Goal: Information Seeking & Learning: Compare options

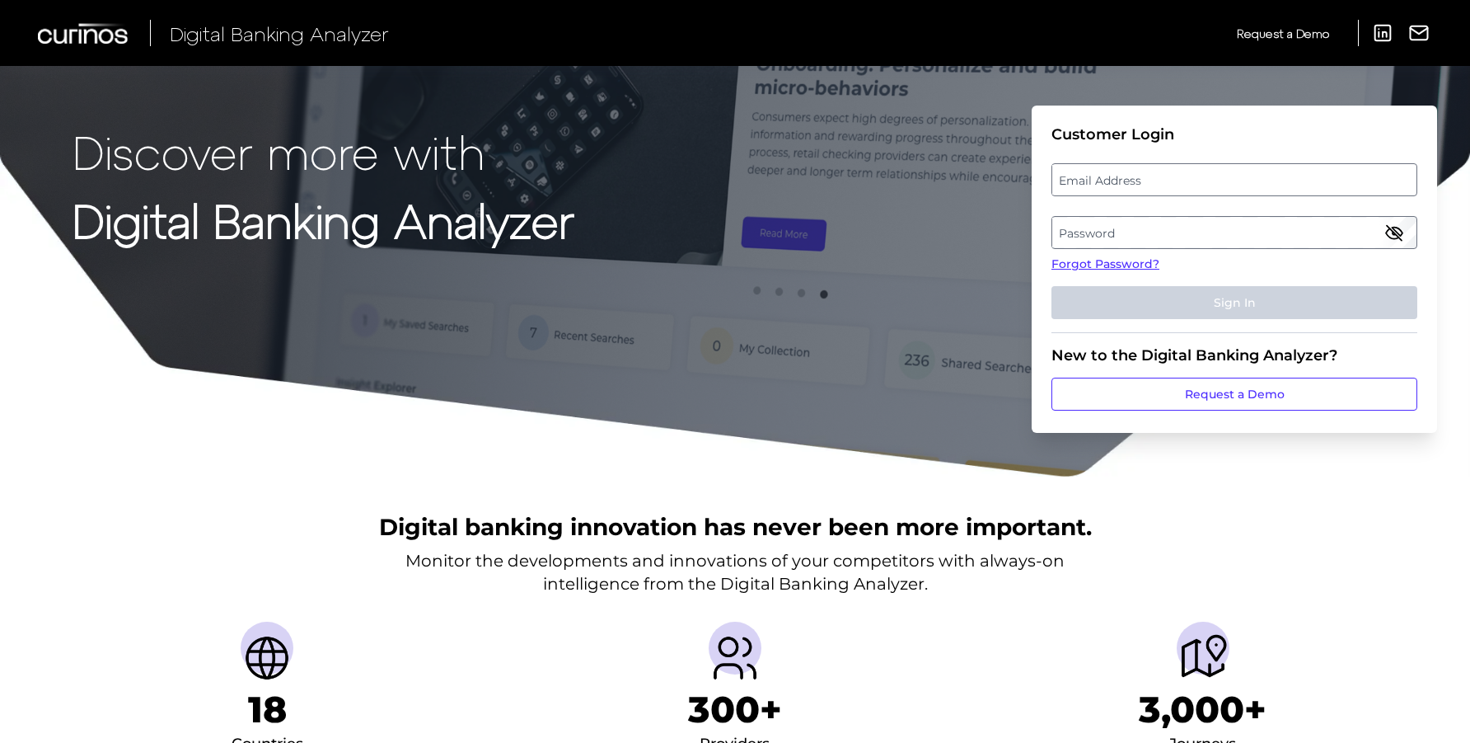
click at [1193, 226] on label "Password" at bounding box center [1233, 233] width 363 height 30
click at [1098, 186] on label "Email Address" at bounding box center [1233, 180] width 363 height 30
click at [1098, 186] on input "email" at bounding box center [1235, 179] width 366 height 33
click at [1110, 178] on input "Email Address" at bounding box center [1235, 179] width 366 height 33
paste input "jonathan.small@nationwide.co.uk"
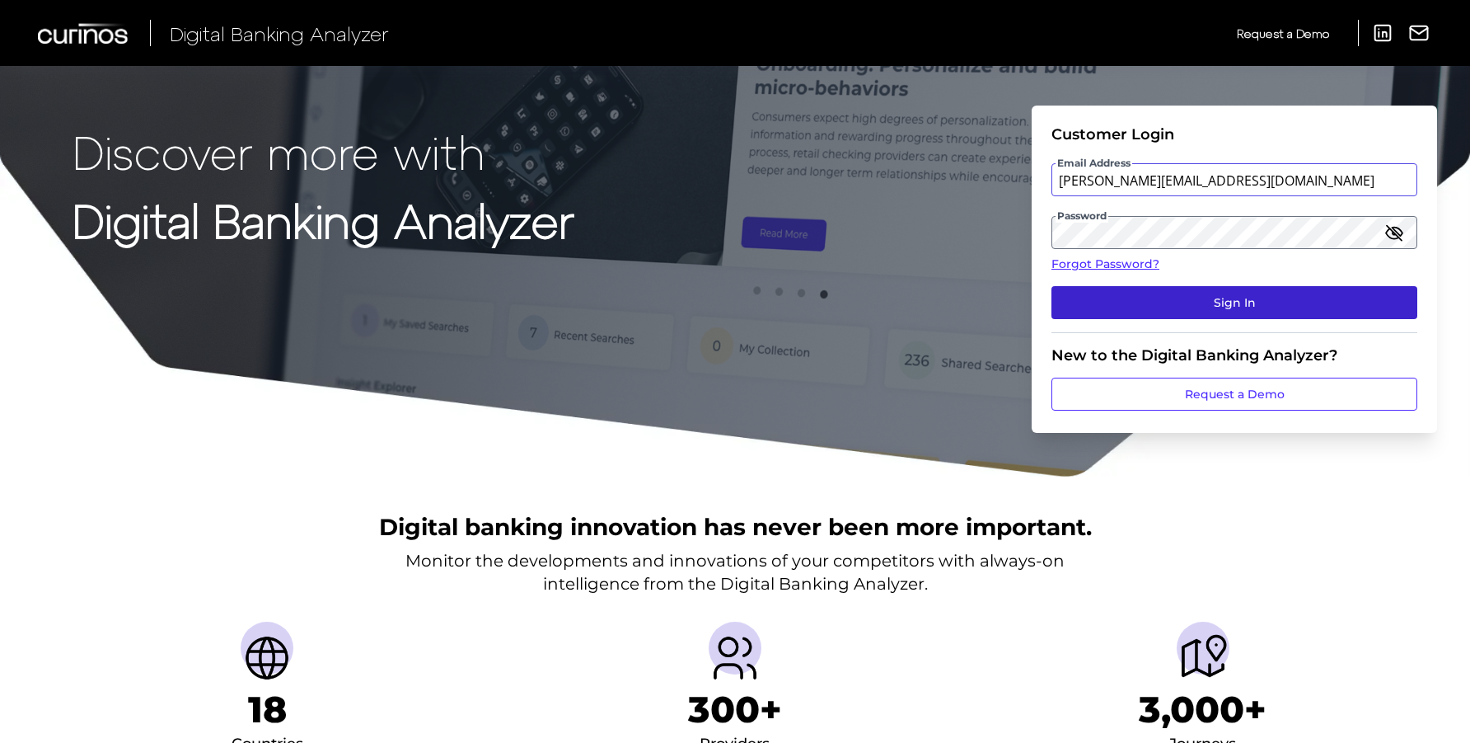
type input "jonathan.small@nationwide.co.uk"
click at [1136, 307] on button "Sign In" at bounding box center [1235, 302] width 366 height 33
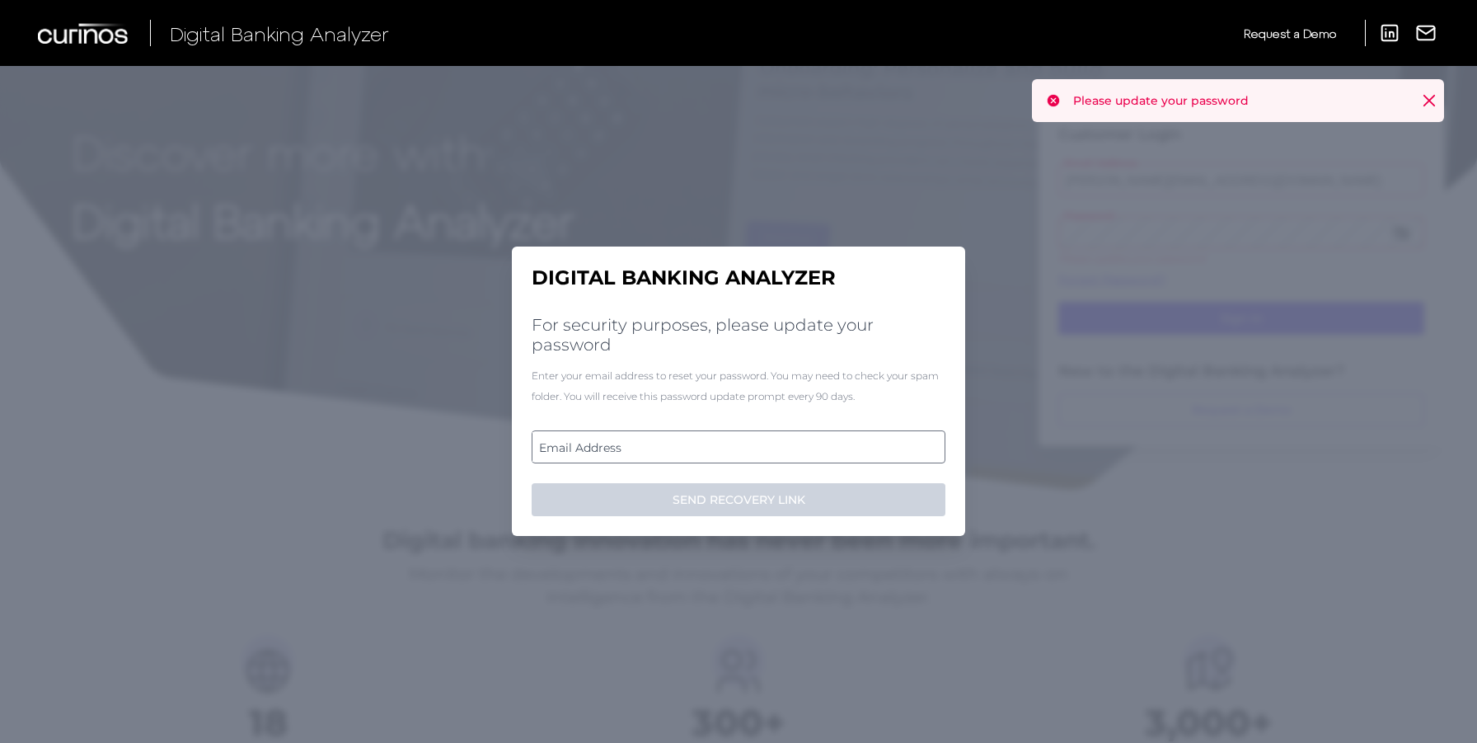
click at [594, 450] on label "Email Address" at bounding box center [737, 447] width 411 height 30
click at [594, 450] on input "email" at bounding box center [739, 446] width 414 height 33
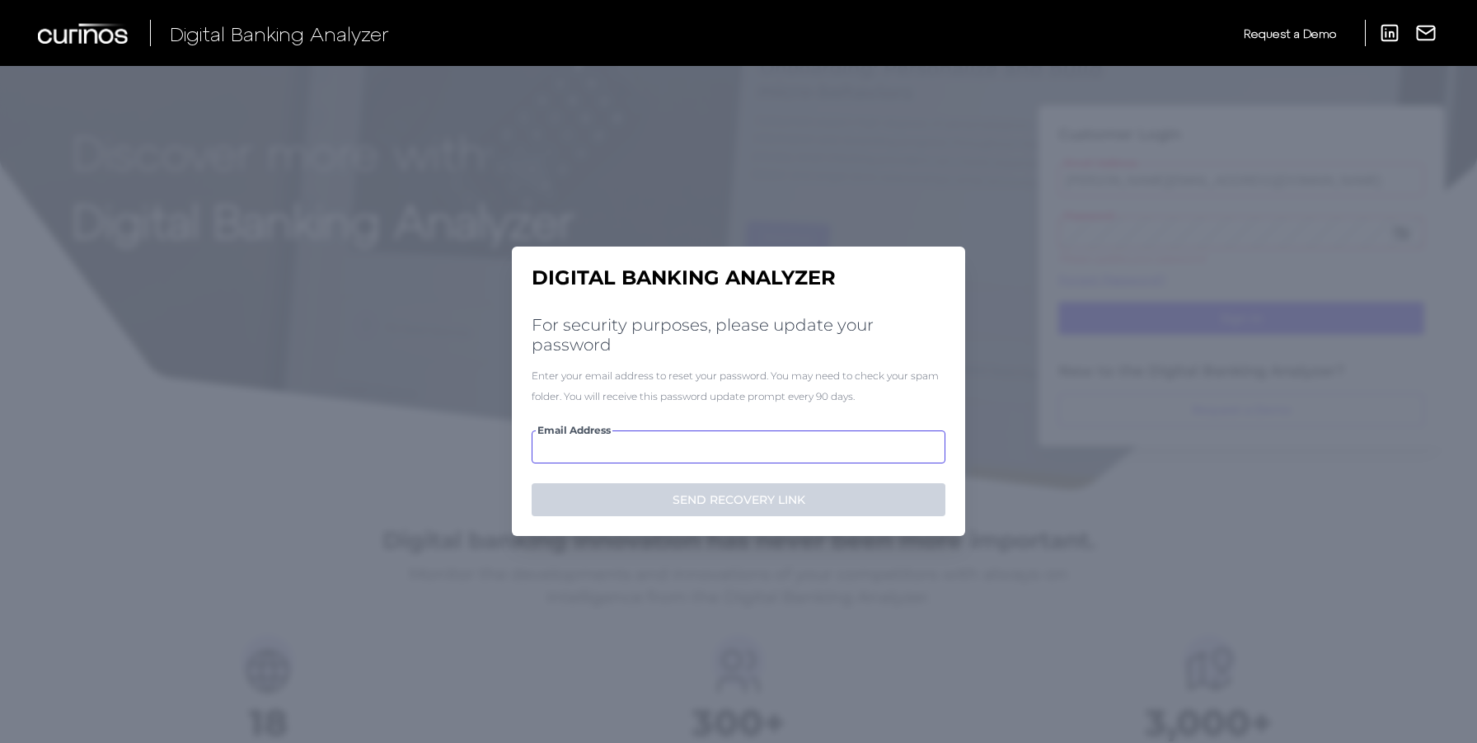
paste input "jonathan.small@nationwide.co.uk"
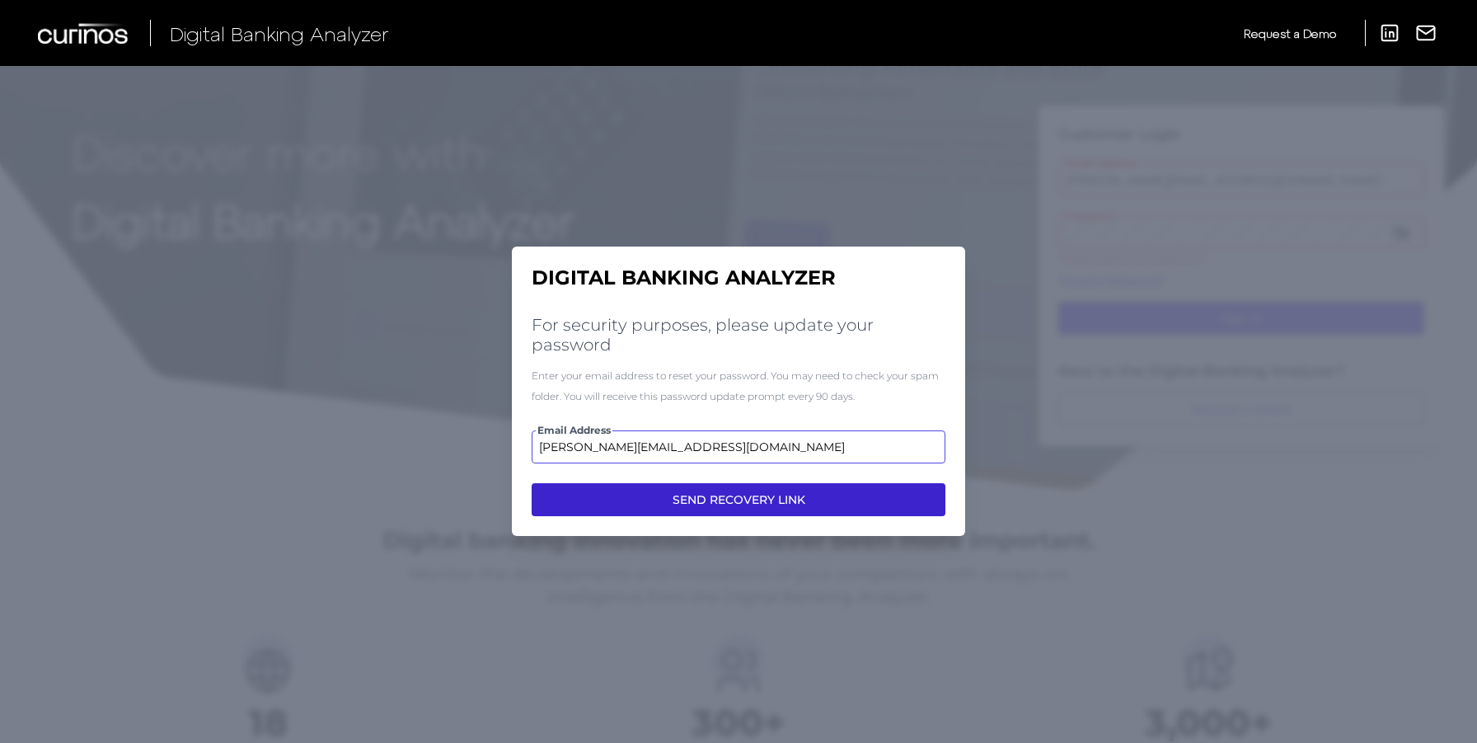
type input "jonathan.small@nationwide.co.uk"
click at [646, 503] on button "SEND RECOVERY LINK" at bounding box center [739, 499] width 414 height 33
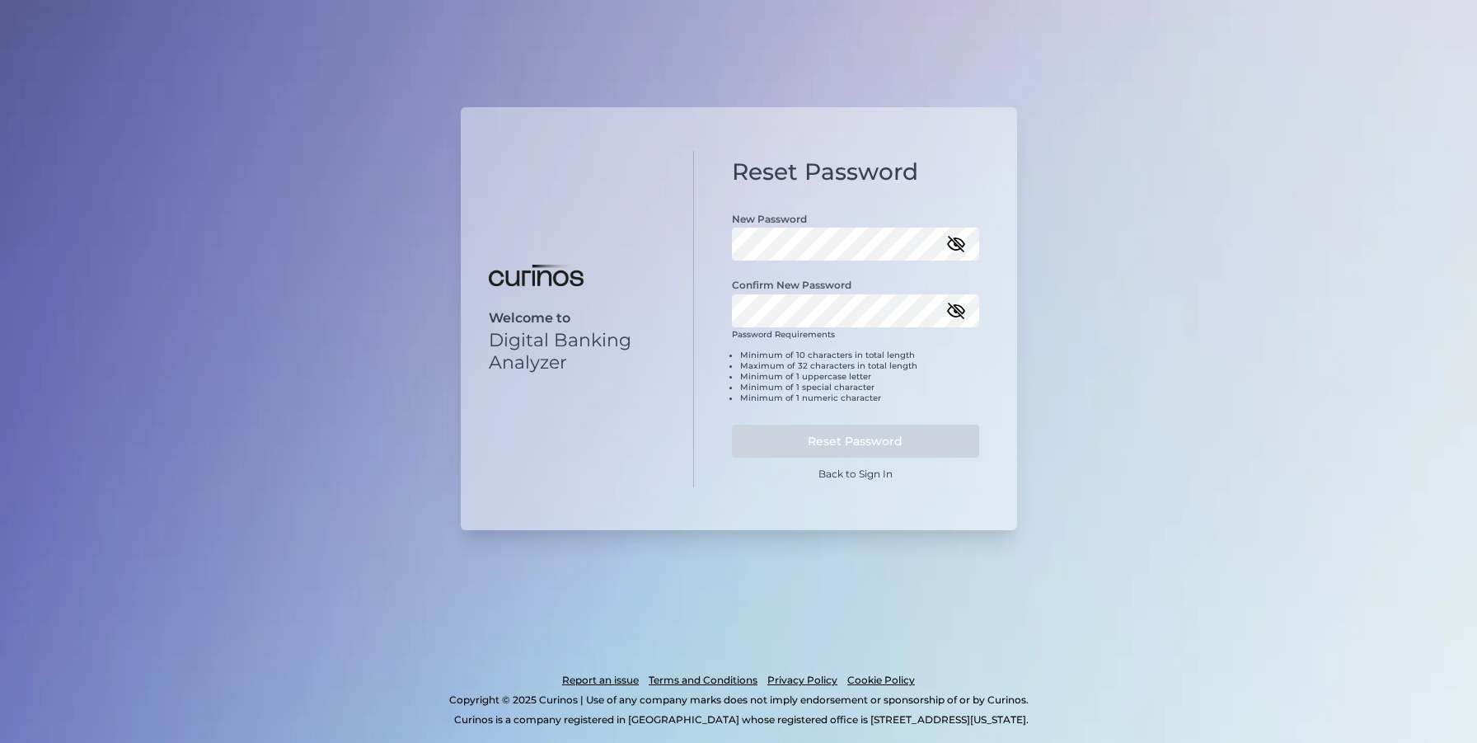
click at [948, 243] on icon "button" at bounding box center [956, 244] width 16 height 12
click at [963, 310] on icon "button" at bounding box center [956, 311] width 16 height 12
click at [788, 445] on button "Reset Password" at bounding box center [855, 440] width 247 height 33
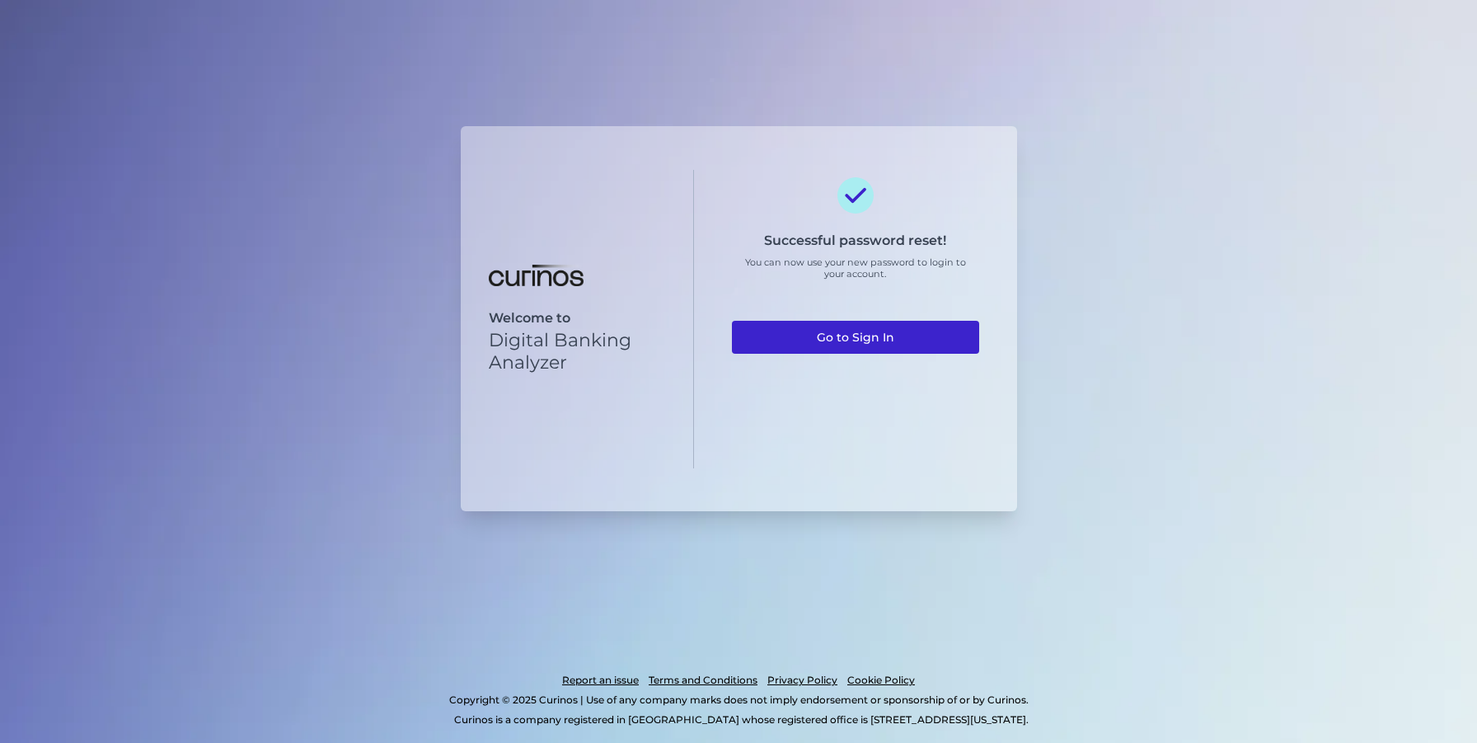
click at [873, 340] on link "Go to Sign In" at bounding box center [855, 337] width 247 height 33
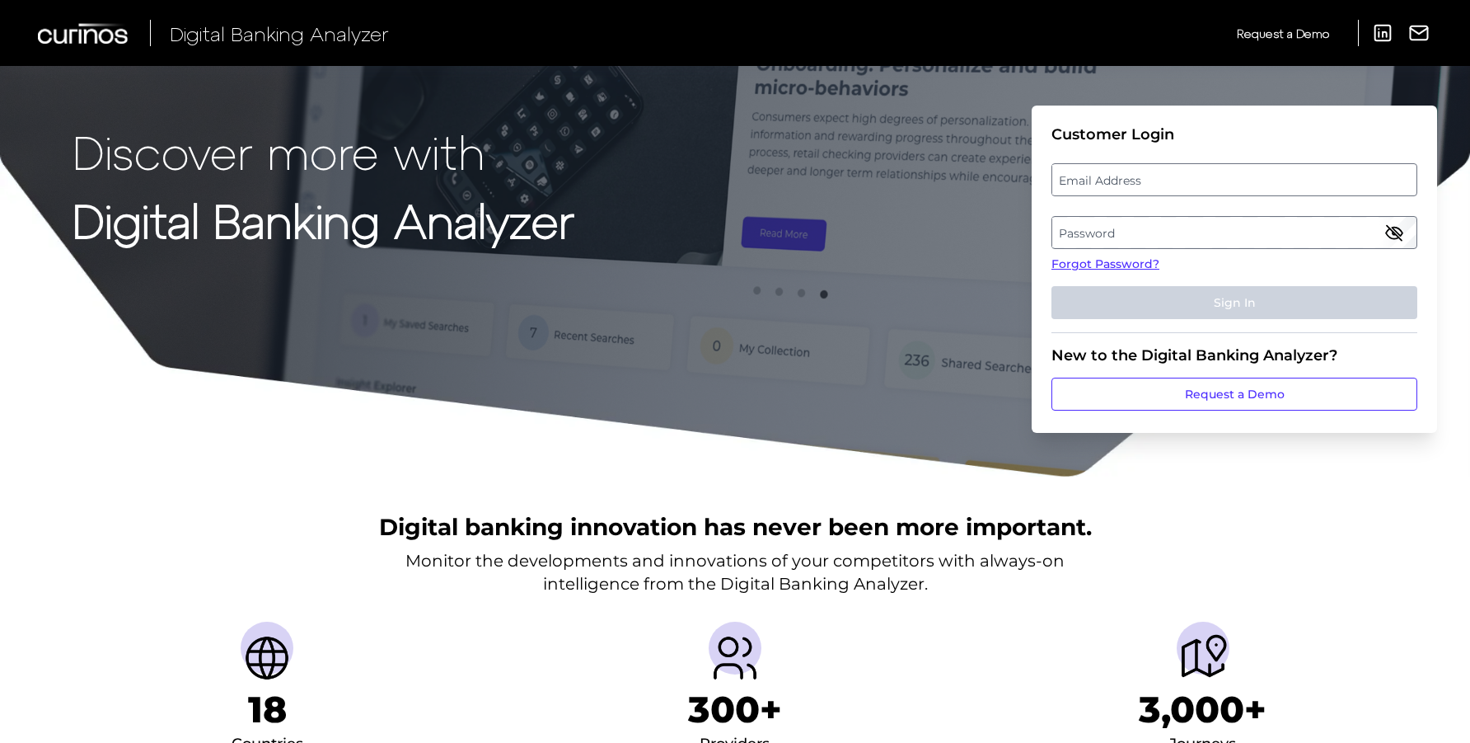
click at [1125, 178] on label "Email Address" at bounding box center [1233, 180] width 363 height 30
click at [1125, 178] on input "email" at bounding box center [1235, 179] width 366 height 33
click at [1069, 230] on label "Password" at bounding box center [1233, 233] width 363 height 30
click at [1389, 231] on icon "button" at bounding box center [1394, 233] width 20 height 20
click at [1040, 237] on form "Customer Login Email Address Password Forgot Password? Sign In New to the Digit…" at bounding box center [1234, 268] width 405 height 327
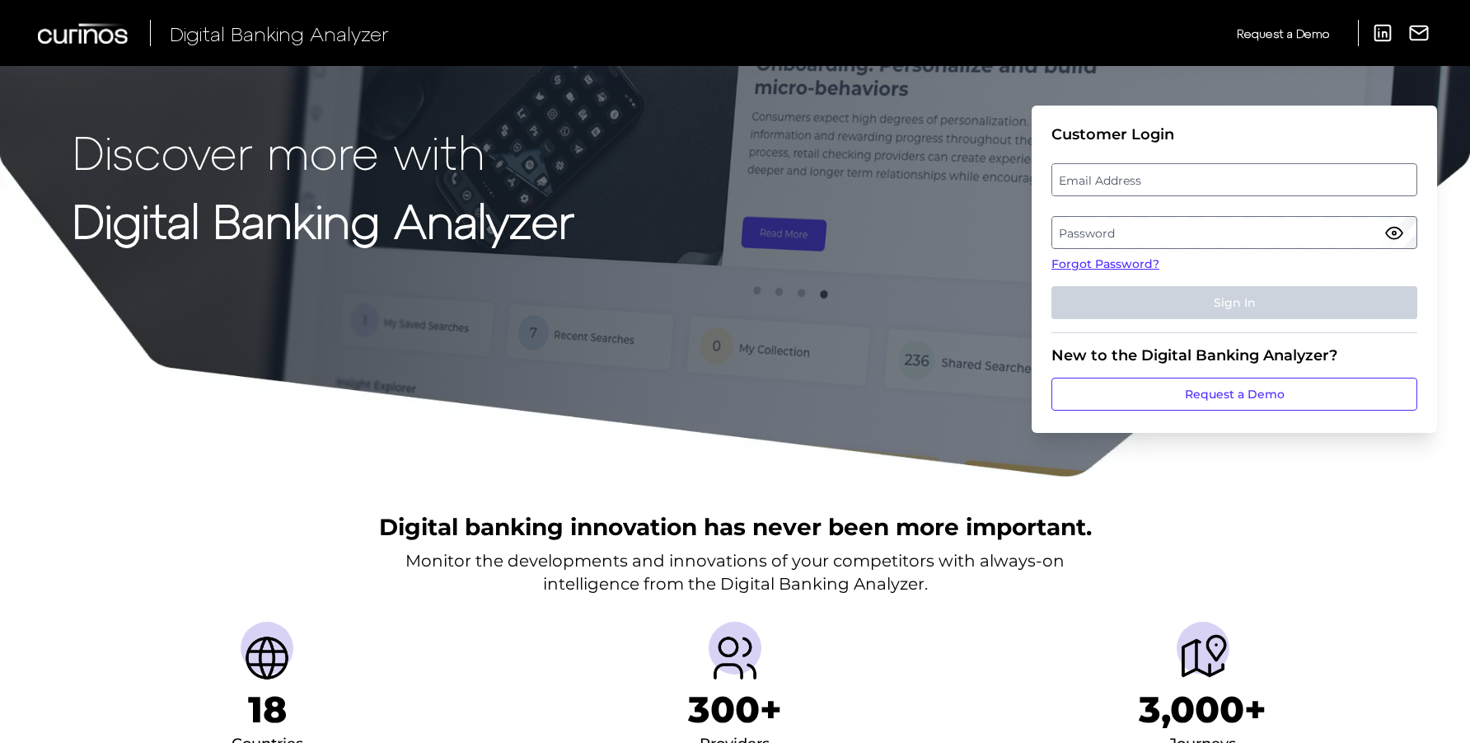
click at [1072, 178] on label "Email Address" at bounding box center [1233, 180] width 363 height 30
click at [1072, 178] on input "email" at bounding box center [1235, 179] width 366 height 33
paste input "jonathan.small@nationwide.co.uk"
type input "jonathan.small@nationwide.co.uk"
click at [1067, 232] on label "Password" at bounding box center [1233, 233] width 363 height 30
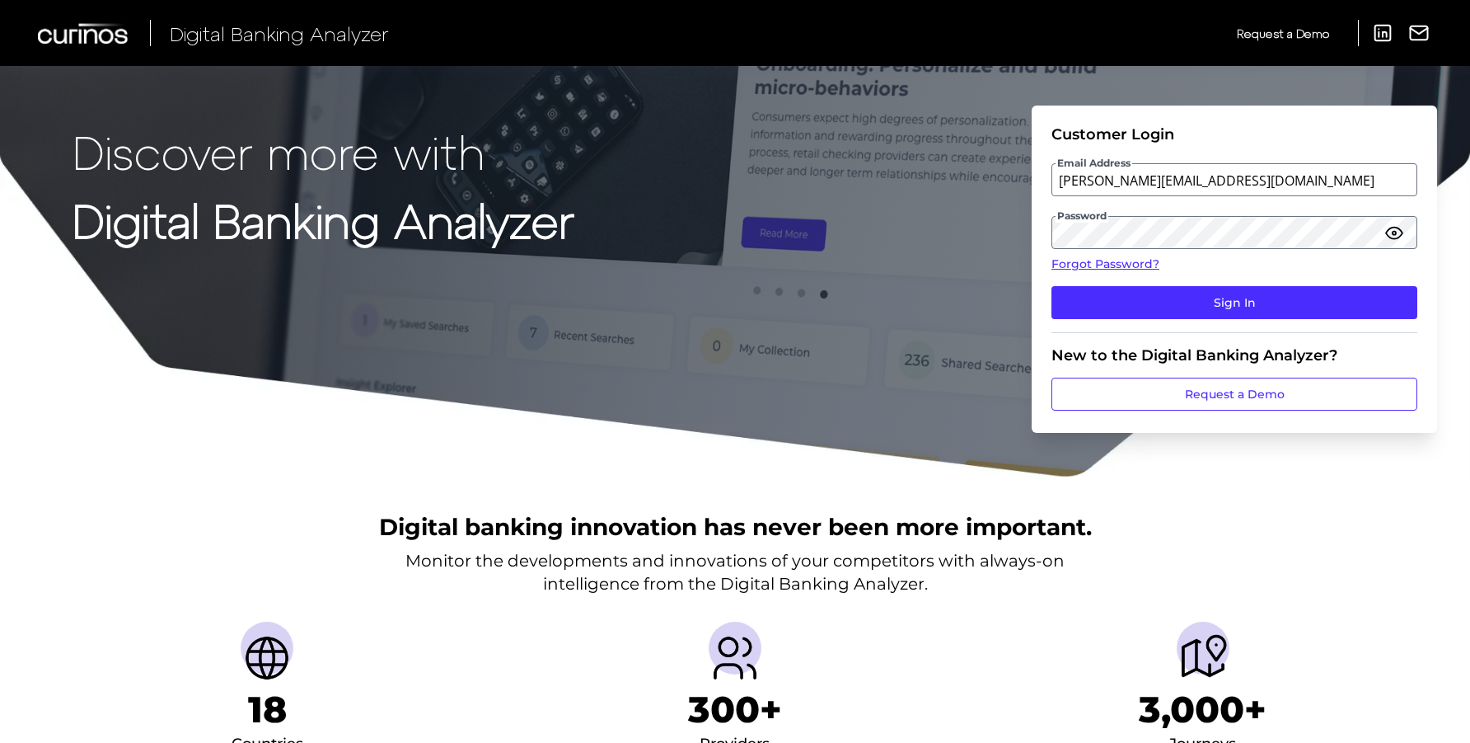
click at [1042, 286] on form "Customer Login Email Address jonathan.small@nationwide.co.uk Password Forgot Pa…" at bounding box center [1234, 268] width 405 height 327
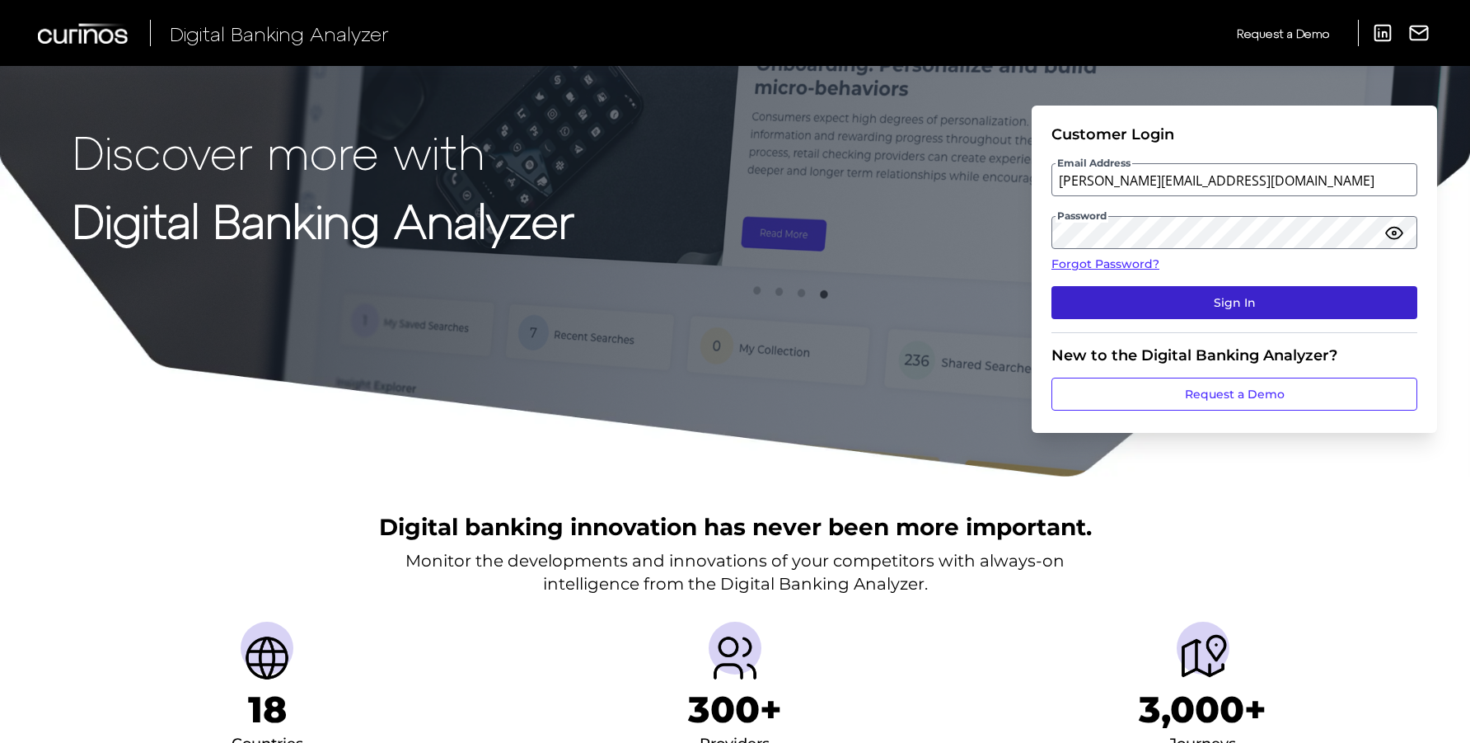
click at [1094, 298] on button "Sign In" at bounding box center [1235, 302] width 366 height 33
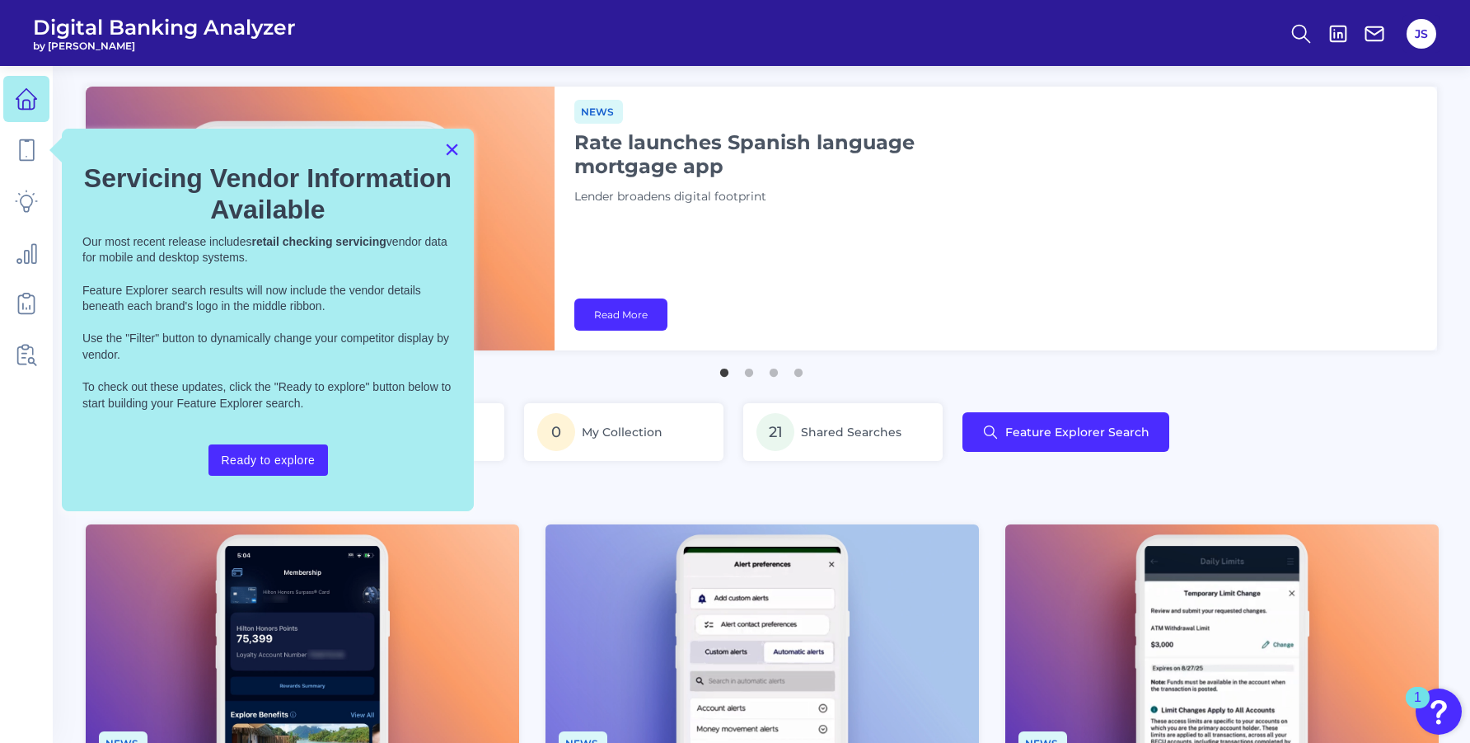
click at [452, 152] on button "×" at bounding box center [452, 149] width 16 height 26
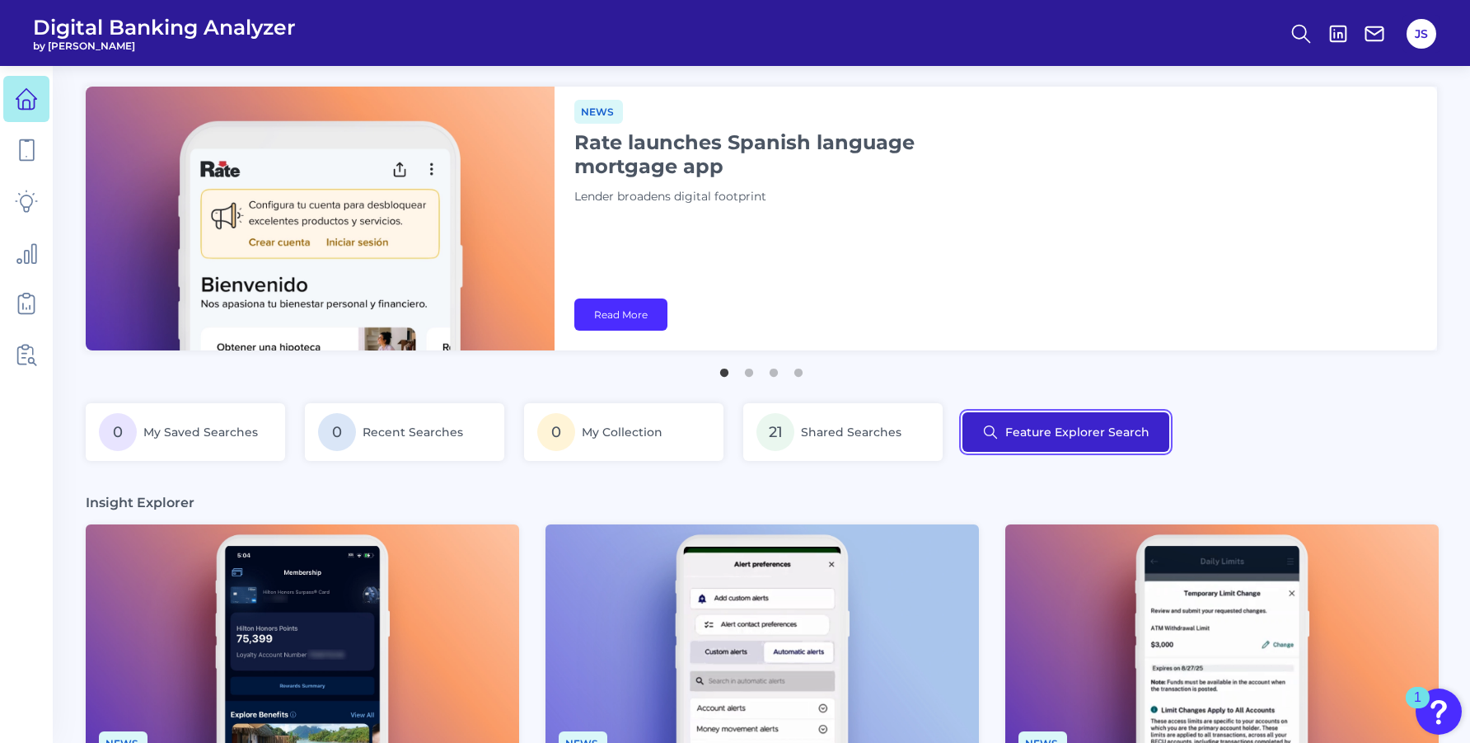
click at [1000, 429] on button "Feature Explorer Search" at bounding box center [1066, 432] width 207 height 40
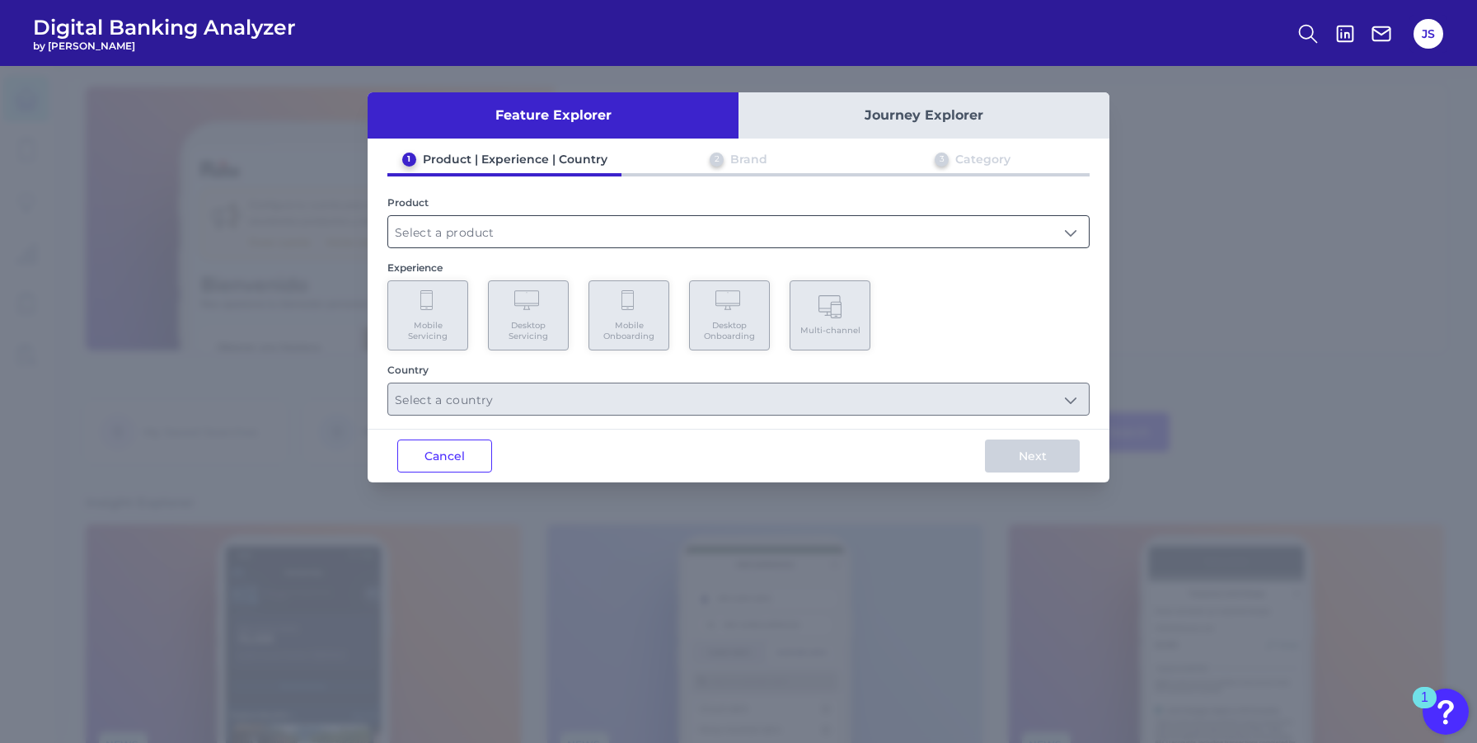
click at [454, 234] on input "text" at bounding box center [738, 231] width 700 height 31
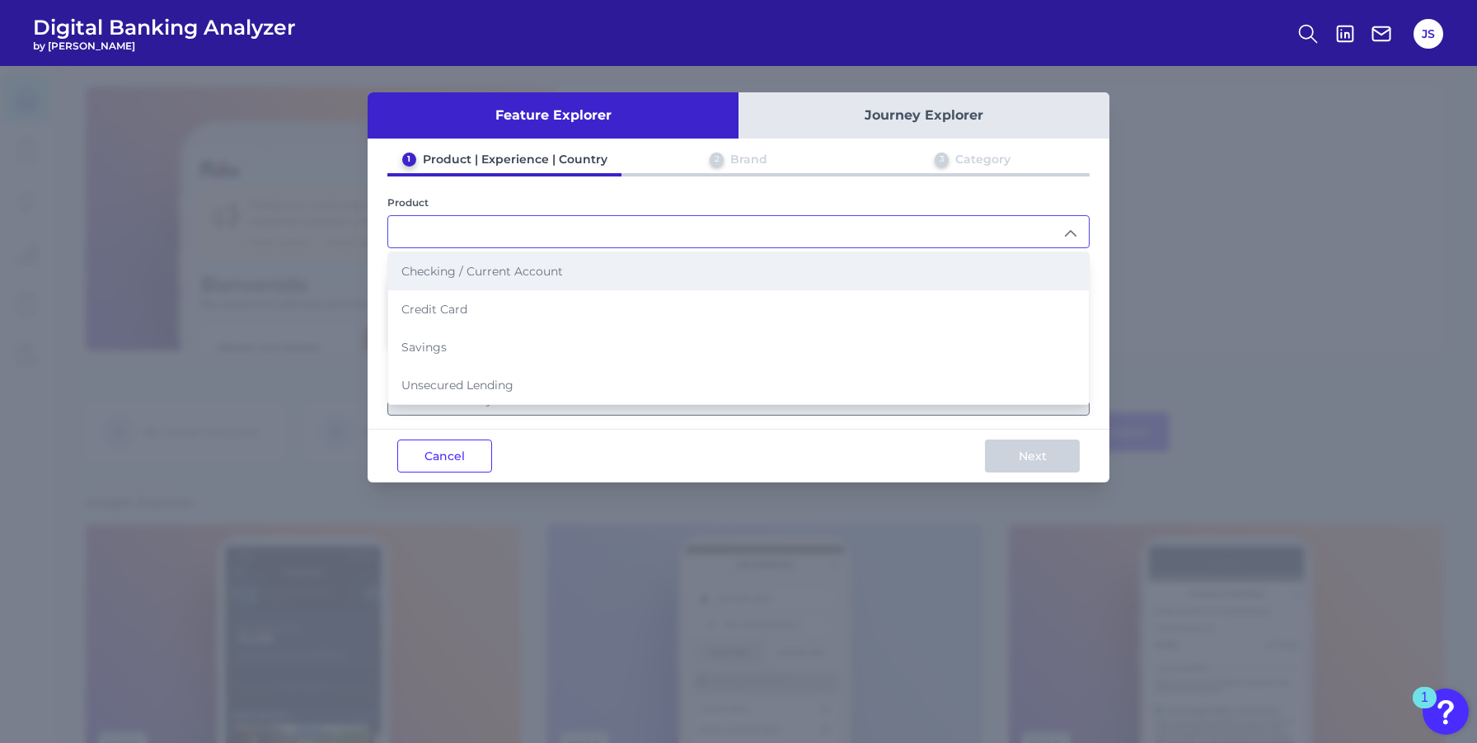
click at [439, 262] on li "Checking / Current Account" at bounding box center [738, 271] width 700 height 38
type input "Checking / Current Account"
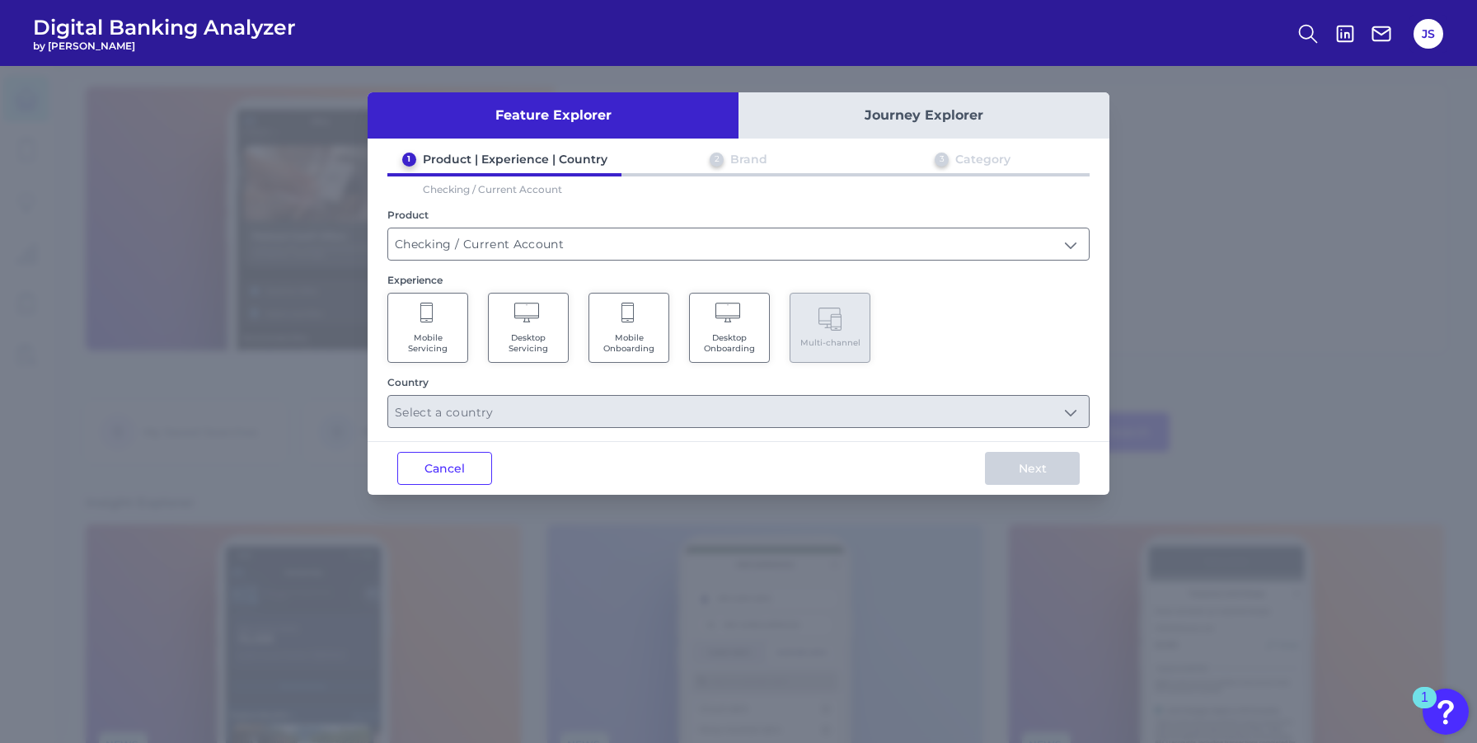
click at [427, 315] on icon at bounding box center [427, 313] width 15 height 23
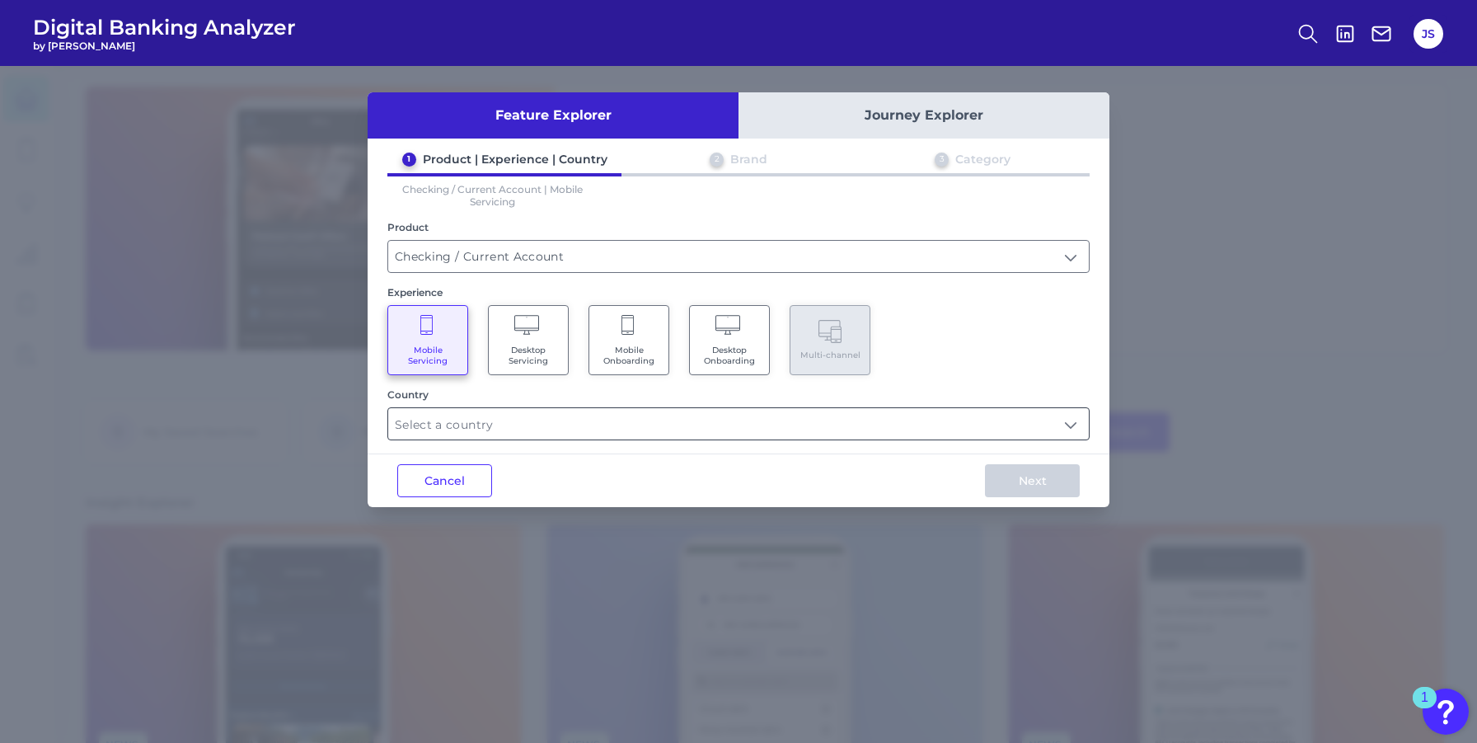
click at [427, 423] on input "text" at bounding box center [738, 423] width 700 height 31
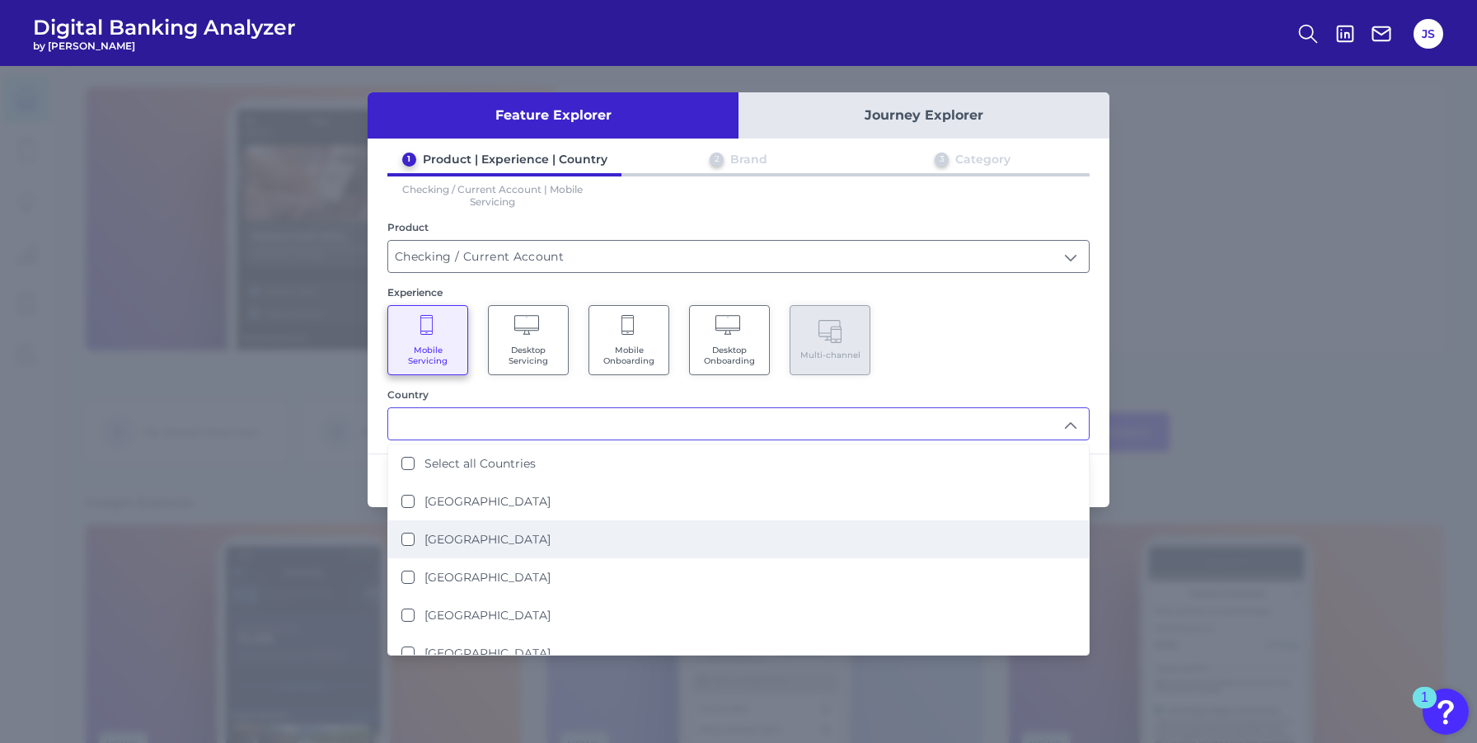
click at [407, 532] on div "United Kingdom" at bounding box center [475, 539] width 149 height 15
type input "United Kingdom"
click at [565, 386] on div "1 Product | Experience | Country 2 Brand 3 Category Checking / Current Account …" at bounding box center [739, 296] width 742 height 288
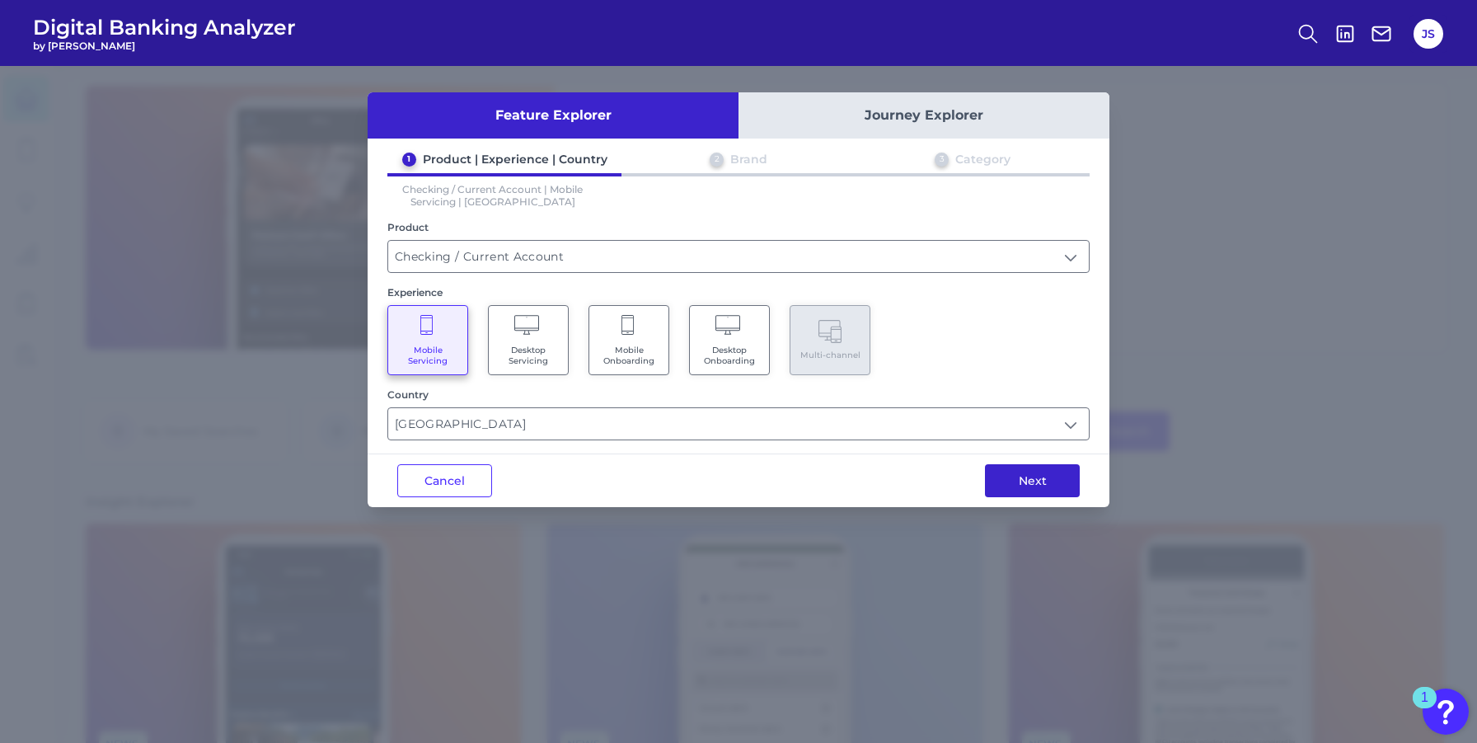
click at [1050, 487] on button "Next" at bounding box center [1032, 480] width 95 height 33
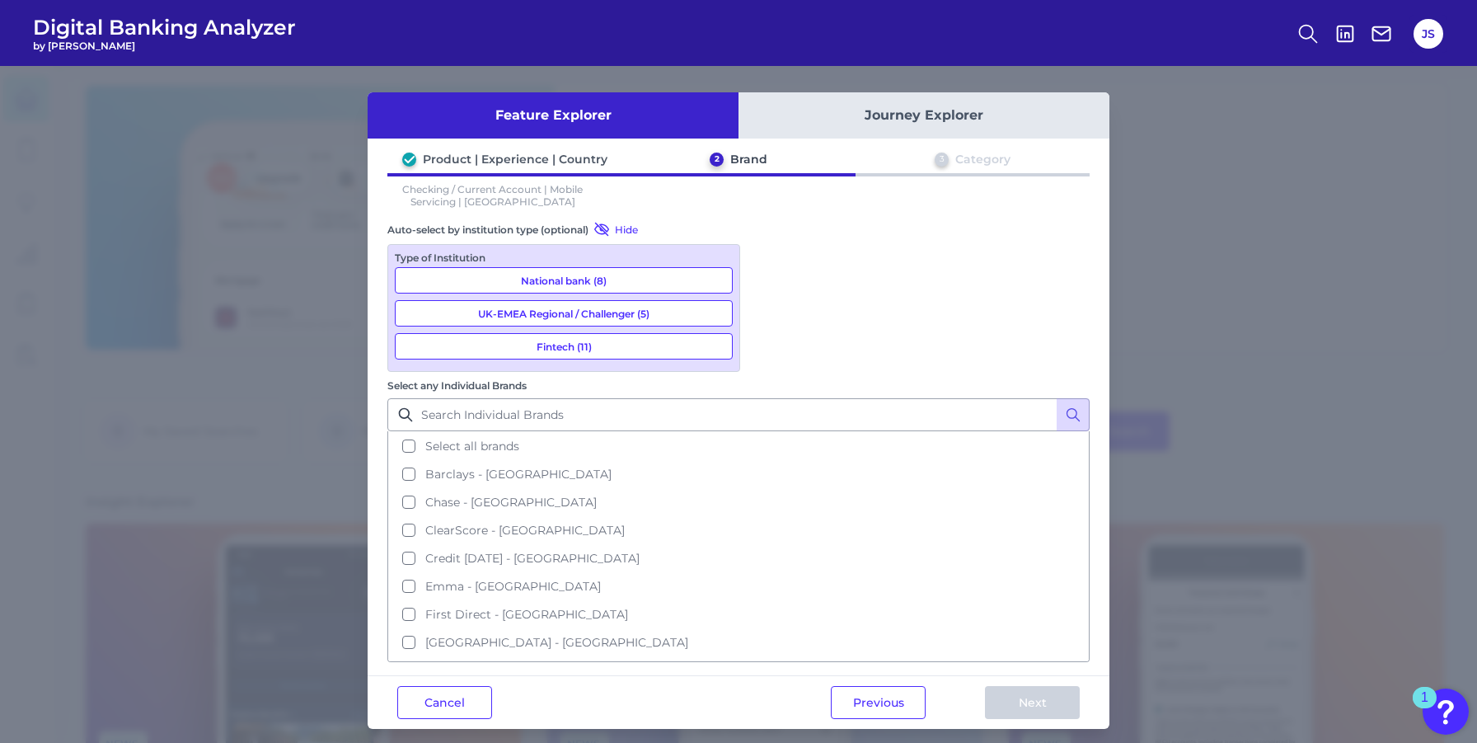
click at [765, 432] on button "Select all brands" at bounding box center [738, 446] width 699 height 28
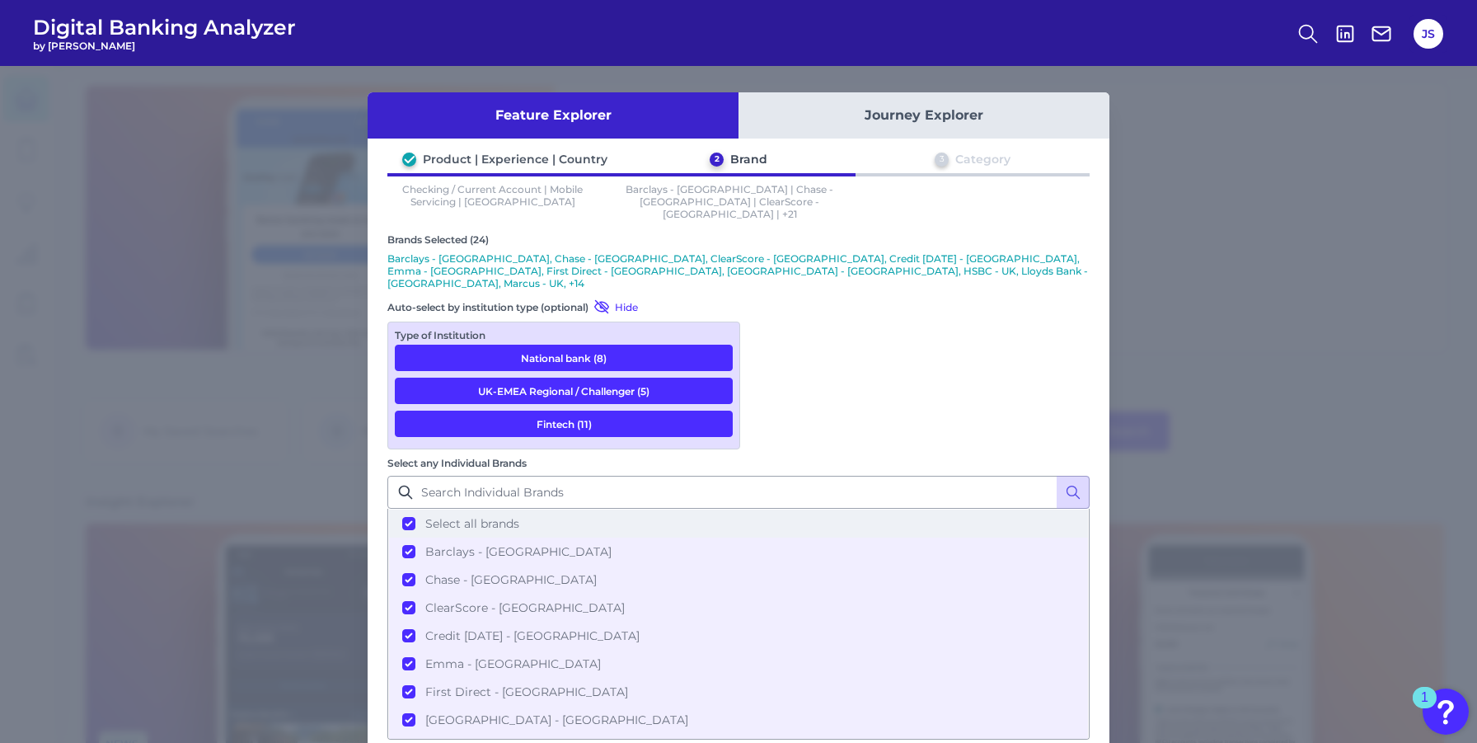
click at [766, 509] on button "Select all brands" at bounding box center [738, 523] width 699 height 28
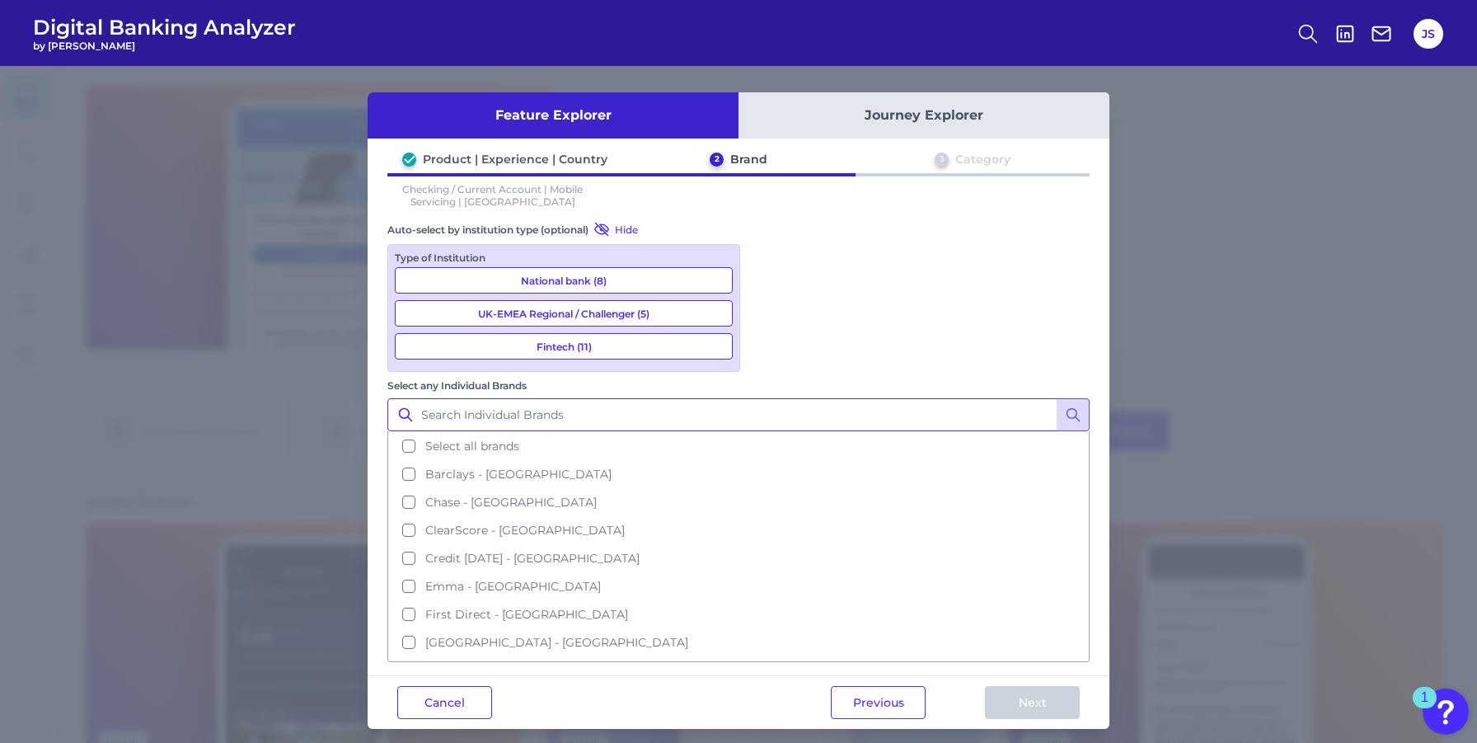
click at [799, 398] on input "Select any Individual Brands" at bounding box center [738, 414] width 702 height 33
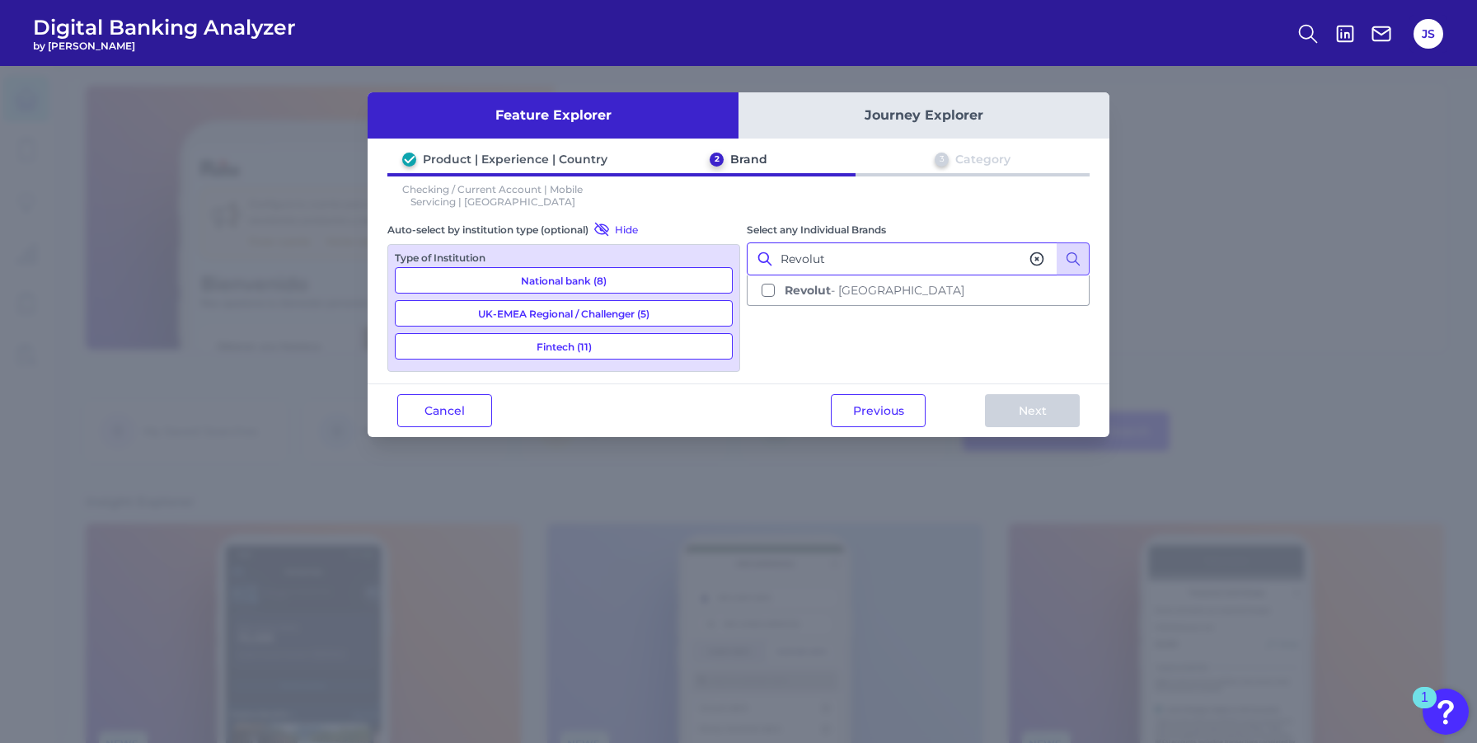
click at [775, 291] on button "Revolut - UK" at bounding box center [918, 290] width 340 height 28
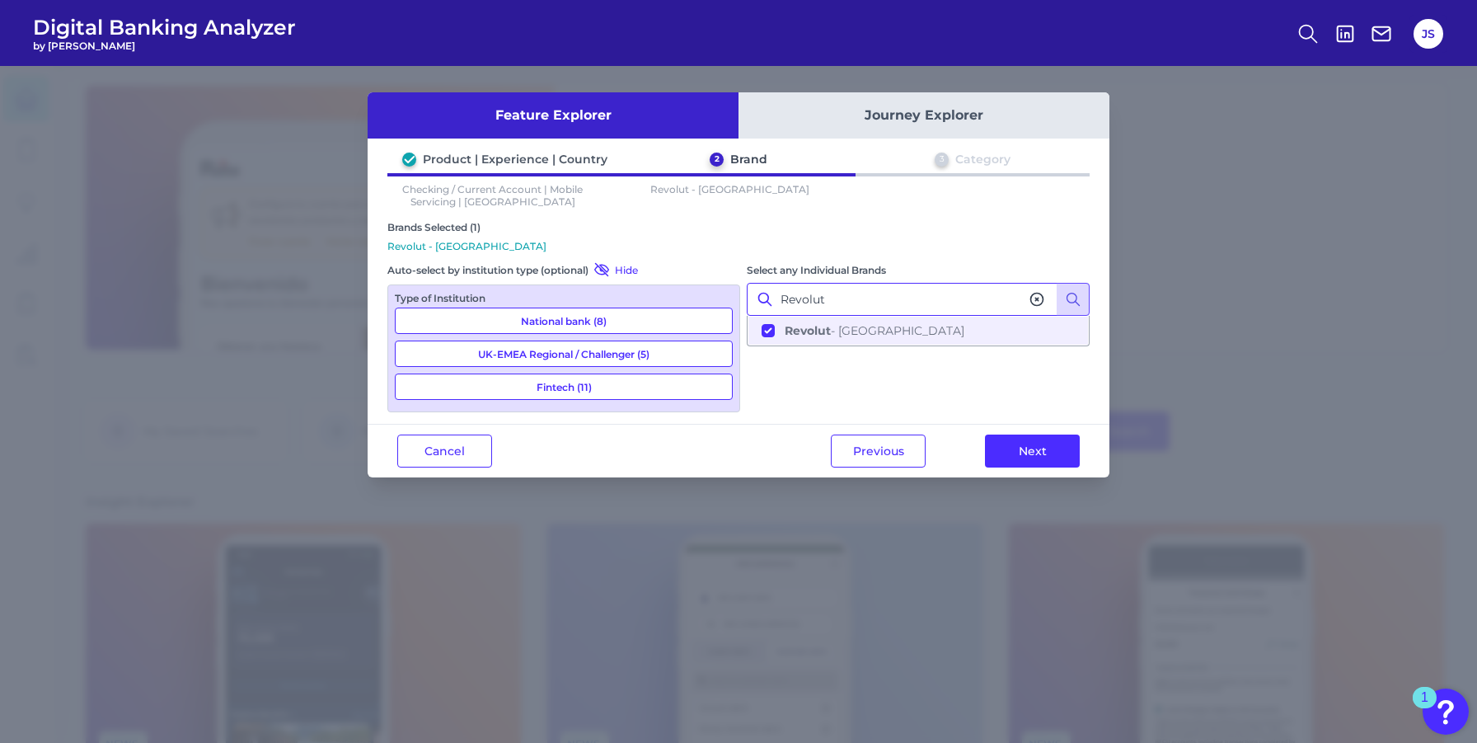
type input "Revolut"
click at [1039, 302] on icon at bounding box center [1036, 299] width 16 height 16
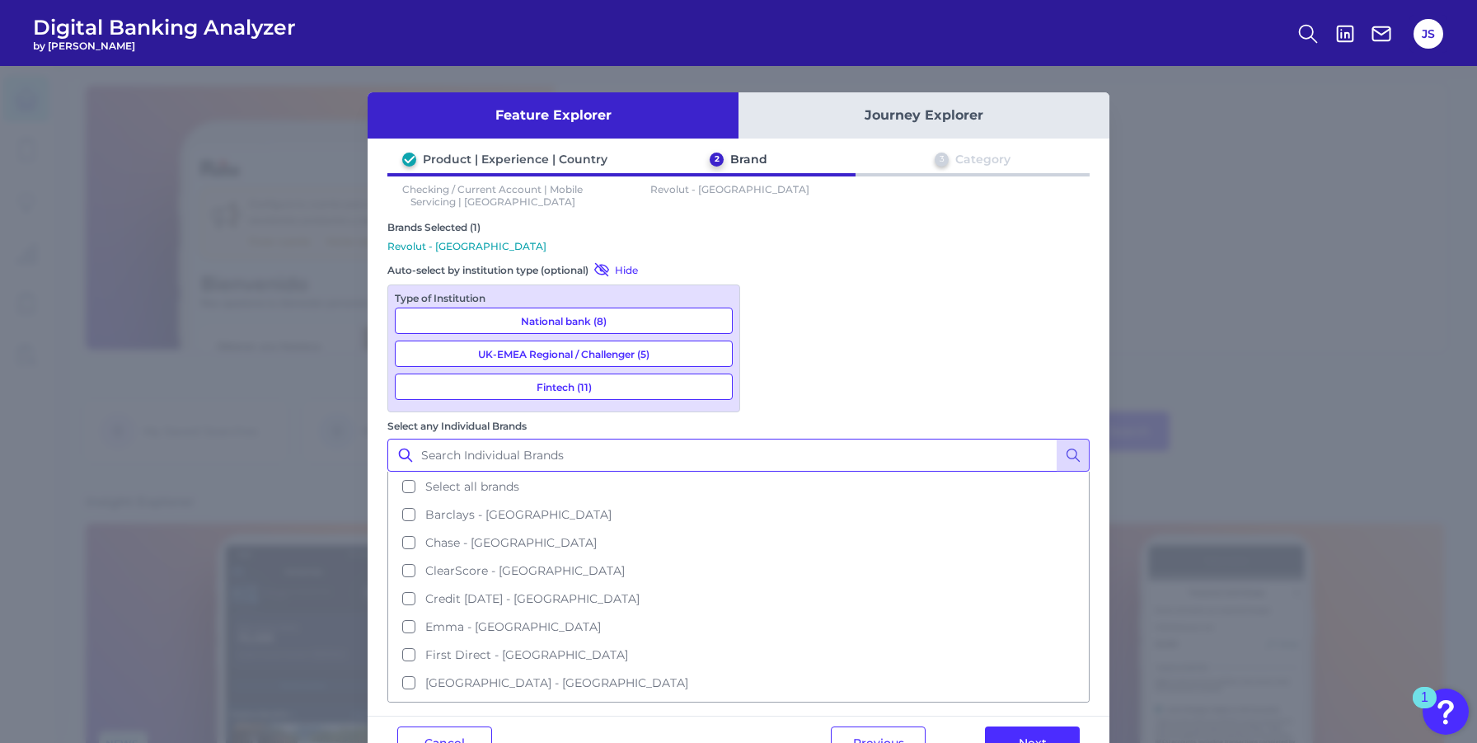
click at [829, 438] on input "Select any Individual Brands" at bounding box center [738, 454] width 702 height 33
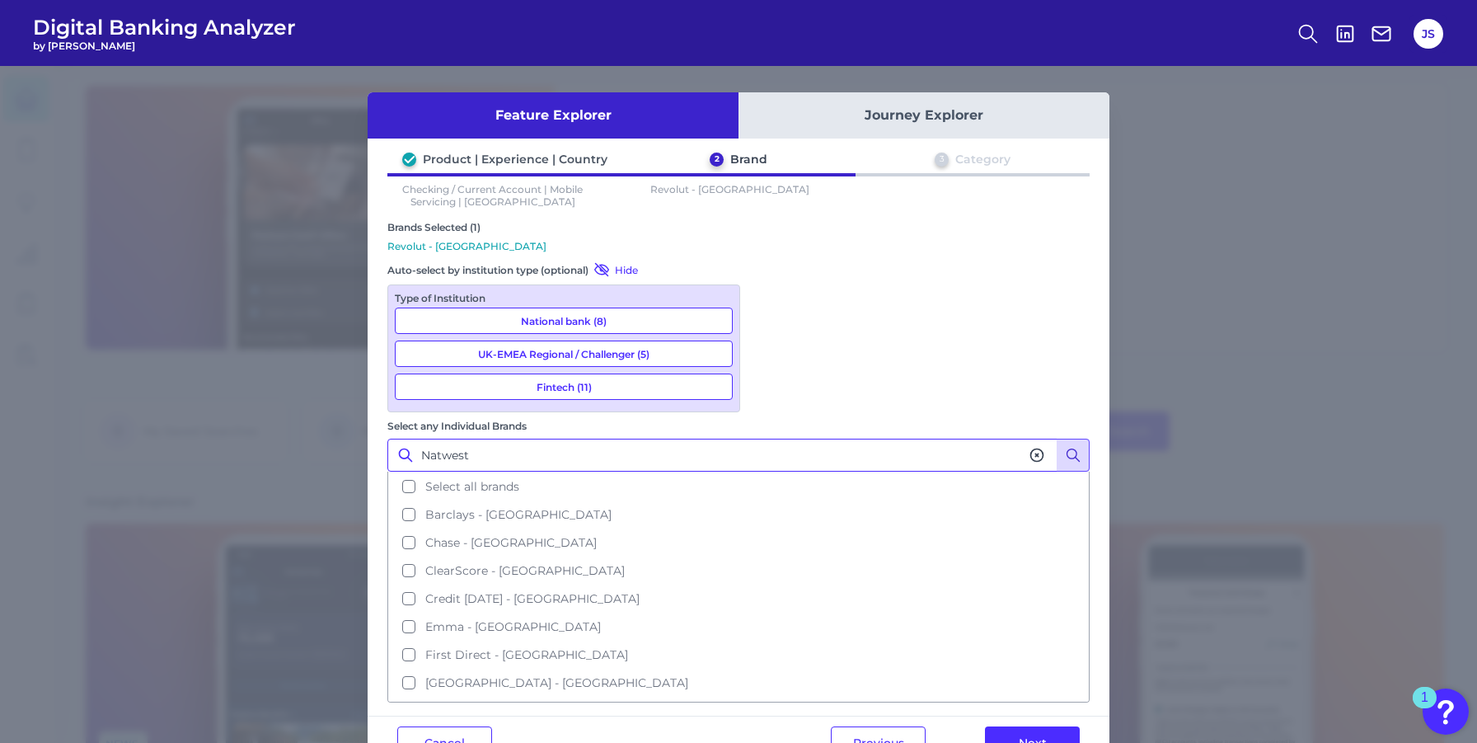
type input "Natwest"
click at [1073, 447] on icon at bounding box center [1073, 455] width 16 height 16
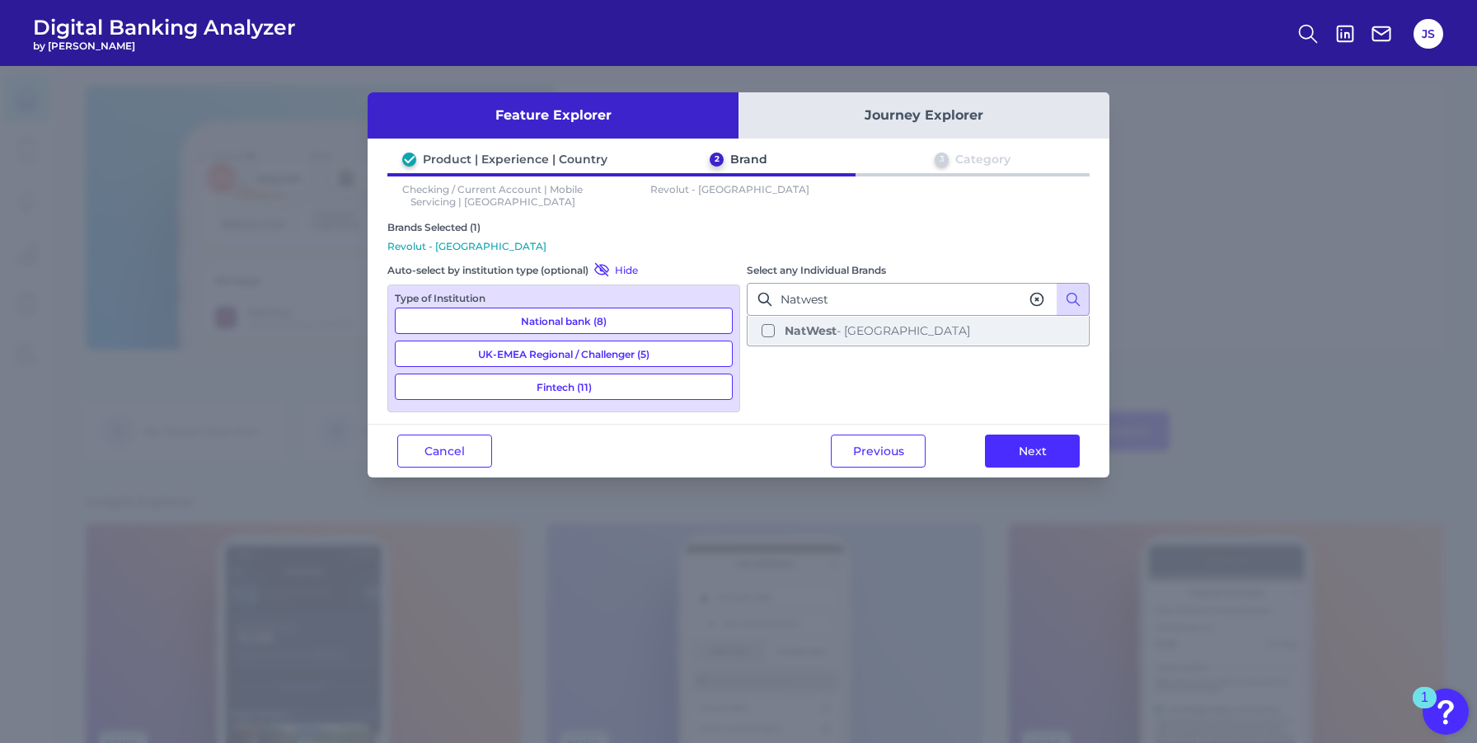
click at [768, 334] on button "NatWest - UK" at bounding box center [918, 330] width 340 height 28
click at [835, 391] on div "Select any Individual Brands Natwest NatWest - UK" at bounding box center [918, 335] width 343 height 149
click at [1035, 299] on icon at bounding box center [1036, 299] width 16 height 16
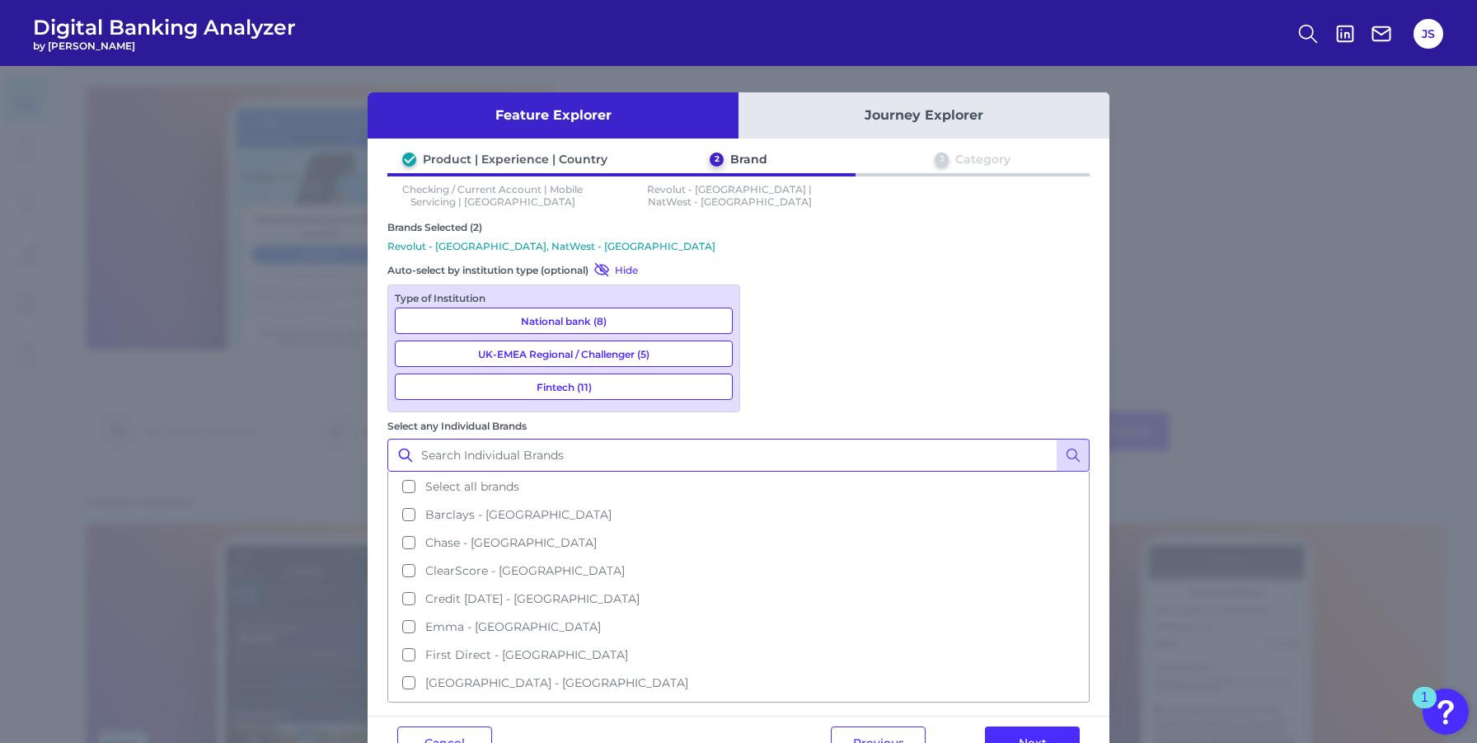
click at [798, 438] on input "Select any Individual Brands" at bounding box center [738, 454] width 702 height 33
type input "Lloyds"
click at [1068, 449] on circle at bounding box center [1072, 454] width 10 height 10
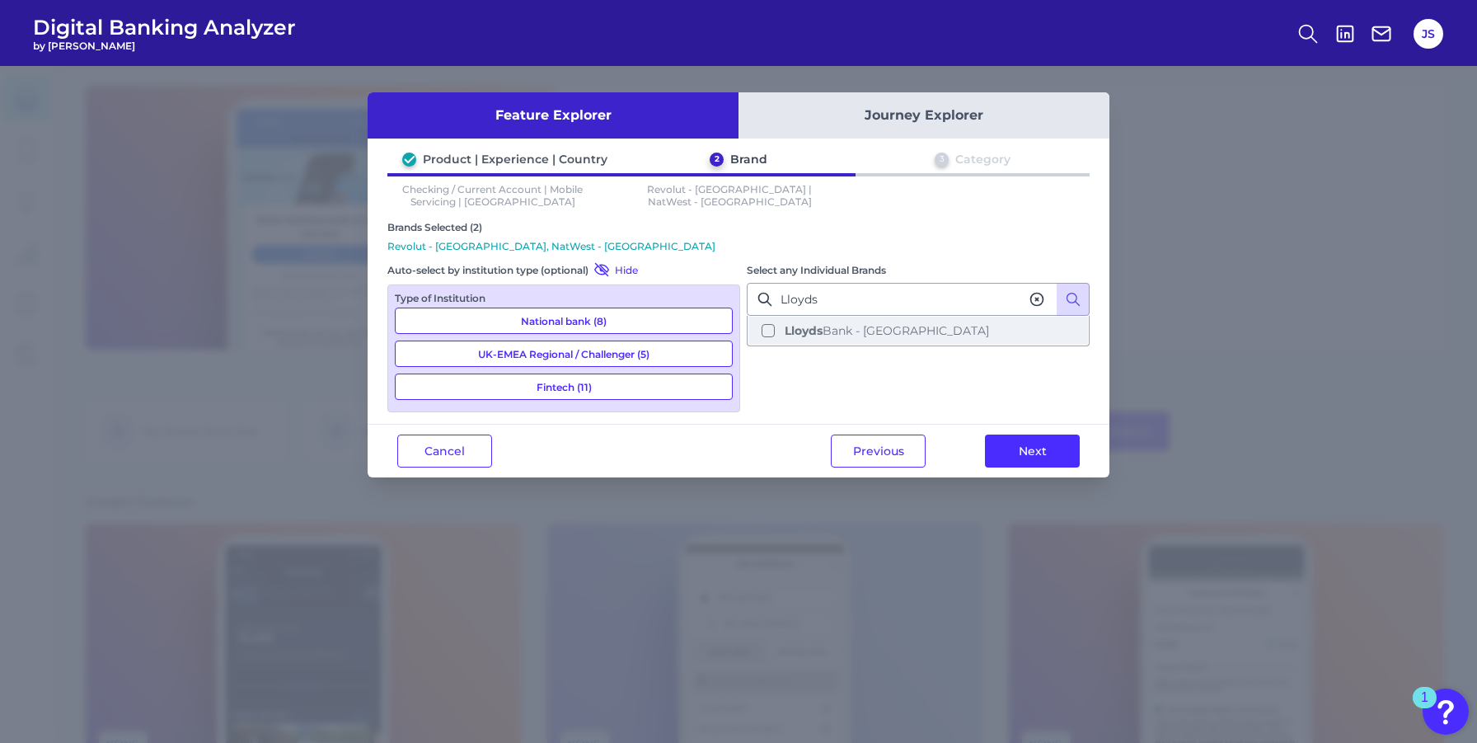
drag, startPoint x: 765, startPoint y: 333, endPoint x: 775, endPoint y: 333, distance: 10.7
click at [766, 333] on button "Lloyds Bank - UK" at bounding box center [918, 330] width 340 height 28
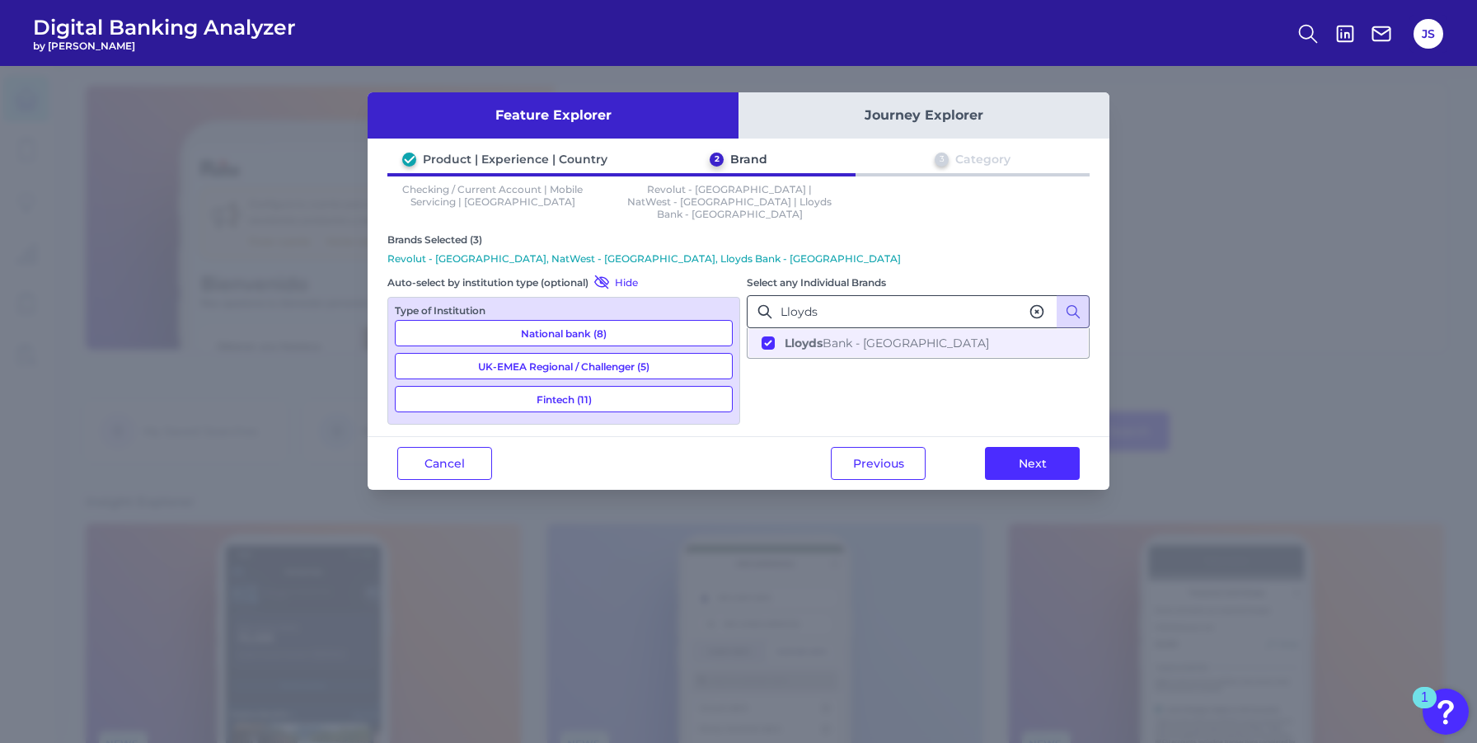
click at [1034, 303] on icon at bounding box center [1036, 311] width 16 height 16
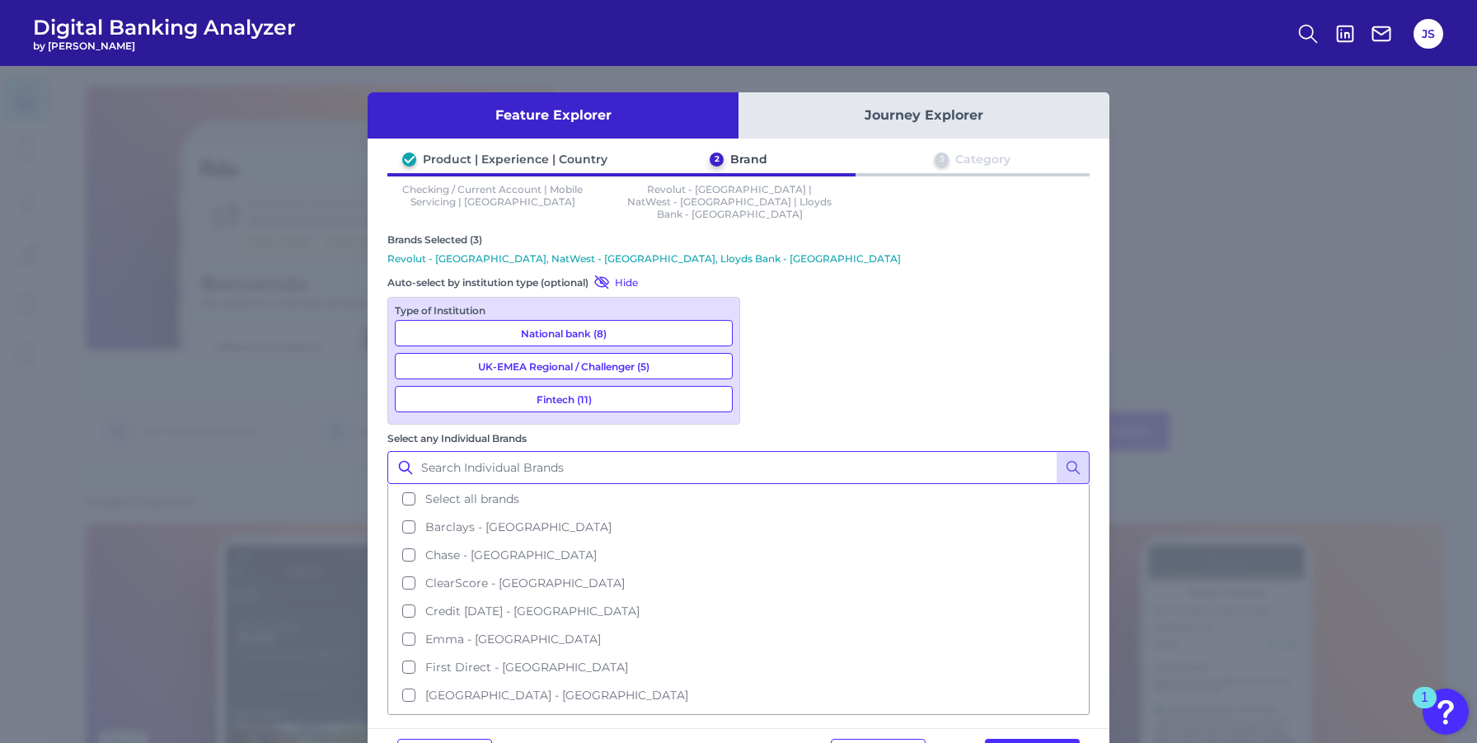
click at [907, 451] on input "Select any Individual Brands" at bounding box center [738, 467] width 702 height 33
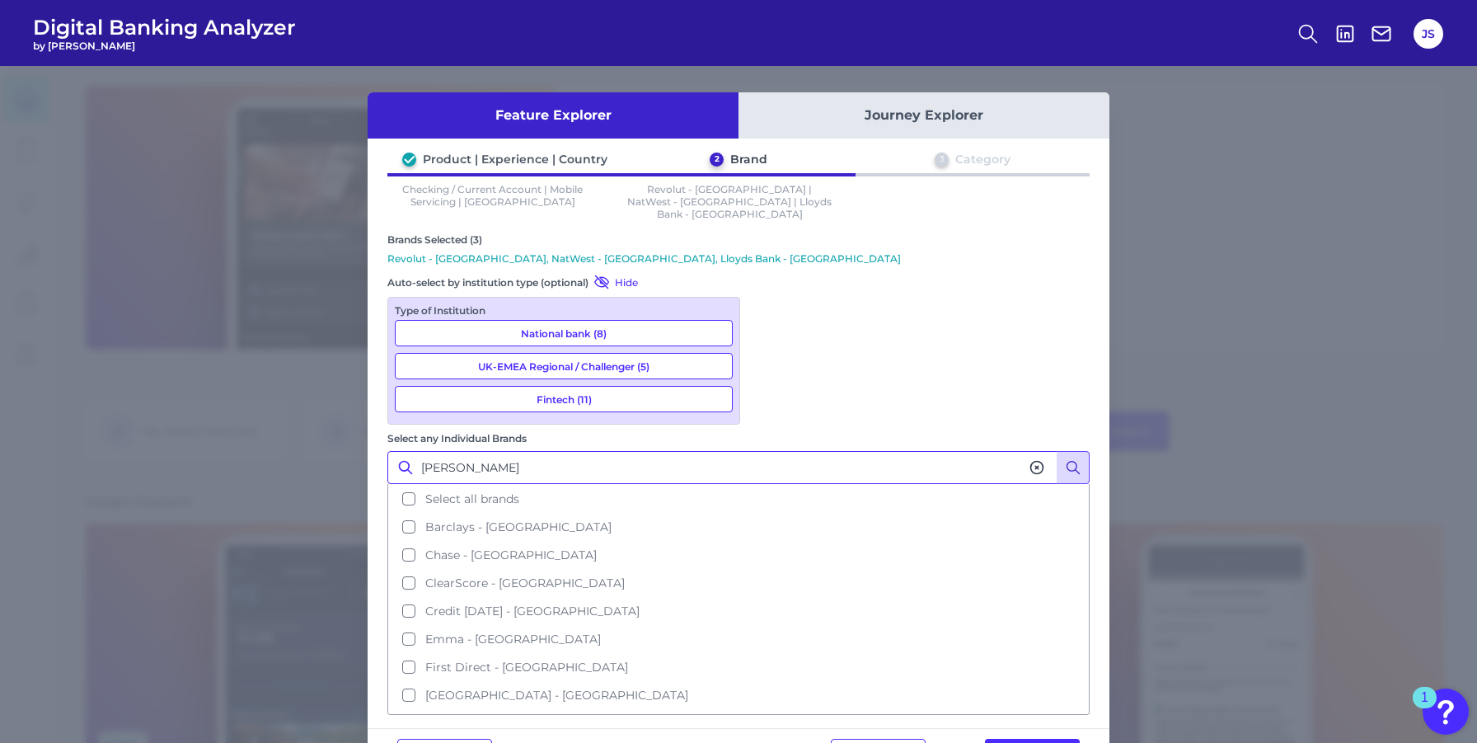
type input "Starling"
click at [1074, 459] on icon at bounding box center [1073, 467] width 16 height 16
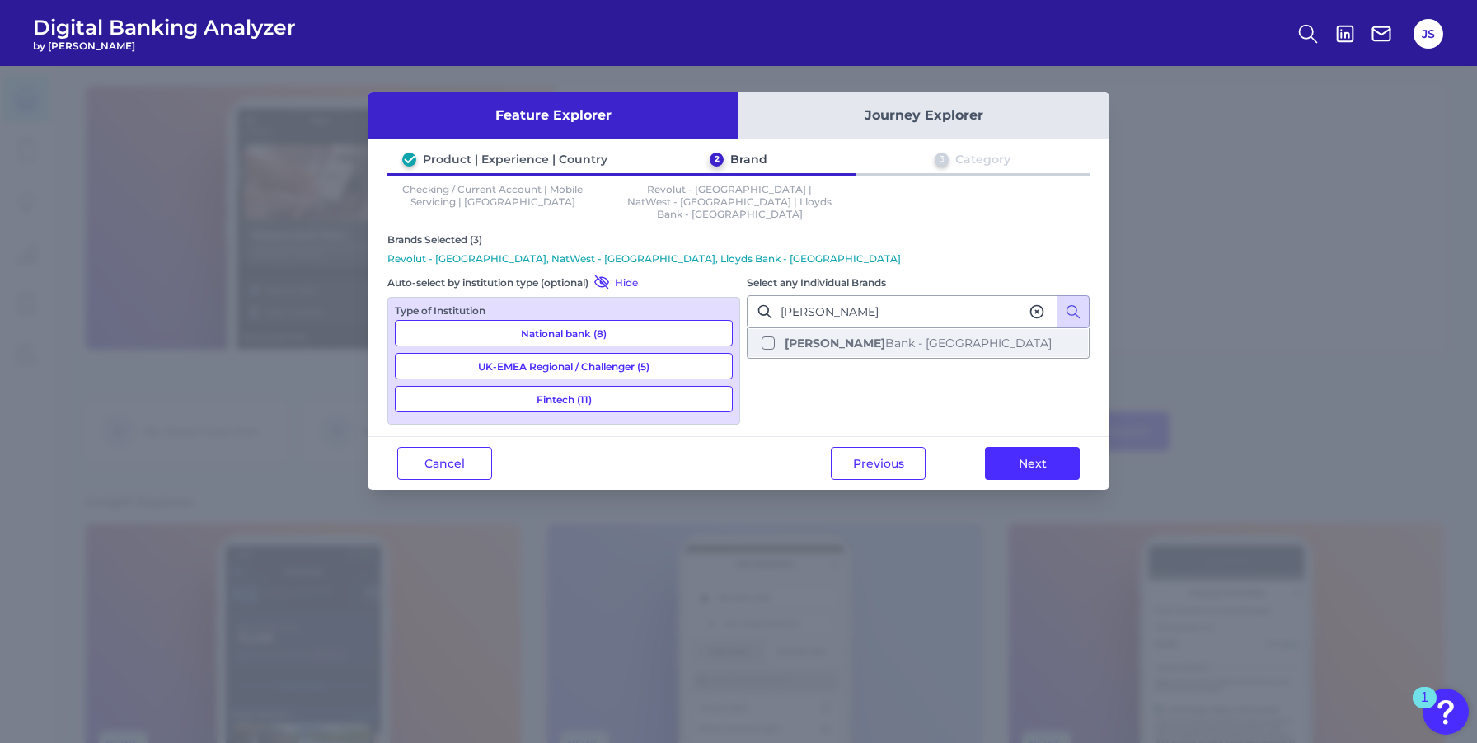
click at [766, 334] on button "Starling Bank - UK" at bounding box center [918, 343] width 340 height 28
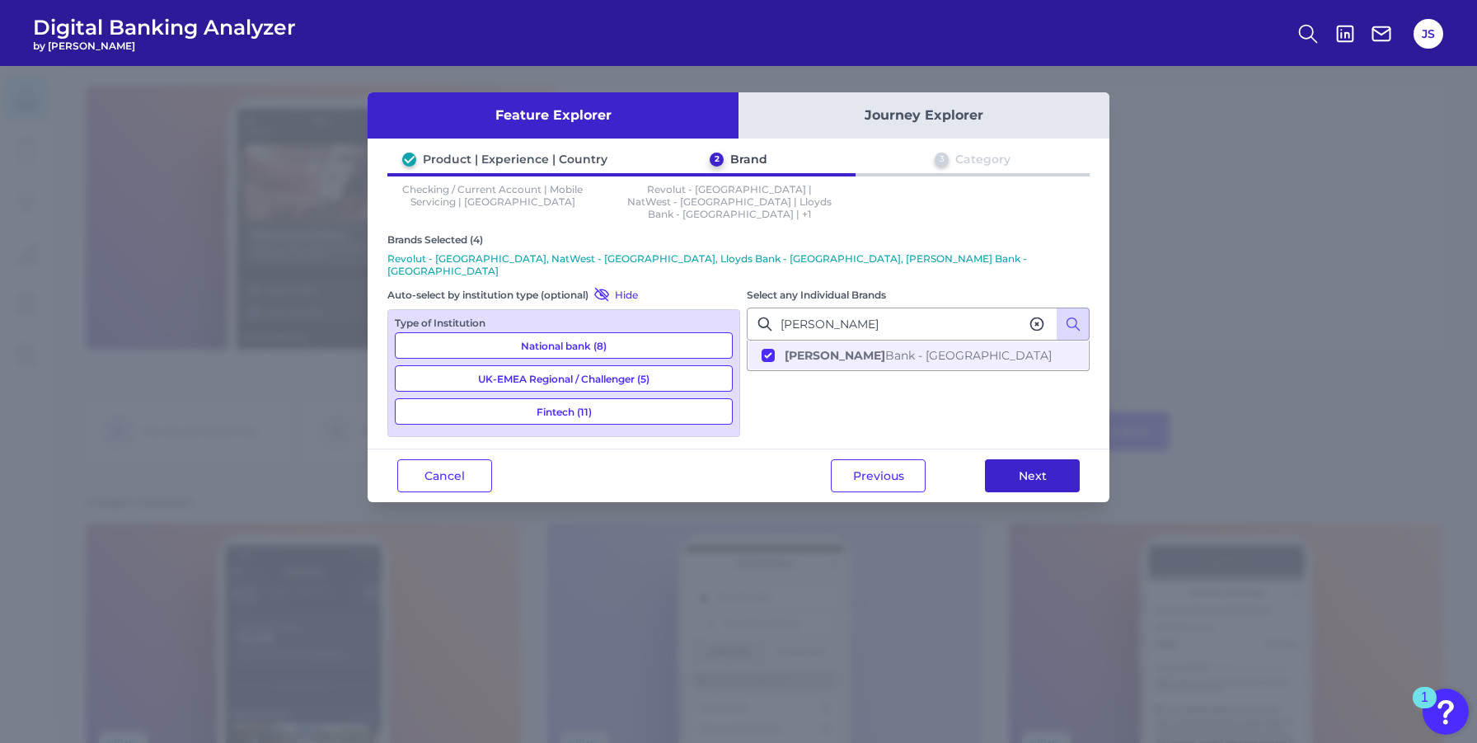
click at [1023, 459] on button "Next" at bounding box center [1032, 475] width 95 height 33
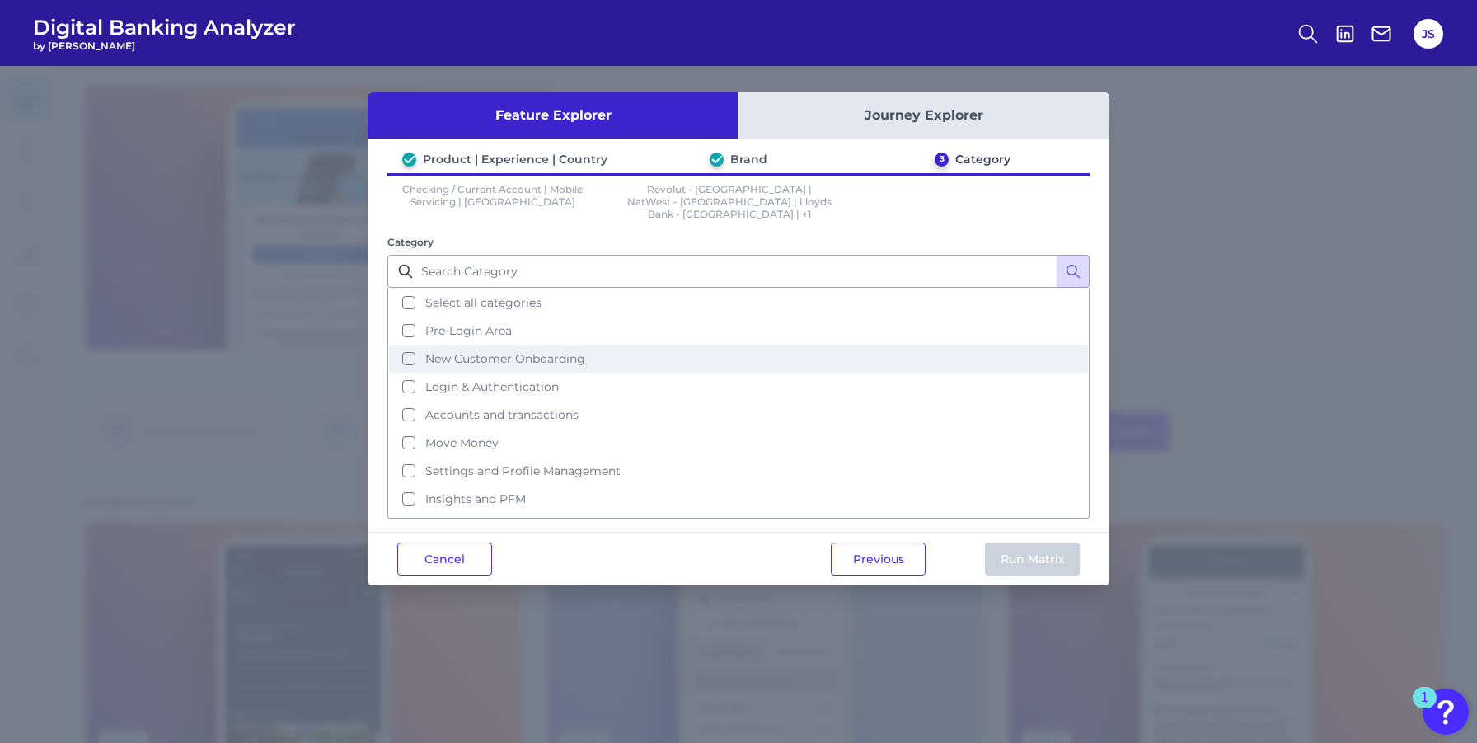
click at [408, 348] on button "New Customer Onboarding" at bounding box center [738, 358] width 699 height 28
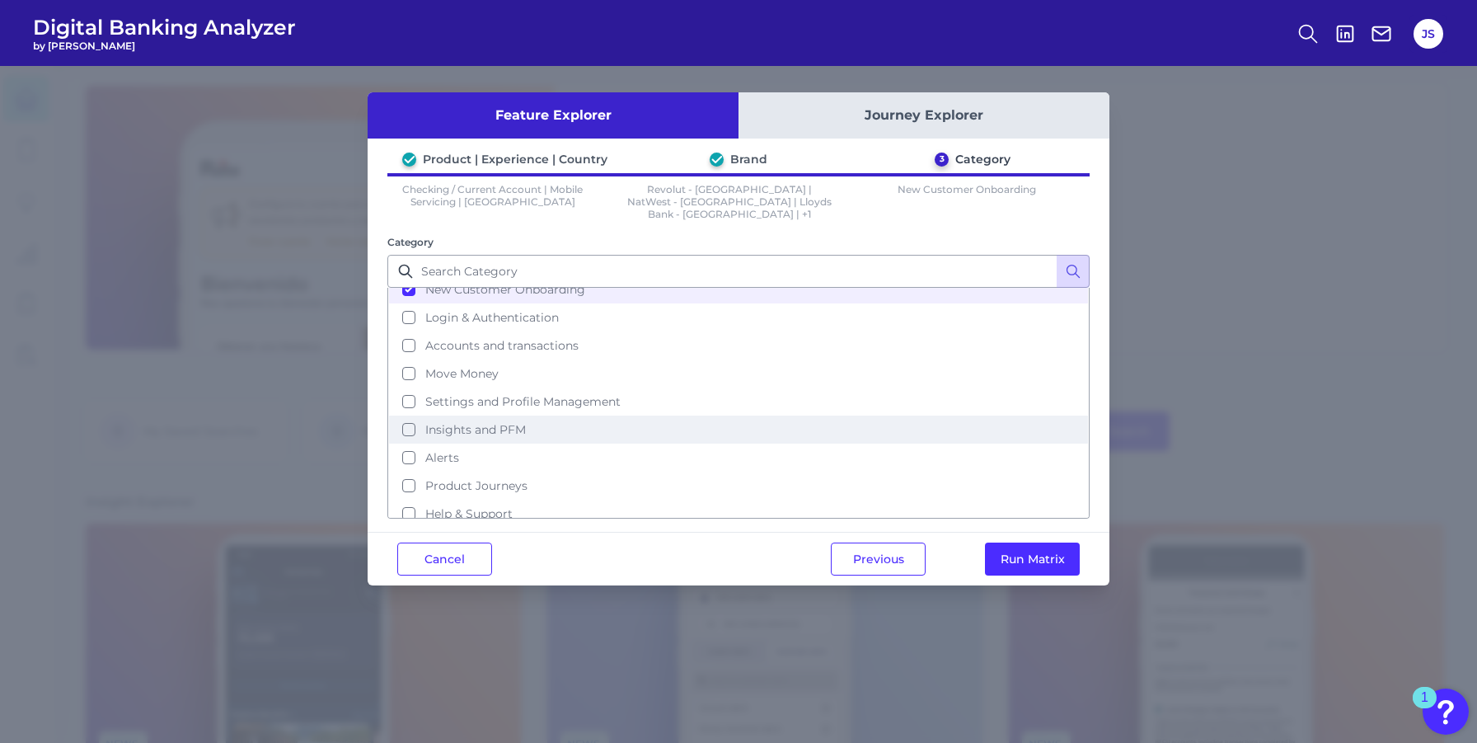
scroll to position [80, 0]
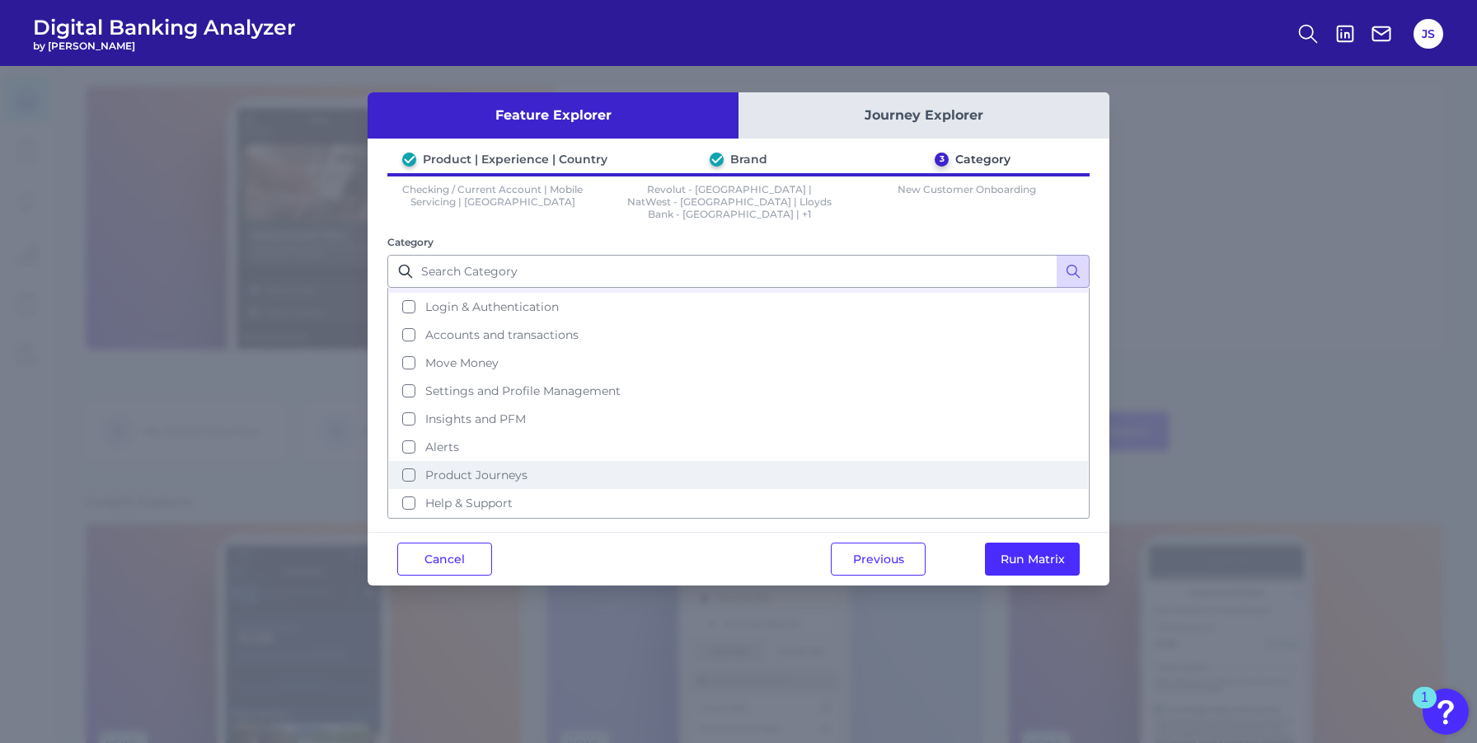
click at [405, 462] on button "Product Journeys" at bounding box center [738, 475] width 699 height 28
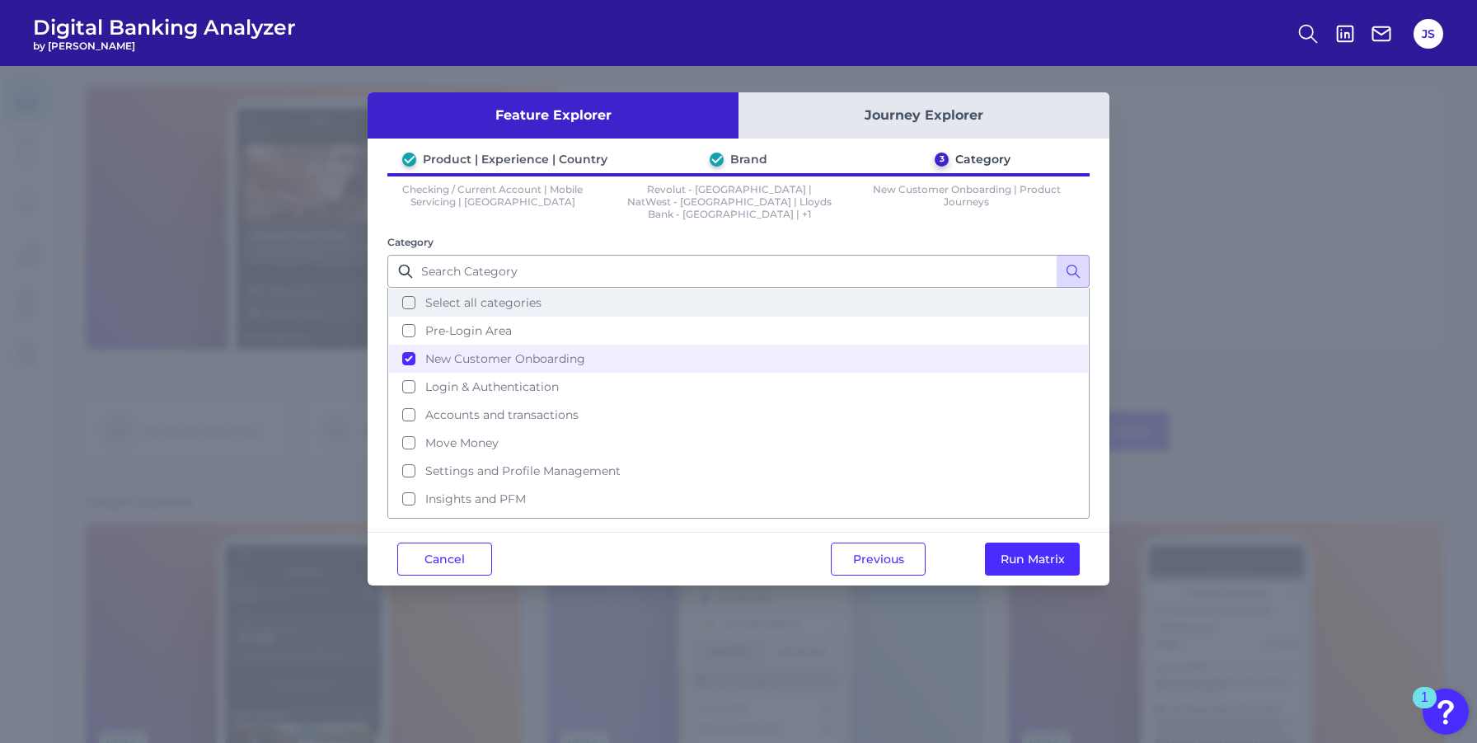
click at [411, 290] on button "Select all categories" at bounding box center [738, 302] width 699 height 28
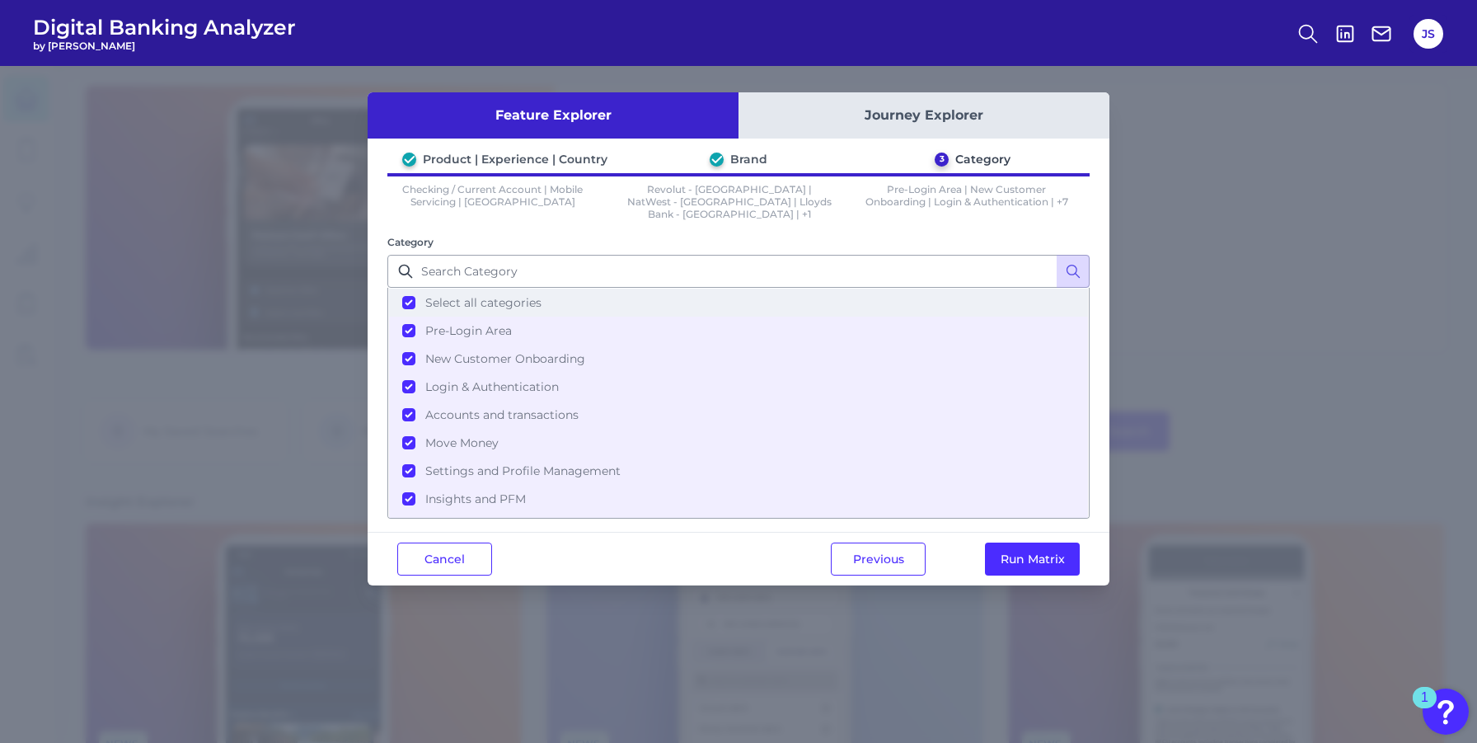
click at [413, 288] on button "Select all categories" at bounding box center [738, 302] width 699 height 28
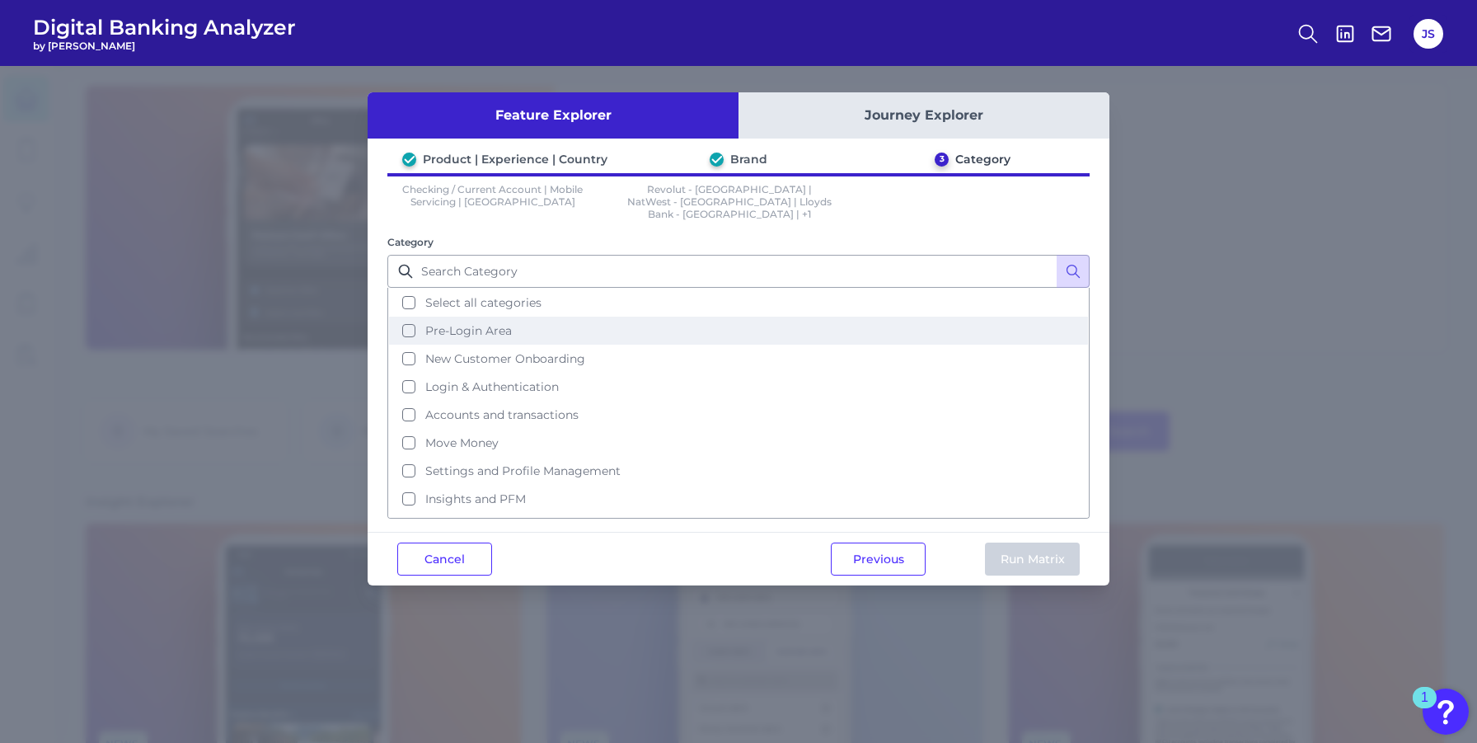
click at [408, 316] on button "Pre-Login Area" at bounding box center [738, 330] width 699 height 28
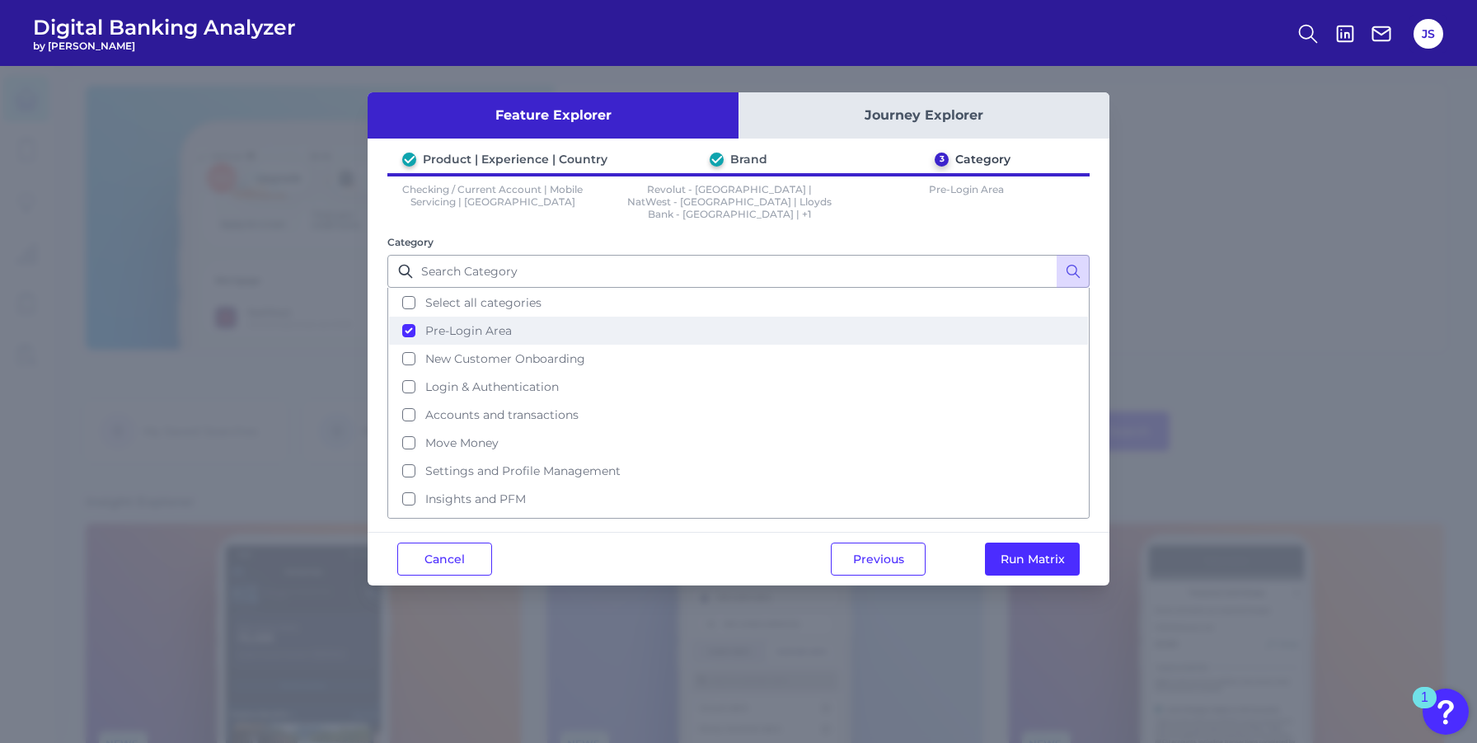
click at [411, 321] on button "Pre-Login Area" at bounding box center [738, 330] width 699 height 28
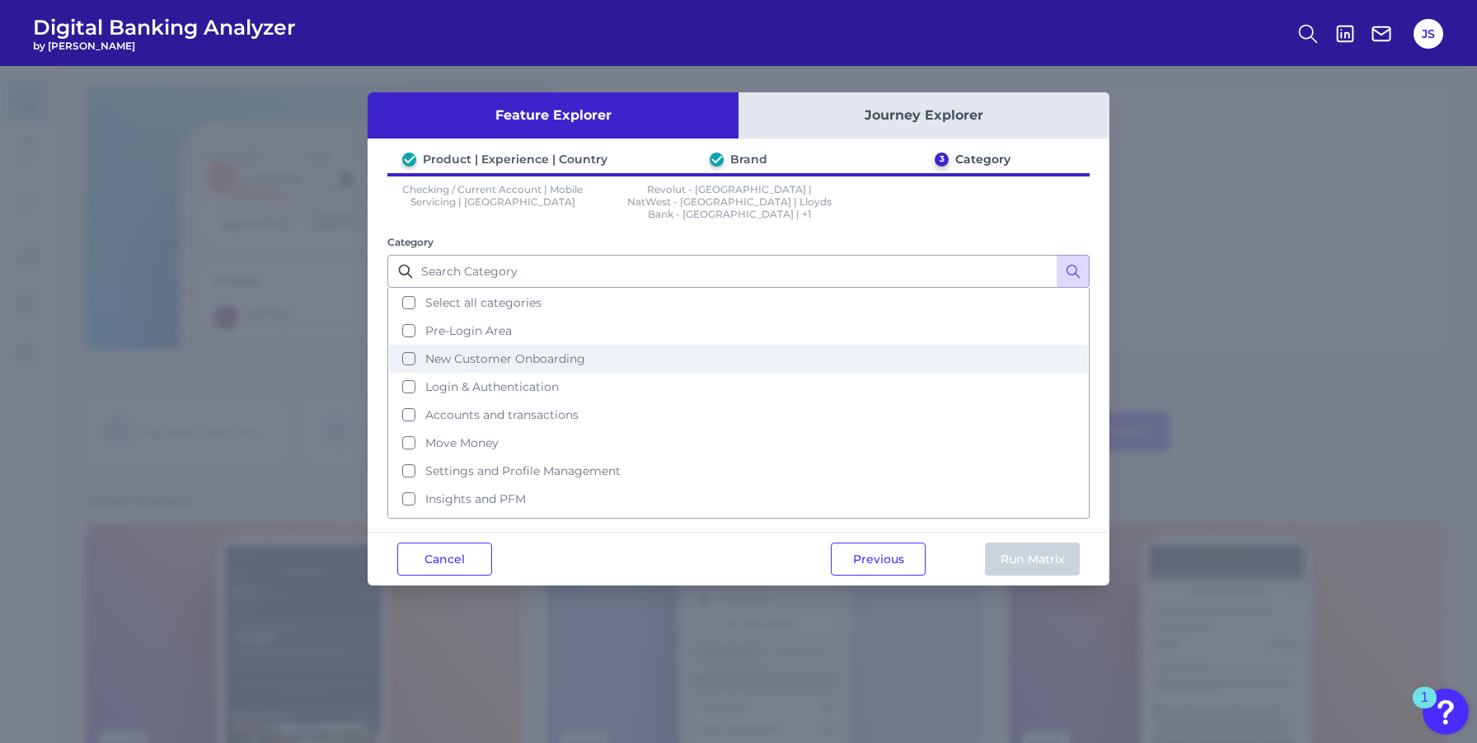
click at [412, 347] on button "New Customer Onboarding" at bounding box center [738, 358] width 699 height 28
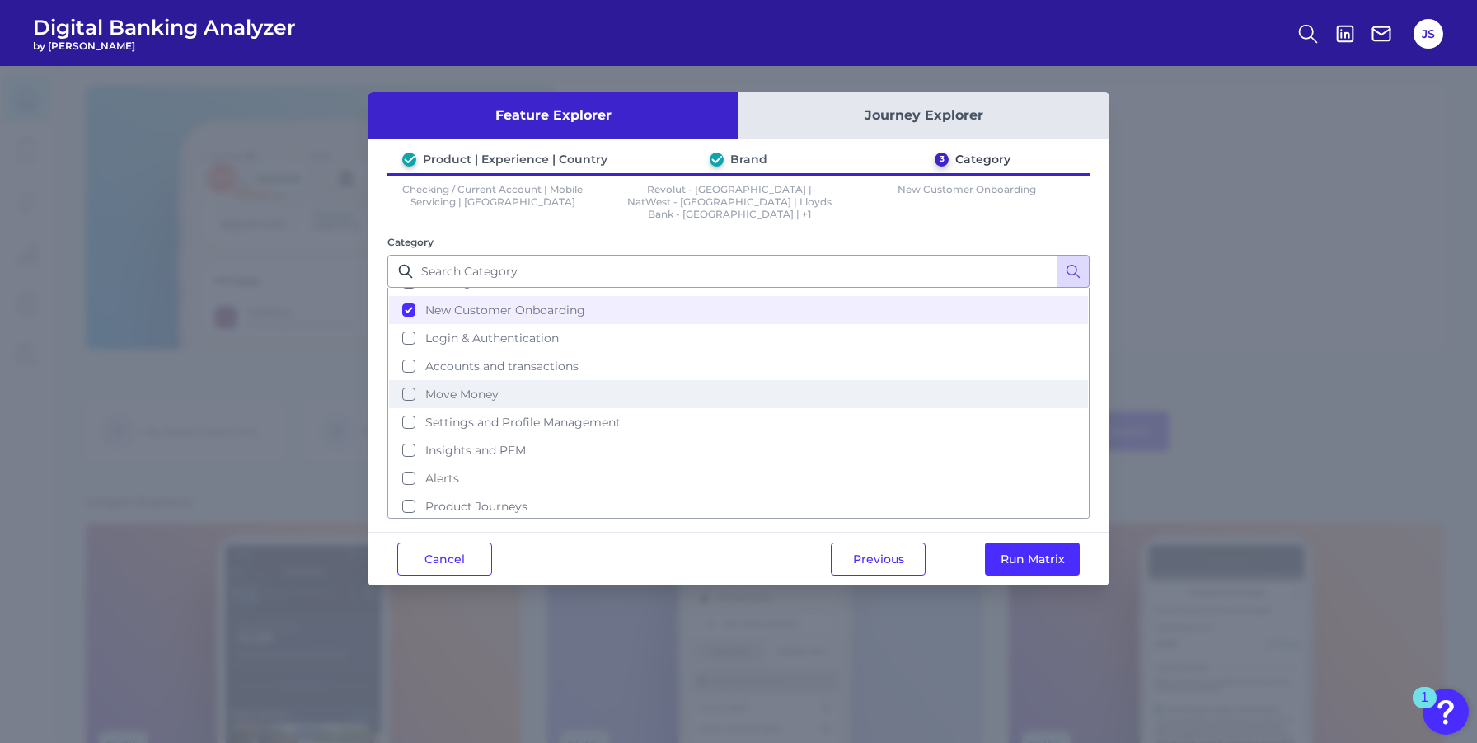
scroll to position [80, 0]
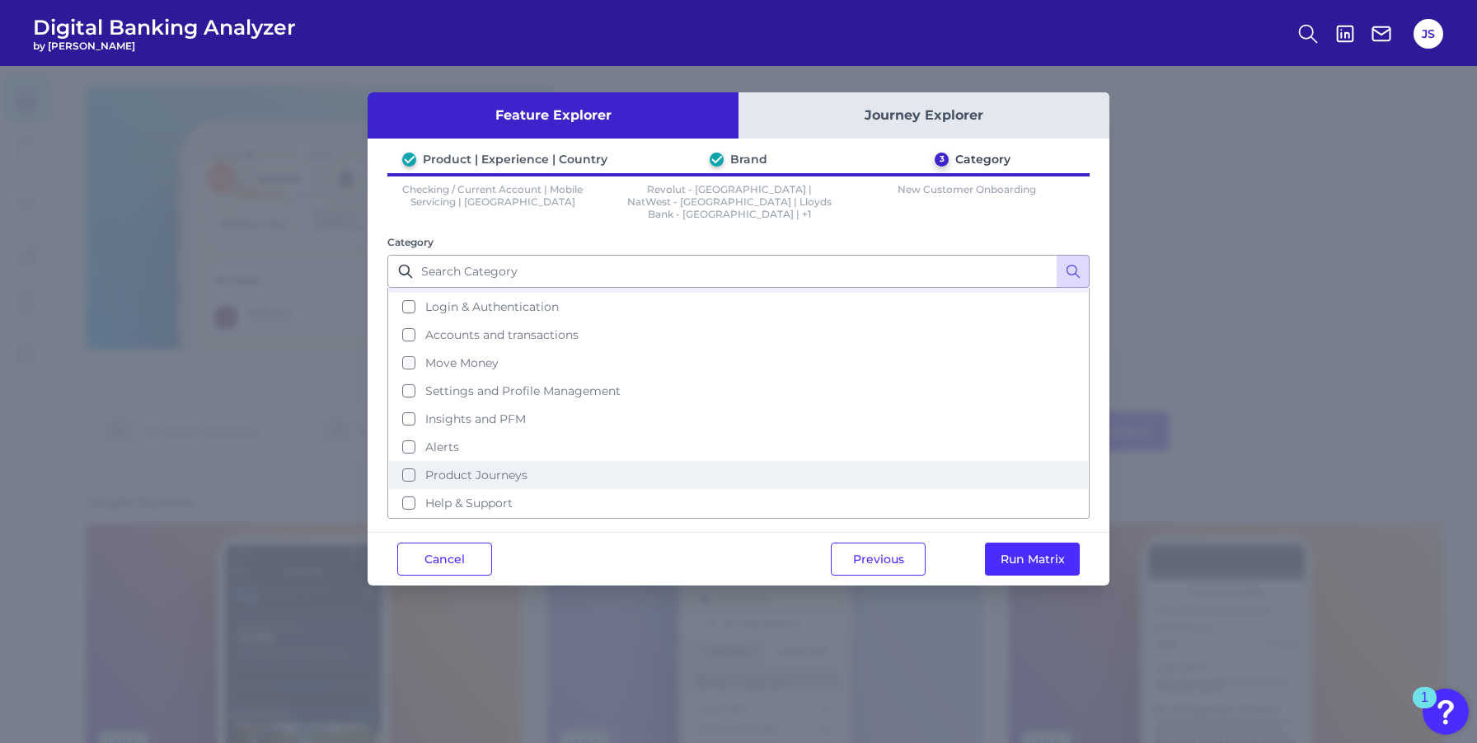
click at [407, 466] on button "Product Journeys" at bounding box center [738, 475] width 699 height 28
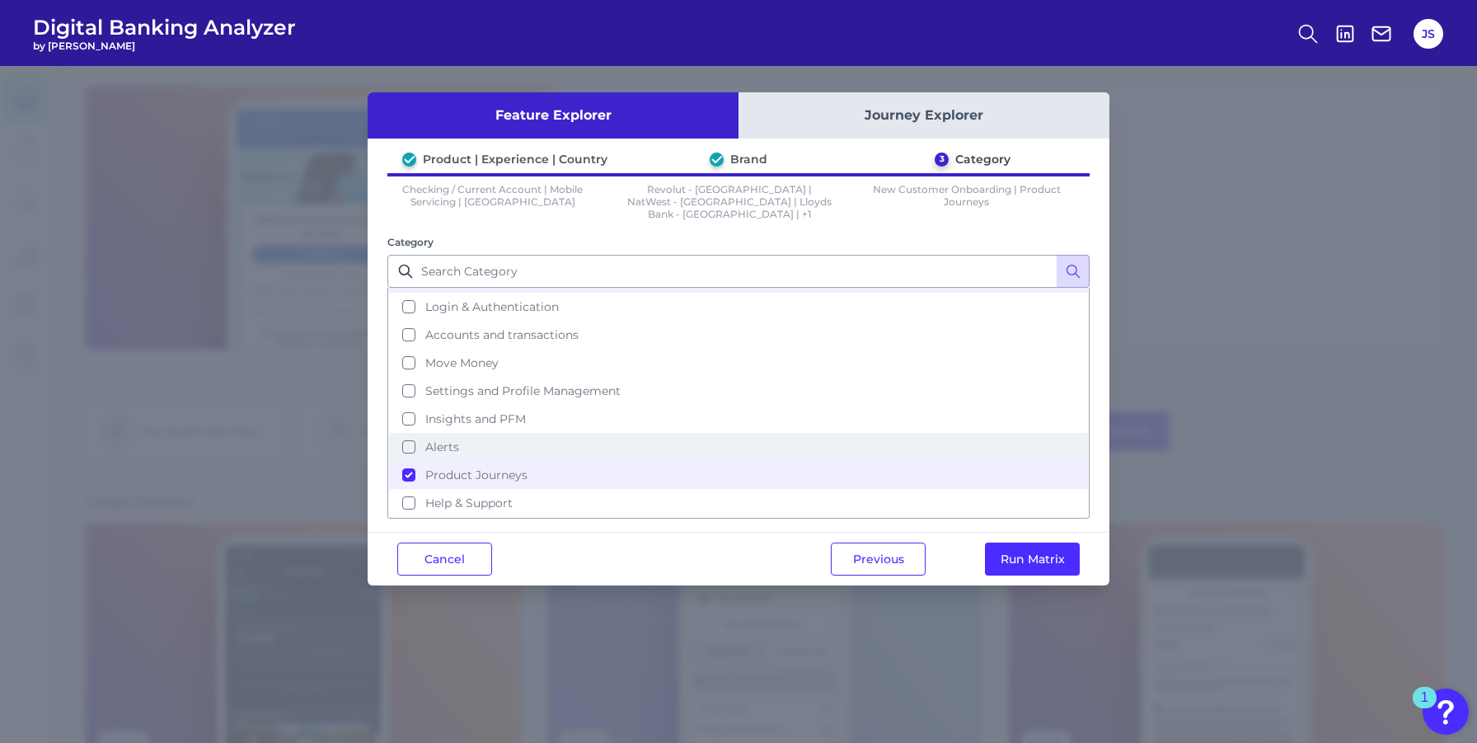
click at [412, 433] on button "Alerts" at bounding box center [738, 447] width 699 height 28
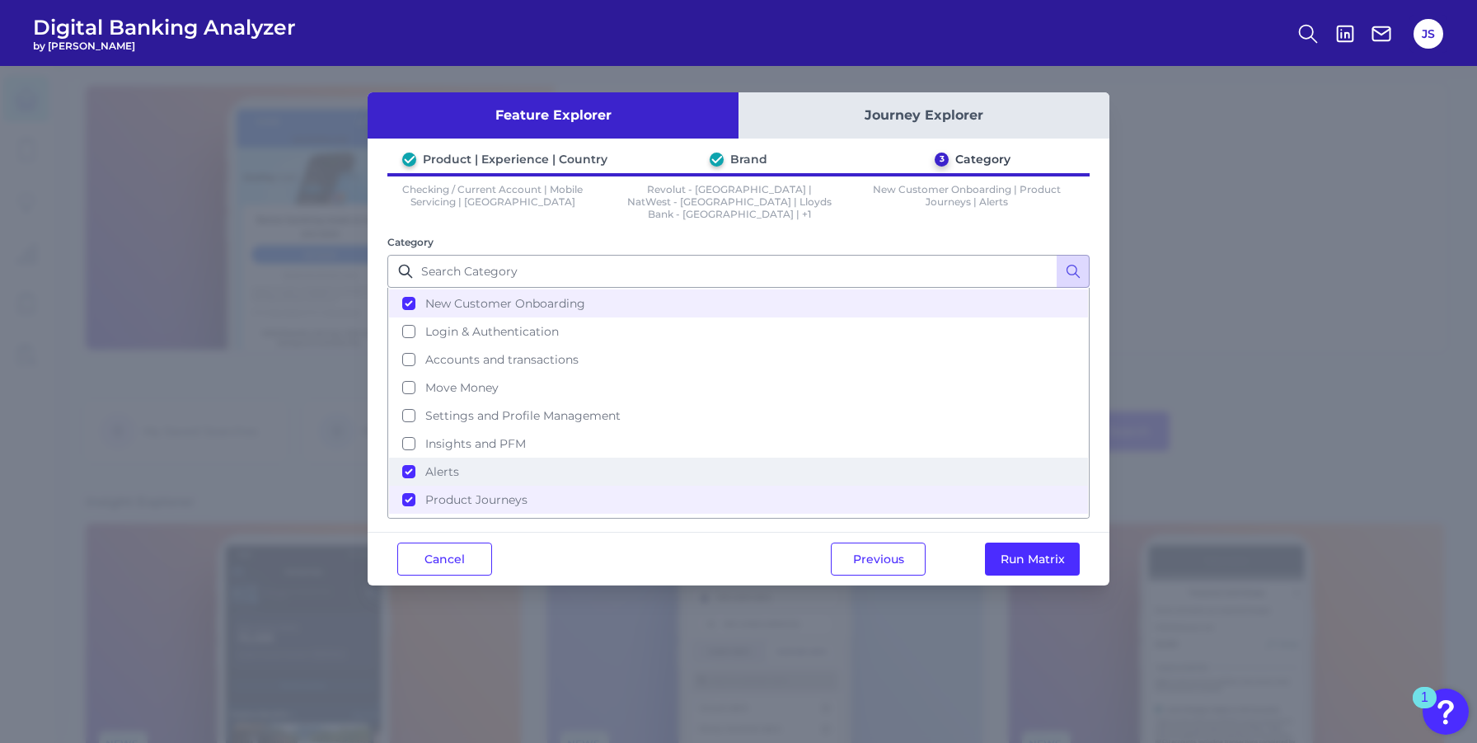
scroll to position [51, 0]
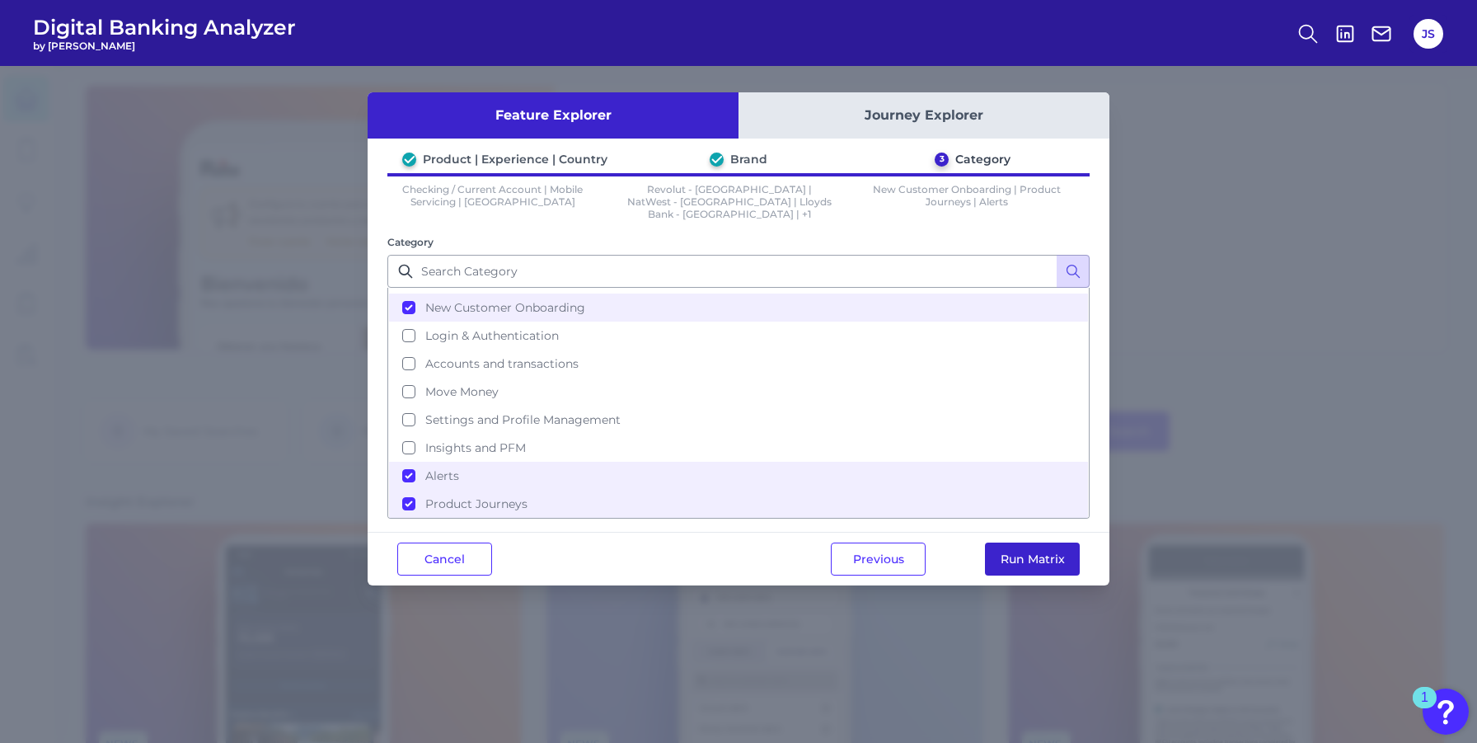
click at [1021, 545] on button "Run Matrix" at bounding box center [1032, 558] width 95 height 33
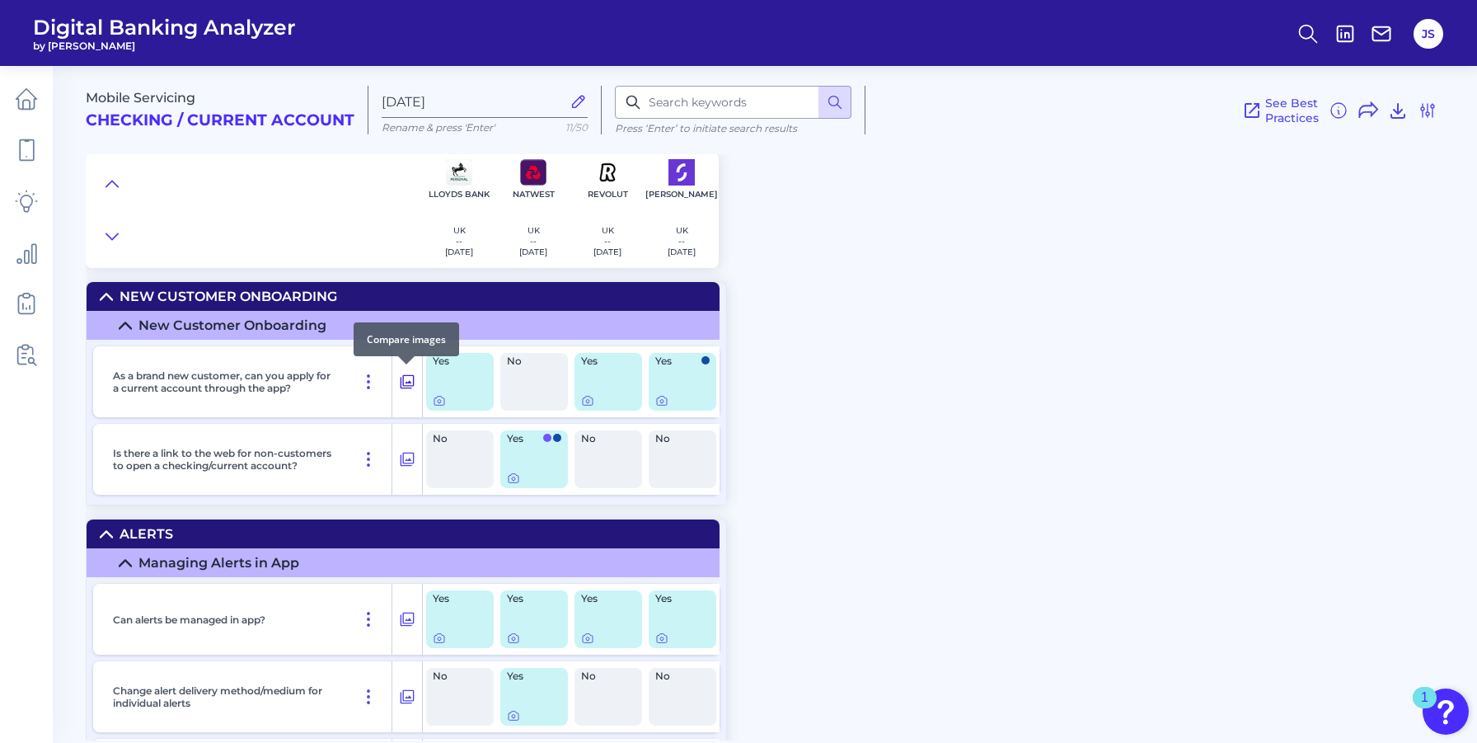
click at [408, 376] on icon at bounding box center [407, 382] width 16 height 20
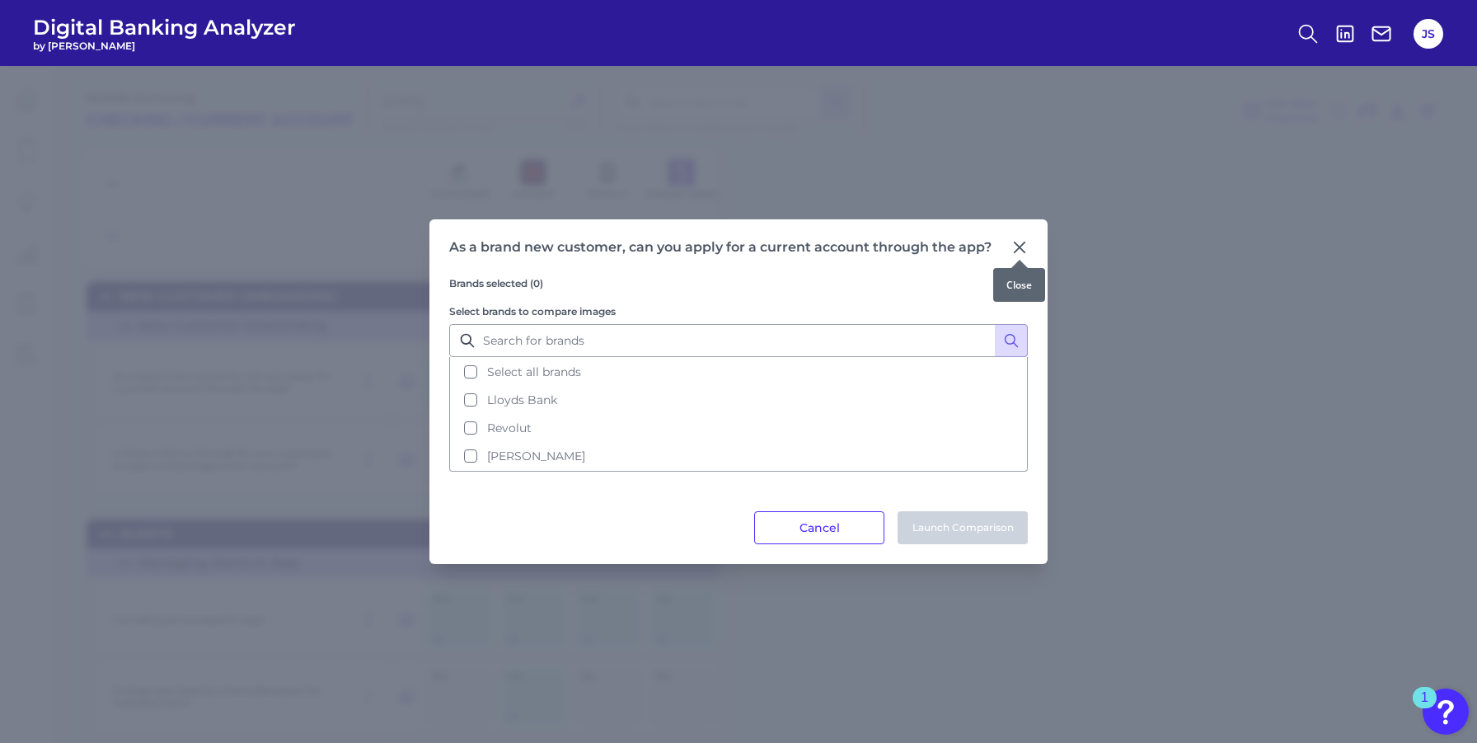
drag, startPoint x: 1021, startPoint y: 244, endPoint x: 976, endPoint y: 265, distance: 49.8
click at [1021, 245] on icon at bounding box center [1019, 247] width 10 height 10
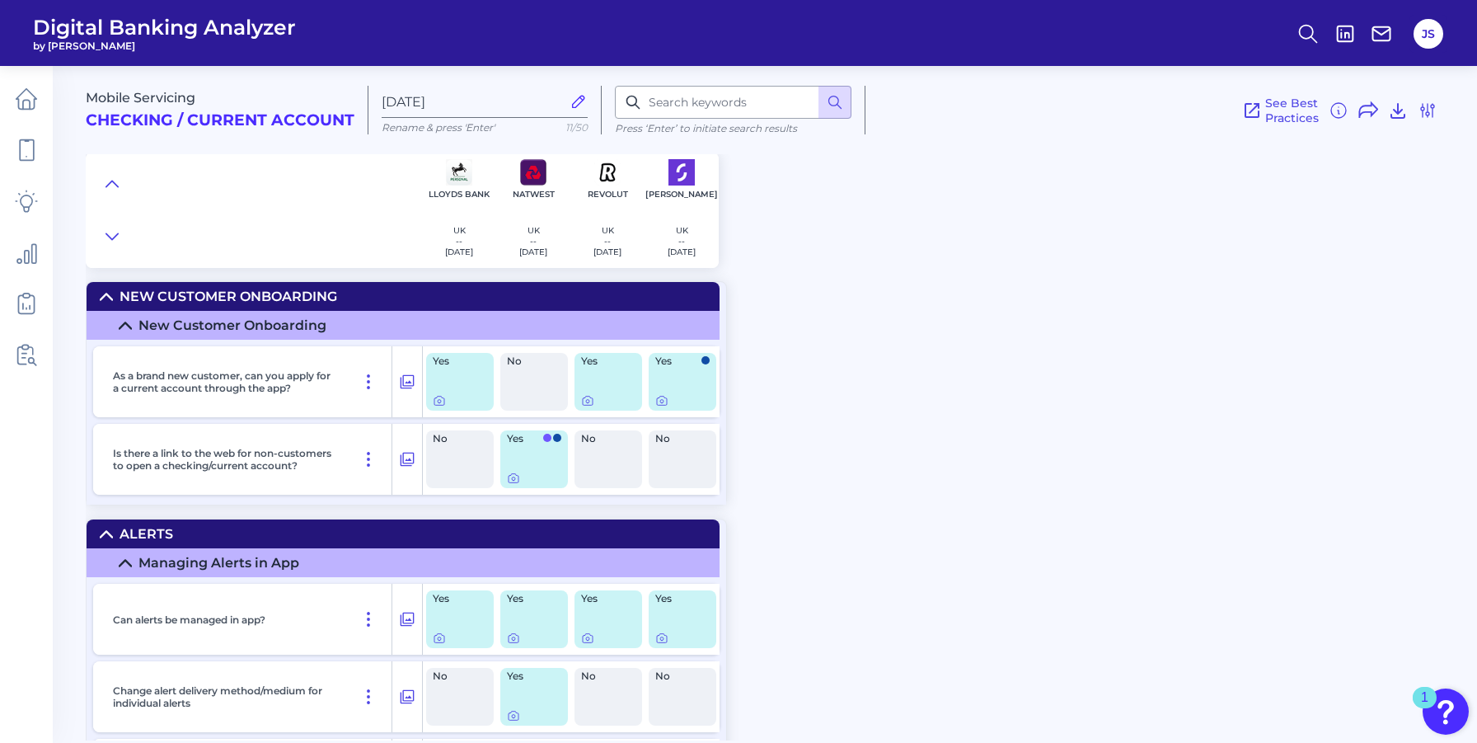
click at [447, 386] on div "Yes" at bounding box center [460, 382] width 68 height 58
click at [440, 400] on icon at bounding box center [439, 401] width 3 height 3
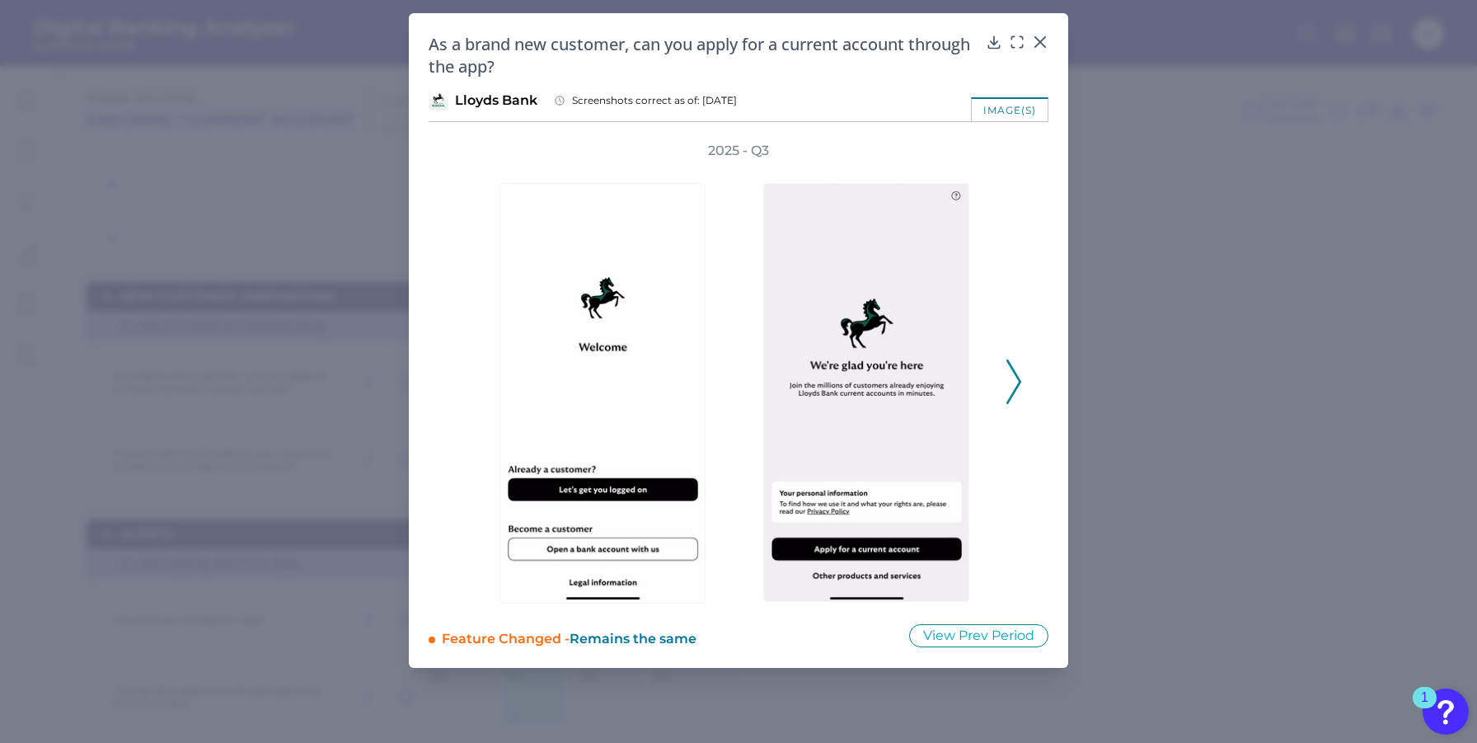
click at [1019, 386] on icon at bounding box center [1013, 381] width 15 height 45
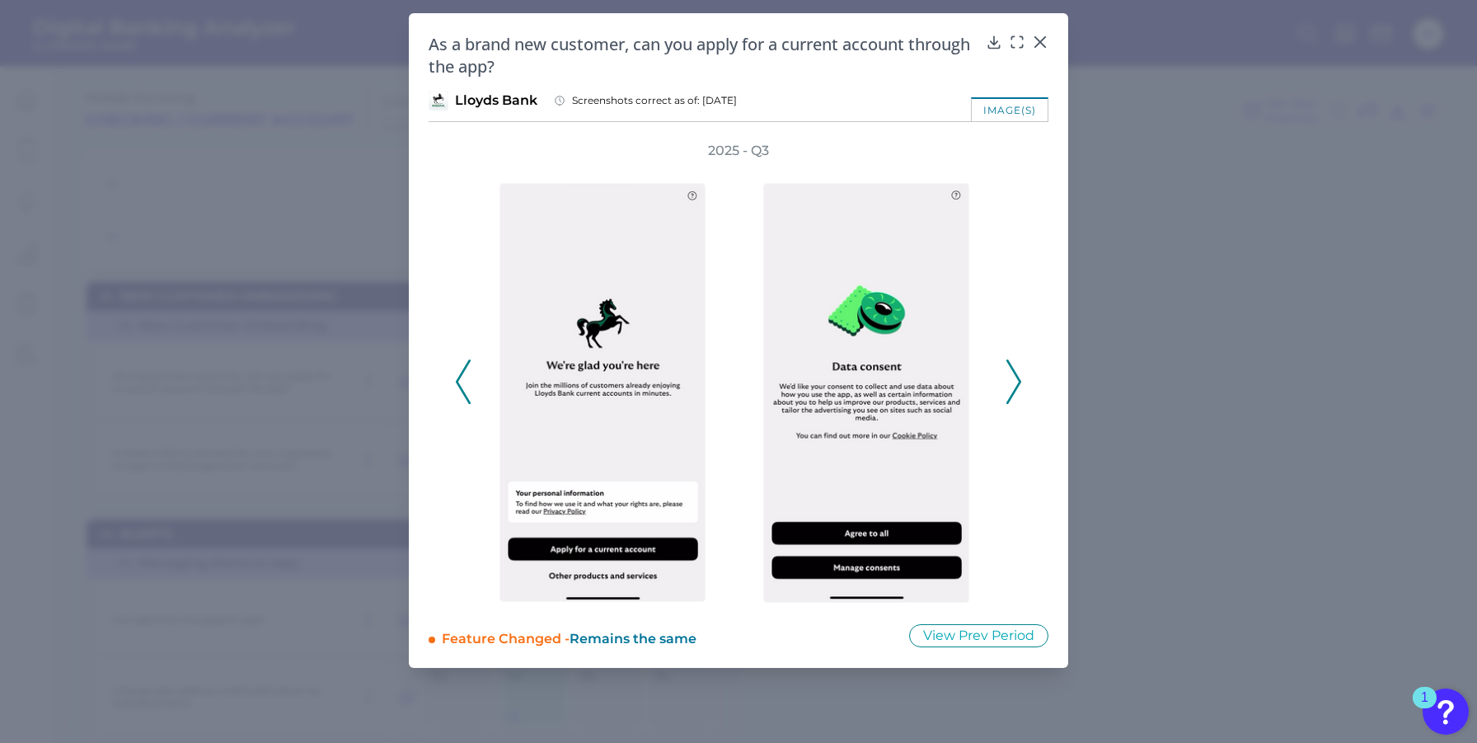
click at [1019, 386] on icon at bounding box center [1013, 381] width 15 height 45
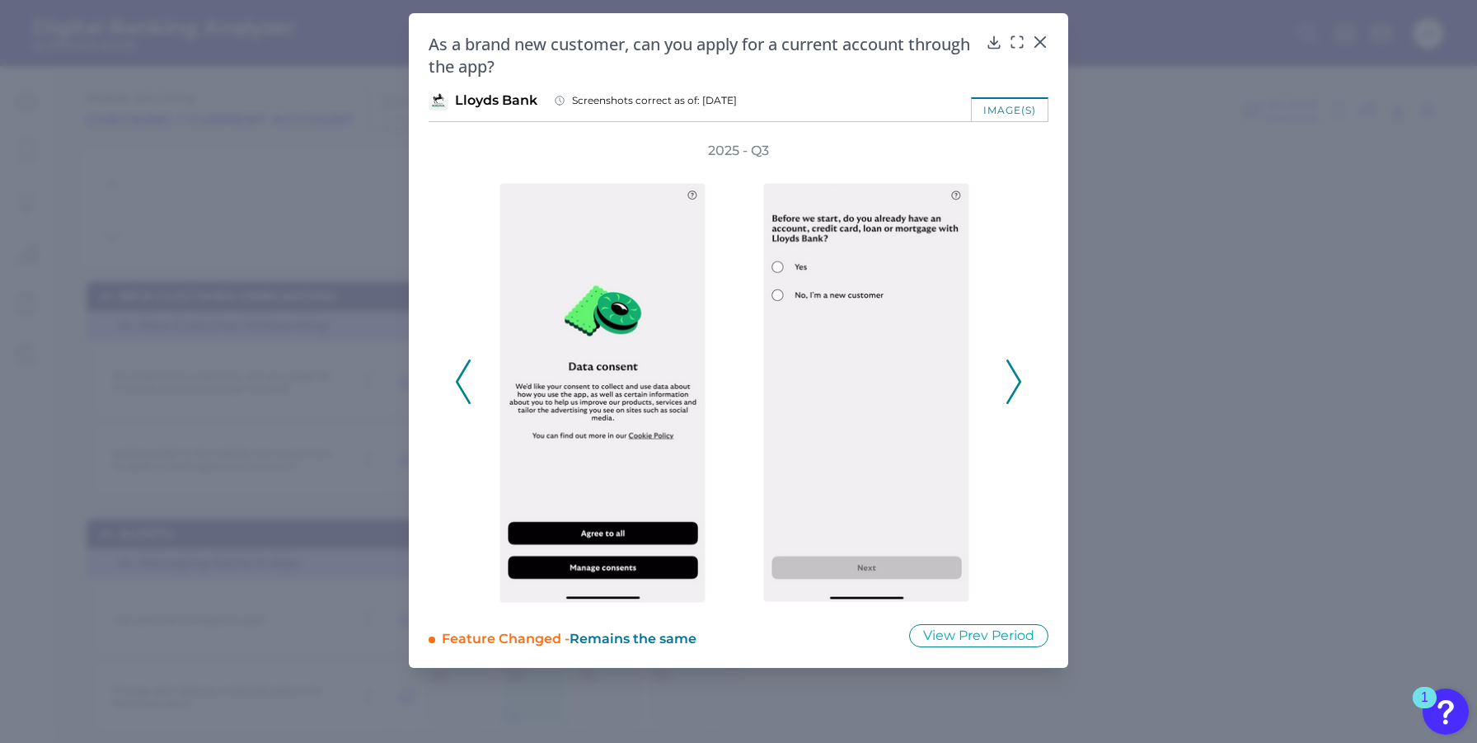
click at [1019, 386] on icon at bounding box center [1013, 381] width 15 height 45
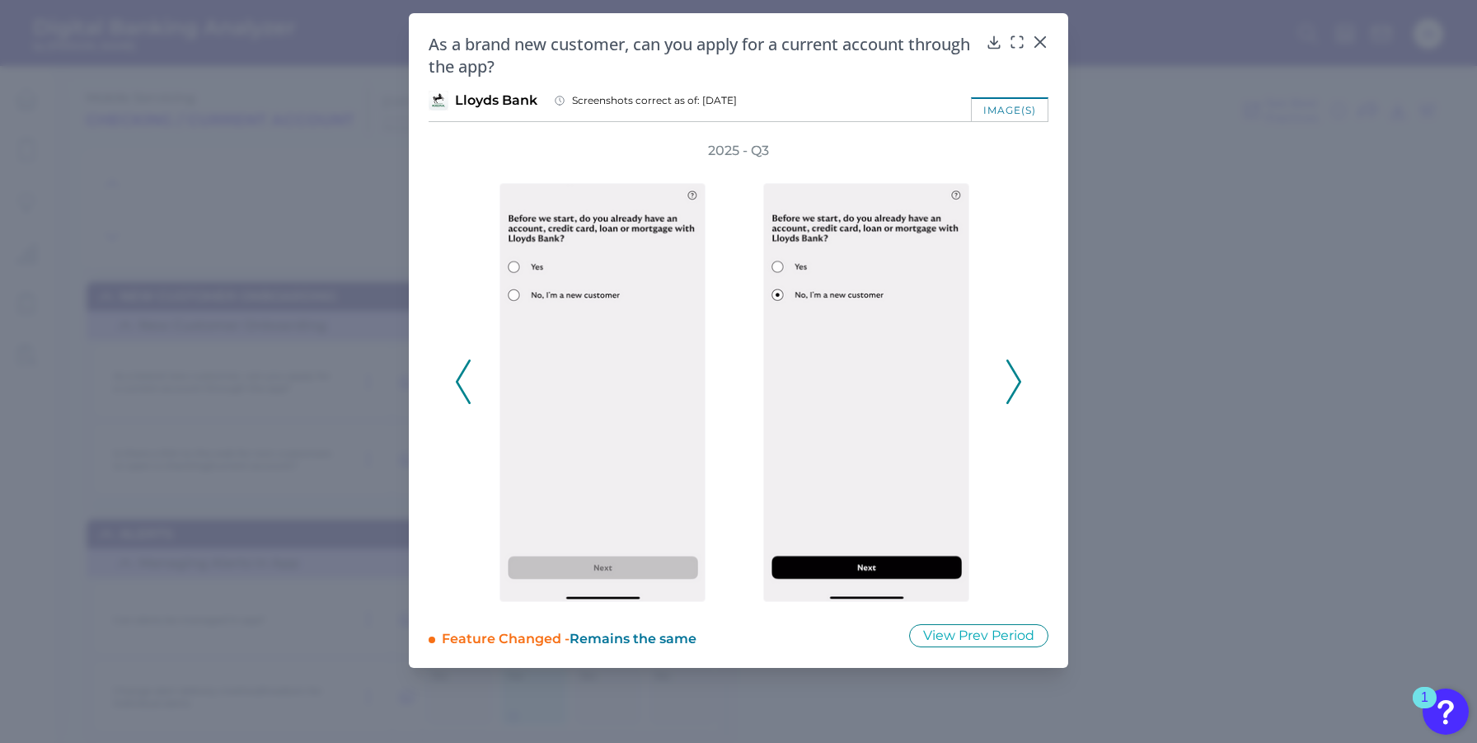
click at [1019, 386] on icon at bounding box center [1013, 381] width 15 height 45
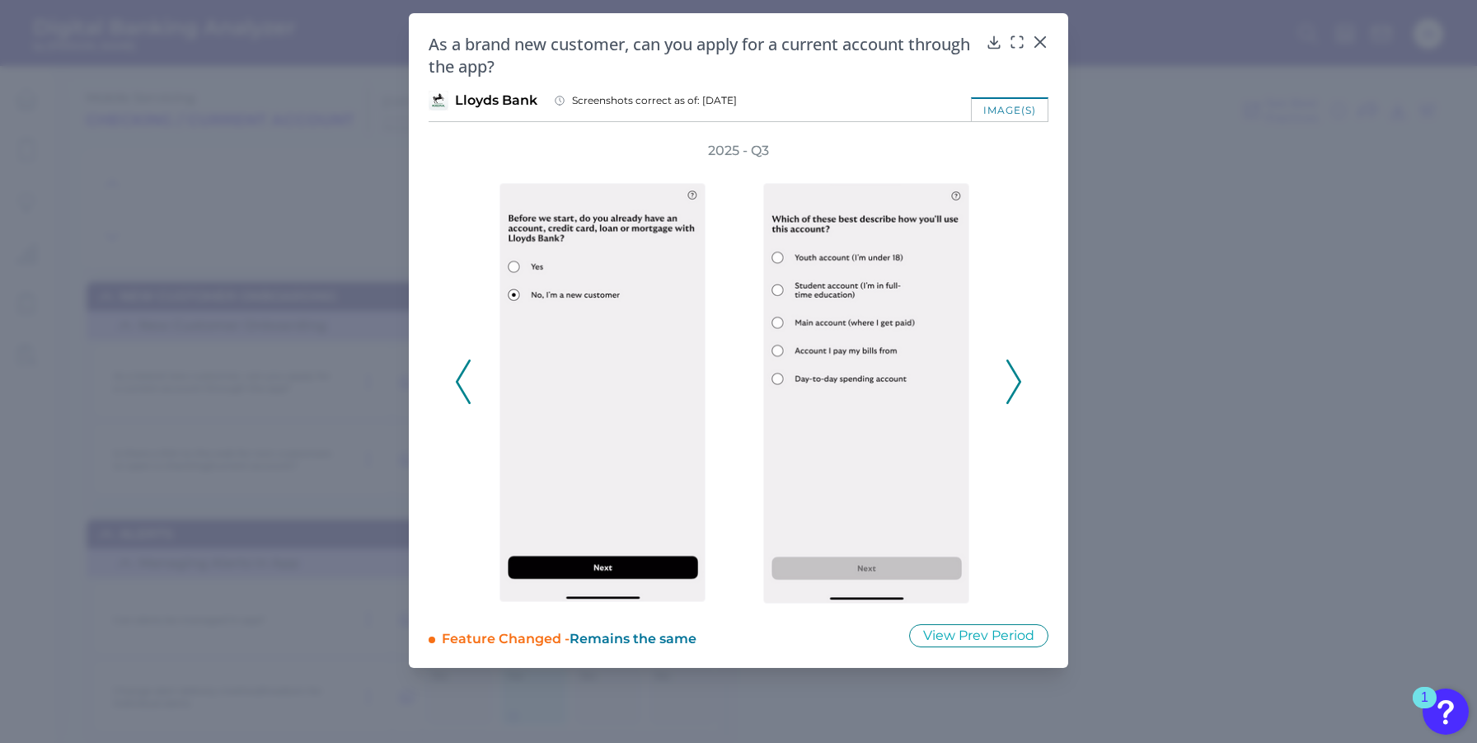
click at [1019, 386] on icon at bounding box center [1013, 381] width 15 height 45
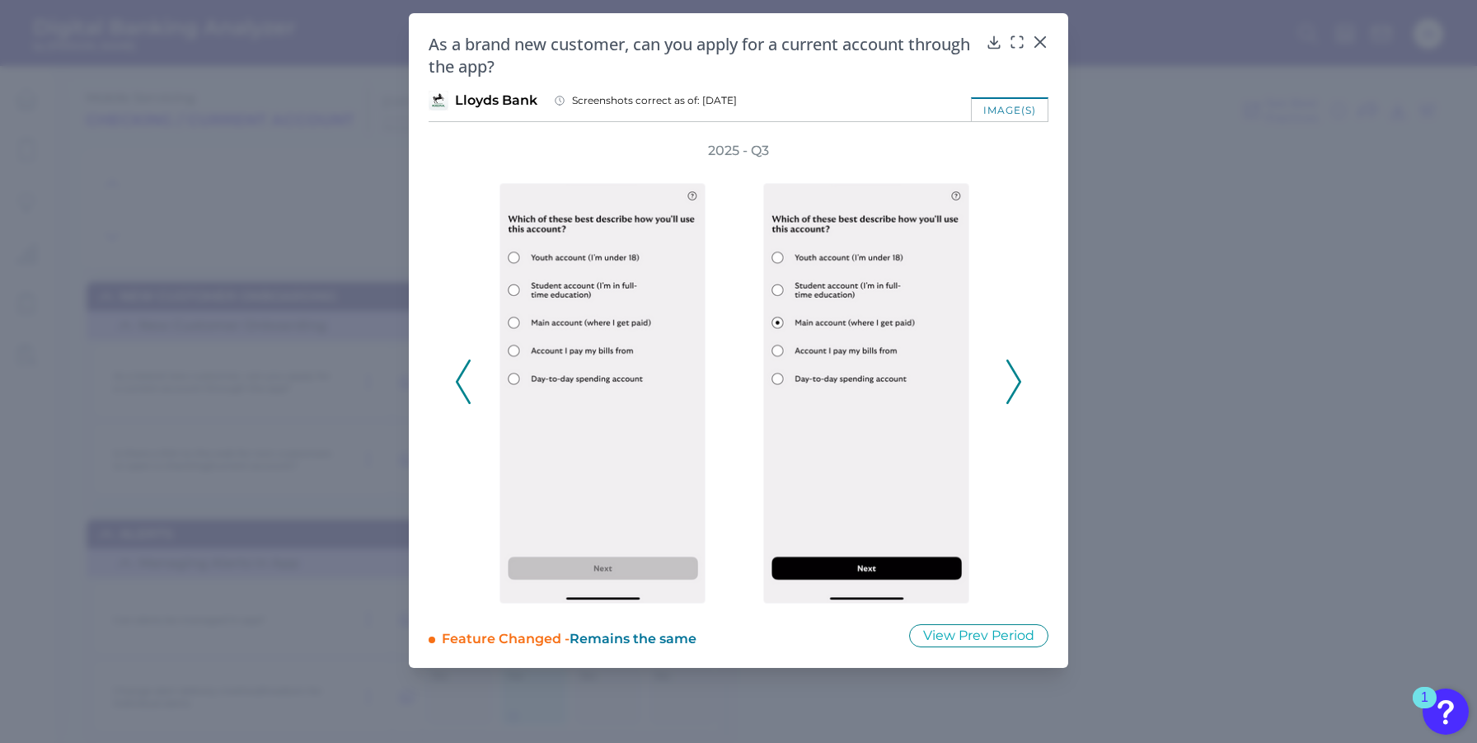
click at [1019, 386] on icon at bounding box center [1013, 381] width 15 height 45
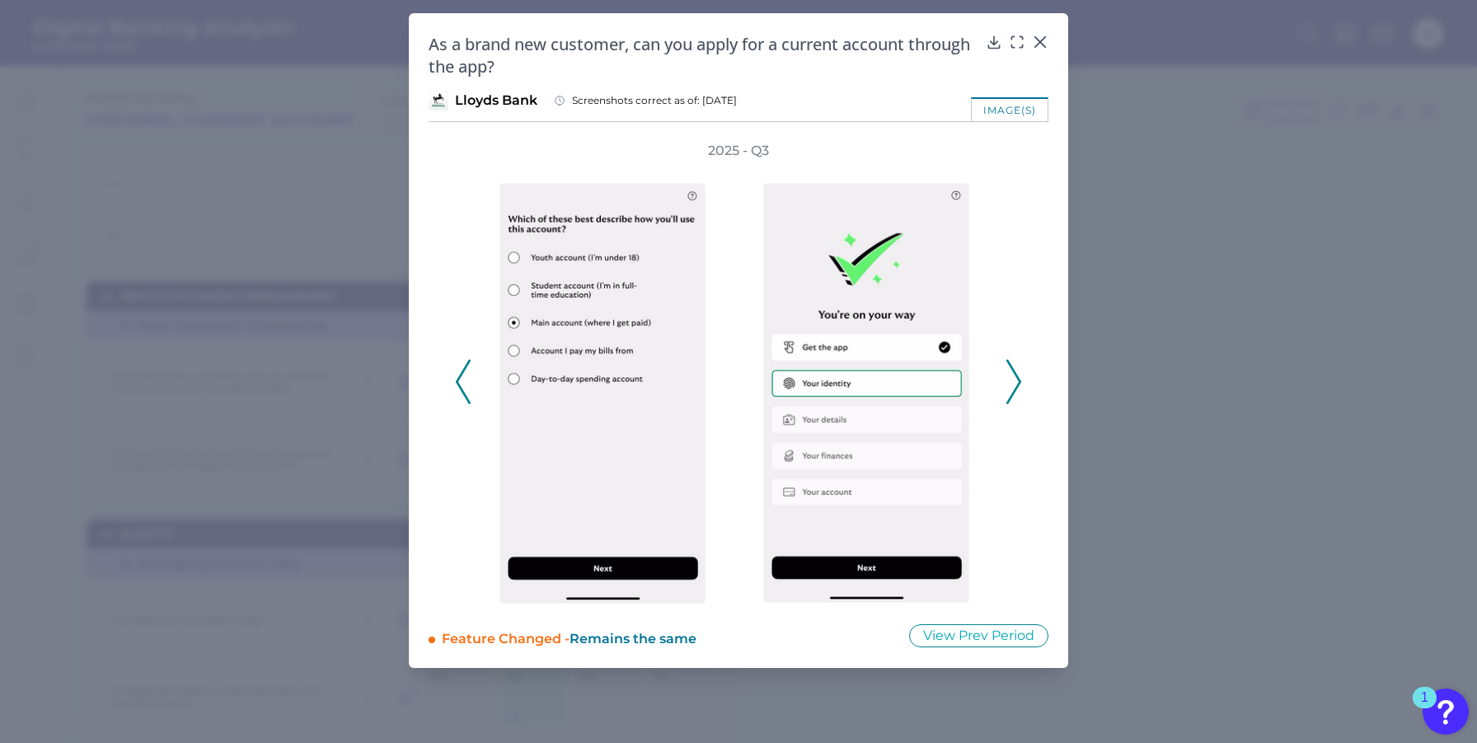
click at [1019, 386] on icon at bounding box center [1013, 381] width 15 height 45
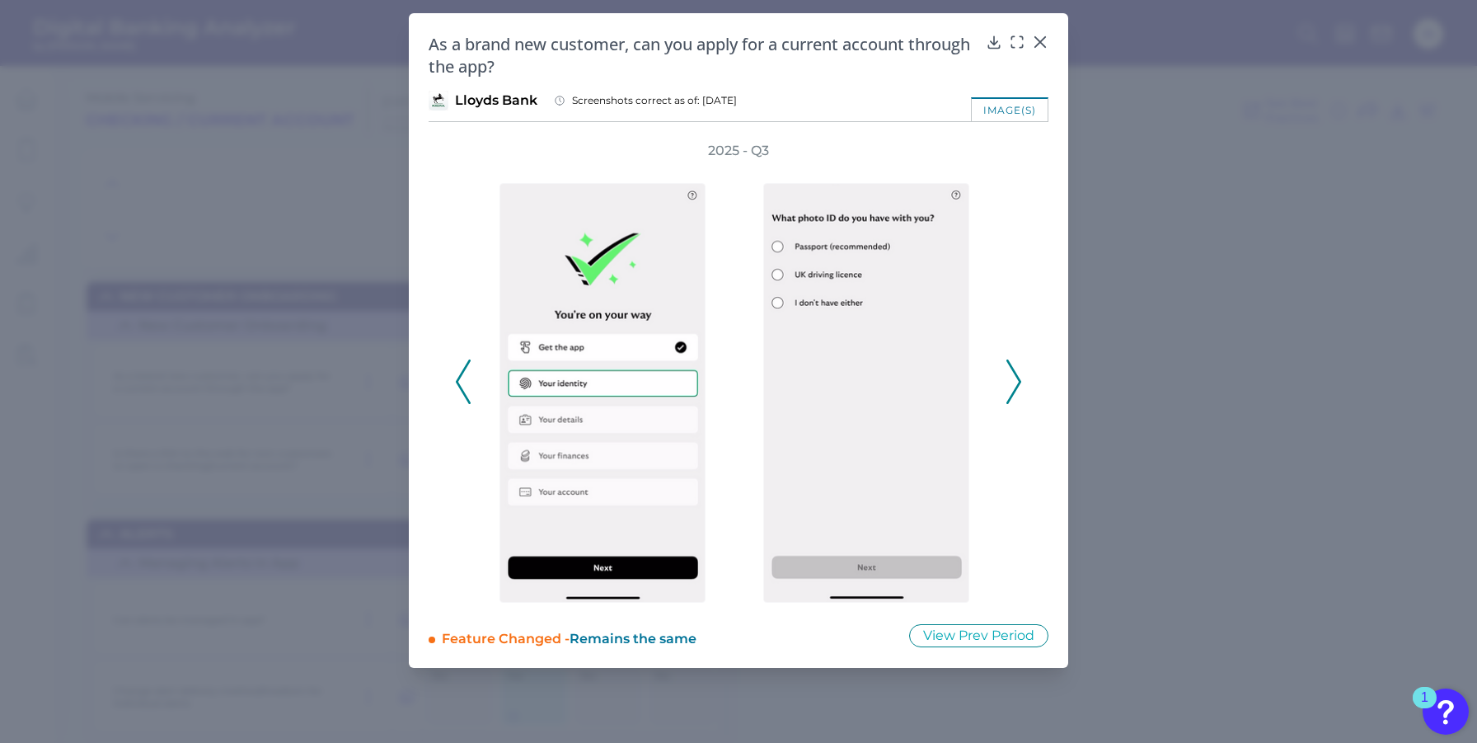
click at [1019, 386] on icon at bounding box center [1013, 381] width 15 height 45
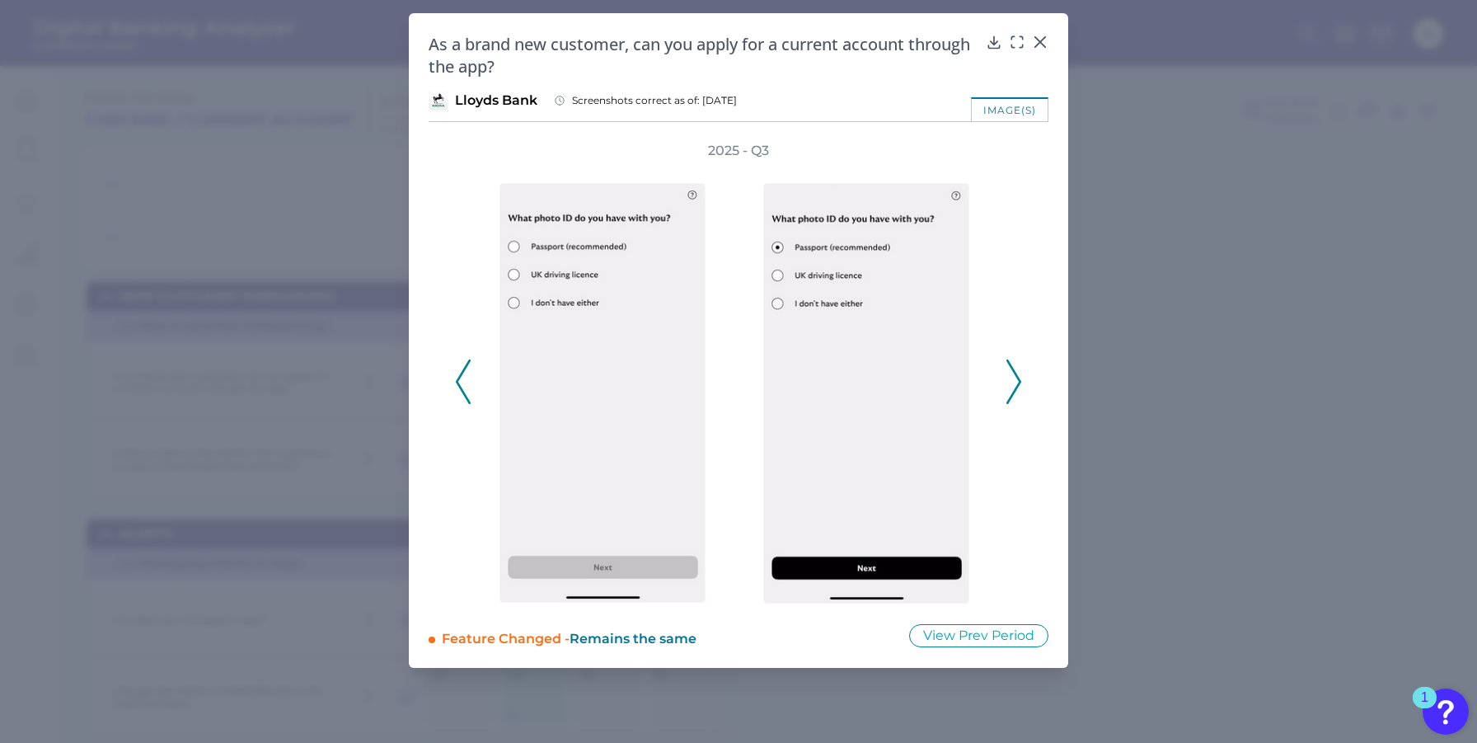
click at [1019, 386] on icon at bounding box center [1013, 381] width 15 height 45
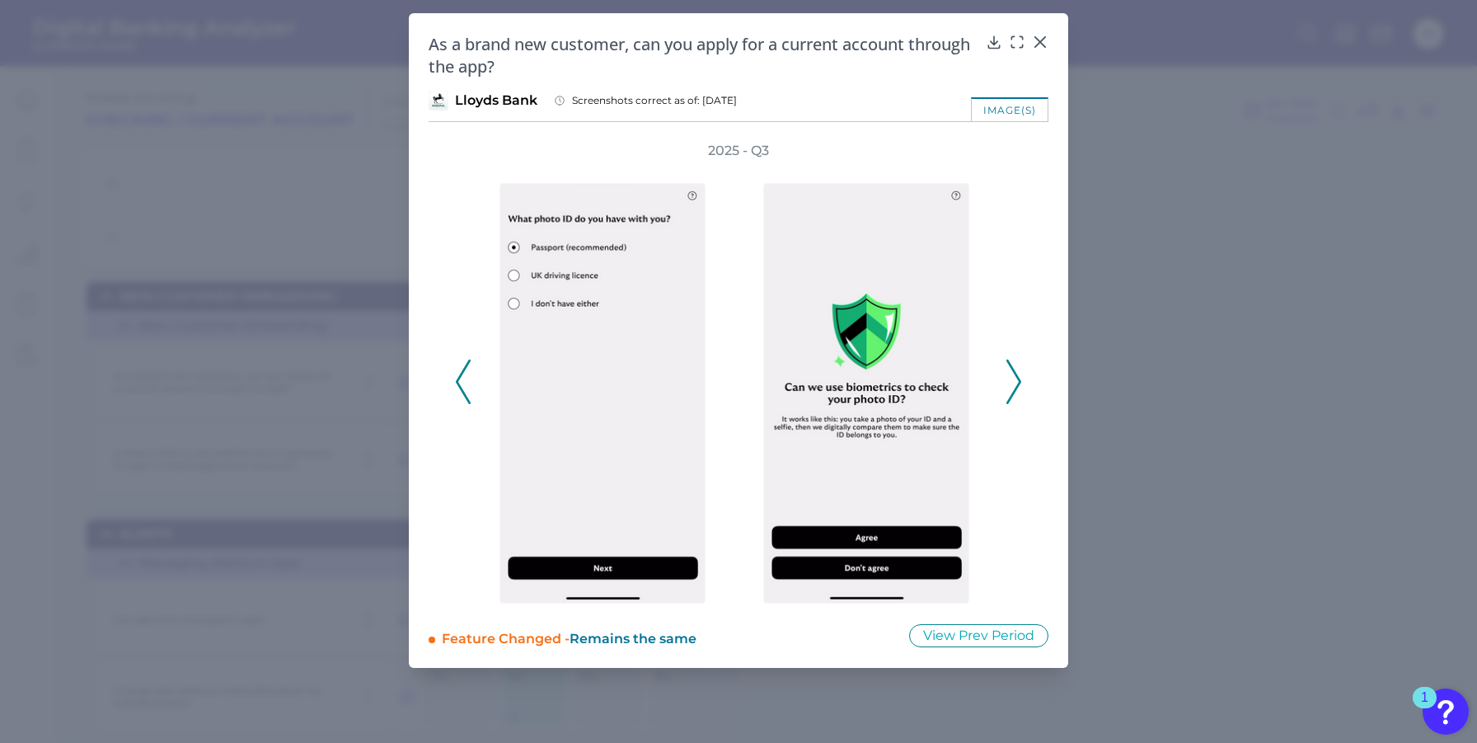
click at [1019, 386] on icon at bounding box center [1013, 381] width 15 height 45
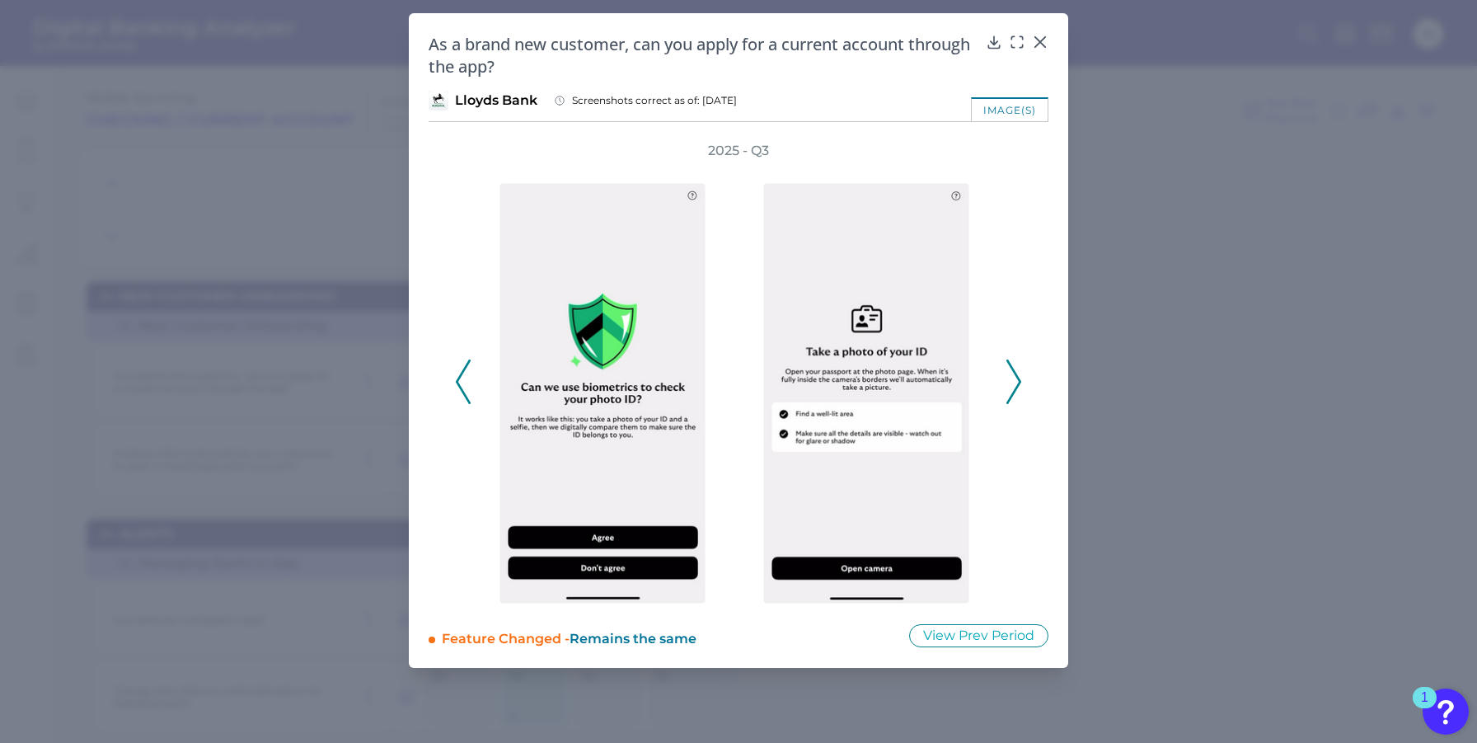
click at [1019, 386] on icon at bounding box center [1013, 381] width 15 height 45
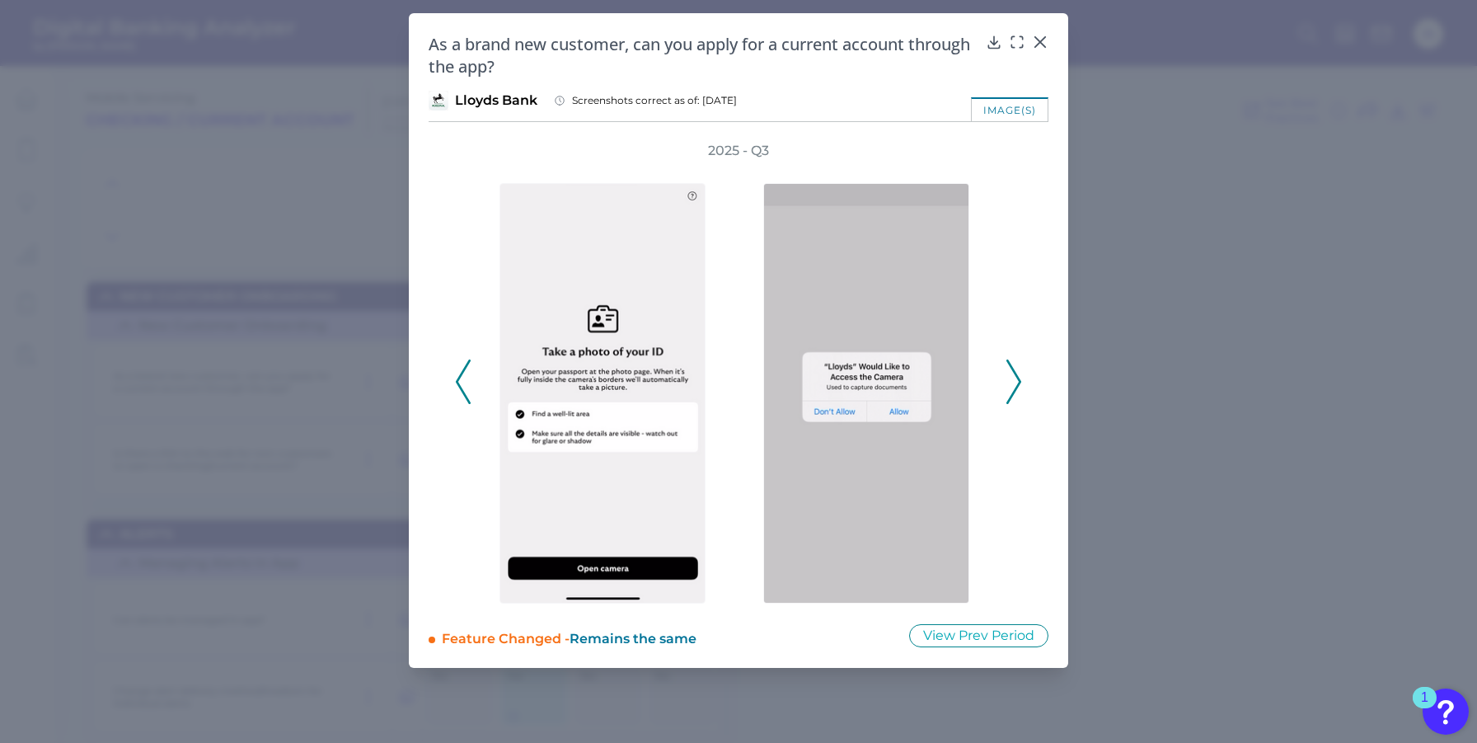
click at [1019, 386] on icon at bounding box center [1013, 381] width 15 height 45
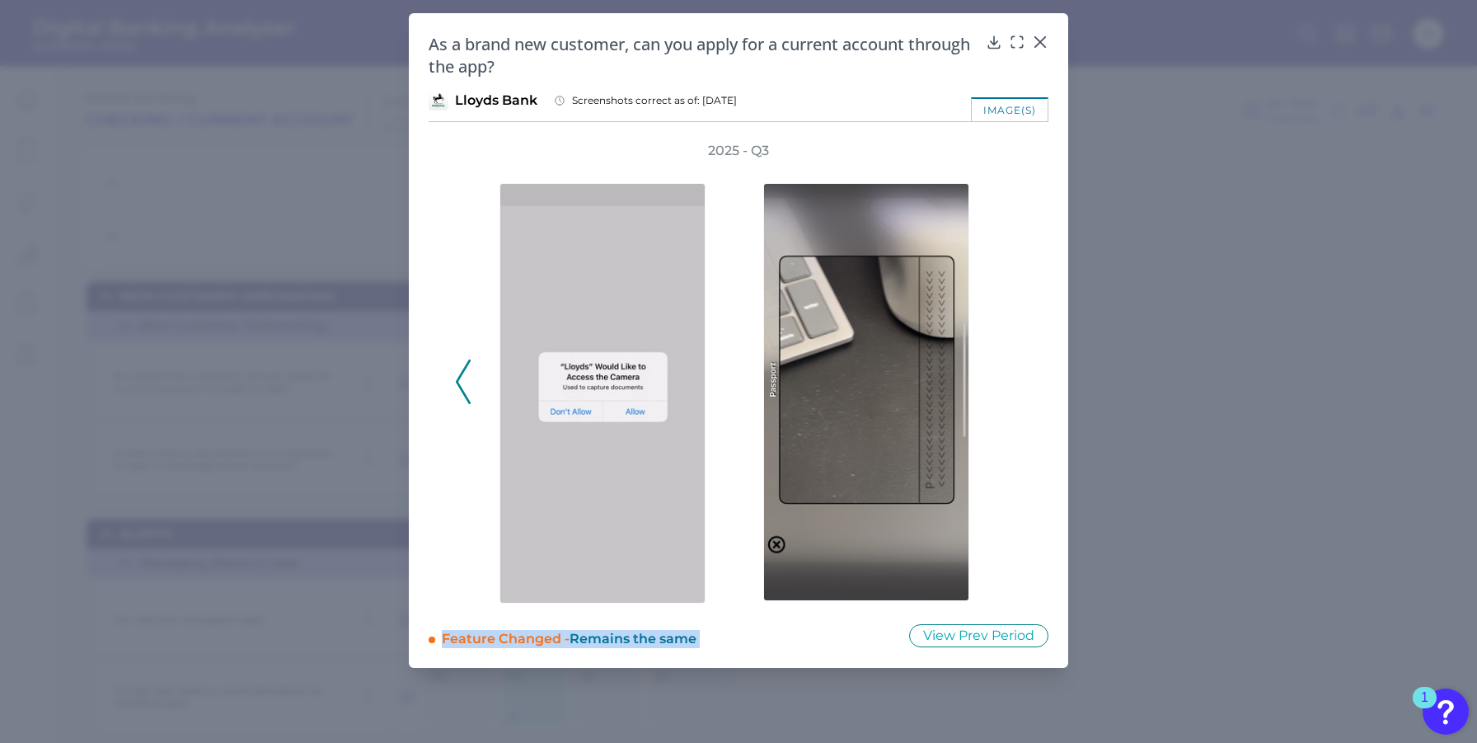
click at [1019, 386] on div "2025 - Q3" at bounding box center [738, 372] width 567 height 461
click at [1041, 45] on div at bounding box center [1040, 53] width 16 height 16
click at [1039, 43] on icon at bounding box center [1040, 42] width 16 height 16
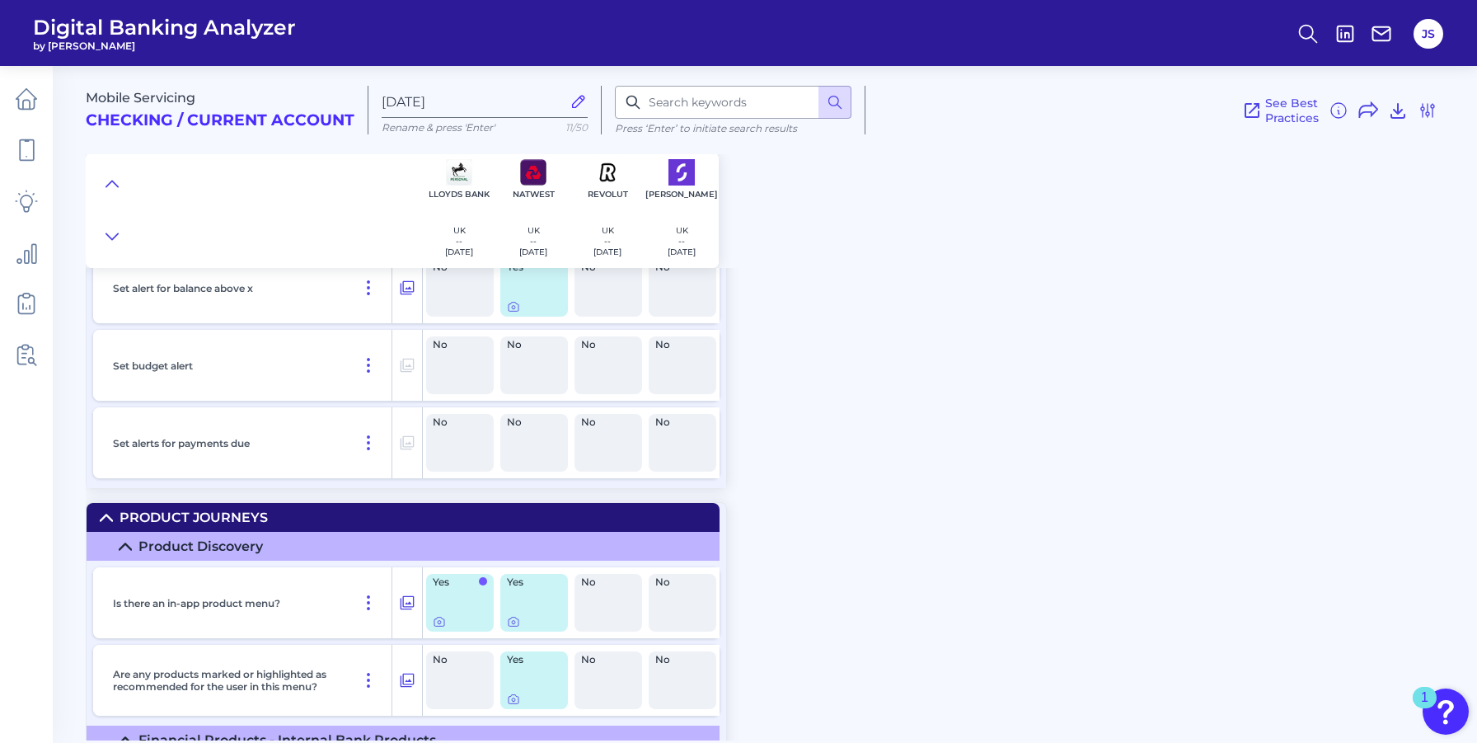
scroll to position [1886, 0]
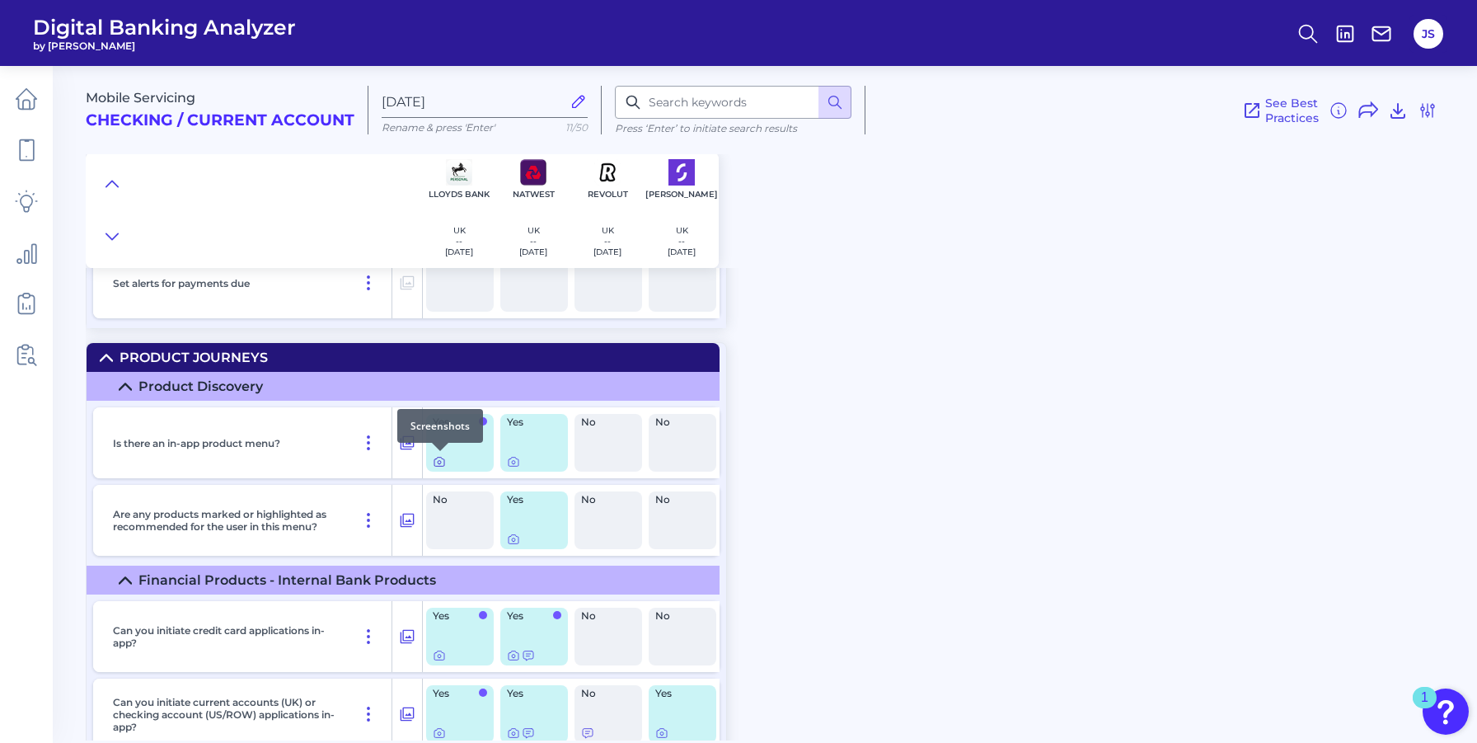
click at [442, 461] on icon at bounding box center [439, 461] width 13 height 13
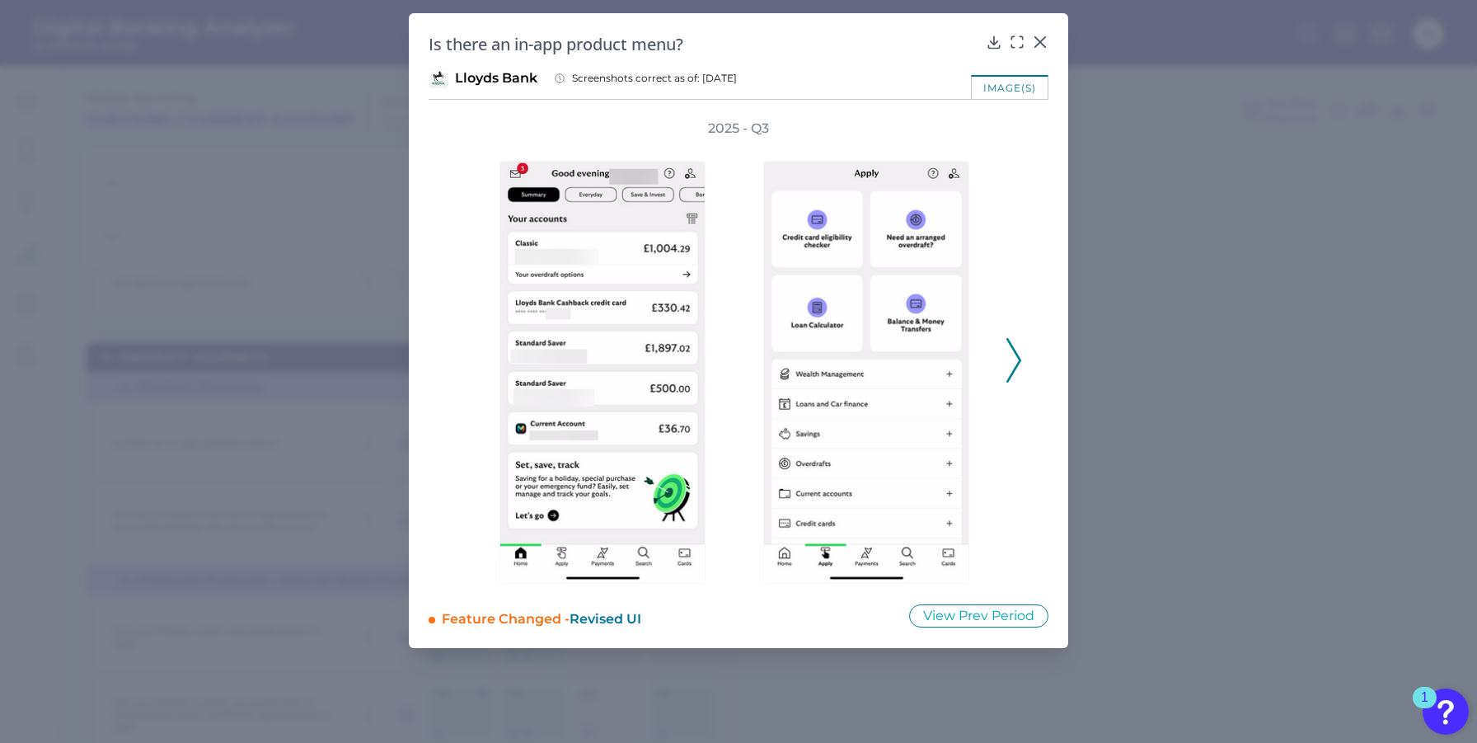
click at [1020, 358] on icon at bounding box center [1013, 360] width 15 height 45
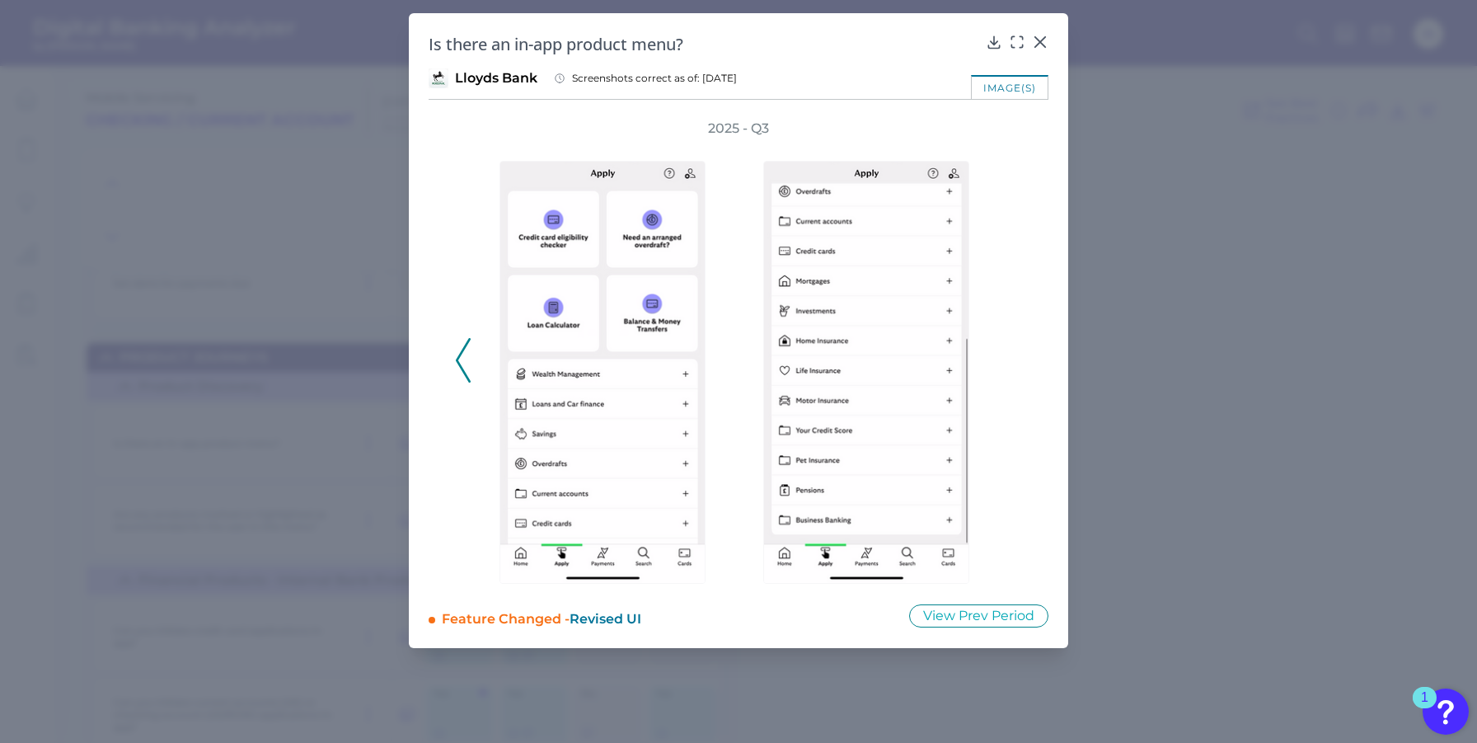
click at [466, 358] on icon at bounding box center [463, 360] width 15 height 45
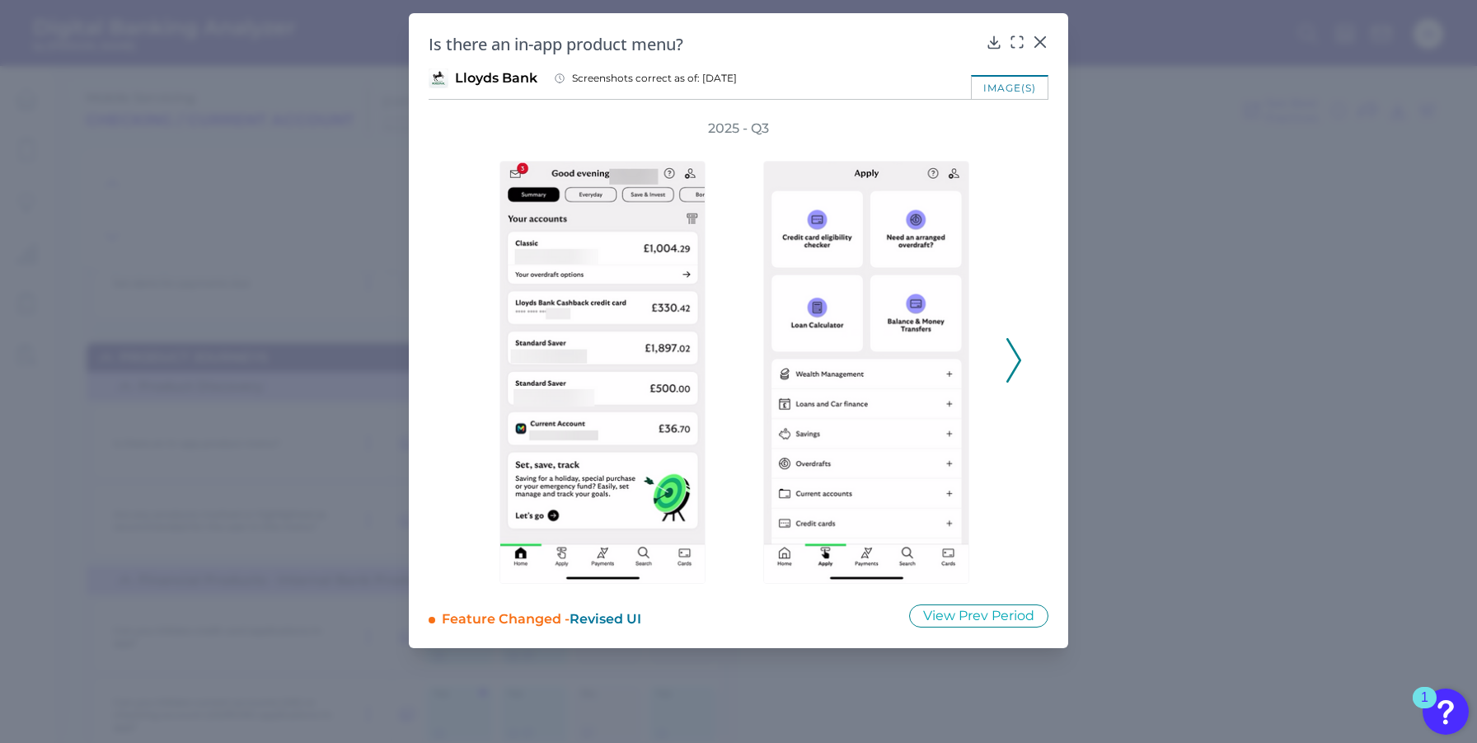
click at [1008, 358] on icon at bounding box center [1013, 360] width 15 height 45
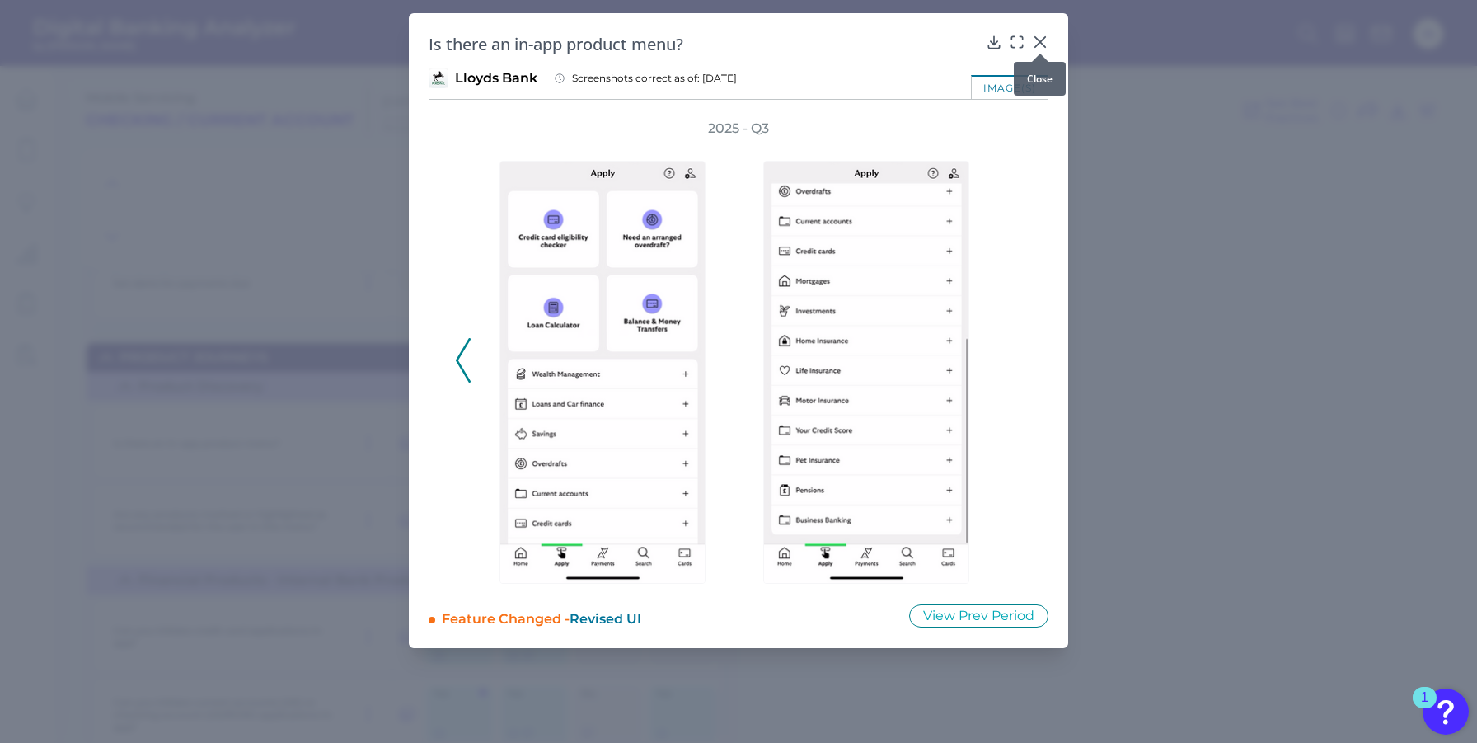
click at [1043, 41] on icon at bounding box center [1040, 42] width 16 height 16
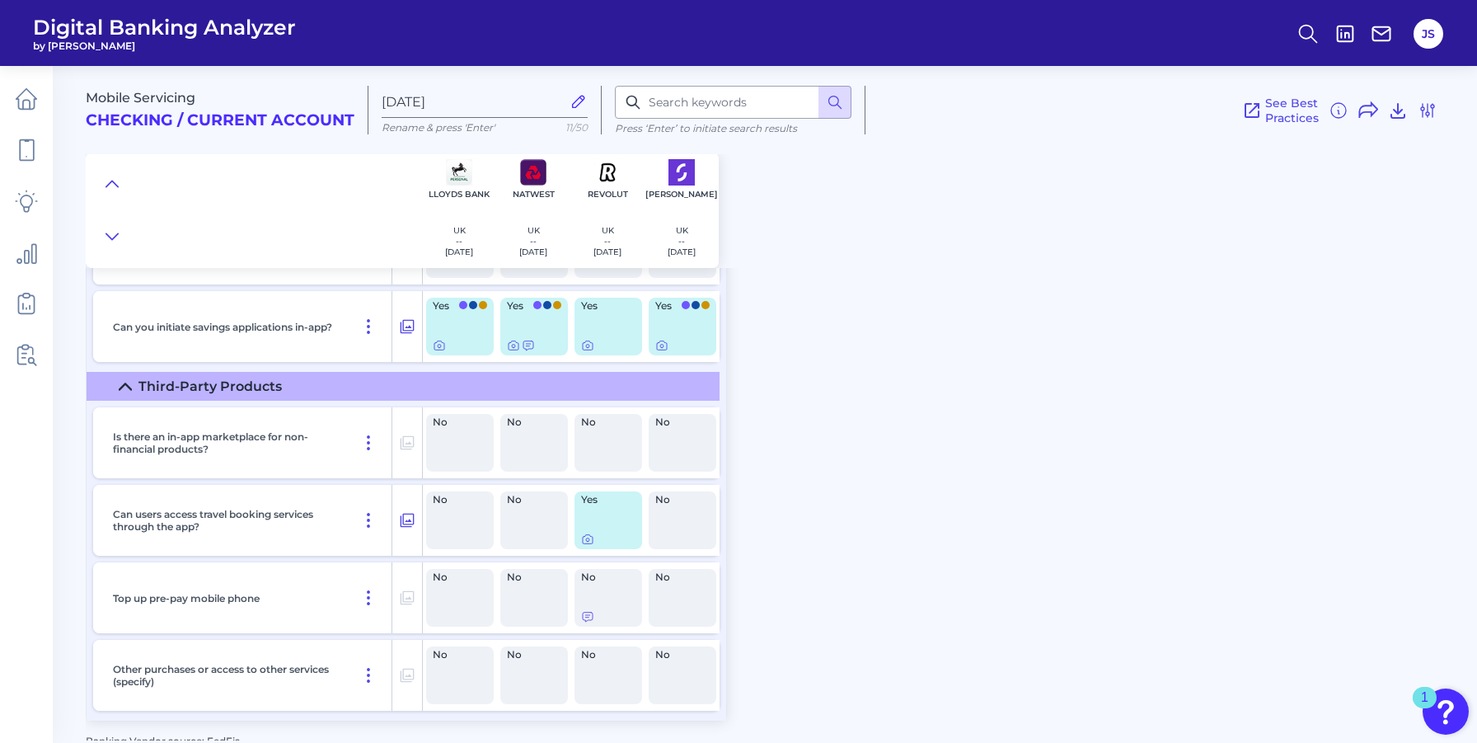
scroll to position [2907, 0]
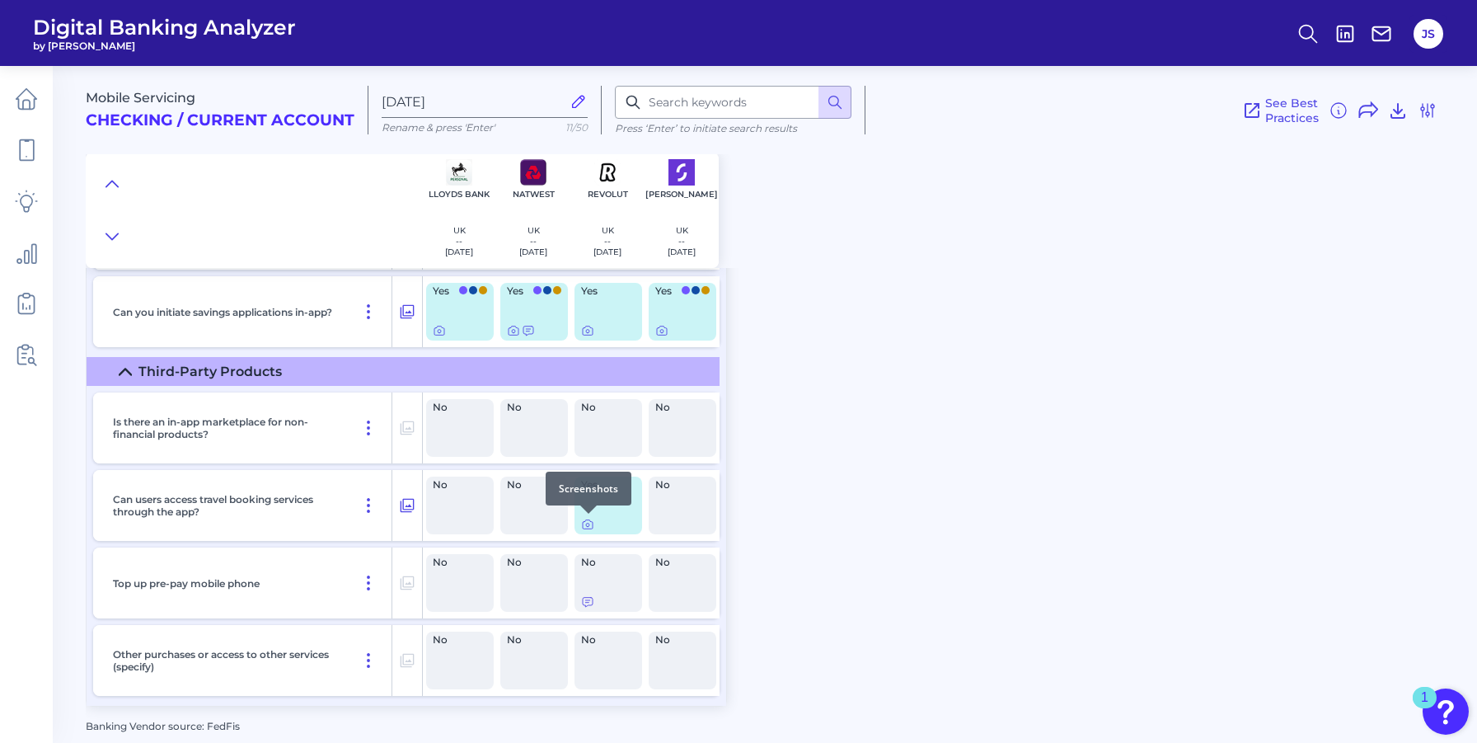
click at [592, 521] on div at bounding box center [588, 513] width 16 height 16
click at [589, 522] on icon at bounding box center [587, 524] width 13 height 13
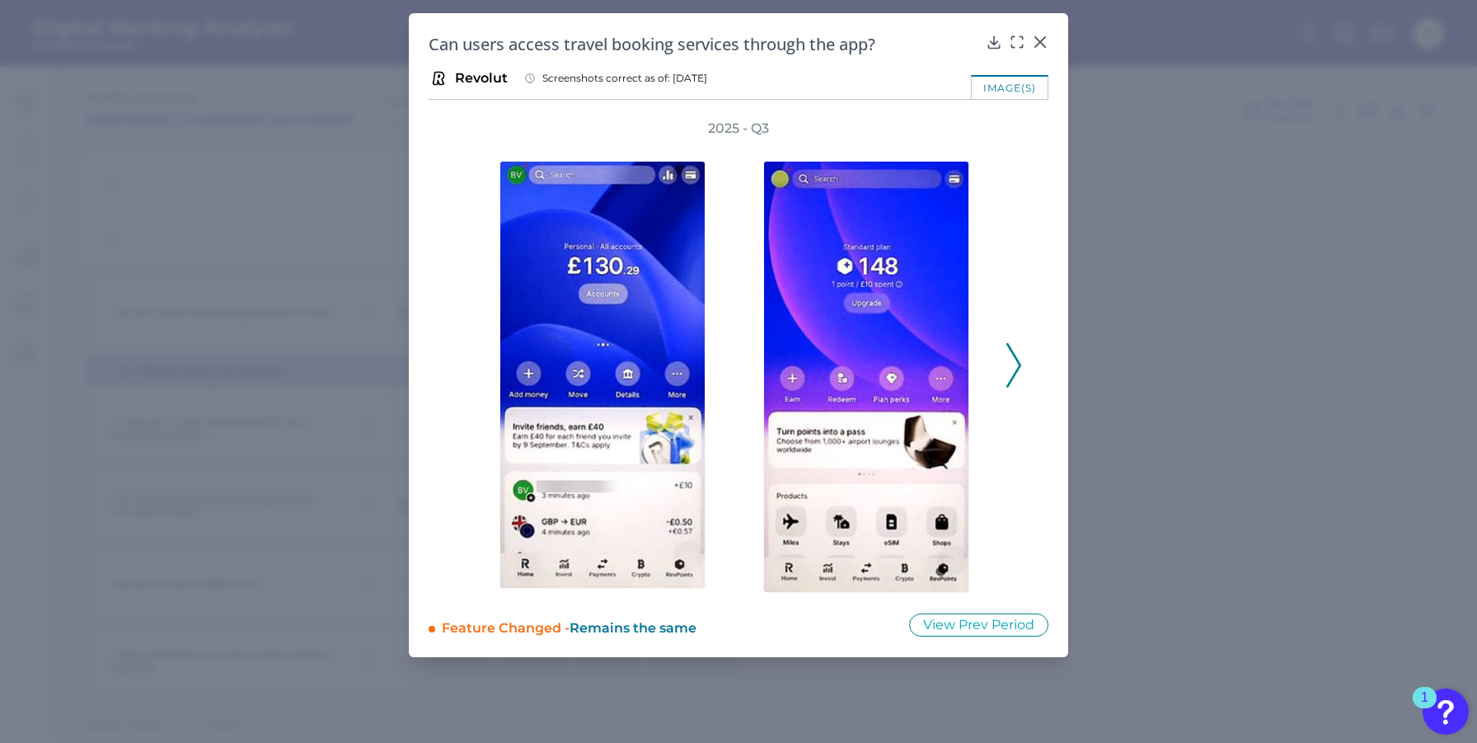
click at [1010, 366] on icon at bounding box center [1013, 365] width 15 height 45
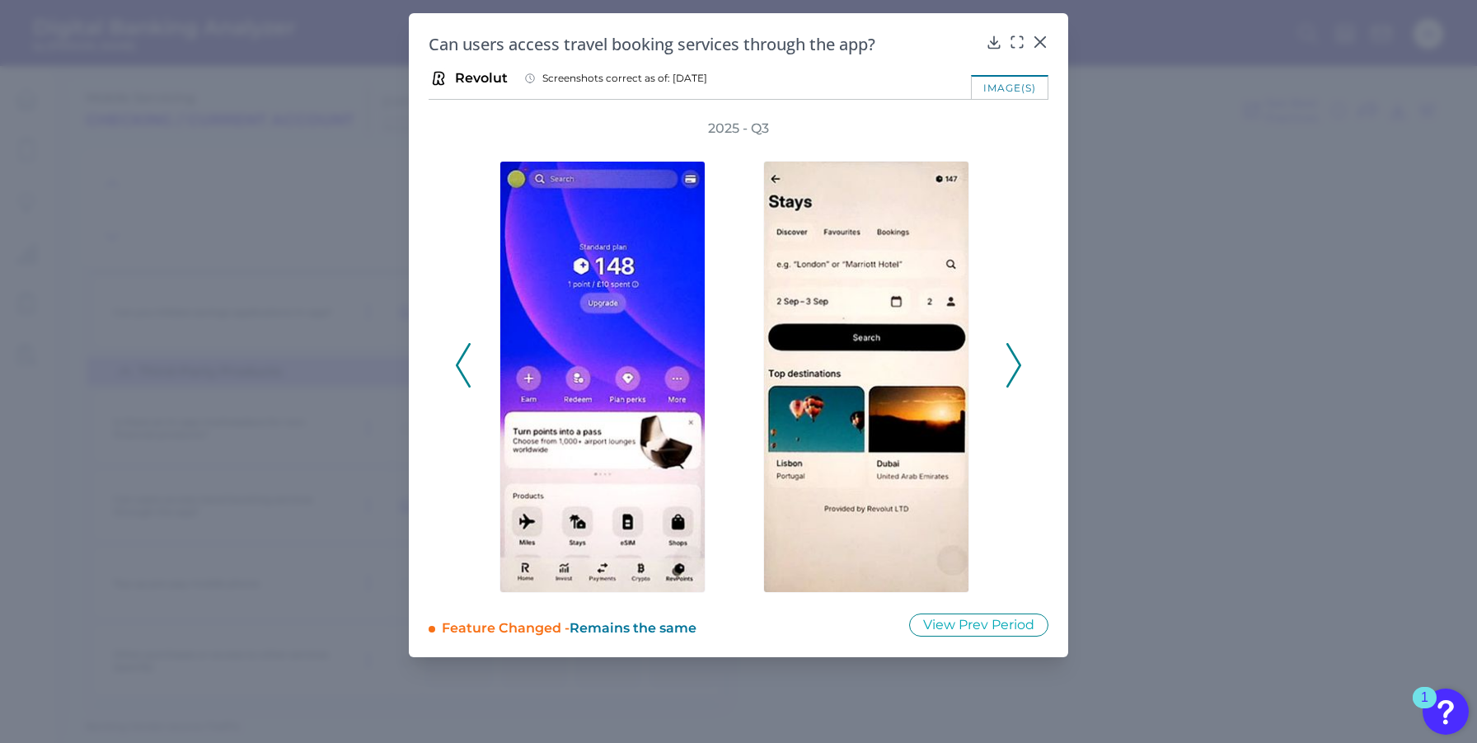
click at [1010, 366] on icon at bounding box center [1013, 365] width 15 height 45
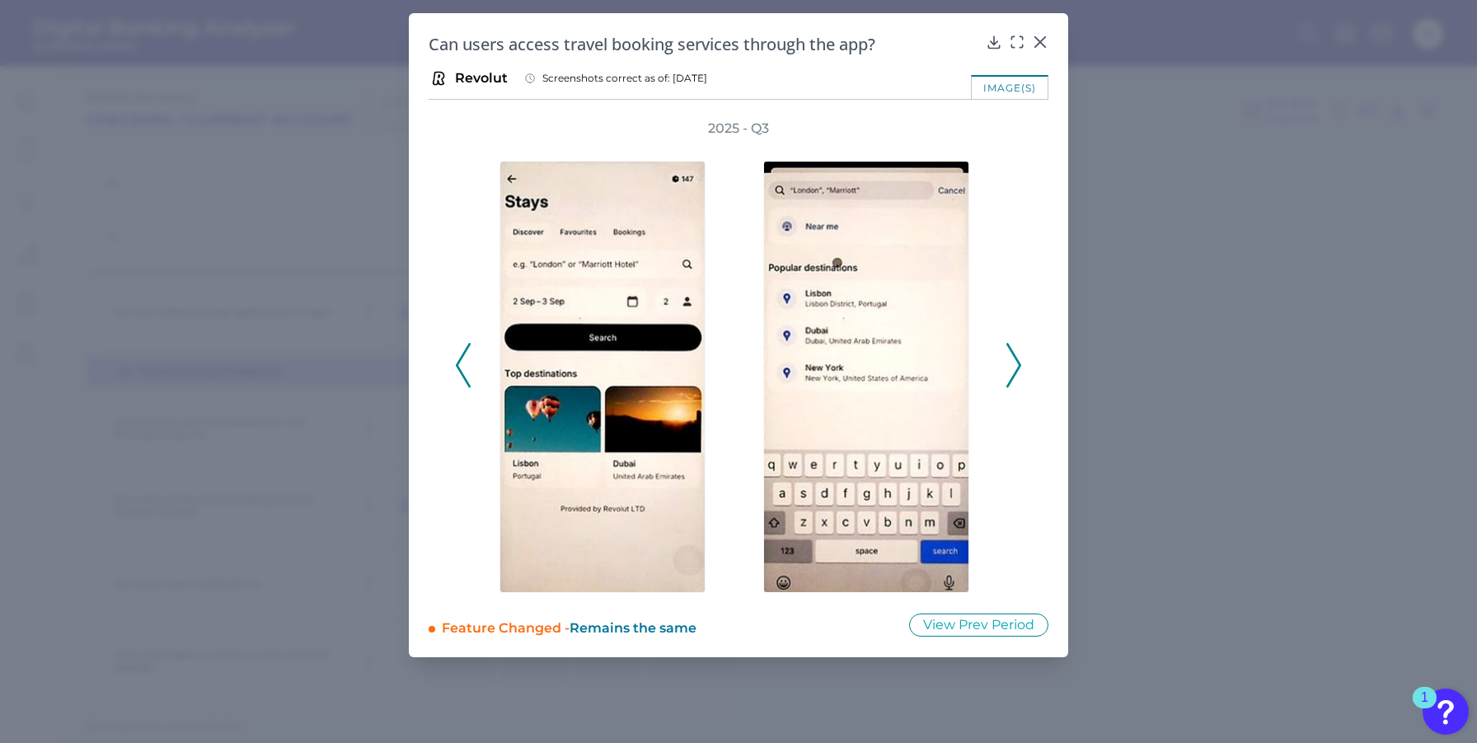
click at [1016, 363] on icon at bounding box center [1013, 365] width 15 height 45
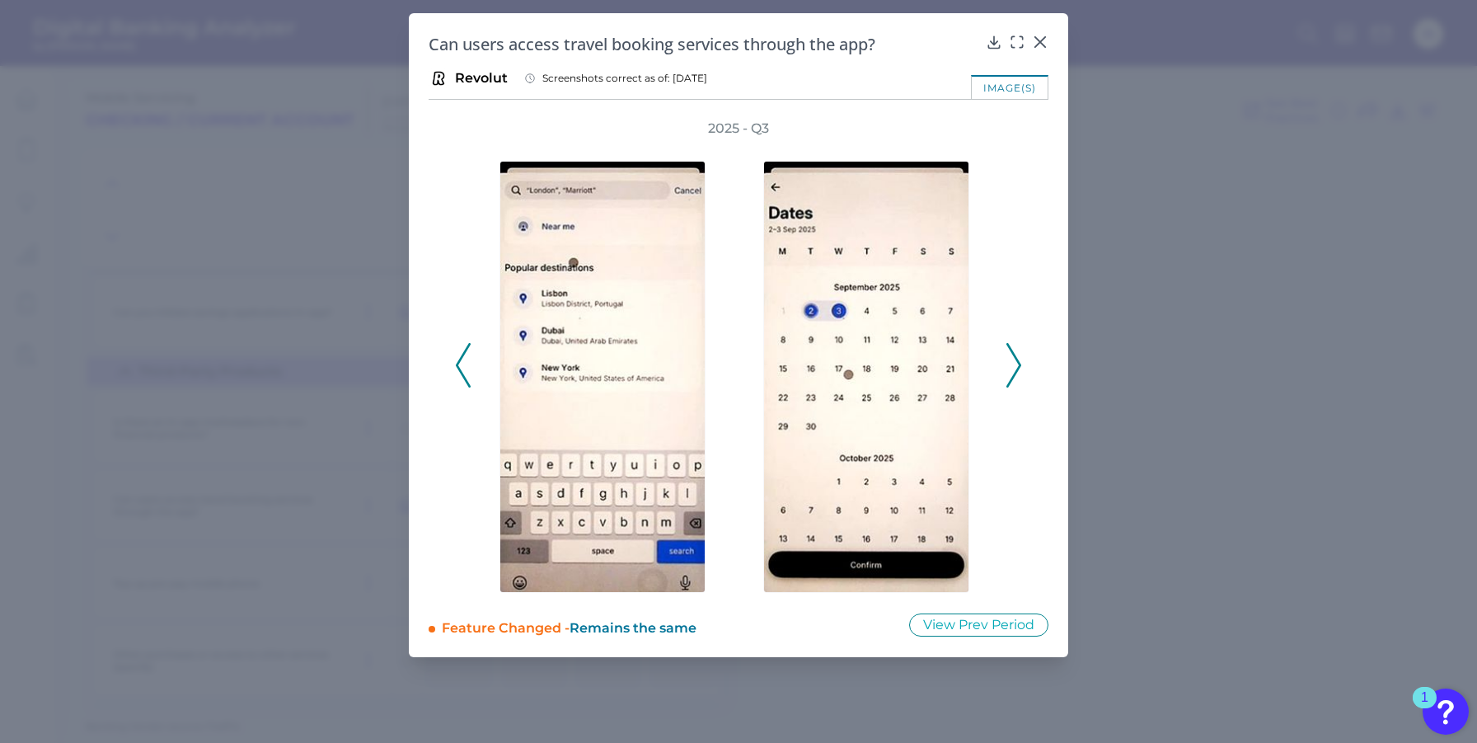
click at [1016, 363] on icon at bounding box center [1013, 365] width 15 height 45
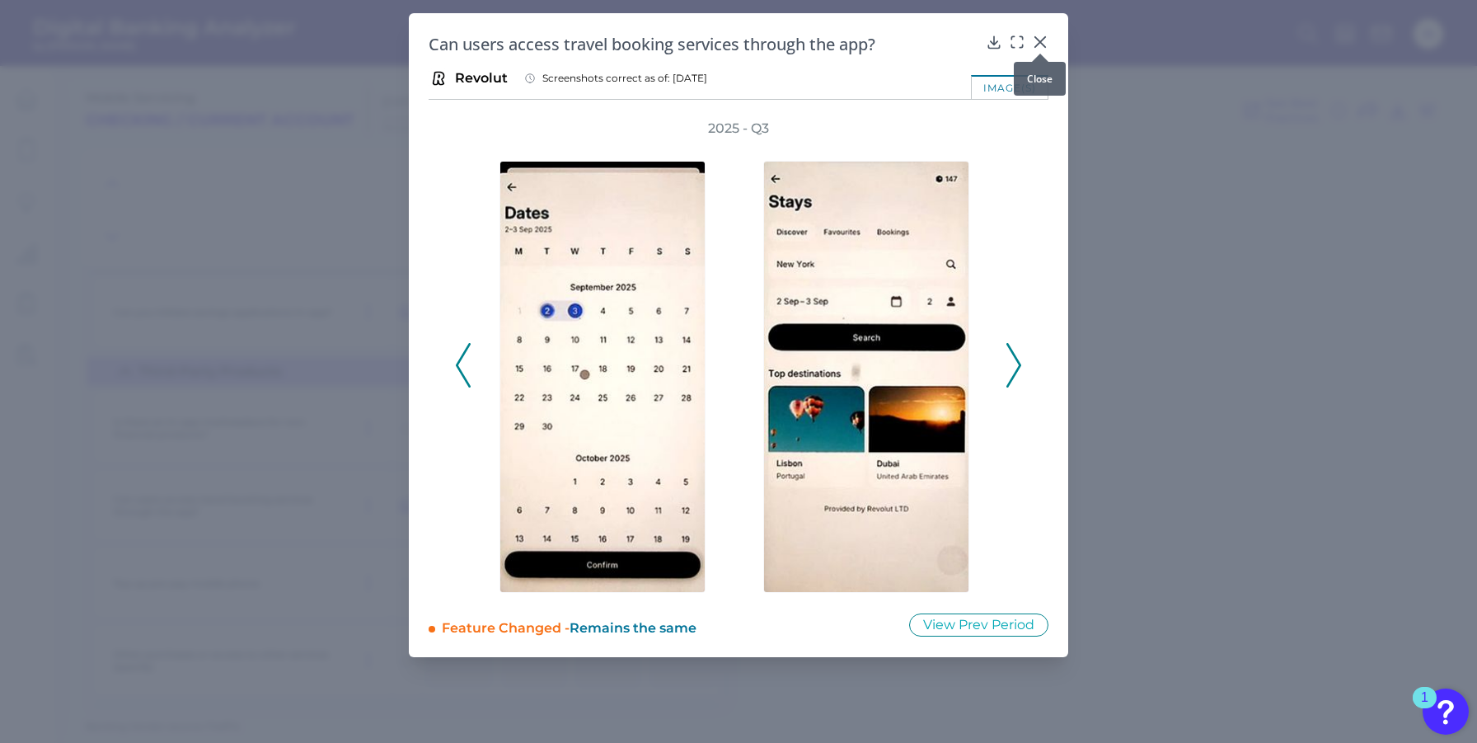
drag, startPoint x: 1043, startPoint y: 41, endPoint x: 921, endPoint y: 171, distance: 177.8
click at [1042, 44] on icon at bounding box center [1040, 42] width 16 height 16
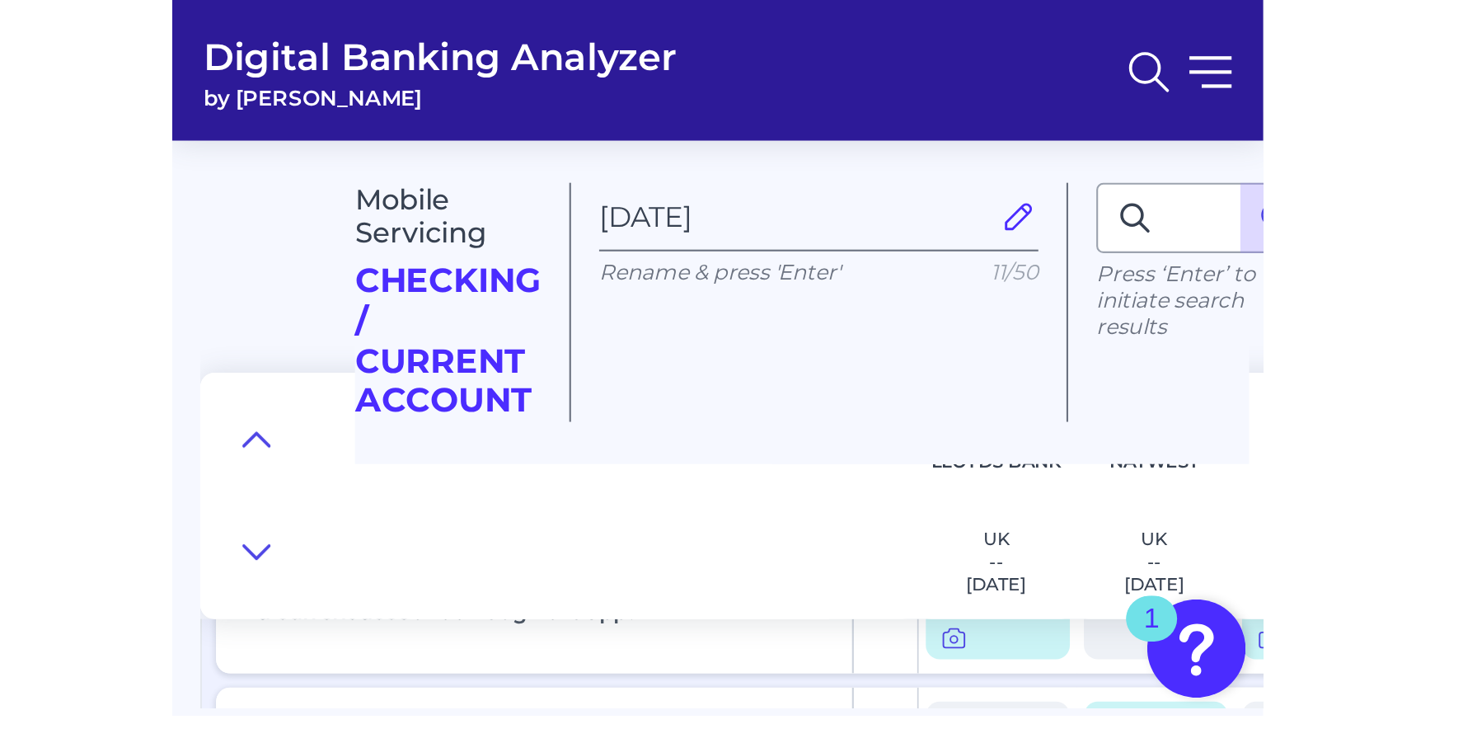
scroll to position [0, 0]
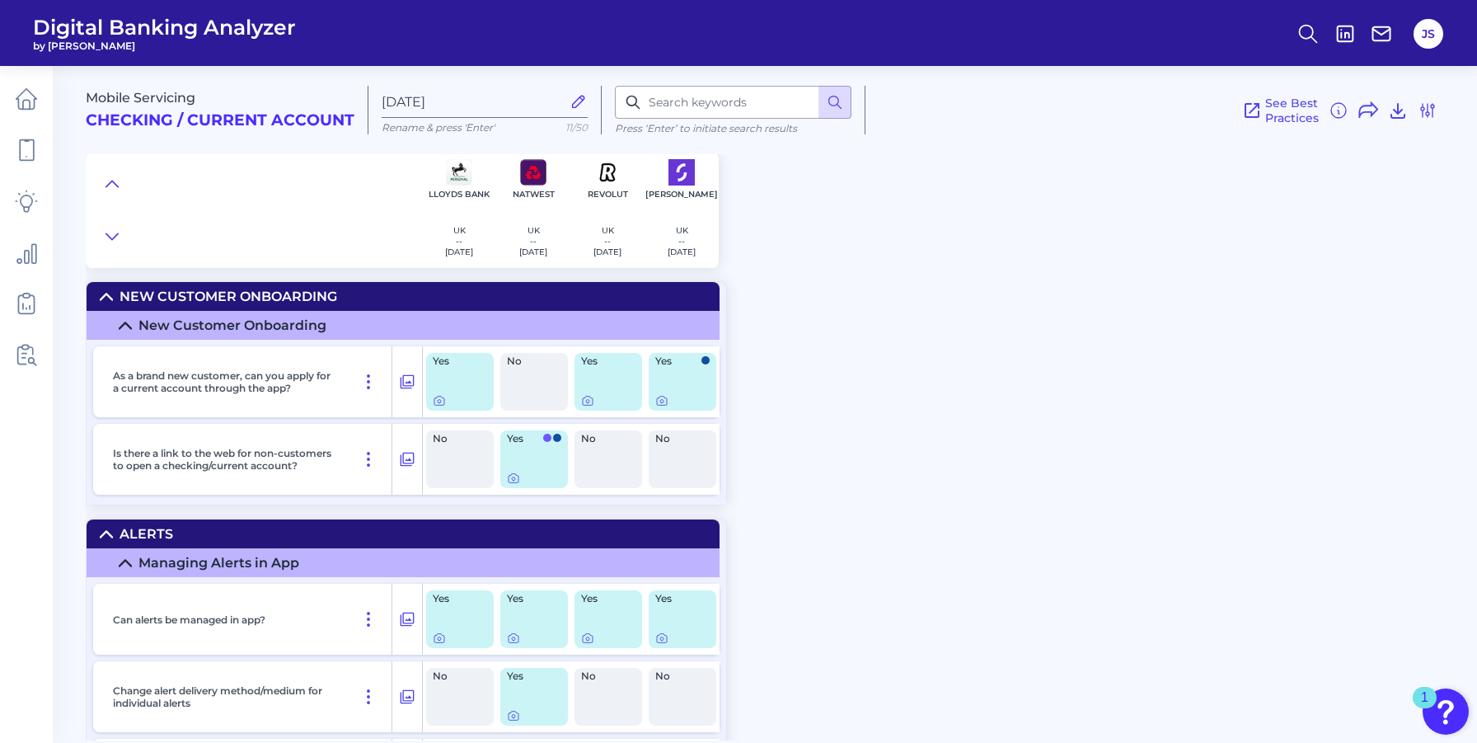
click at [180, 298] on div "New Customer Onboarding" at bounding box center [228, 296] width 218 height 16
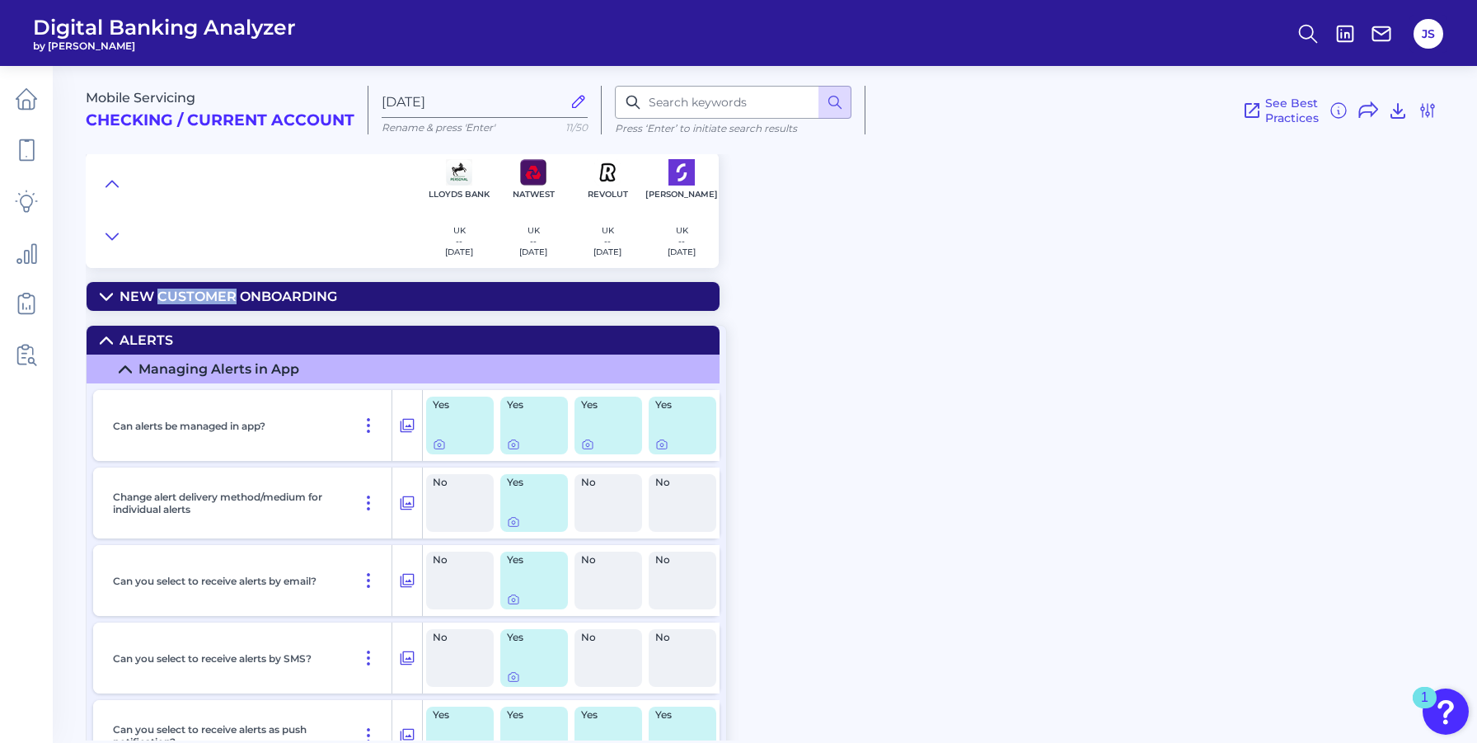
click at [180, 298] on div "New Customer Onboarding" at bounding box center [228, 296] width 218 height 16
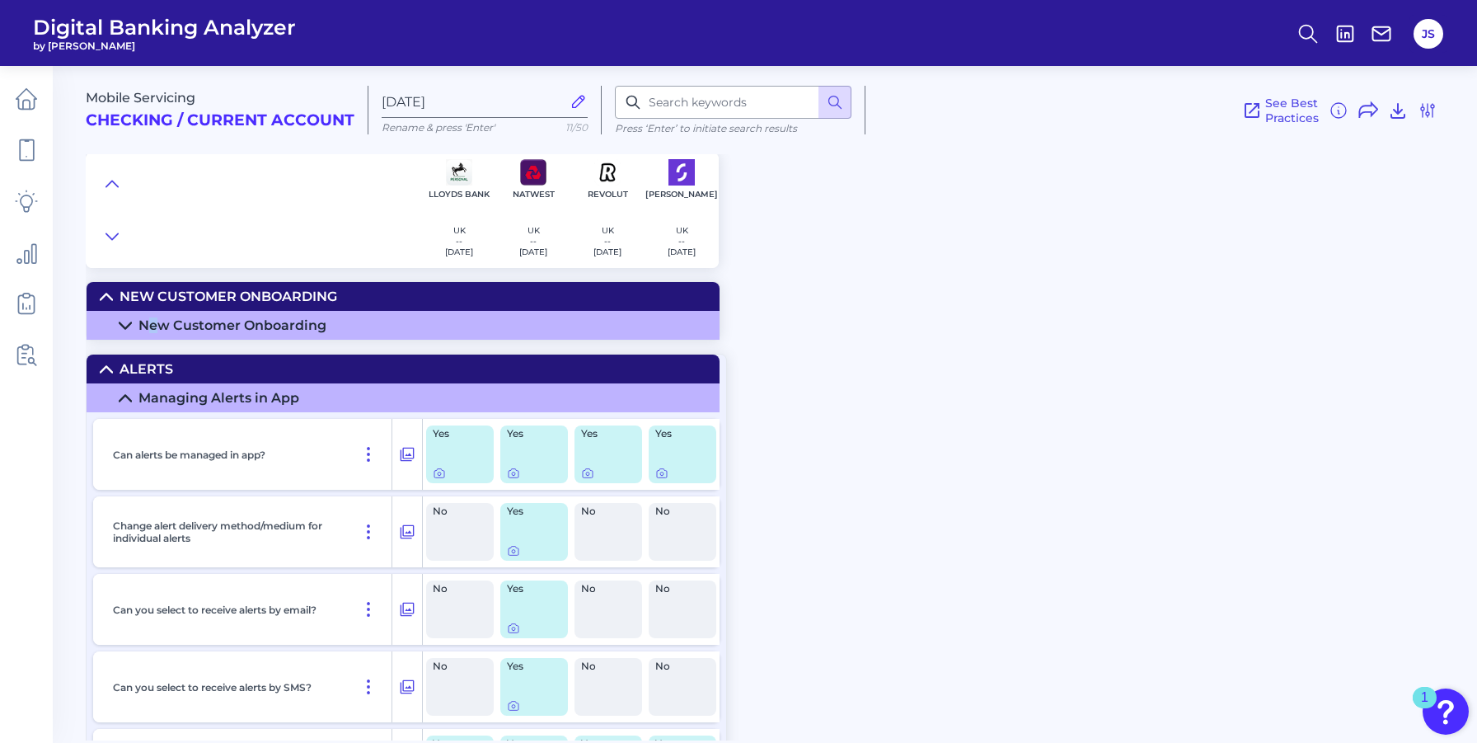
click at [153, 326] on div "New Customer Onboarding" at bounding box center [232, 325] width 188 height 16
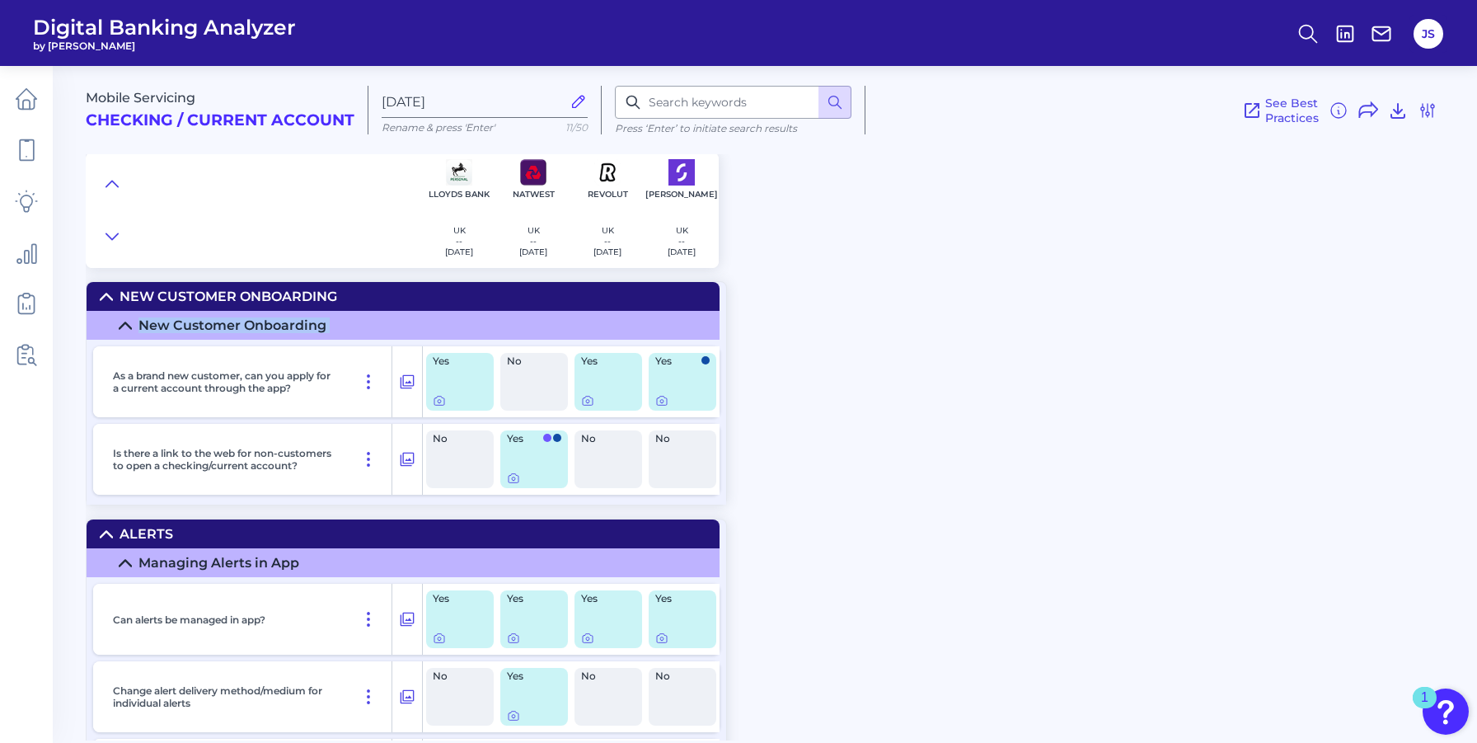
drag, startPoint x: 339, startPoint y: 324, endPoint x: 138, endPoint y: 323, distance: 200.3
click at [138, 324] on summary "New Customer Onboarding" at bounding box center [403, 325] width 633 height 29
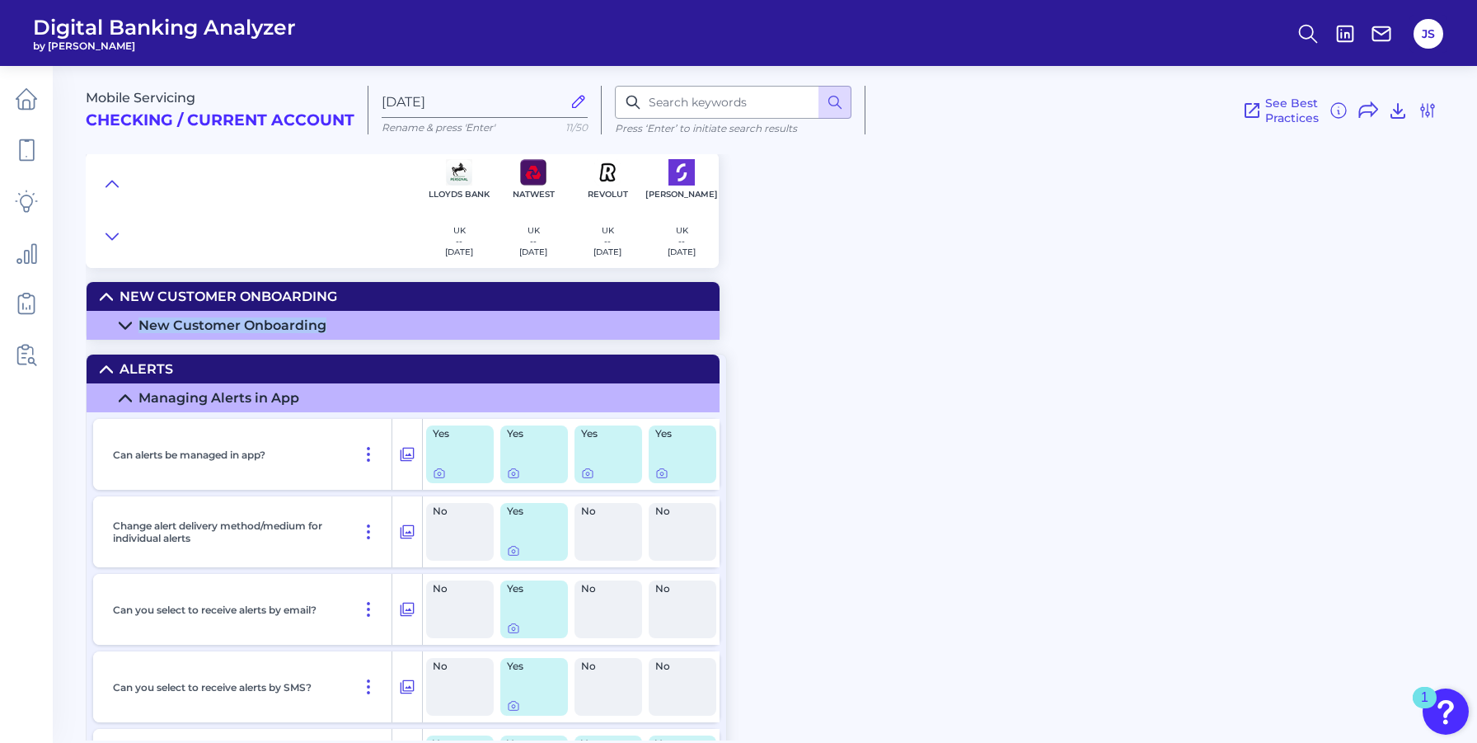
click at [138, 325] on div "New Customer Onboarding" at bounding box center [232, 325] width 188 height 16
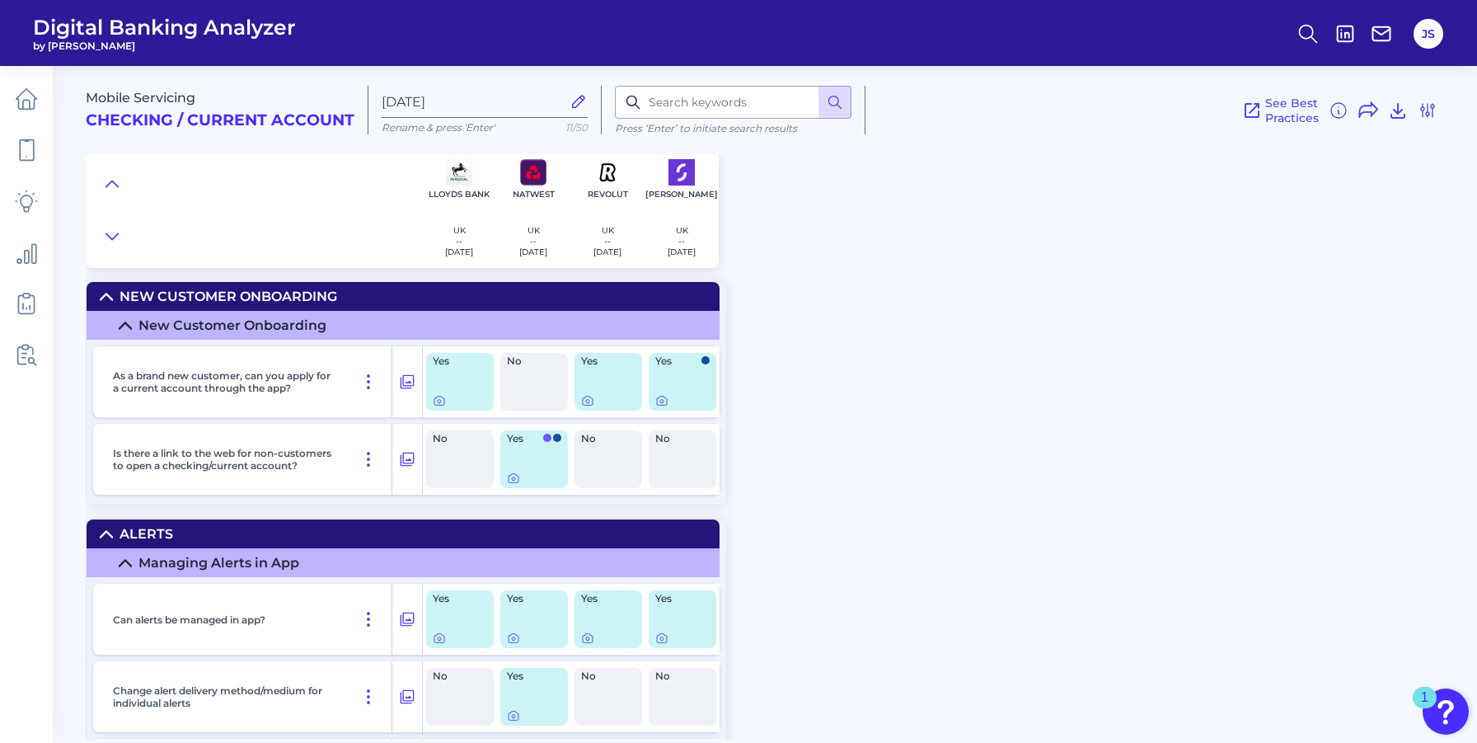
click at [877, 360] on div "Mobile Servicing Checking / Current Account Sep 30 2025 Rename & press 'Enter' …" at bounding box center [781, 397] width 1391 height 686
drag, startPoint x: 485, startPoint y: 207, endPoint x: 434, endPoint y: 195, distance: 52.4
click at [434, 195] on p "Lloyds Bank" at bounding box center [459, 194] width 61 height 11
copy p "Lloyds Bank"
drag, startPoint x: 548, startPoint y: 194, endPoint x: 505, endPoint y: 195, distance: 42.9
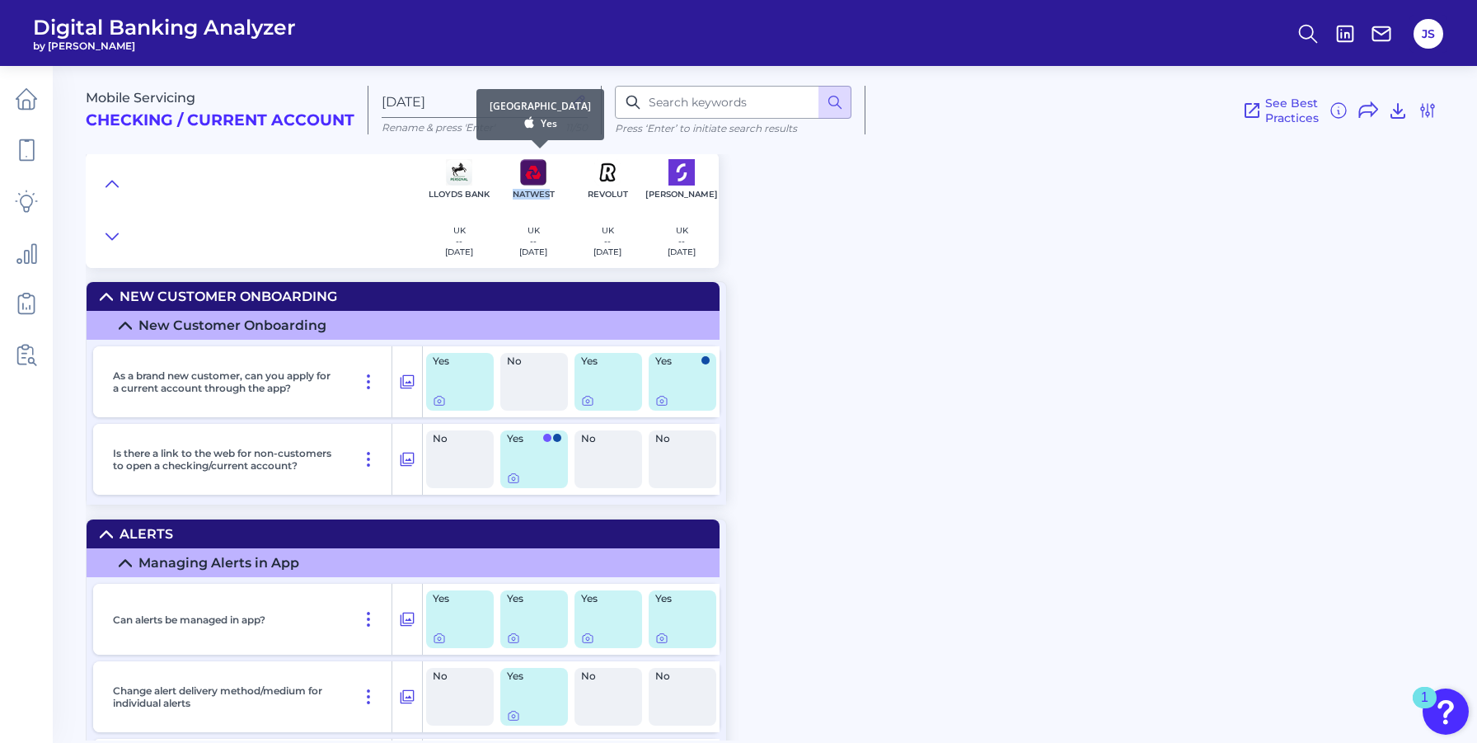
click at [504, 195] on div "NatWest UK -- 2025-08-28" at bounding box center [533, 209] width 74 height 115
click at [522, 194] on p "NatWest" at bounding box center [534, 194] width 42 height 11
copy p "NatWest"
click at [611, 194] on p "Revolut" at bounding box center [608, 194] width 40 height 11
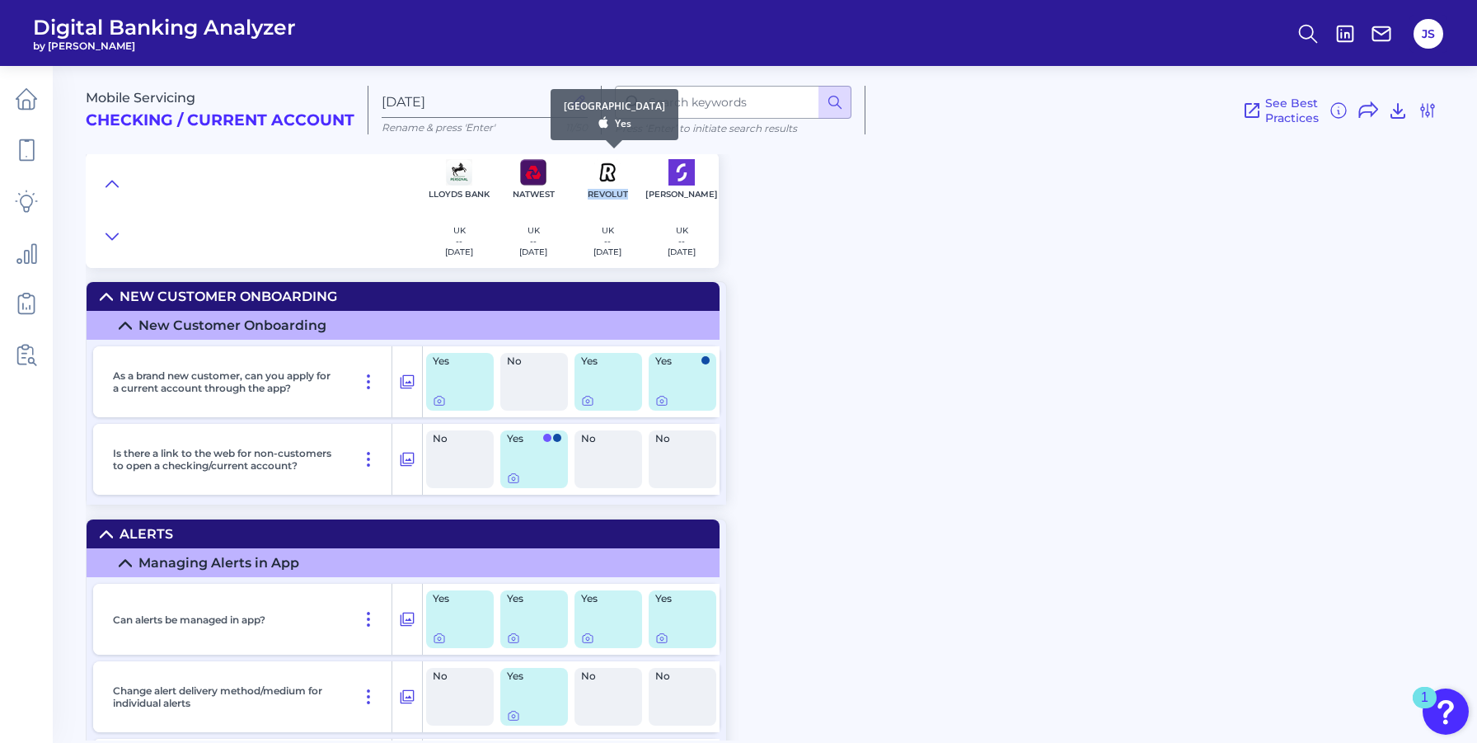
click at [611, 194] on p "Revolut" at bounding box center [608, 194] width 40 height 11
copy p "Revolut"
click at [839, 250] on div "Mobile Servicing Checking / Current Account Sep 30 2025 Rename & press 'Enter' …" at bounding box center [781, 161] width 1391 height 214
click at [686, 193] on p "Starling" at bounding box center [681, 194] width 73 height 11
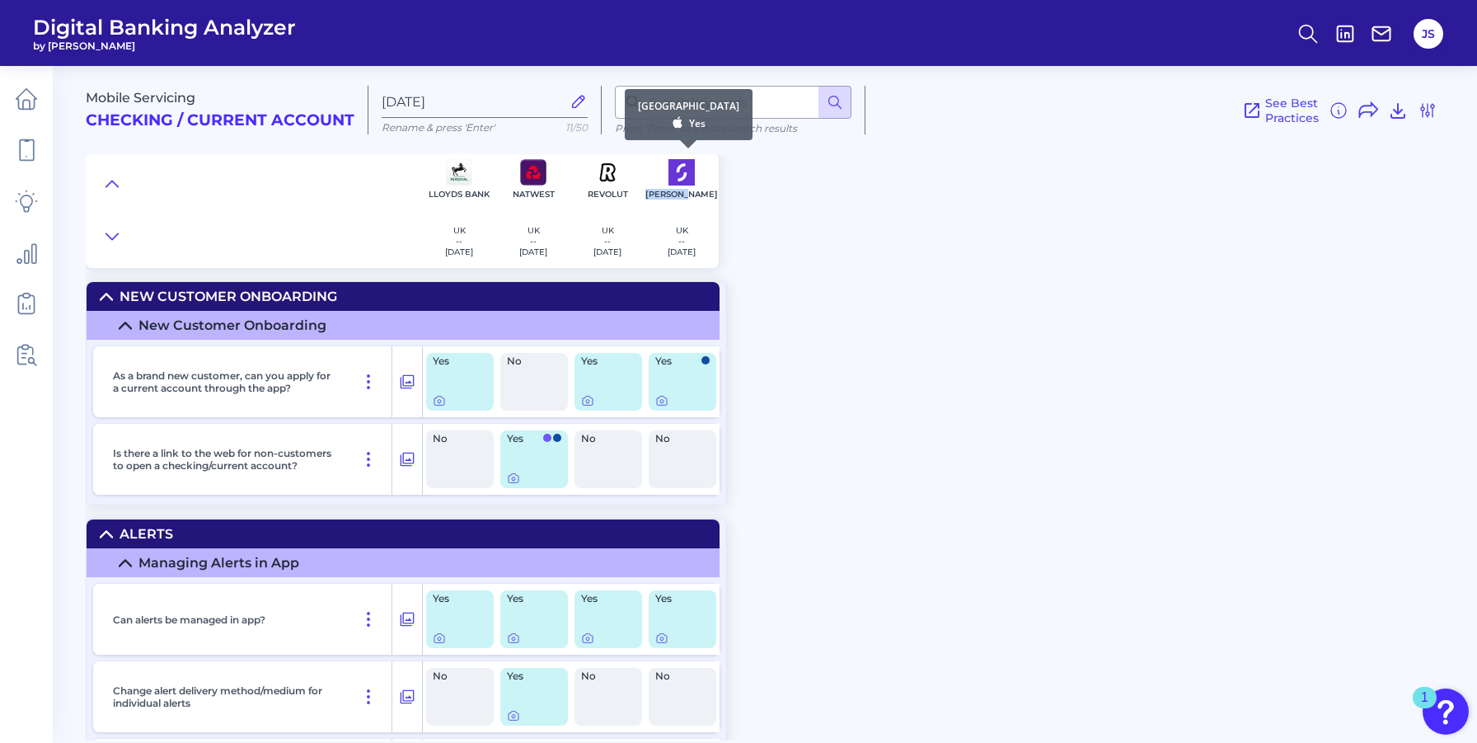
copy p "Starling"
click at [732, 213] on div "Mobile Servicing Checking / Current Account Sep 30 2025 Rename & press 'Enter' …" at bounding box center [781, 161] width 1391 height 214
drag, startPoint x: 340, startPoint y: 327, endPoint x: 138, endPoint y: 324, distance: 201.1
click at [138, 324] on summary "New Customer Onboarding" at bounding box center [403, 325] width 633 height 29
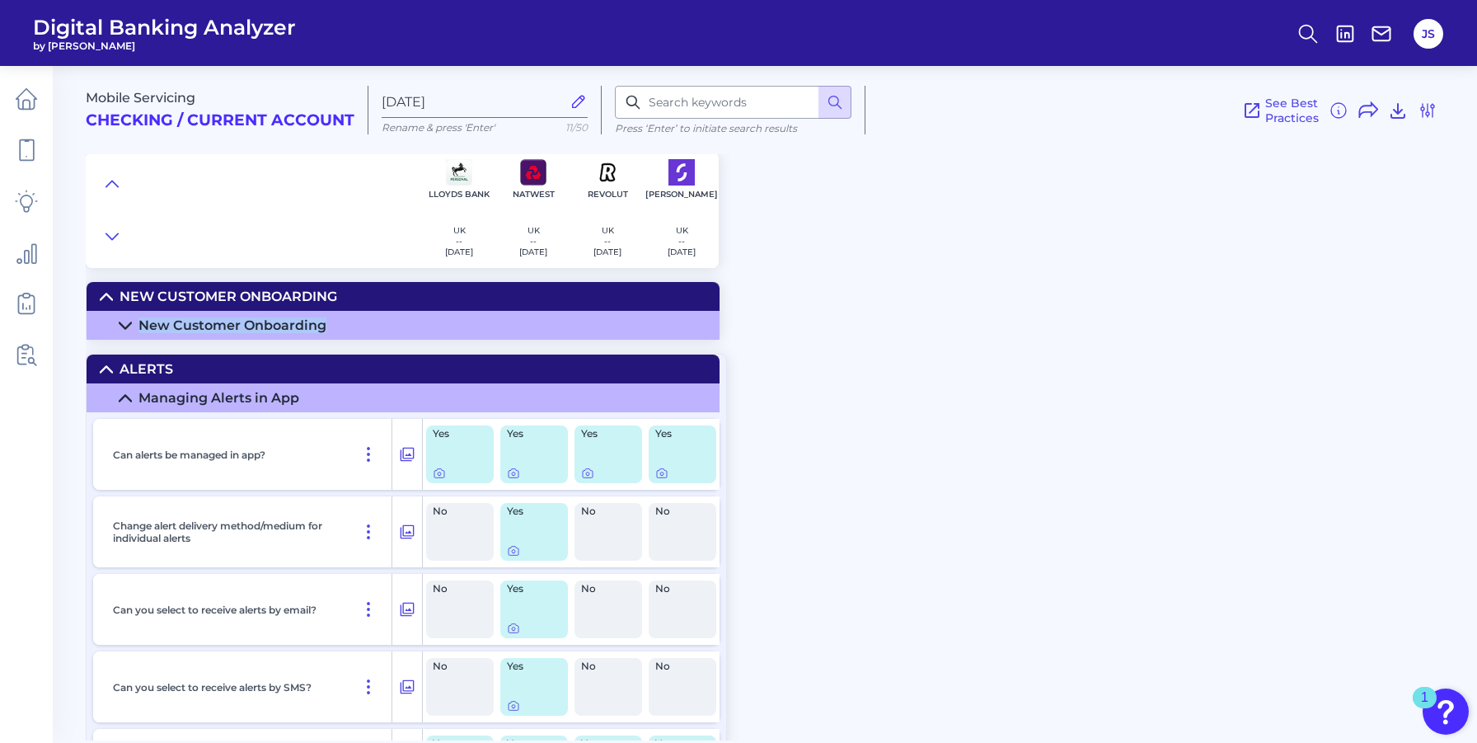
copy div "New Customer Onboarding"
click at [150, 324] on div "New Customer Onboarding" at bounding box center [232, 325] width 188 height 16
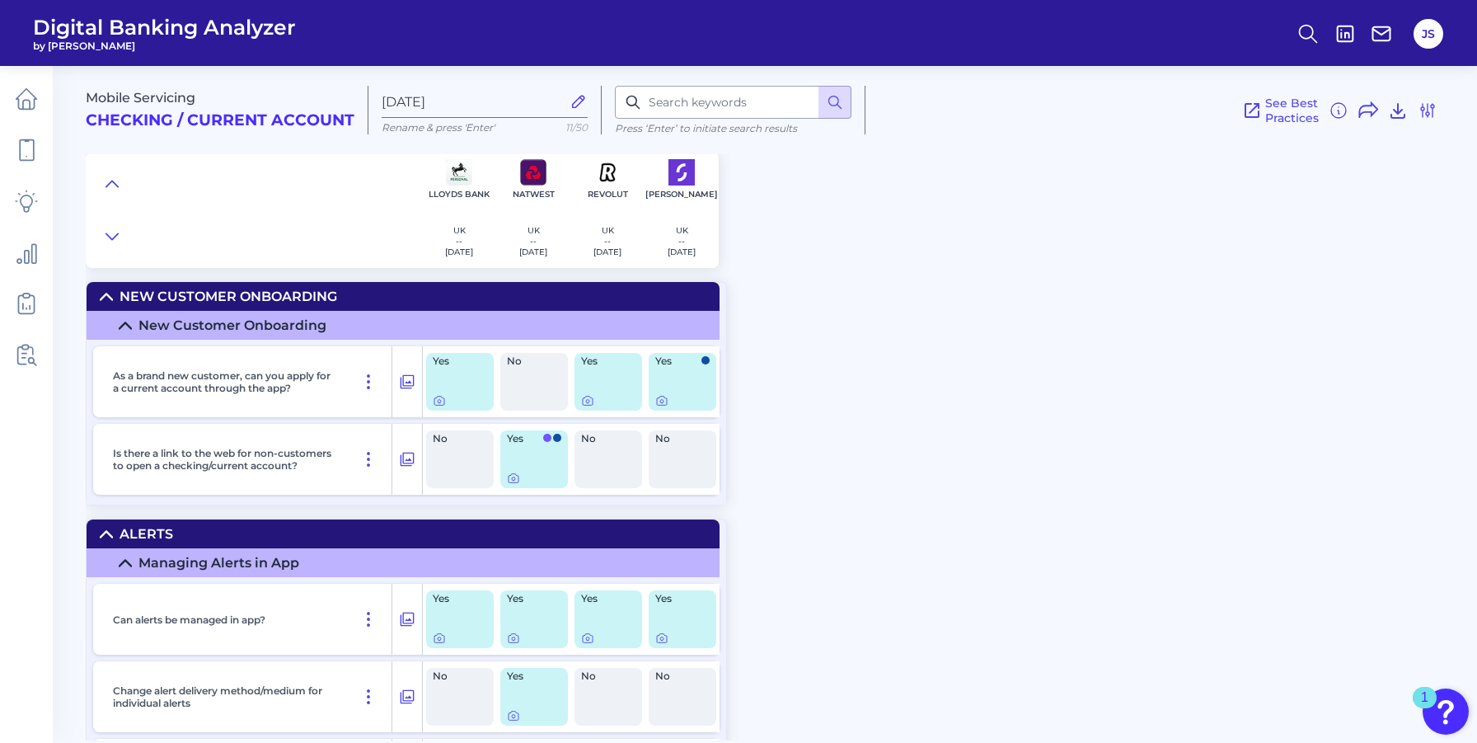
click at [101, 534] on icon at bounding box center [106, 533] width 13 height 13
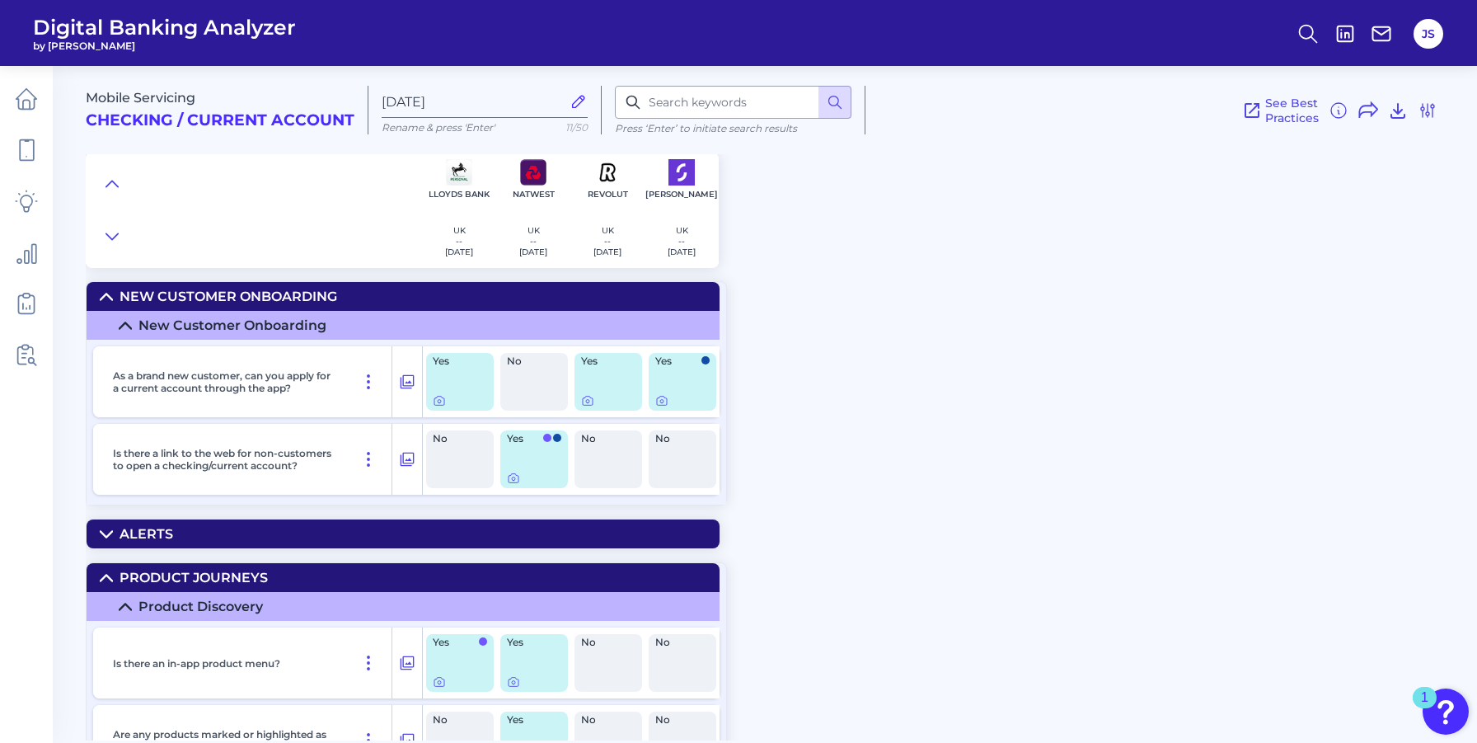
click at [173, 323] on div "New Customer Onboarding" at bounding box center [232, 325] width 188 height 16
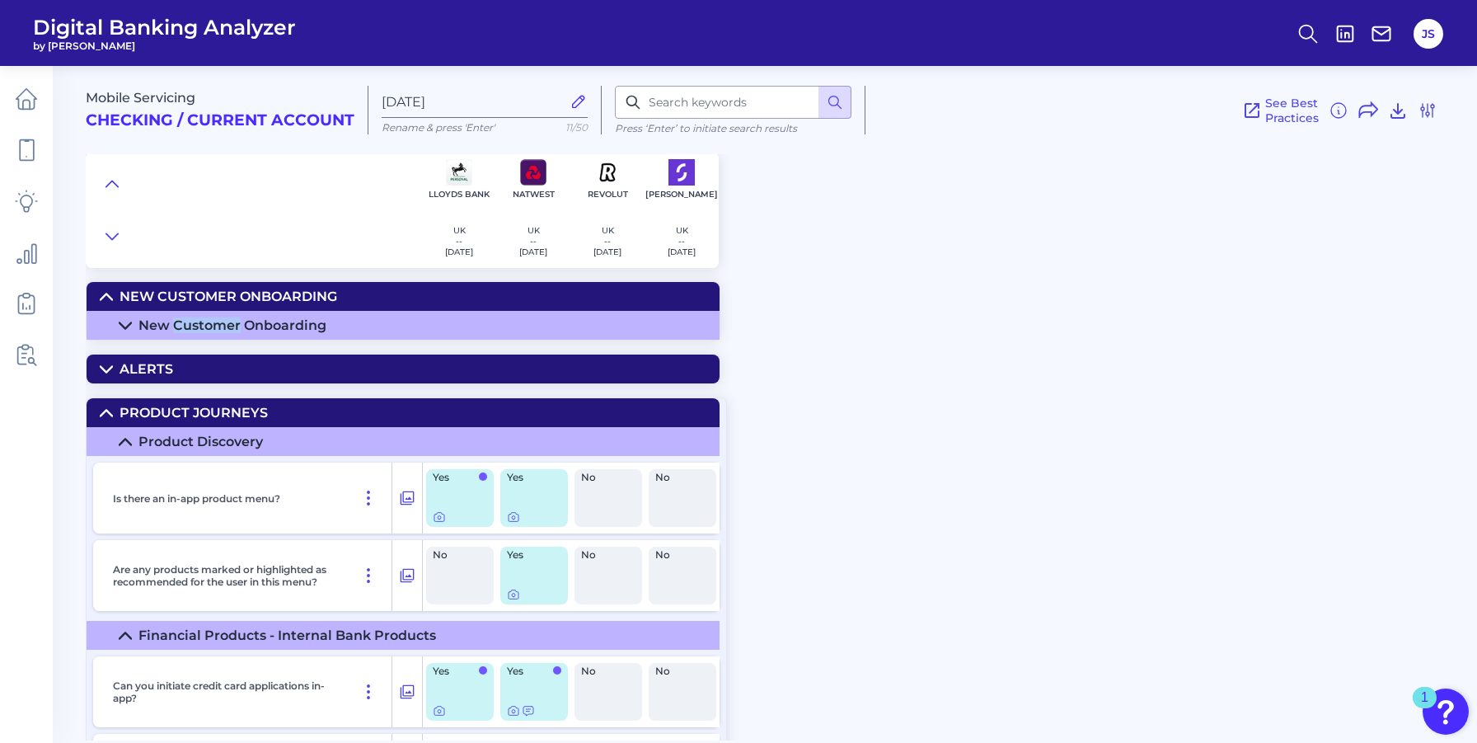
click at [173, 323] on div "New Customer Onboarding" at bounding box center [232, 325] width 188 height 16
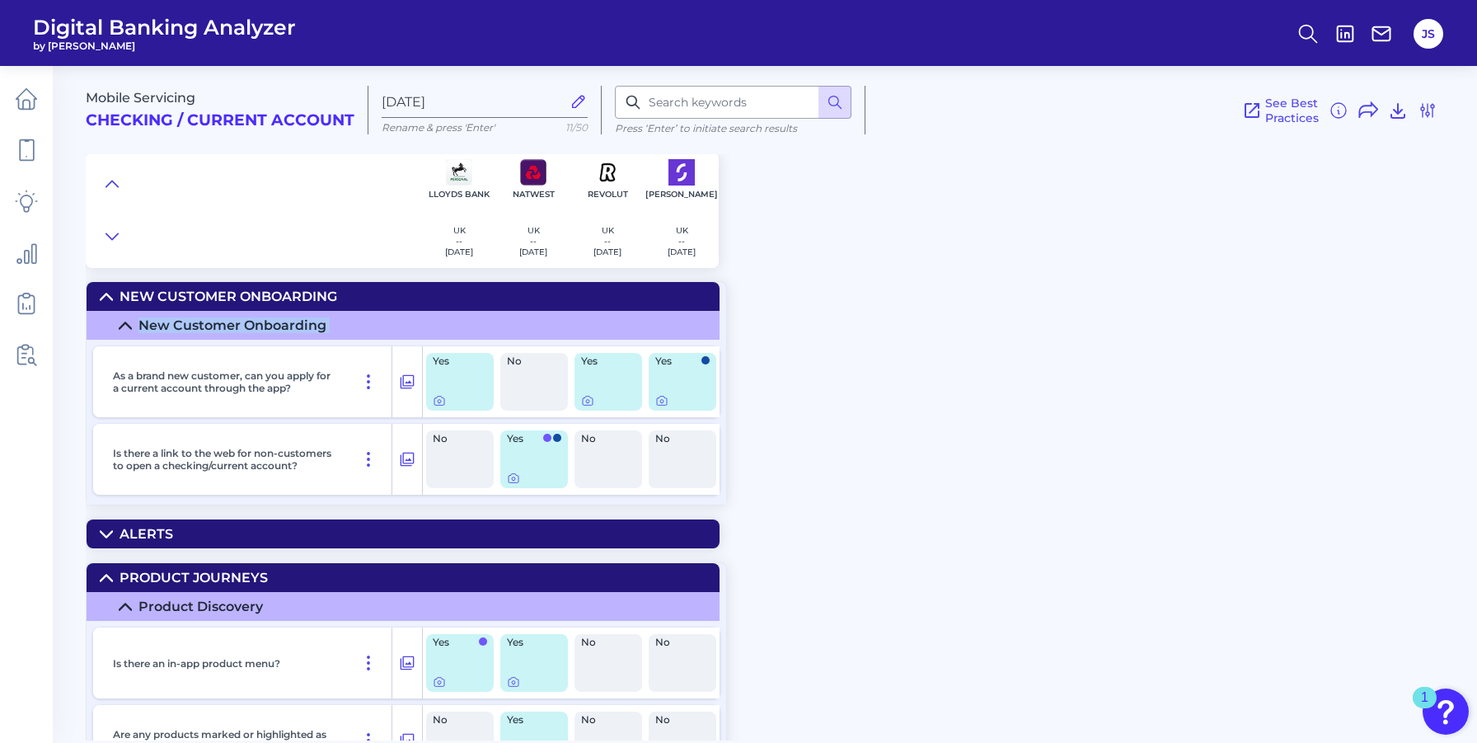
click at [173, 323] on div "New Customer Onboarding" at bounding box center [232, 325] width 188 height 16
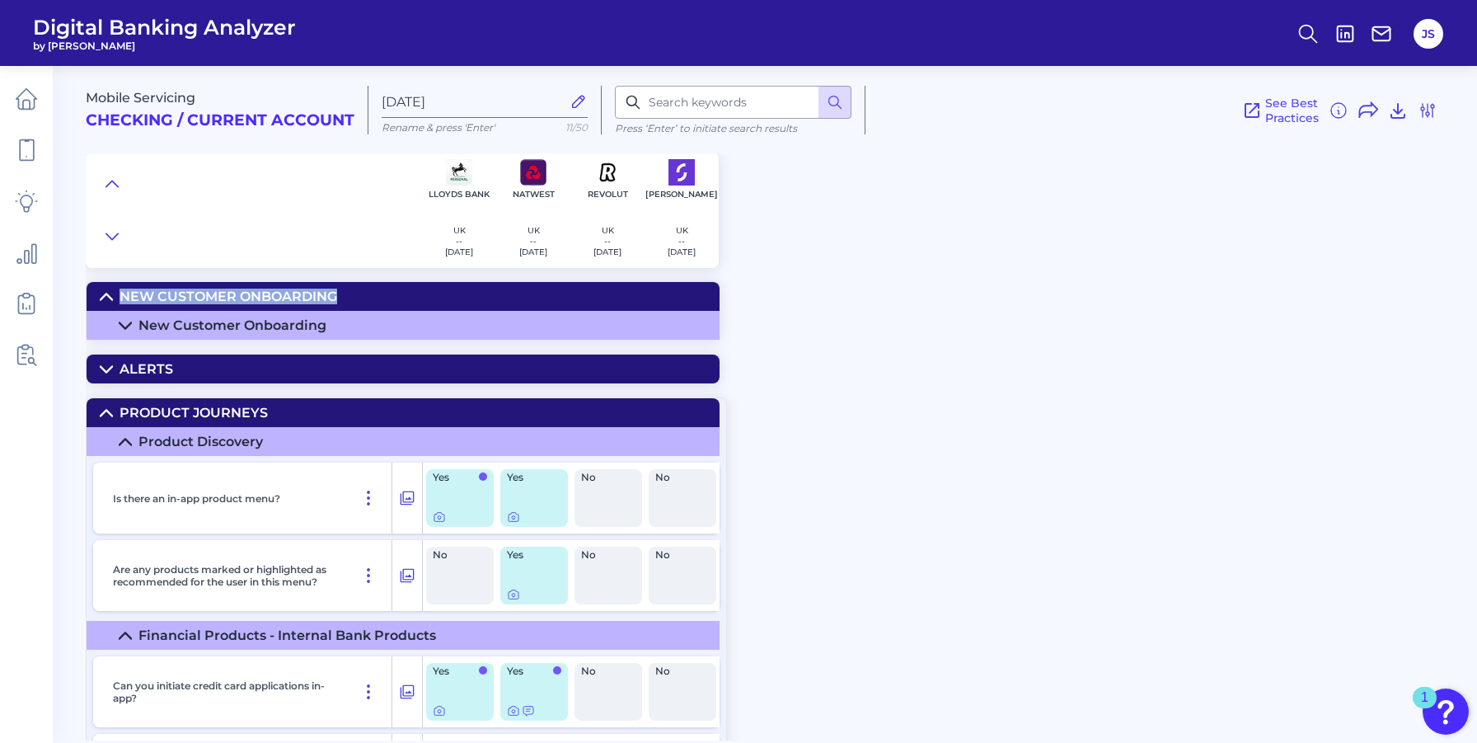
drag, startPoint x: 389, startPoint y: 293, endPoint x: 119, endPoint y: 293, distance: 269.5
click at [119, 293] on summary "New Customer Onboarding" at bounding box center [403, 296] width 633 height 29
copy div "New Customer Onboarding"
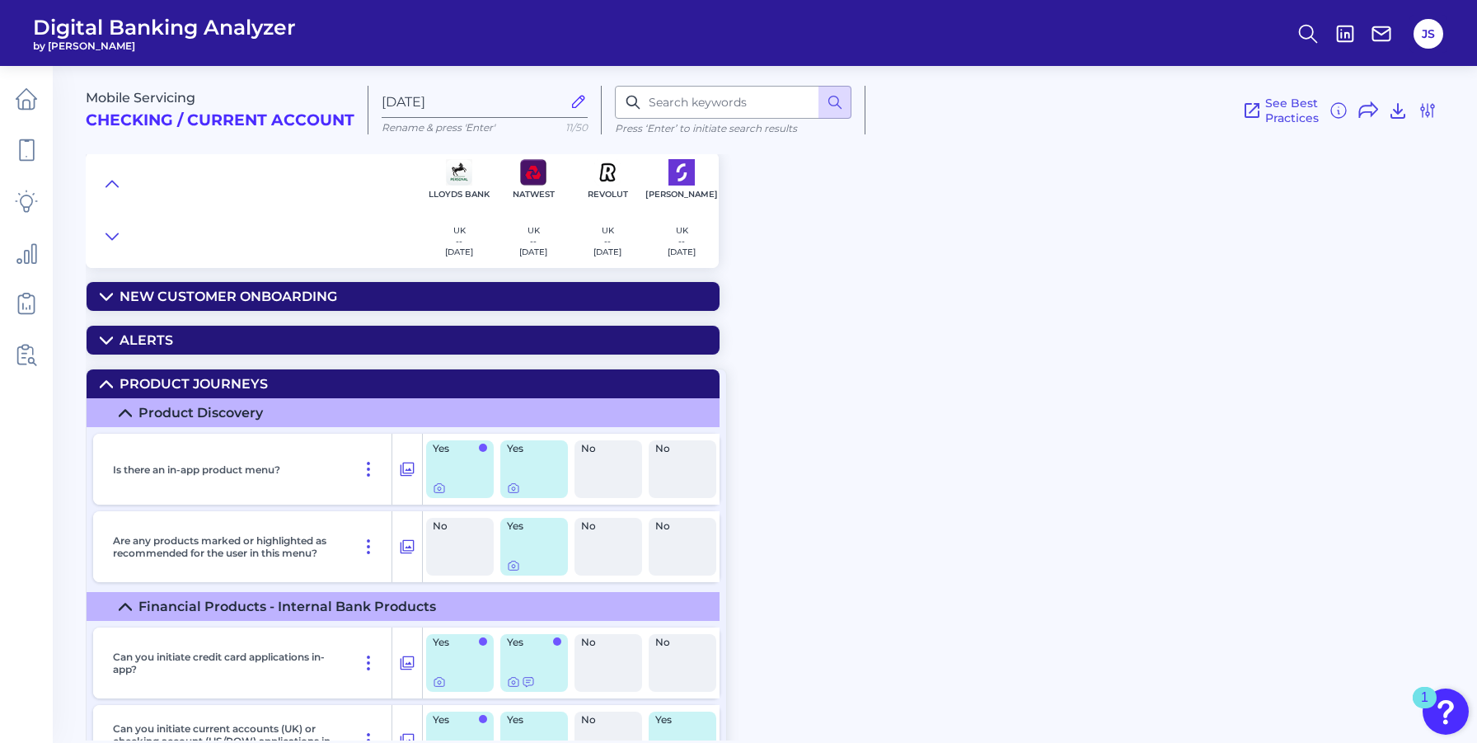
click at [103, 298] on icon at bounding box center [107, 296] width 12 height 6
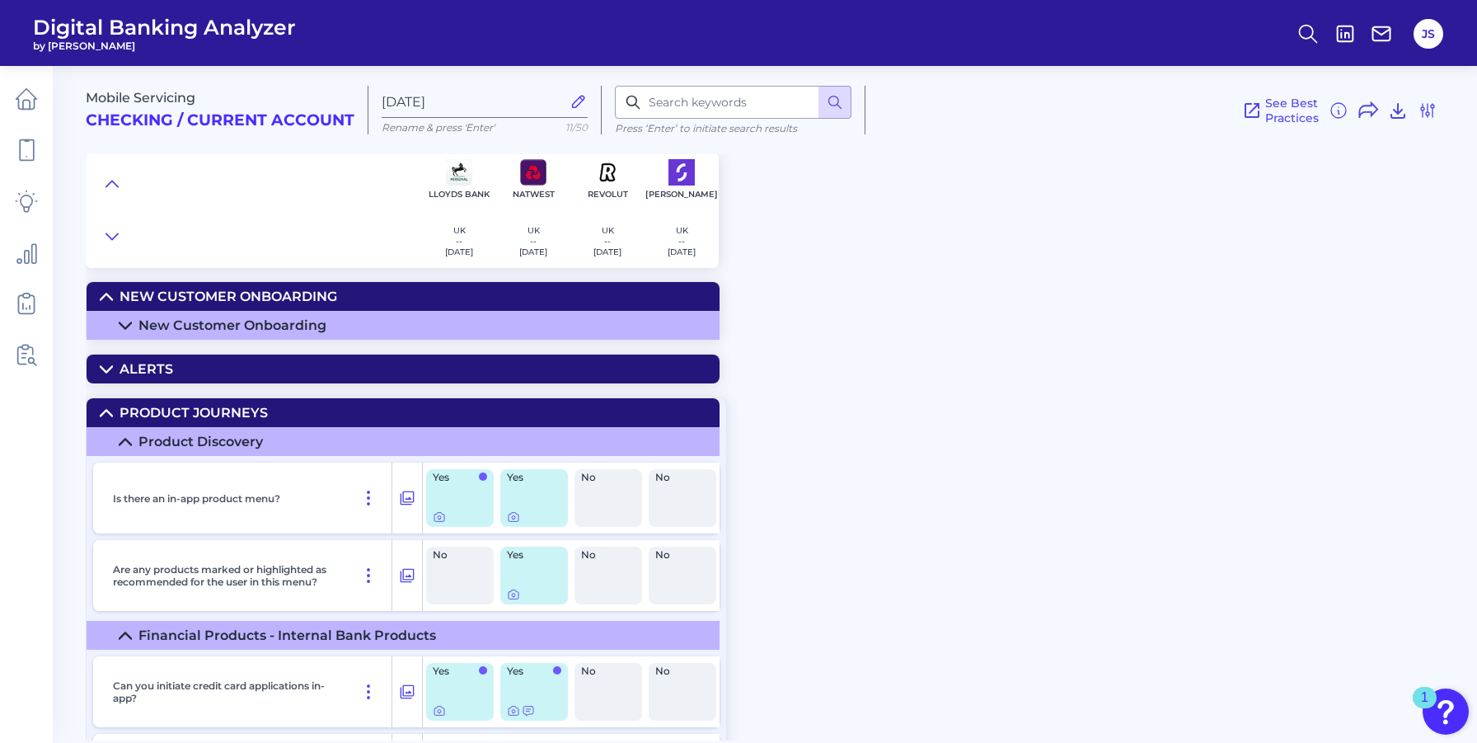
click at [101, 412] on icon at bounding box center [106, 412] width 13 height 13
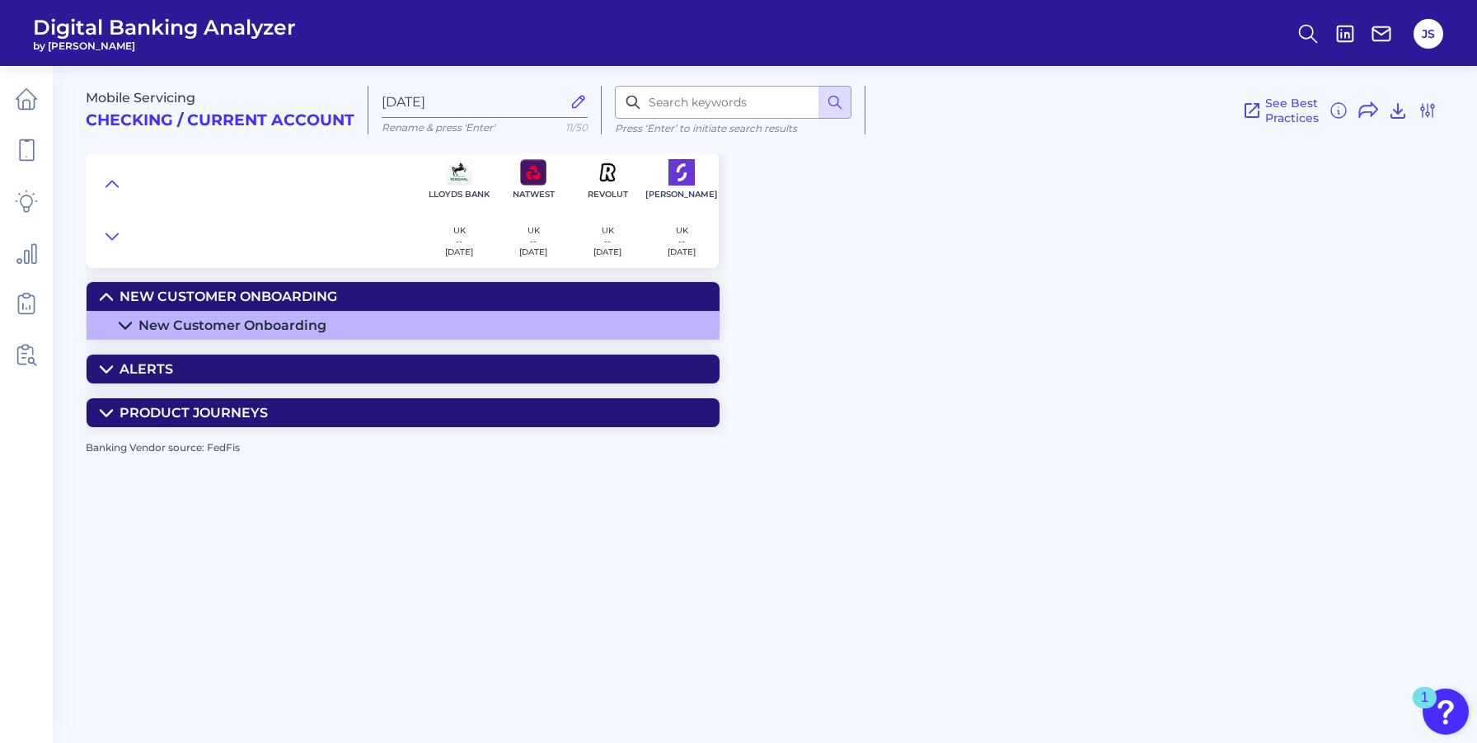
click at [124, 325] on icon at bounding box center [125, 325] width 13 height 13
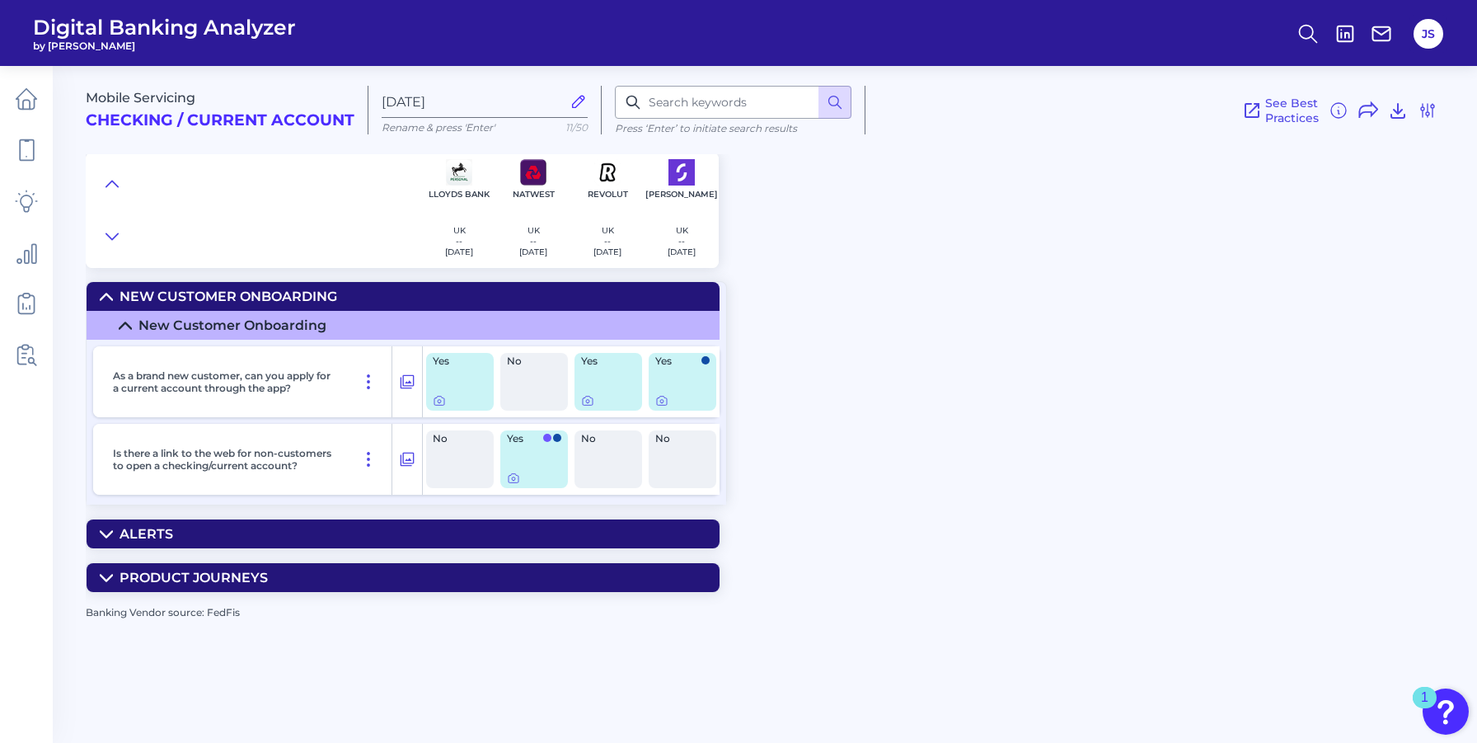
click at [533, 382] on div "No" at bounding box center [534, 382] width 68 height 58
click at [404, 382] on icon at bounding box center [407, 382] width 16 height 20
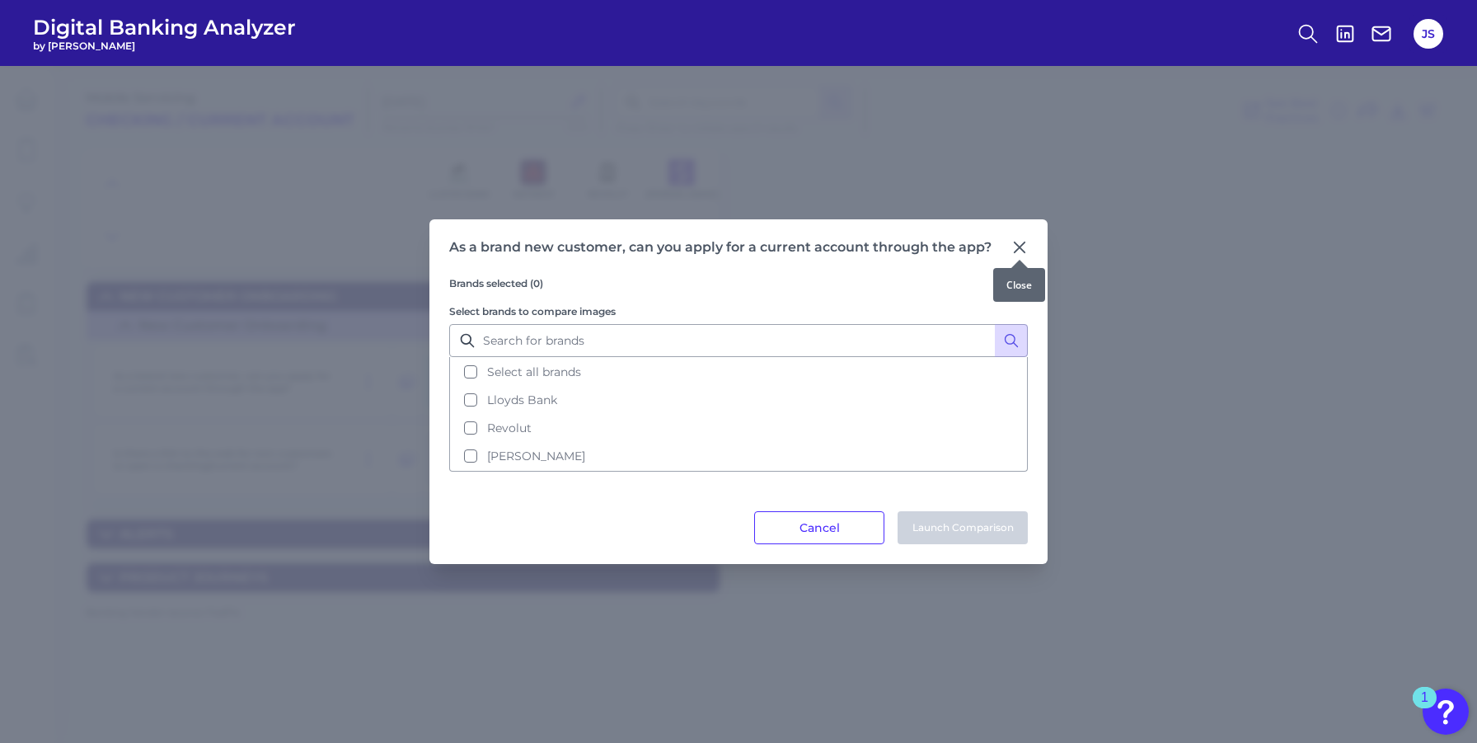
click at [1012, 249] on icon at bounding box center [1019, 247] width 16 height 16
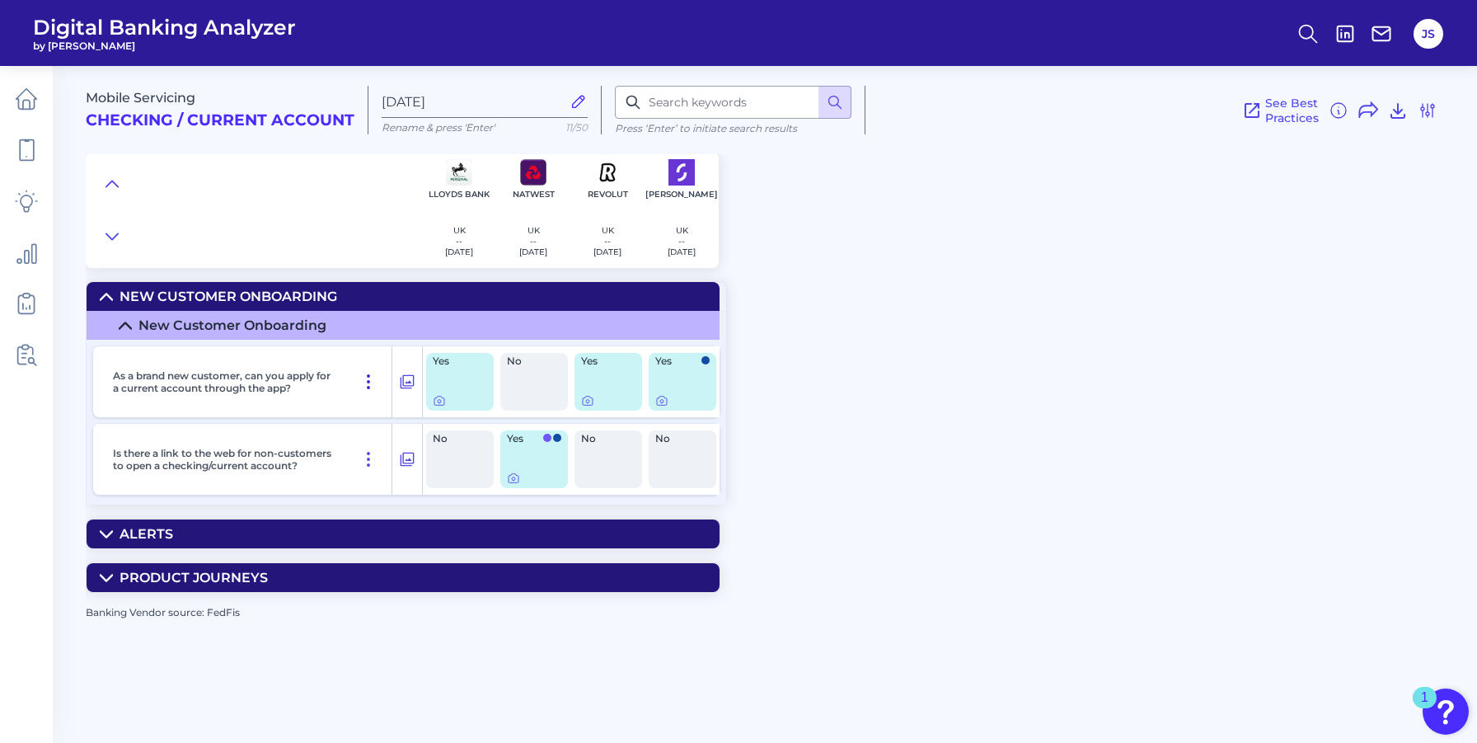
click at [363, 387] on icon at bounding box center [368, 382] width 20 height 20
drag, startPoint x: 367, startPoint y: 356, endPoint x: 377, endPoint y: 356, distance: 10.7
click at [369, 356] on div "As a brand new customer, can you apply for a current account through the app?" at bounding box center [249, 381] width 286 height 71
click at [405, 382] on icon at bounding box center [407, 382] width 16 height 20
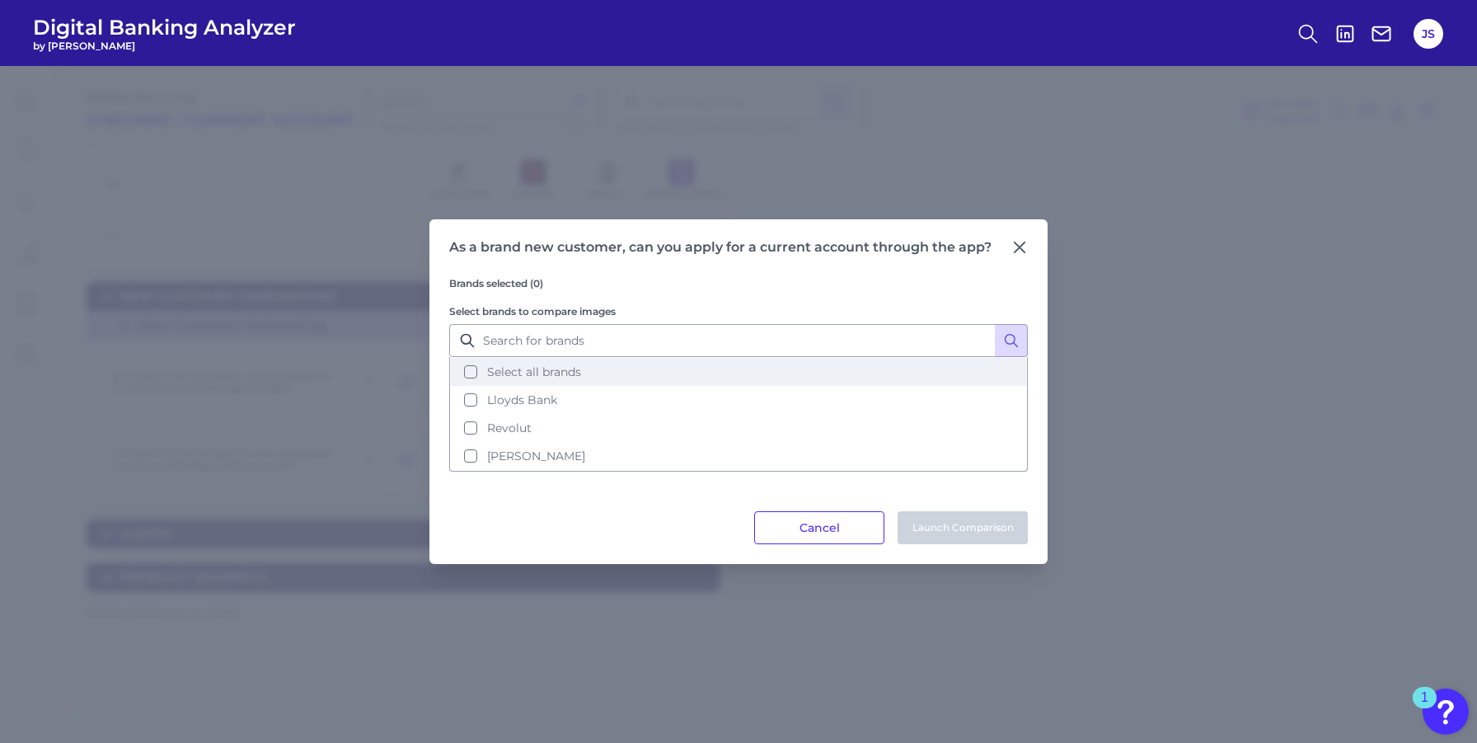
click at [489, 380] on button "Select all brands" at bounding box center [738, 372] width 575 height 28
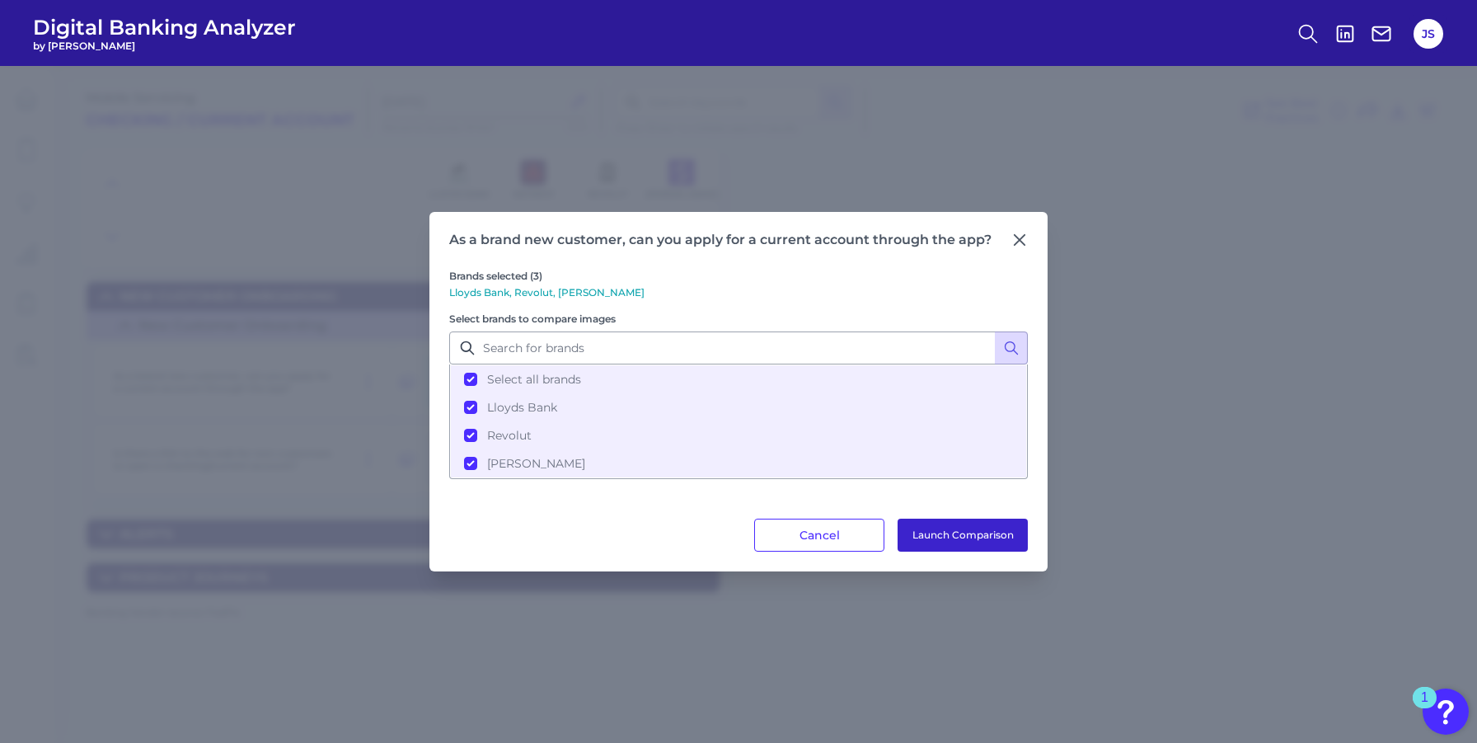
click at [957, 540] on button "Launch Comparison" at bounding box center [962, 534] width 130 height 33
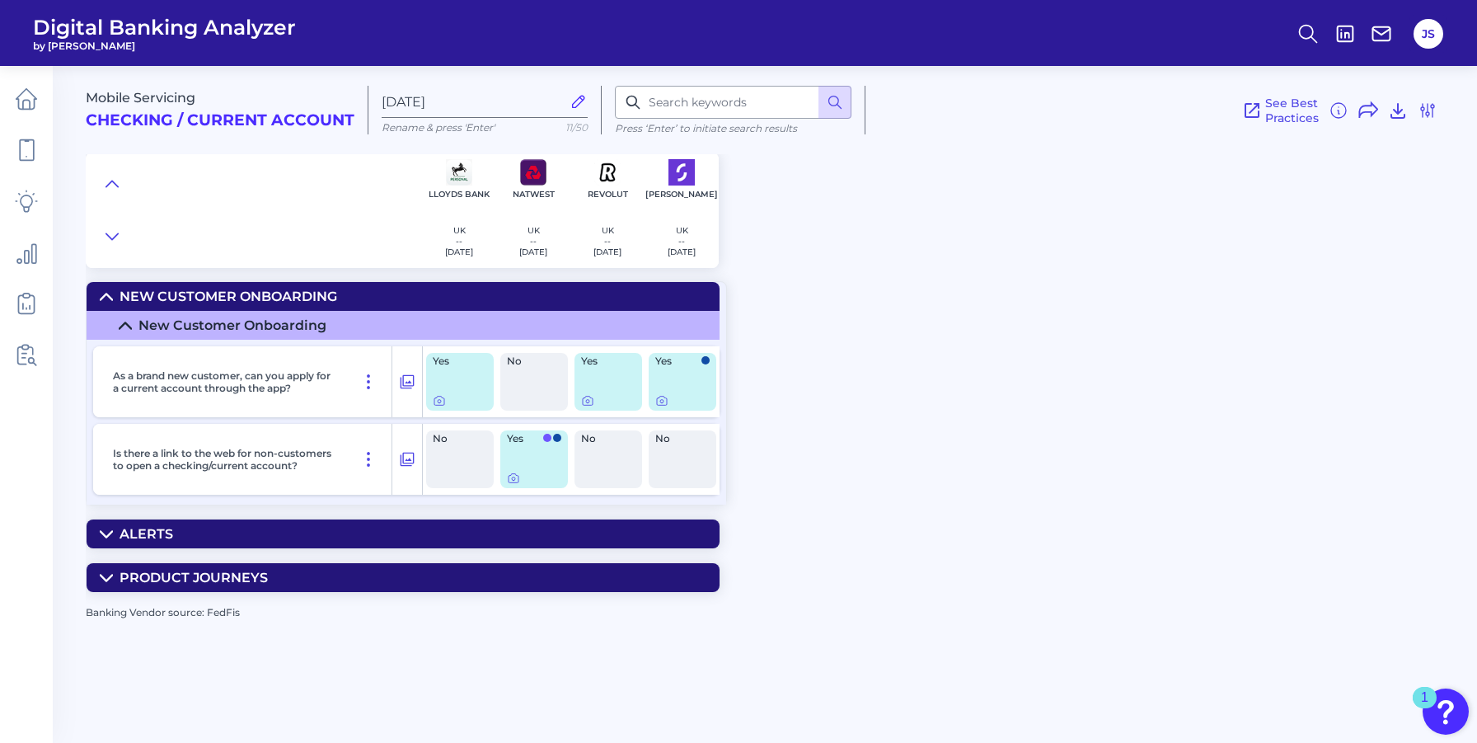
click at [123, 324] on icon at bounding box center [125, 325] width 12 height 6
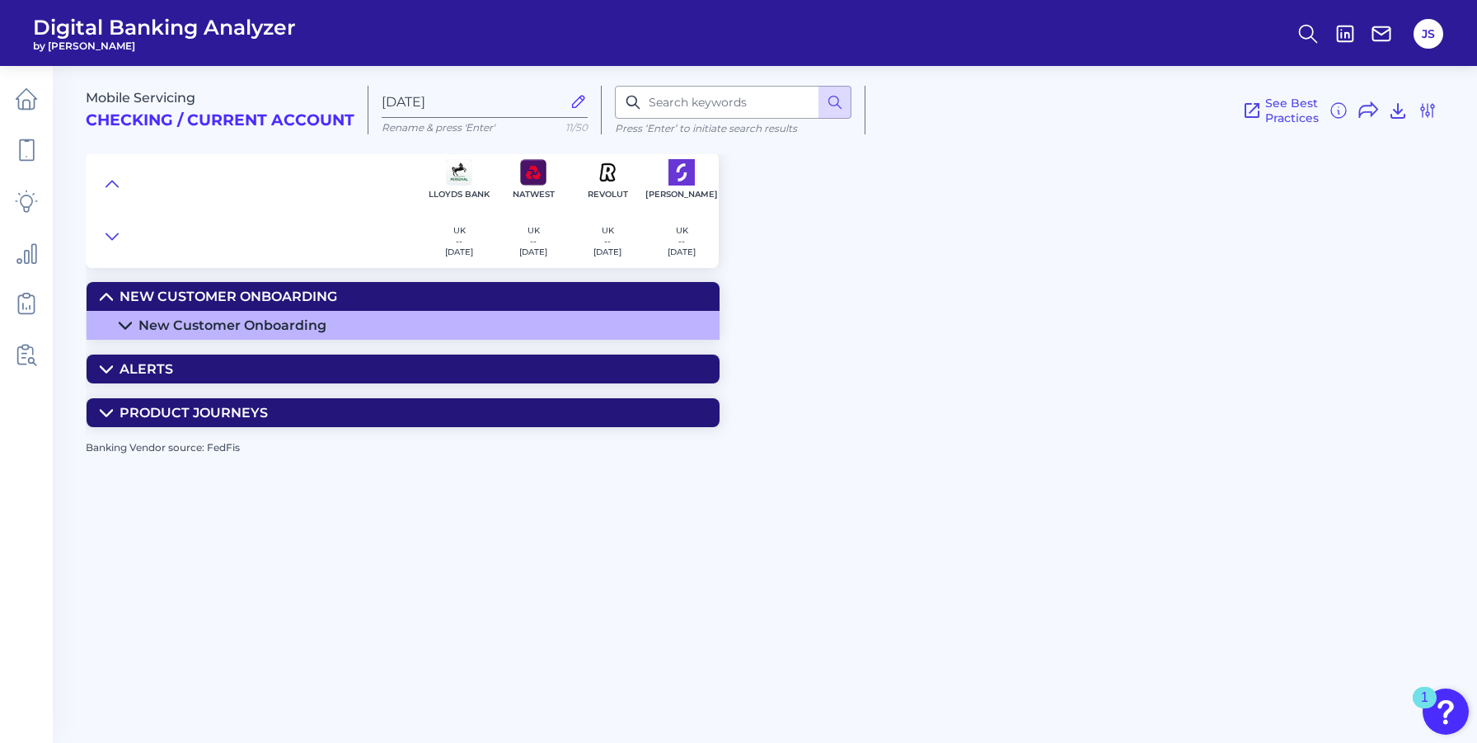
click at [105, 293] on icon at bounding box center [106, 296] width 13 height 13
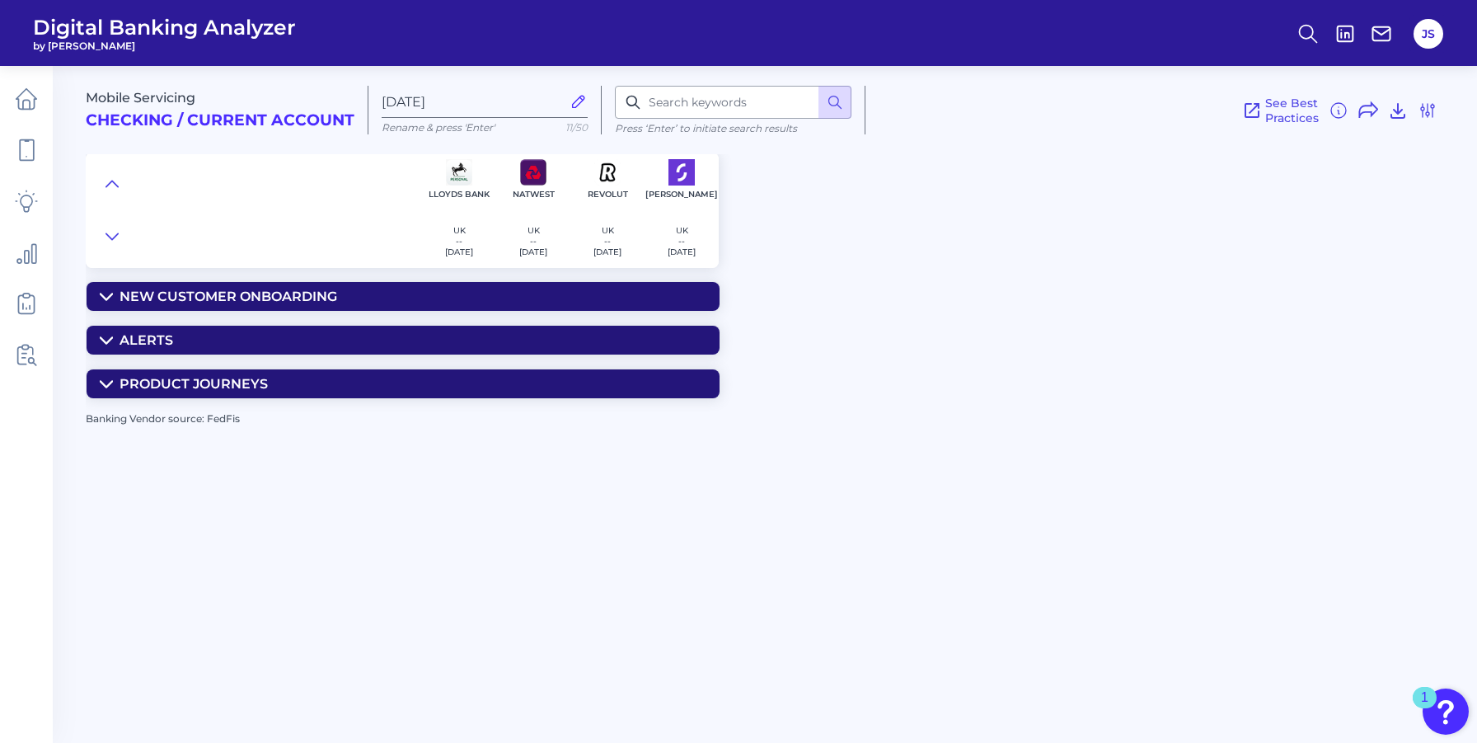
click at [102, 340] on icon at bounding box center [106, 340] width 13 height 13
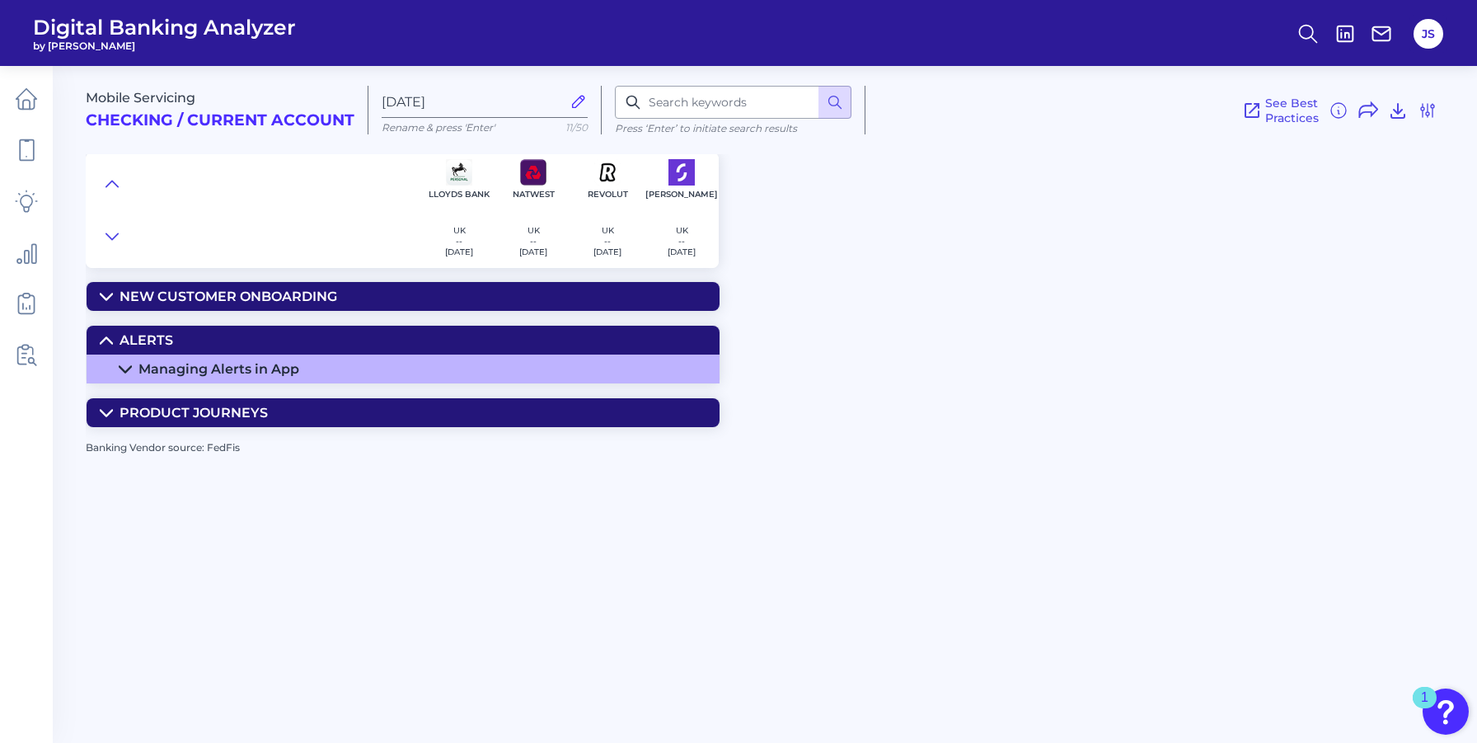
click at [126, 367] on icon at bounding box center [125, 369] width 13 height 13
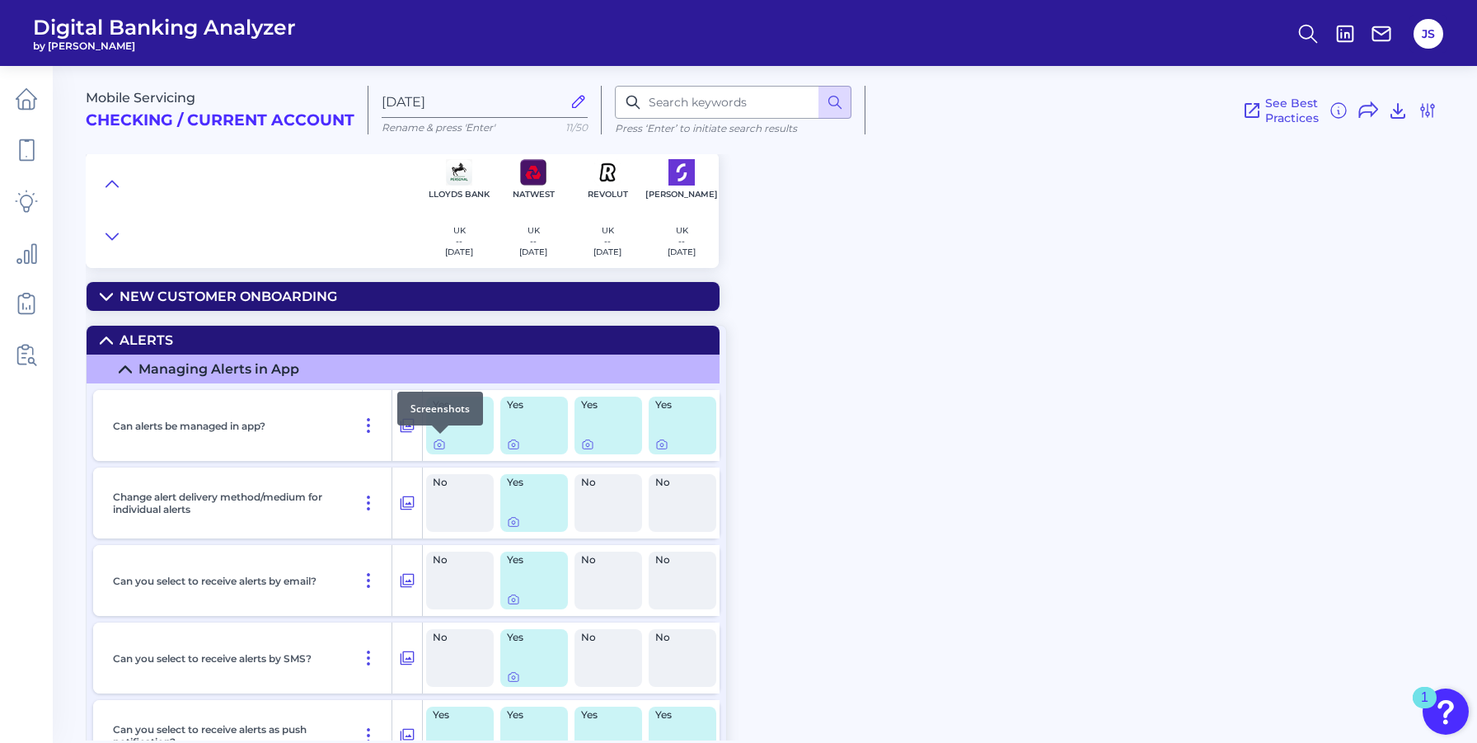
click at [440, 439] on div at bounding box center [440, 433] width 16 height 16
click at [103, 341] on icon at bounding box center [106, 340] width 13 height 13
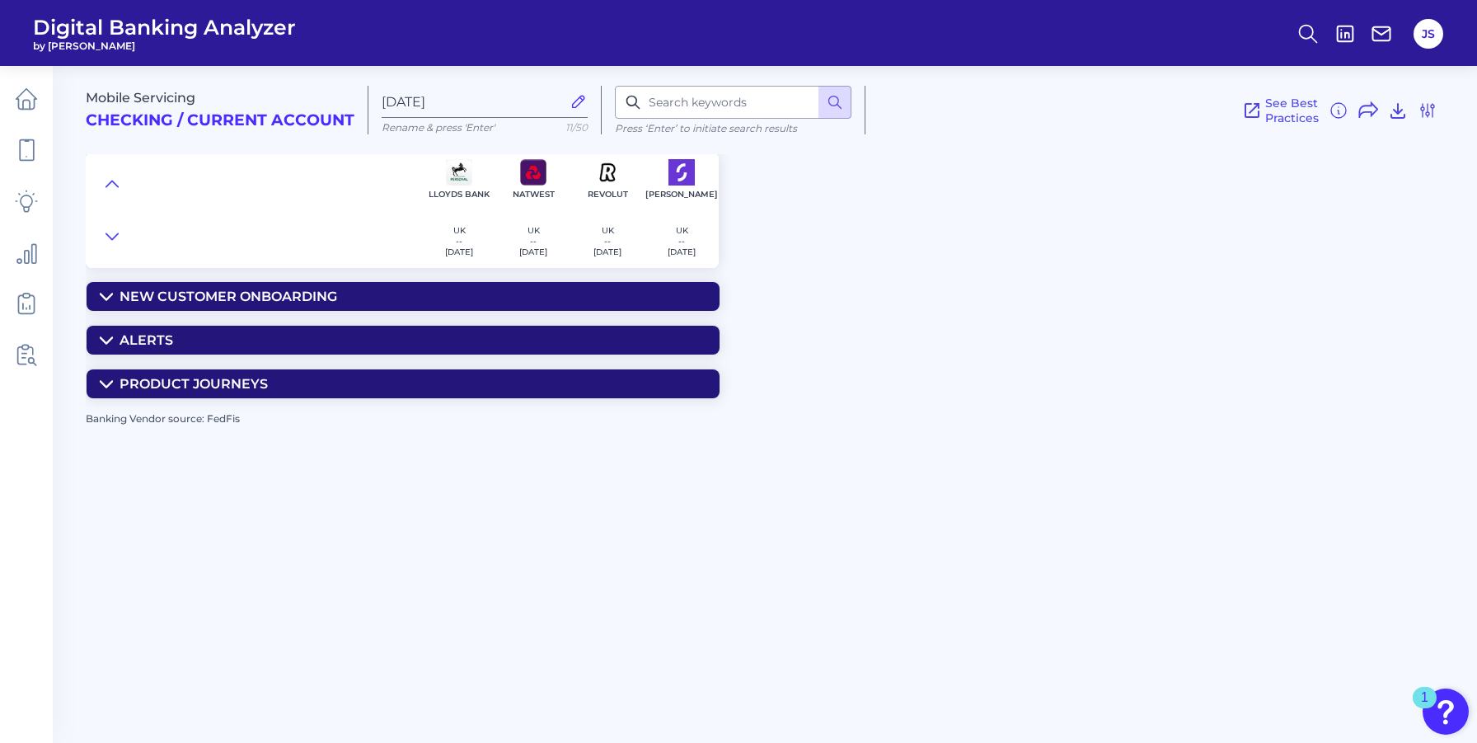
click at [104, 386] on icon at bounding box center [106, 383] width 13 height 13
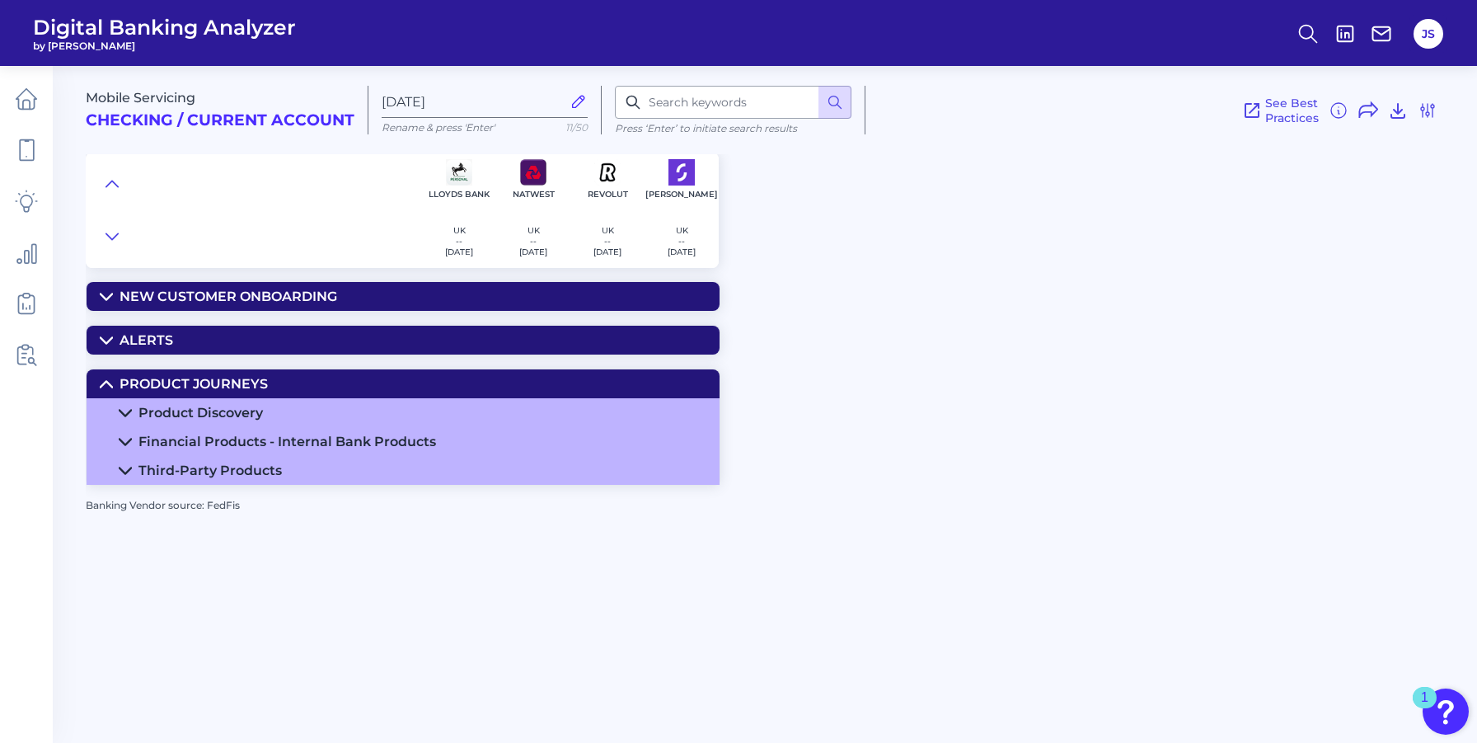
click at [128, 414] on icon at bounding box center [125, 412] width 13 height 13
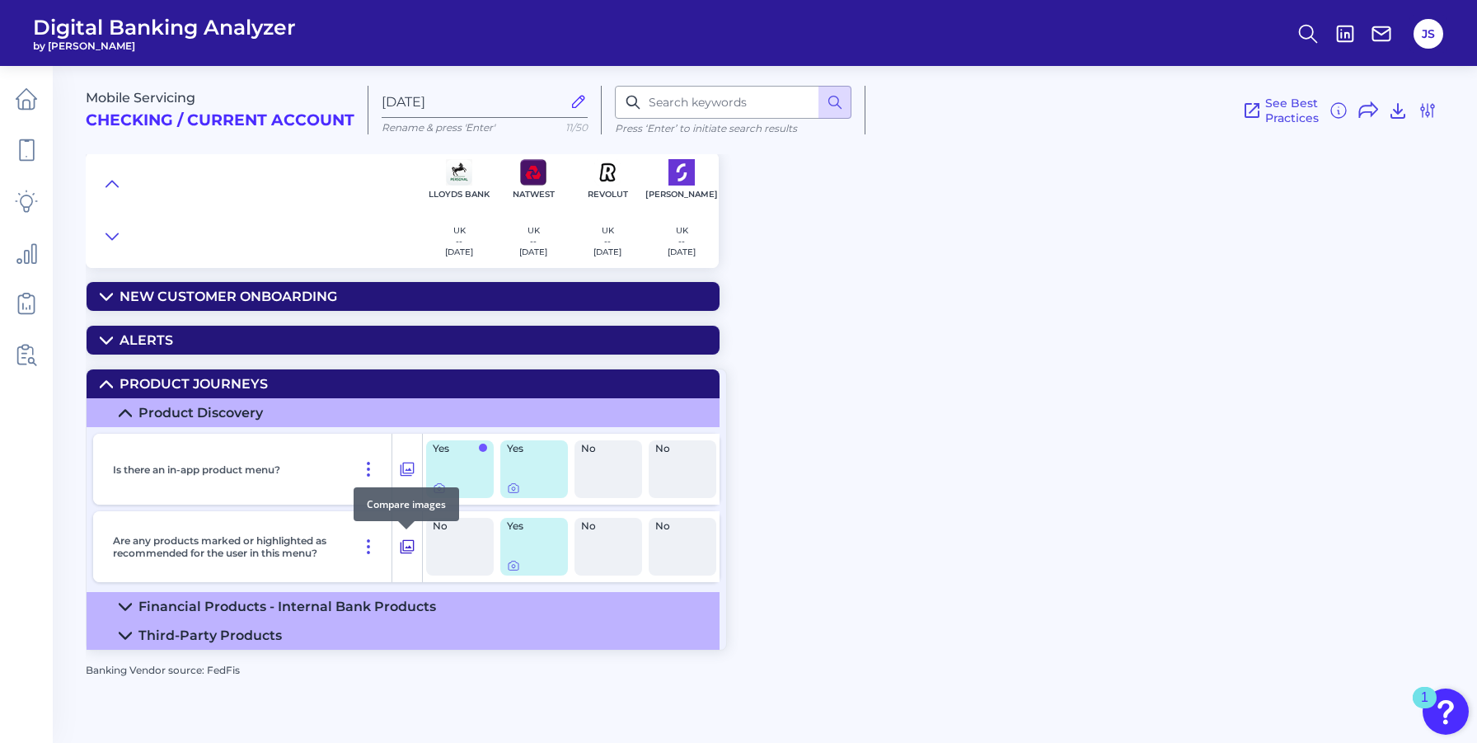
click at [404, 547] on icon at bounding box center [407, 546] width 16 height 20
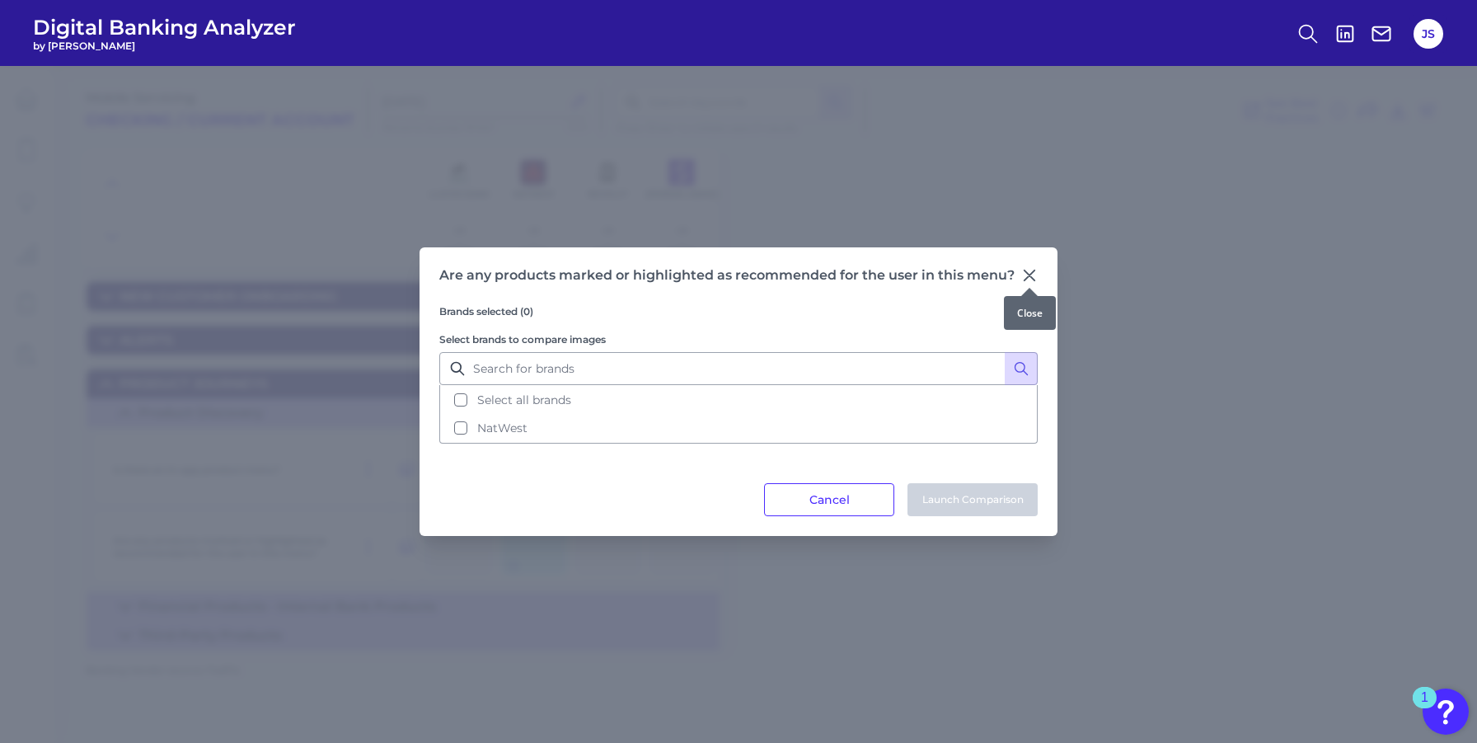
click at [1030, 274] on icon at bounding box center [1029, 275] width 10 height 10
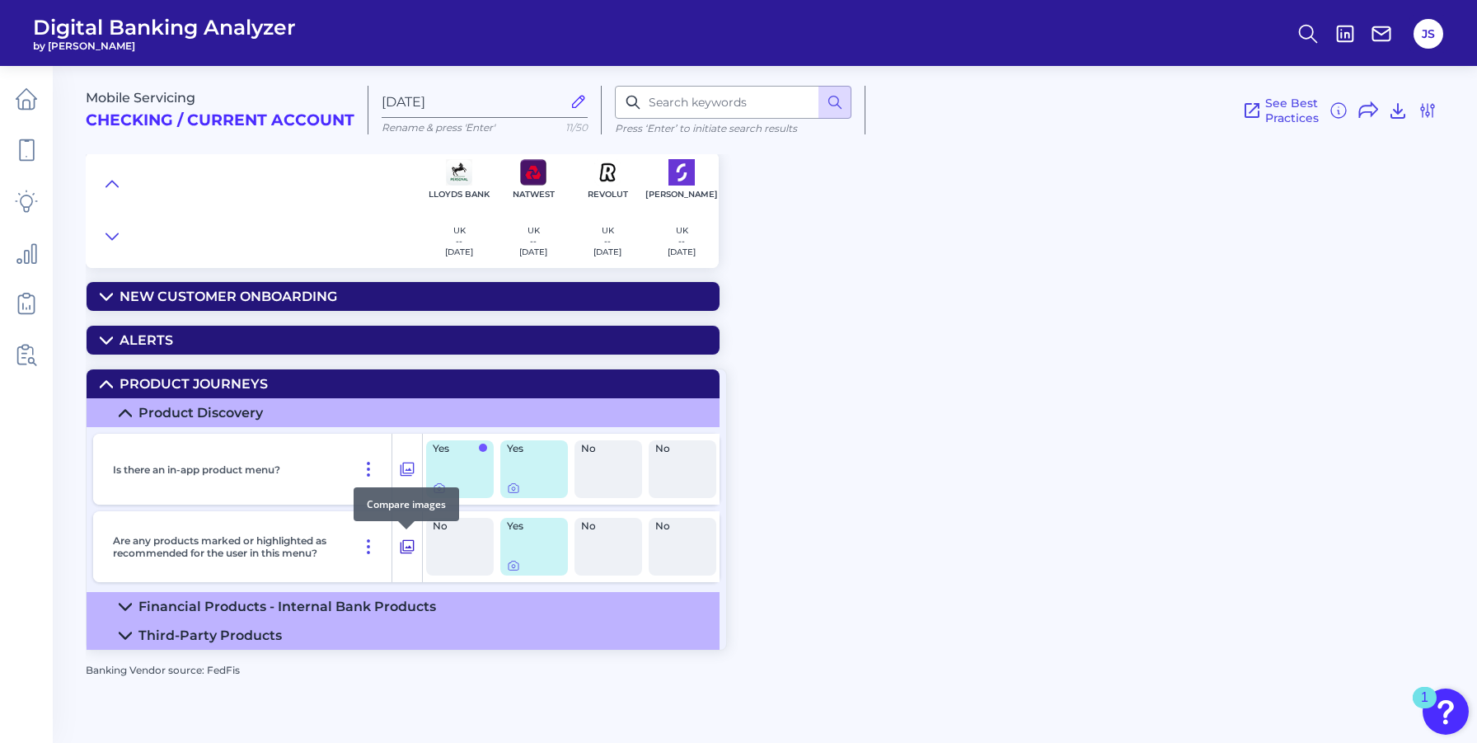
click at [401, 548] on icon at bounding box center [407, 546] width 16 height 20
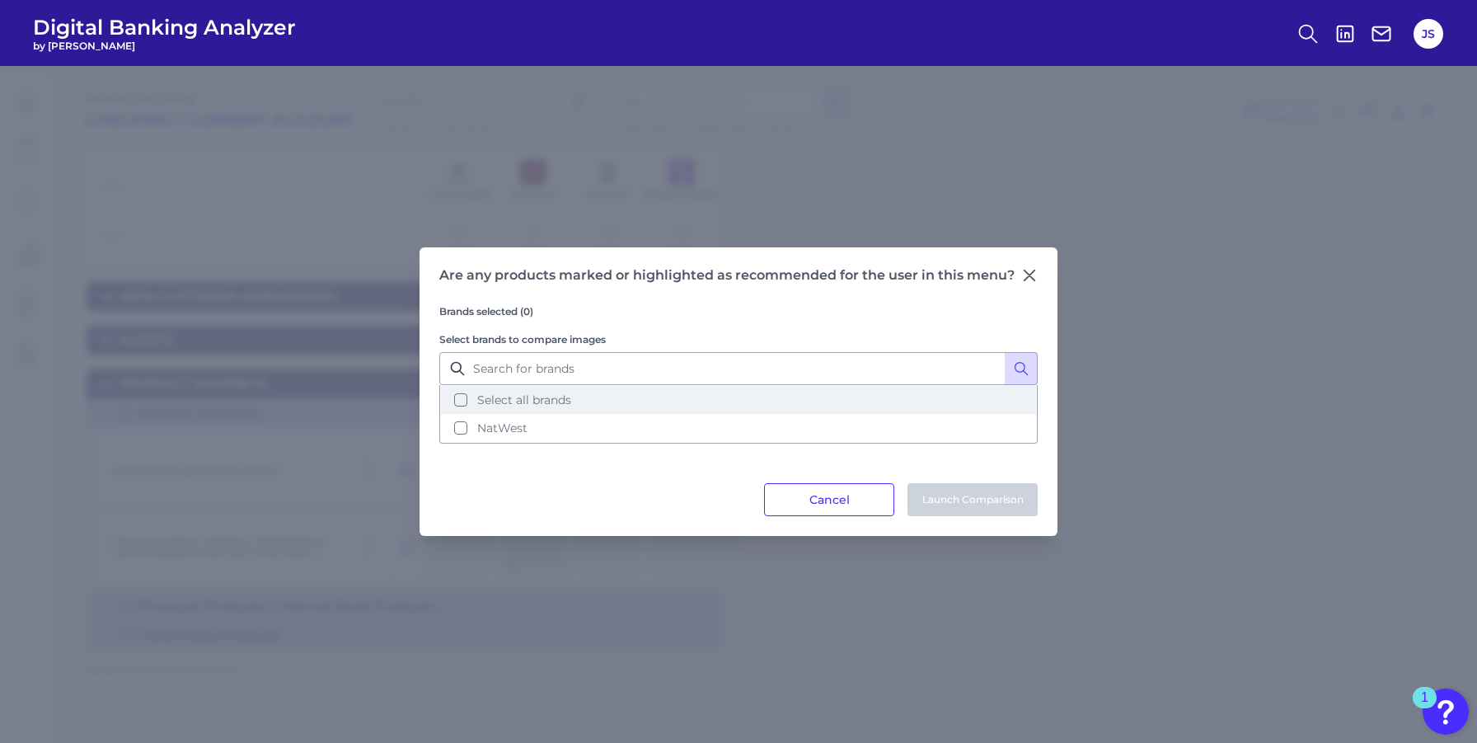
click at [497, 397] on span "Select all brands" at bounding box center [524, 399] width 94 height 15
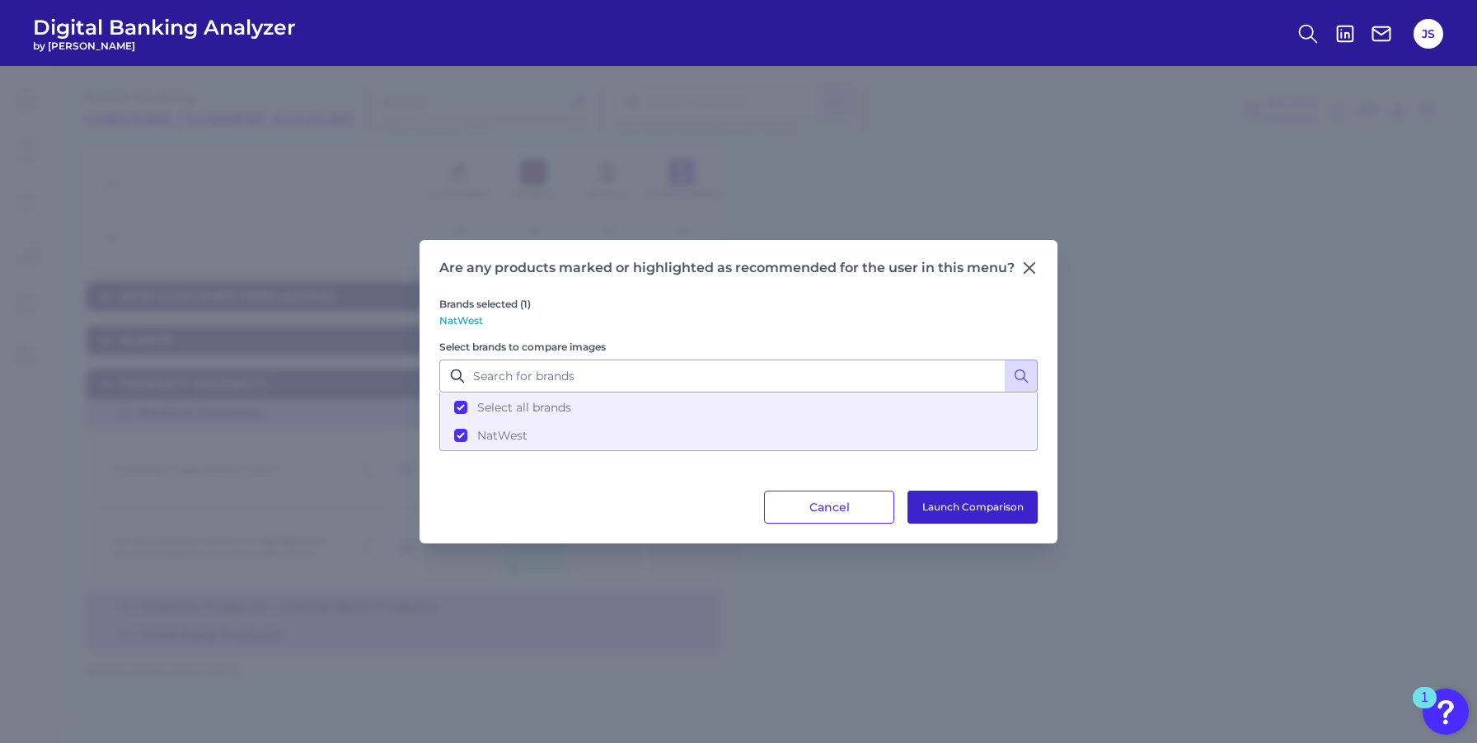
click at [942, 513] on button "Launch Comparison" at bounding box center [972, 506] width 130 height 33
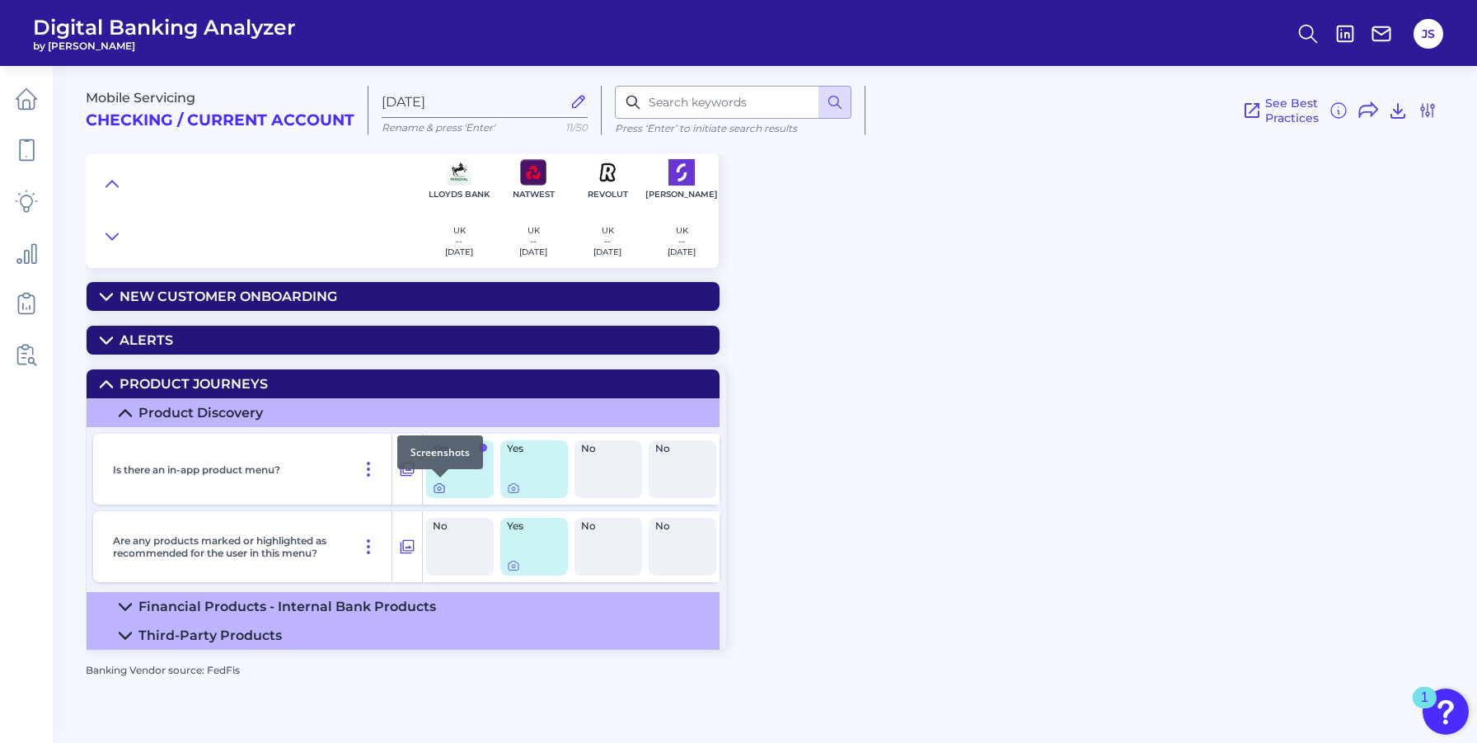
click at [438, 485] on icon at bounding box center [439, 487] width 13 height 13
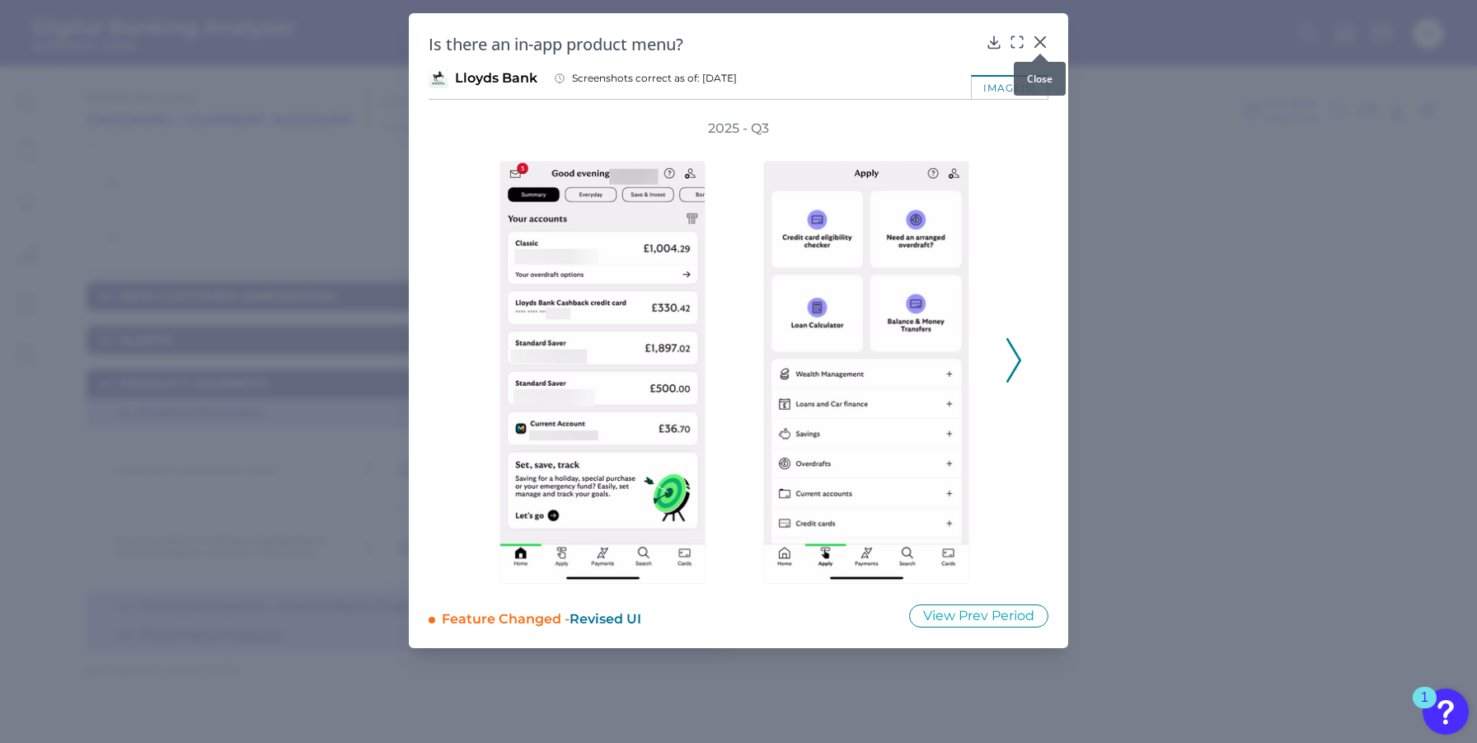
drag, startPoint x: 1040, startPoint y: 36, endPoint x: 996, endPoint y: 54, distance: 47.3
click at [1040, 36] on icon at bounding box center [1040, 42] width 16 height 16
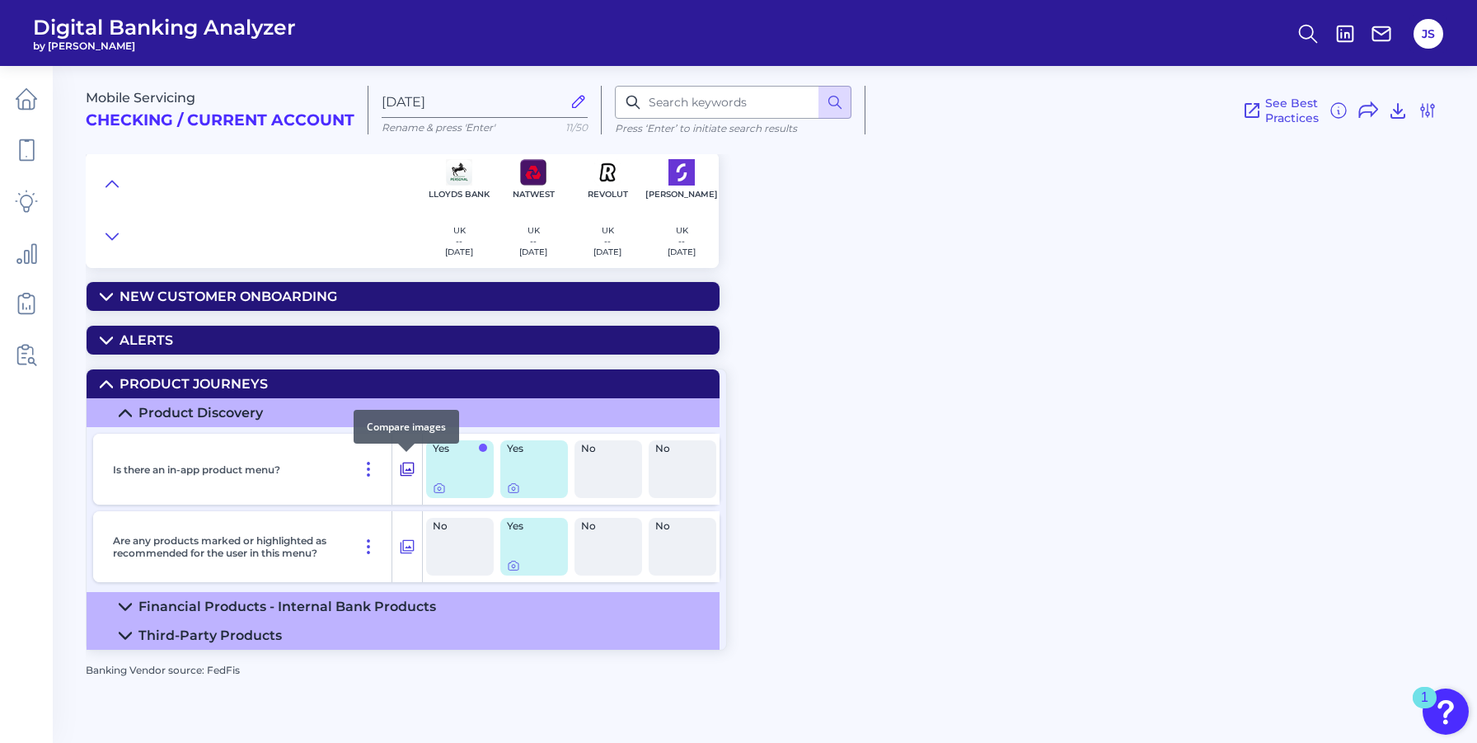
click at [402, 476] on icon at bounding box center [407, 469] width 16 height 20
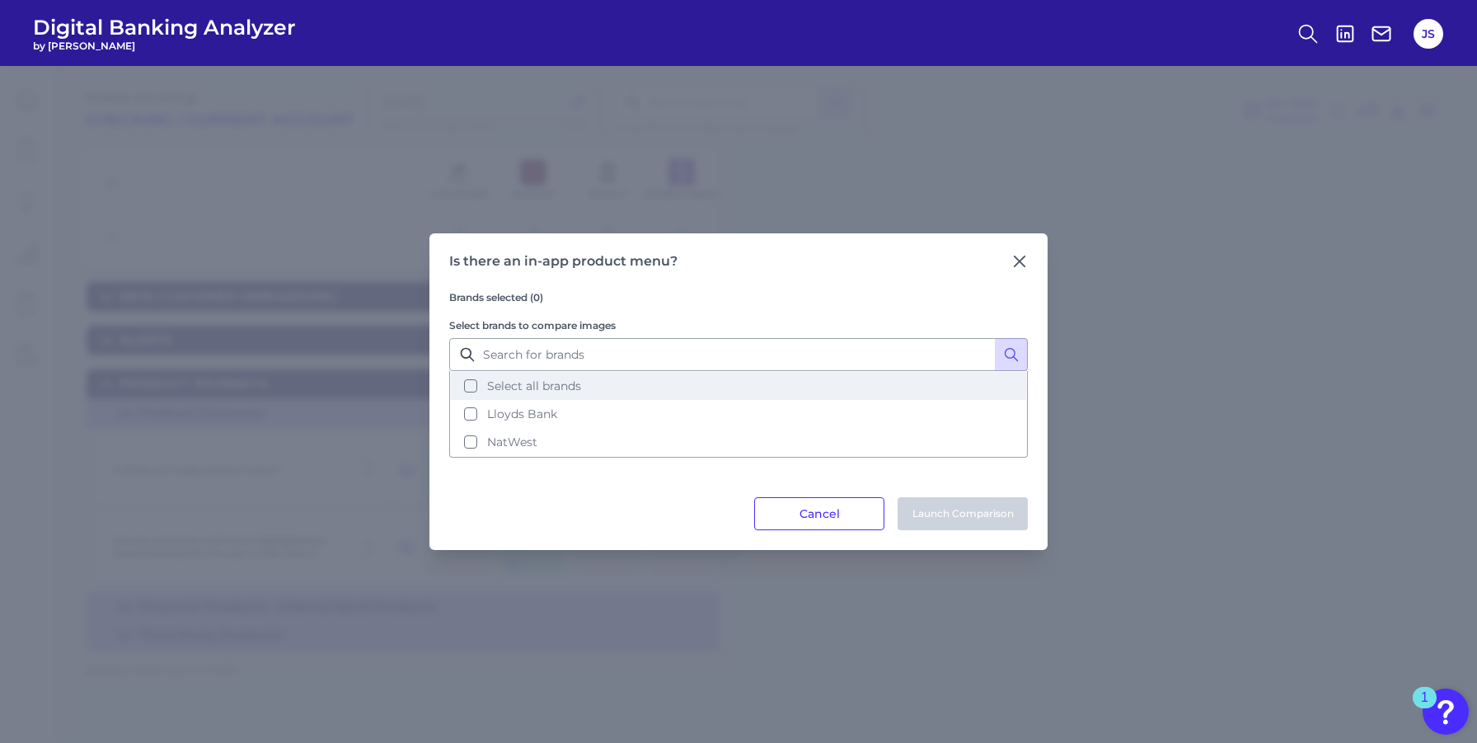
drag, startPoint x: 470, startPoint y: 384, endPoint x: 498, endPoint y: 392, distance: 29.2
click at [470, 384] on button "Select all brands" at bounding box center [738, 386] width 575 height 28
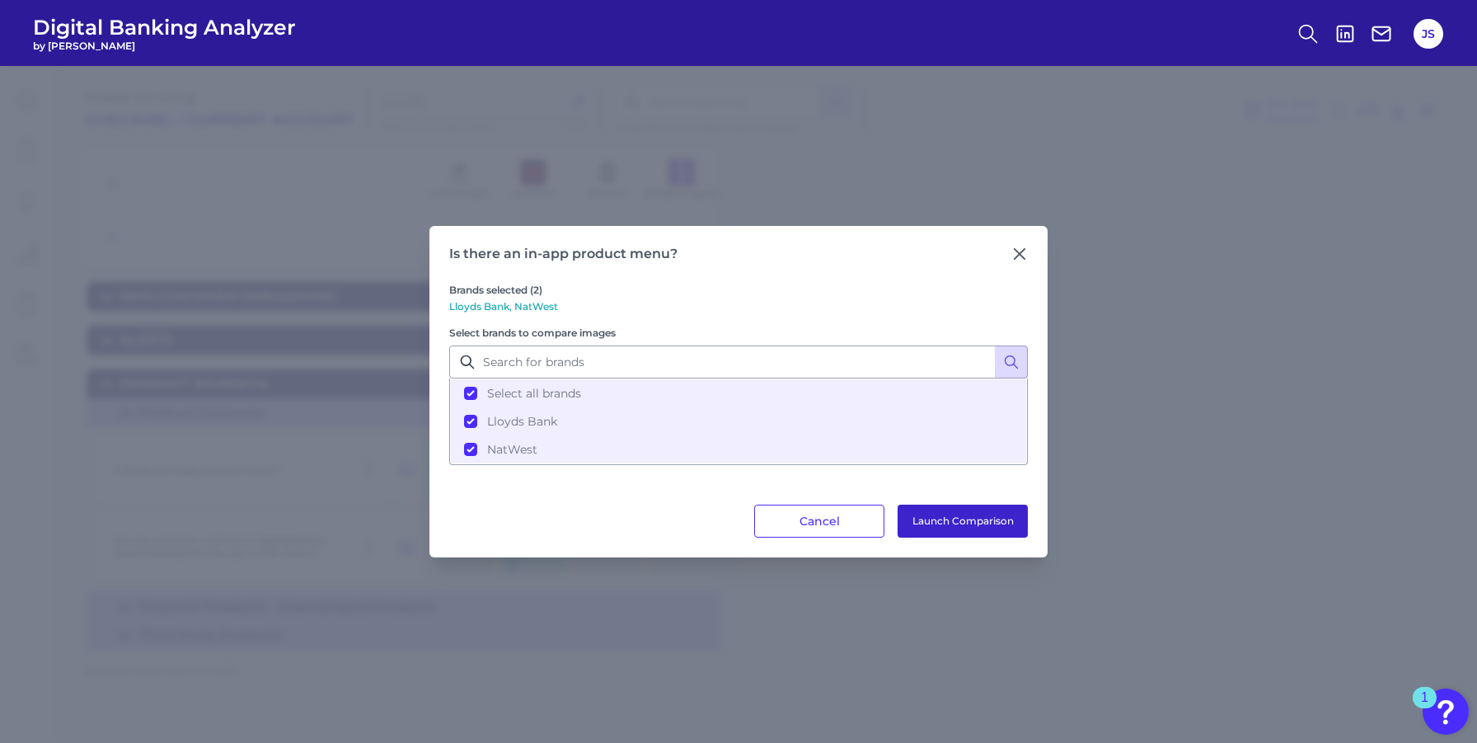
click at [943, 520] on button "Launch Comparison" at bounding box center [962, 520] width 130 height 33
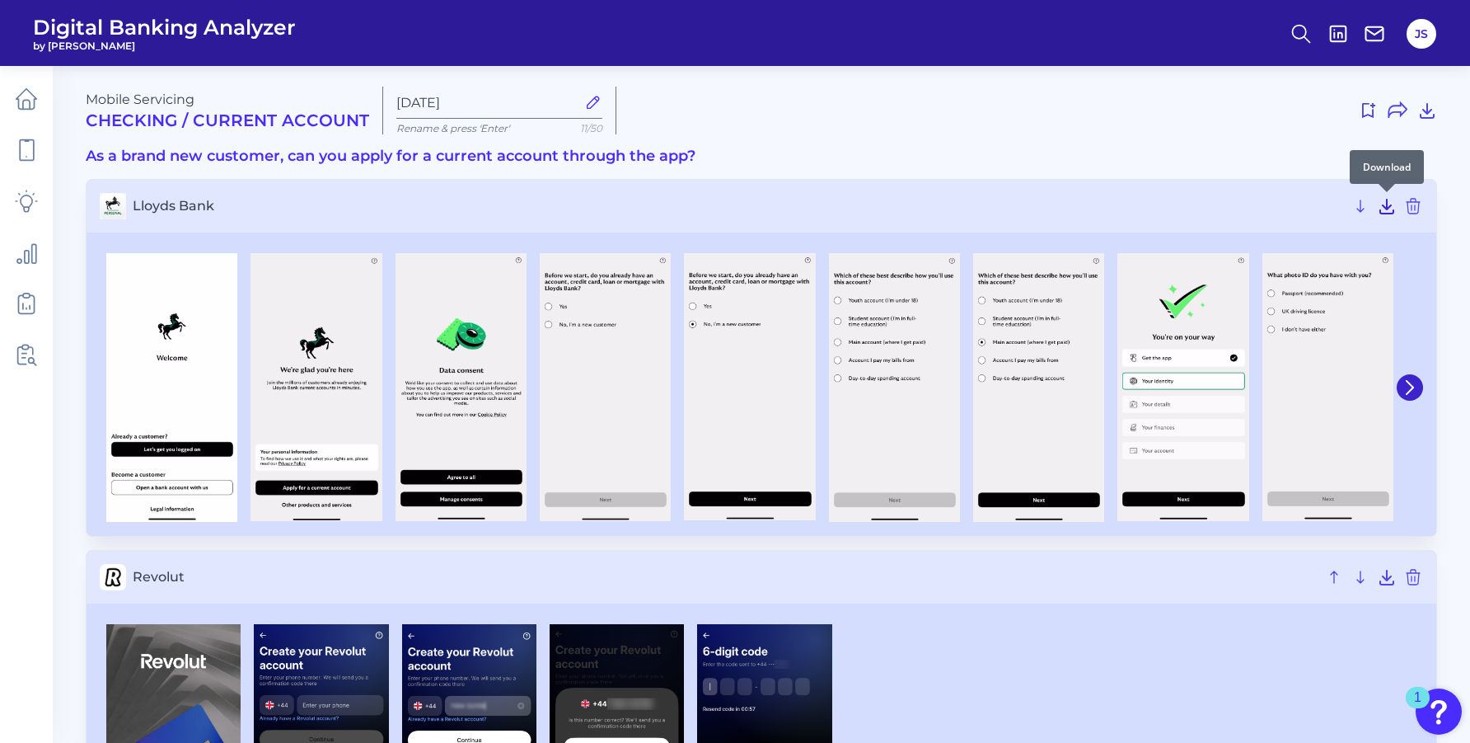
click at [1389, 209] on icon at bounding box center [1387, 206] width 20 height 20
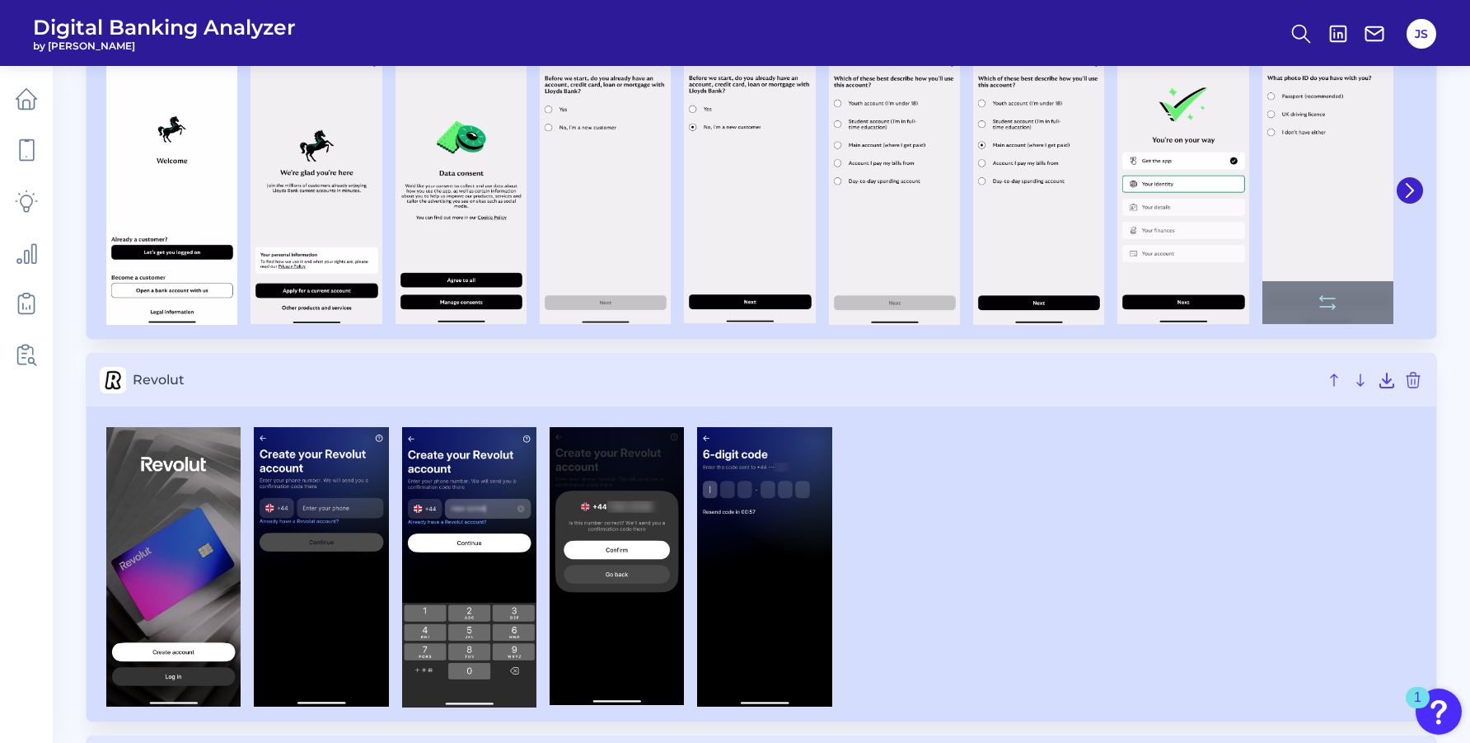
scroll to position [232, 0]
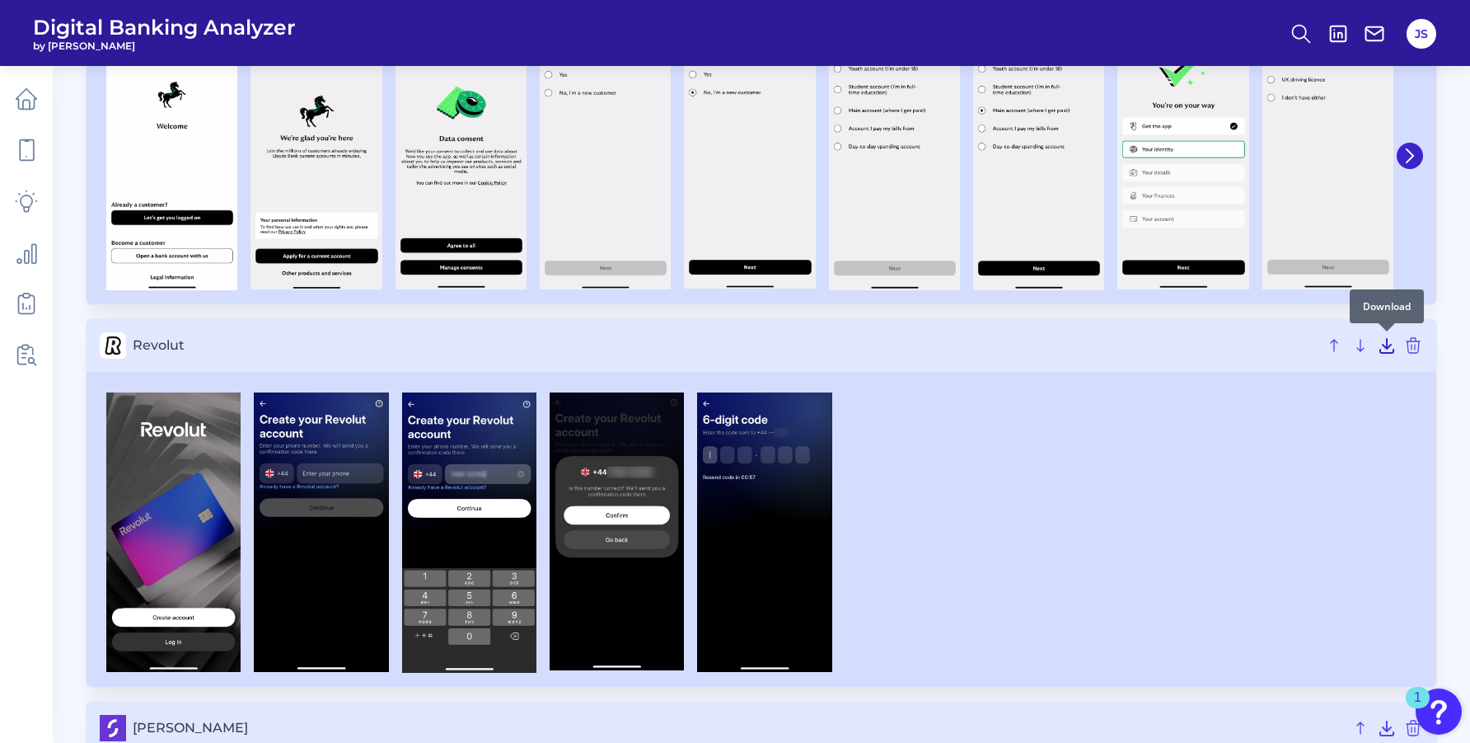
click at [1386, 352] on icon at bounding box center [1386, 346] width 13 height 14
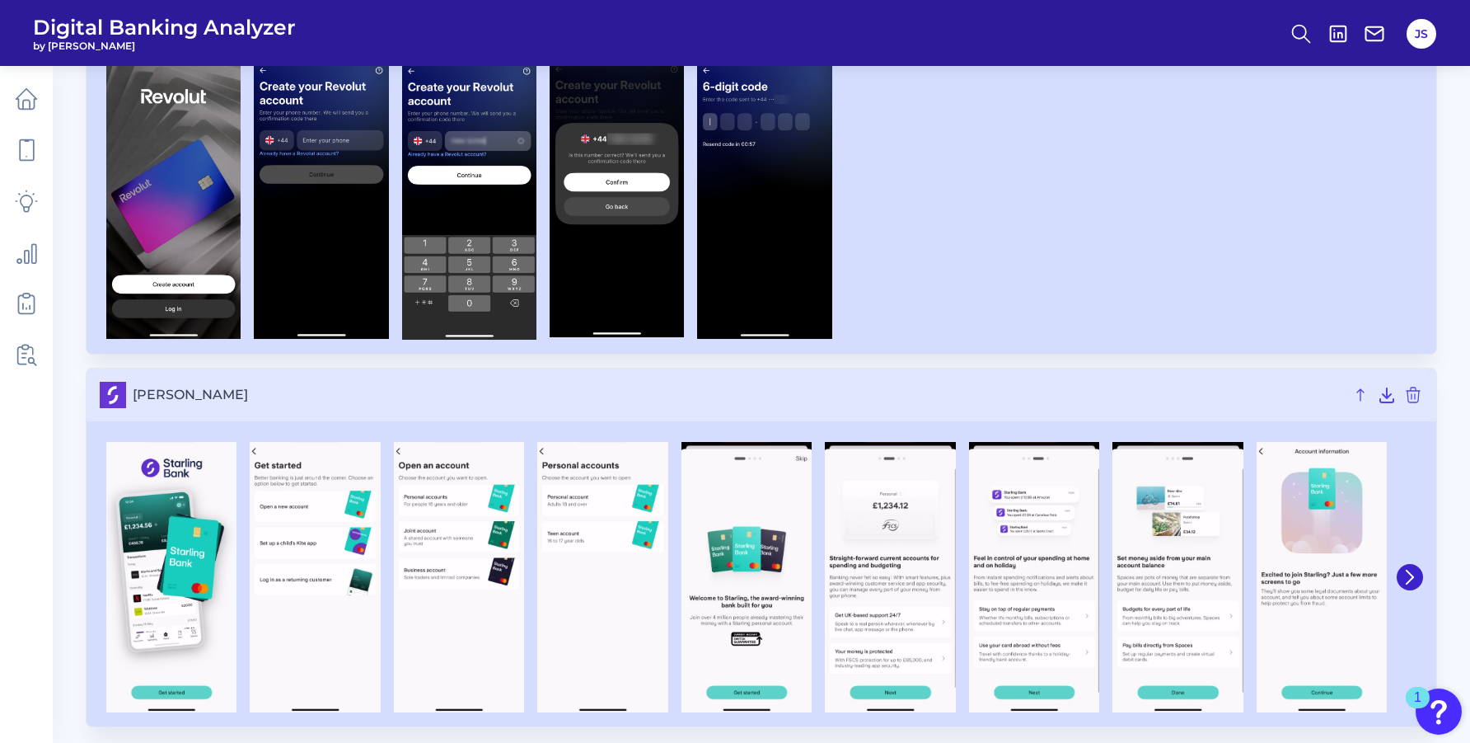
scroll to position [574, 0]
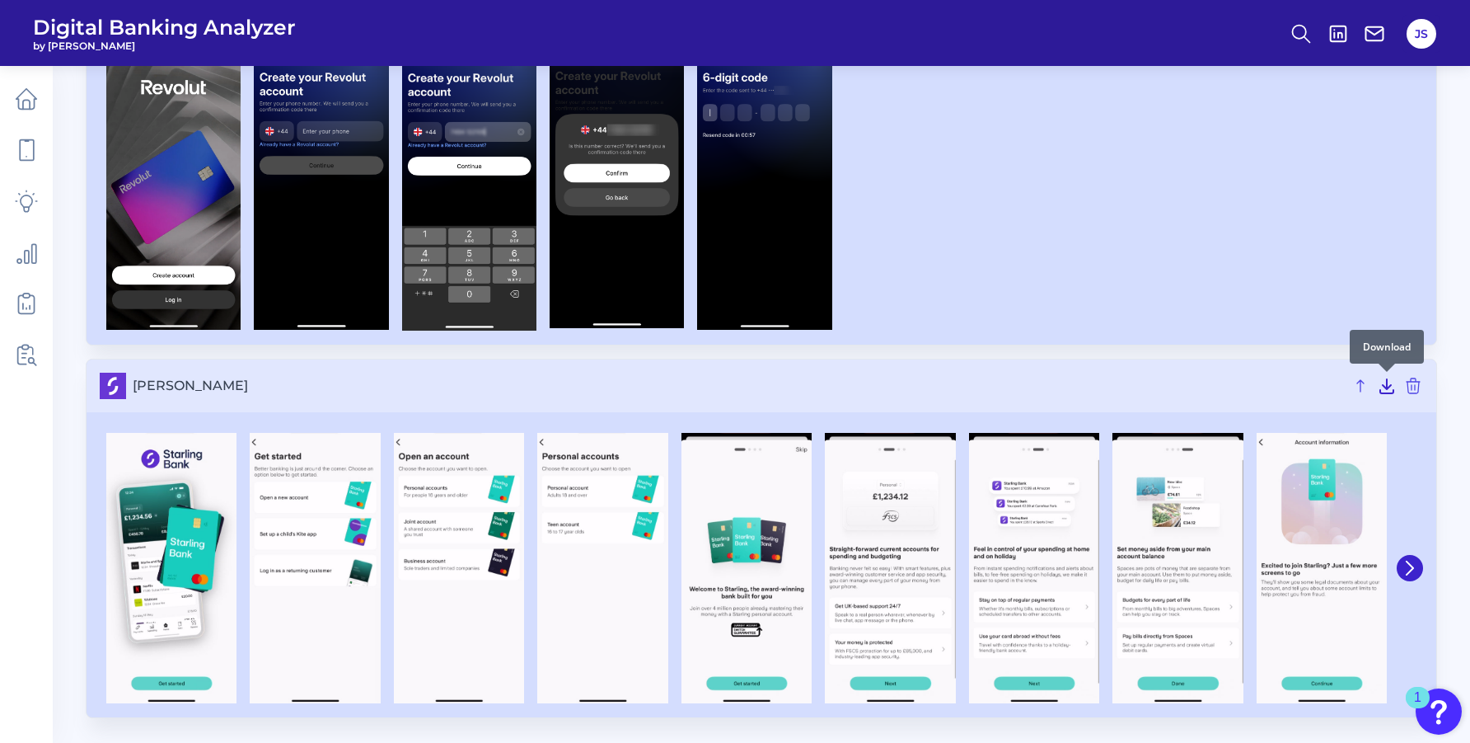
click at [1388, 386] on icon at bounding box center [1387, 386] width 20 height 20
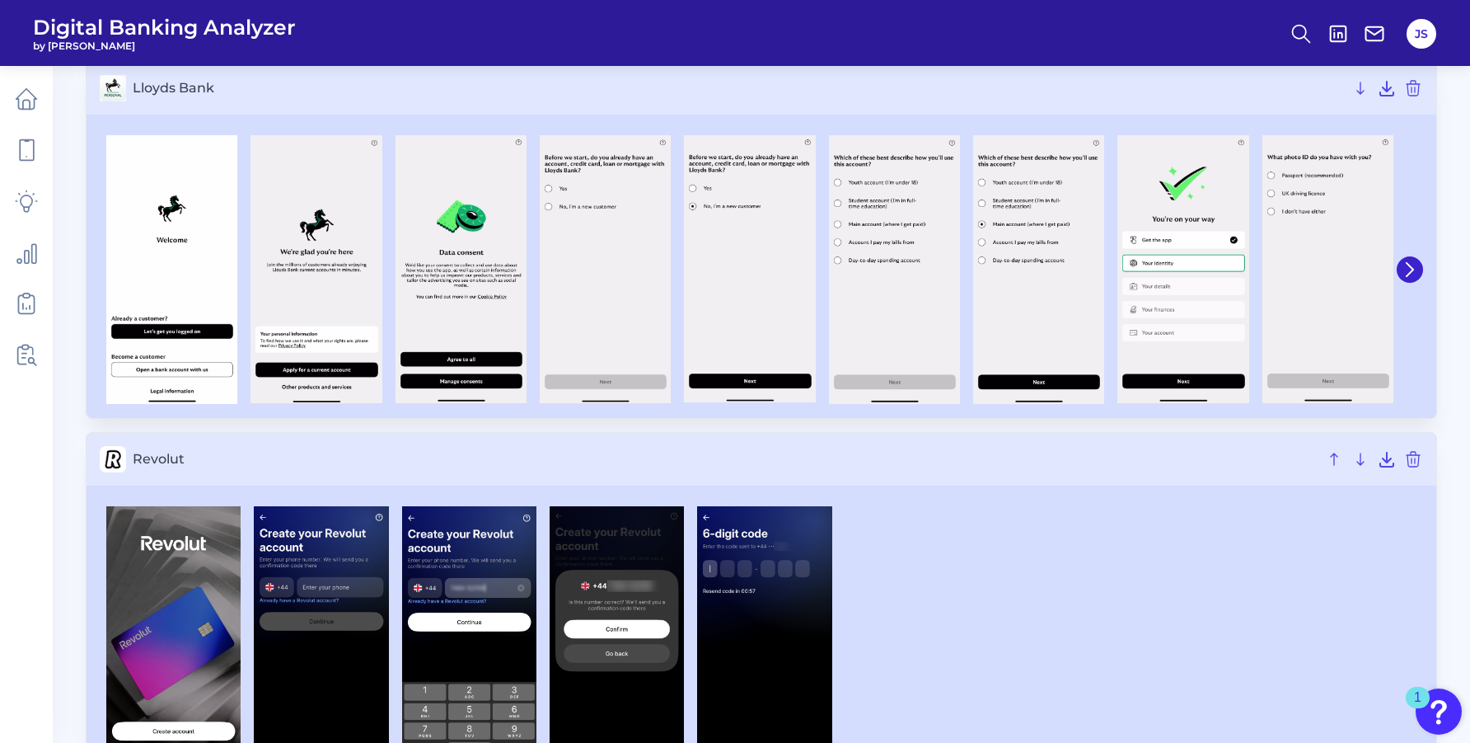
scroll to position [0, 0]
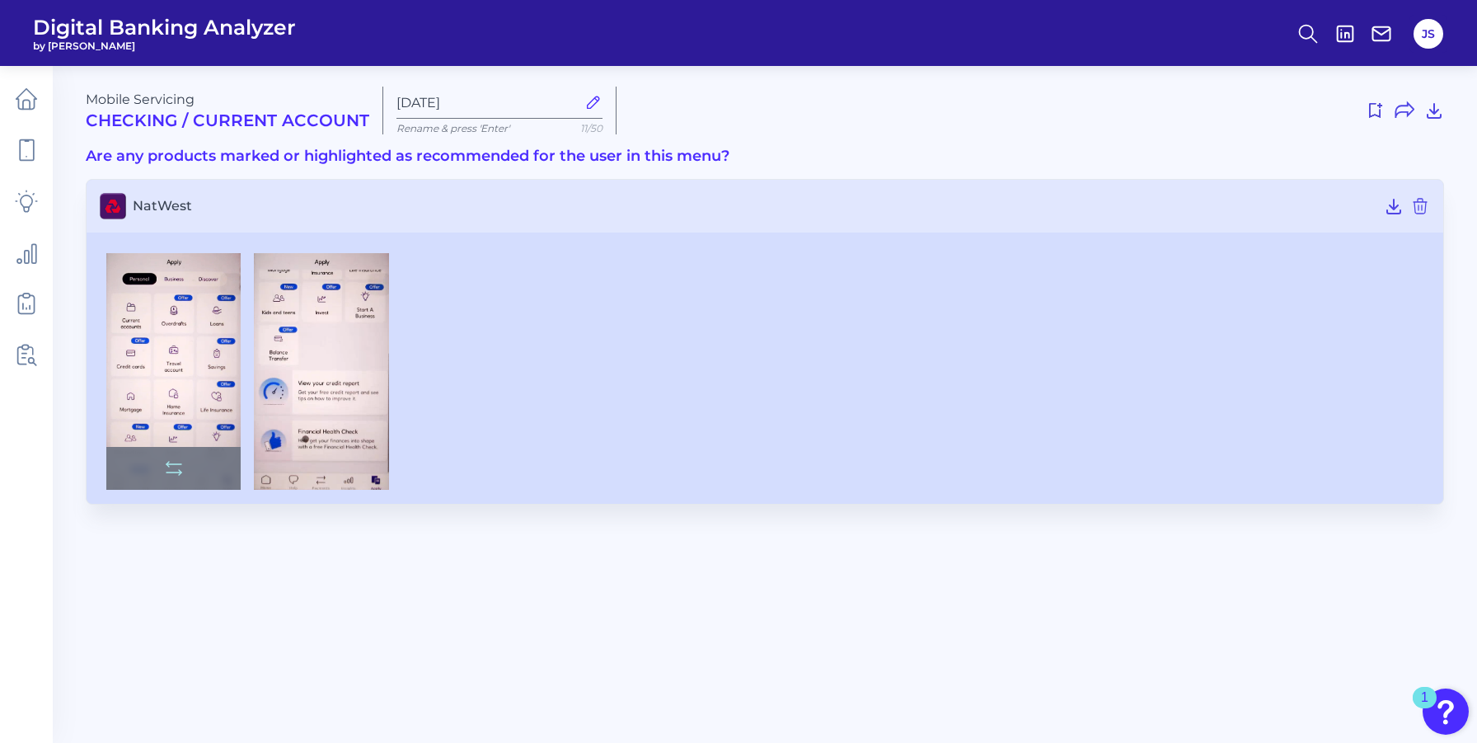
click at [188, 364] on img at bounding box center [173, 371] width 134 height 237
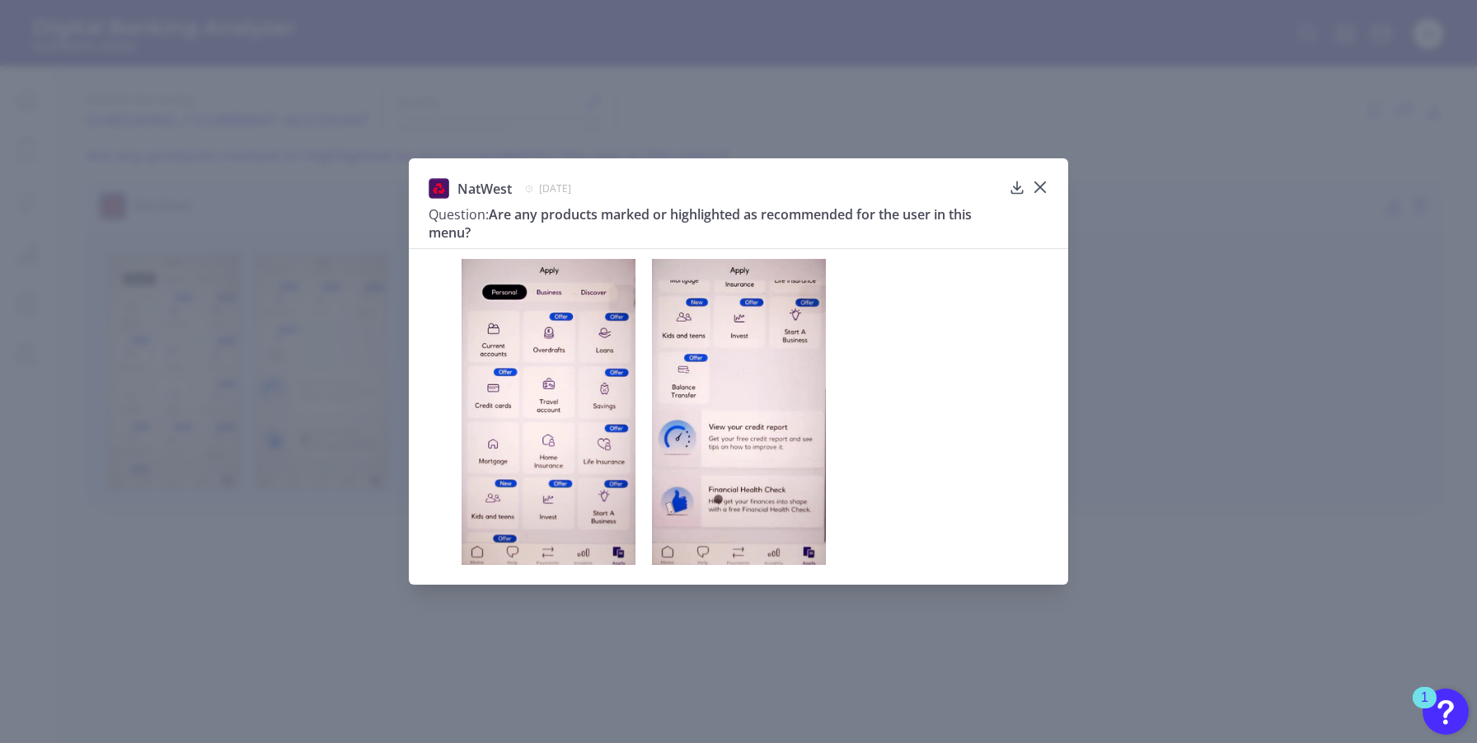
click at [570, 396] on img at bounding box center [548, 412] width 174 height 306
click at [1042, 189] on icon at bounding box center [1040, 187] width 16 height 16
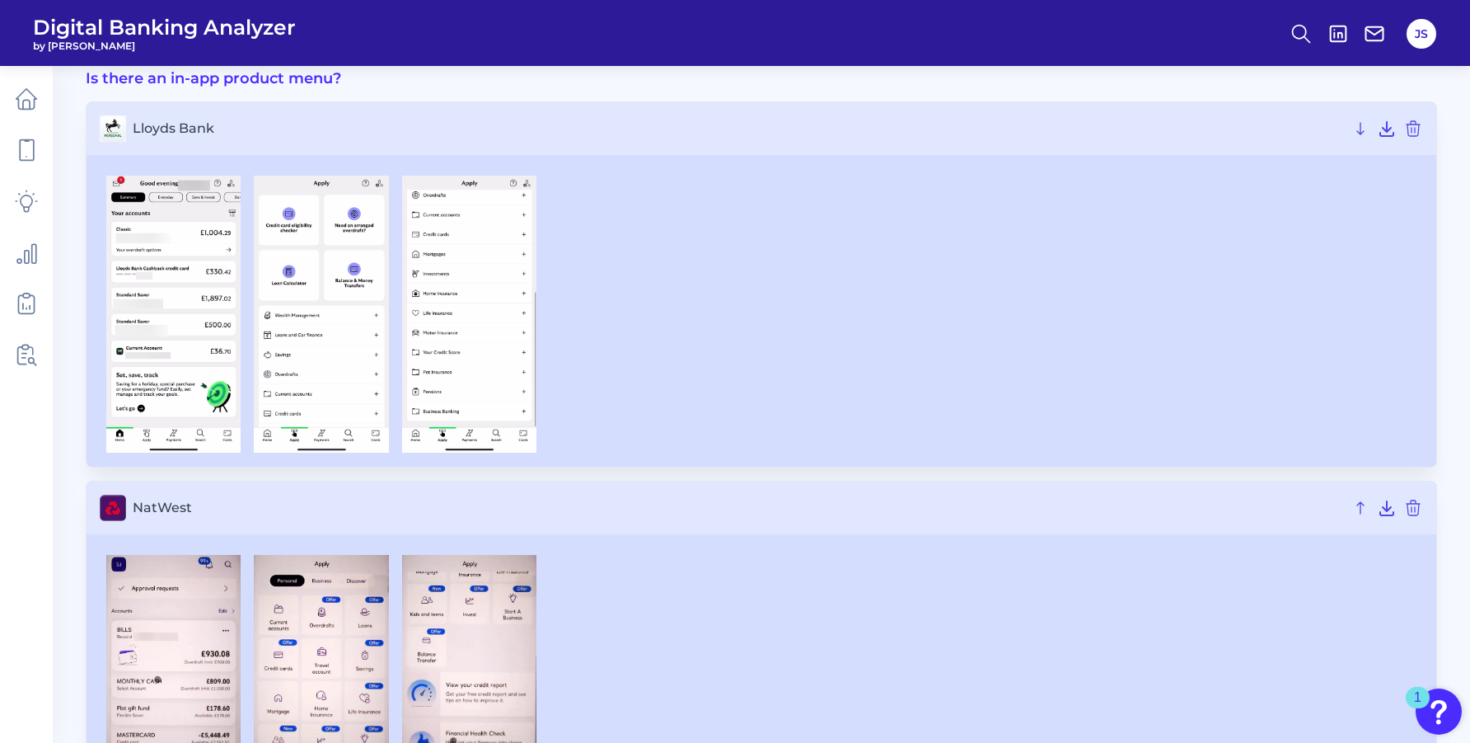
scroll to position [72, 0]
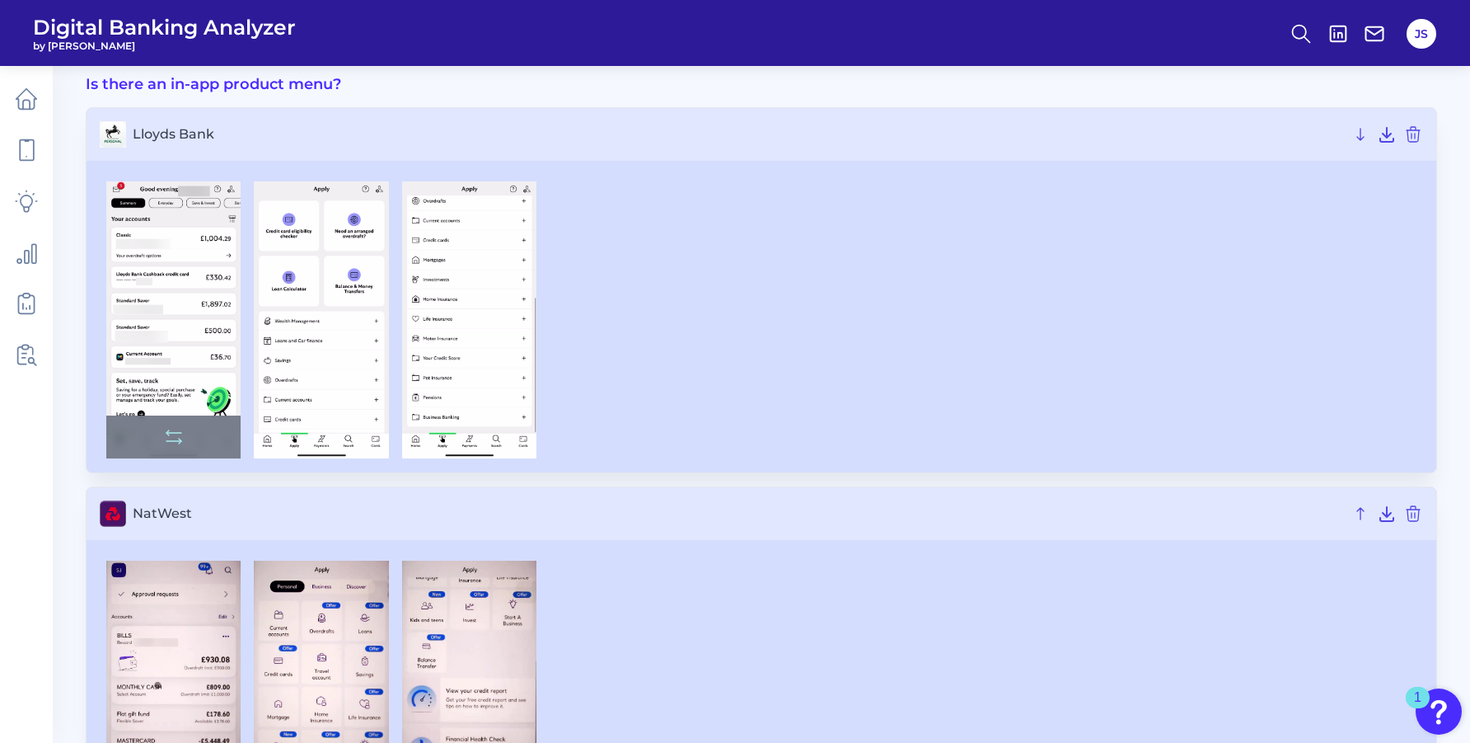
click at [182, 380] on img at bounding box center [173, 319] width 134 height 277
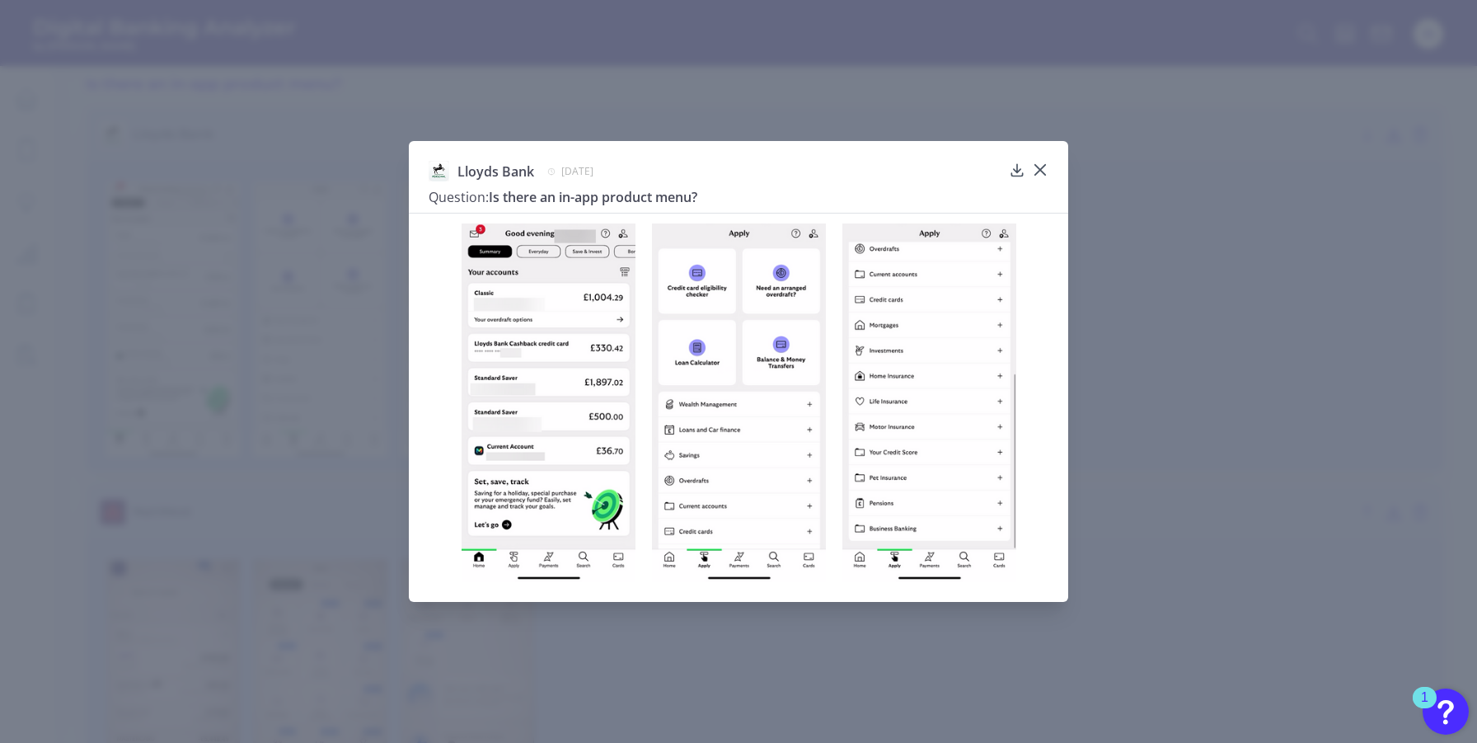
click at [726, 417] on img at bounding box center [739, 402] width 174 height 358
click at [1037, 166] on icon at bounding box center [1040, 170] width 10 height 10
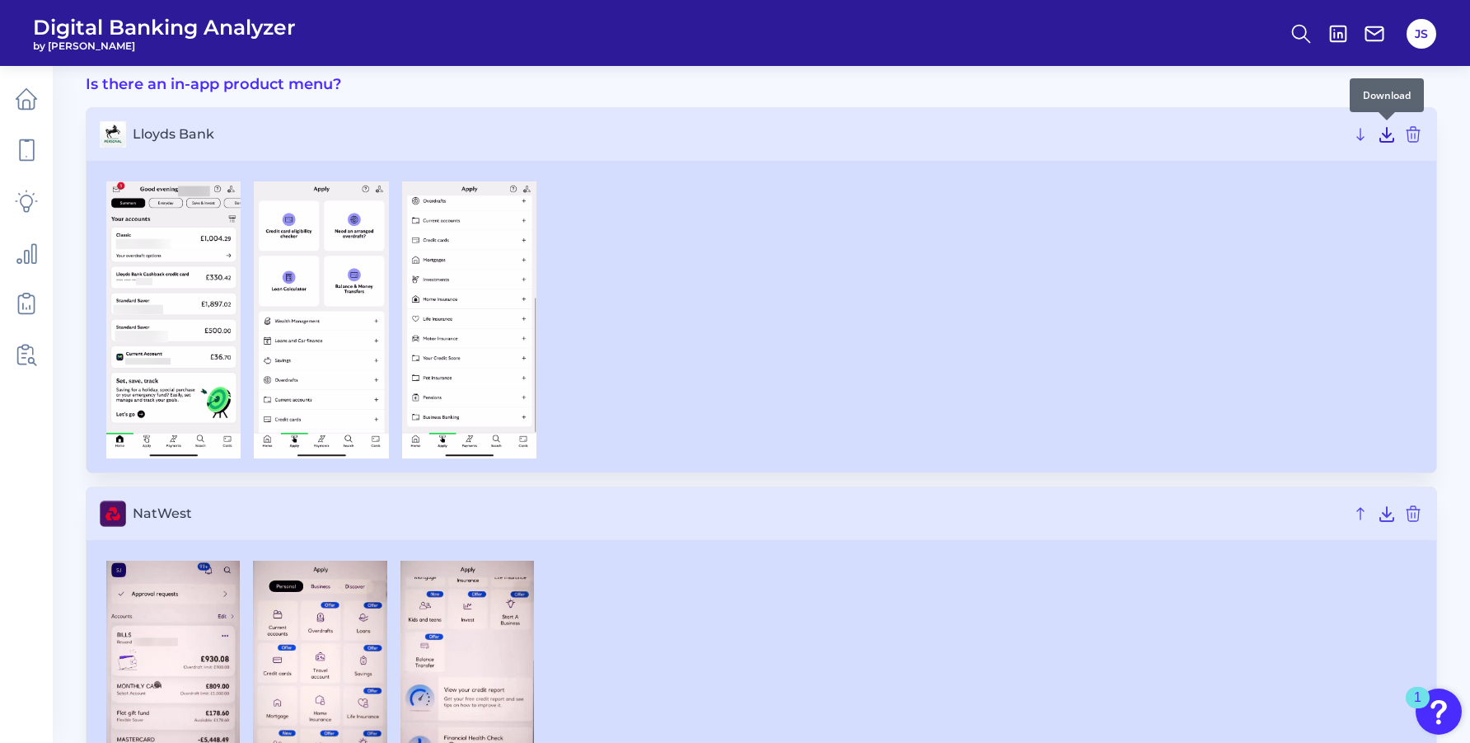
click at [1391, 142] on icon at bounding box center [1386, 135] width 13 height 14
click at [1384, 511] on icon at bounding box center [1387, 514] width 20 height 20
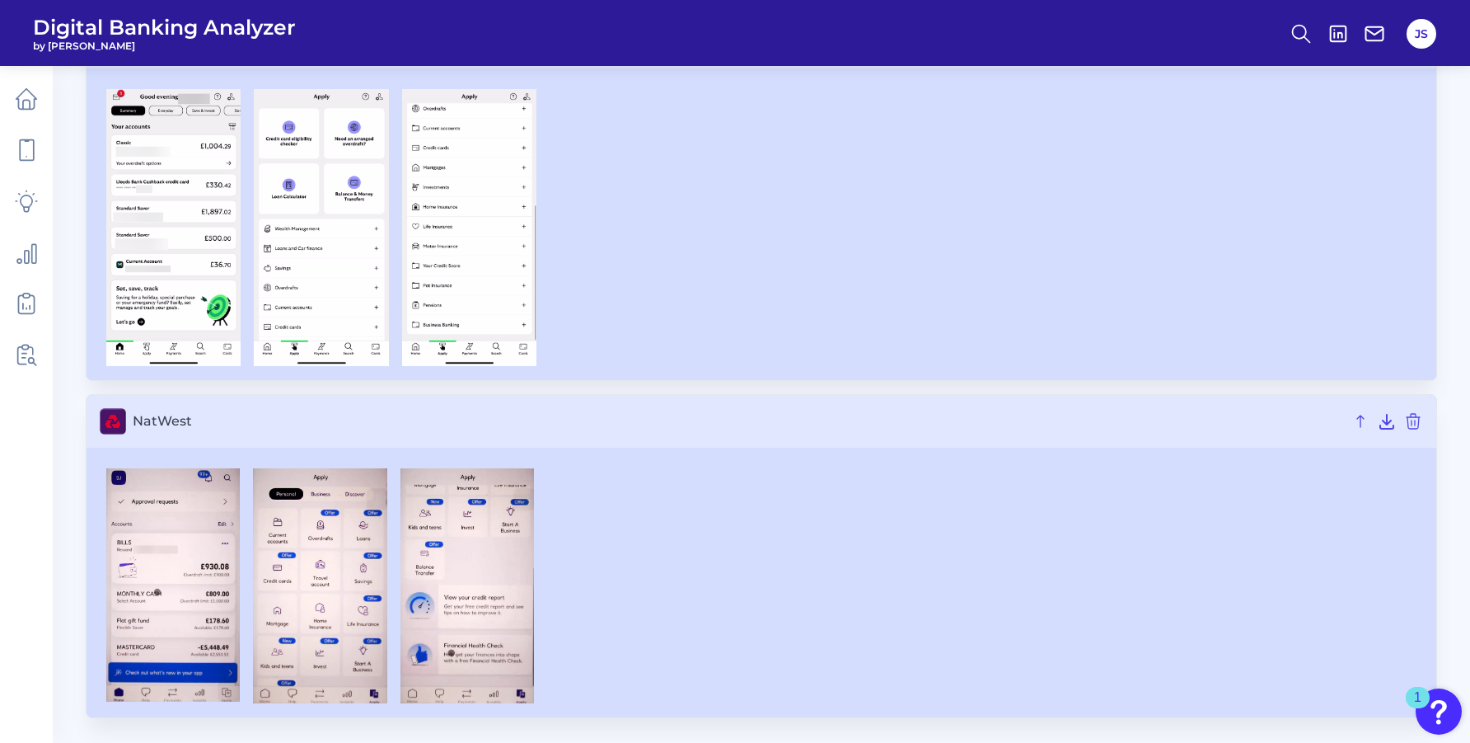
scroll to position [0, 0]
